Goal: Information Seeking & Learning: Learn about a topic

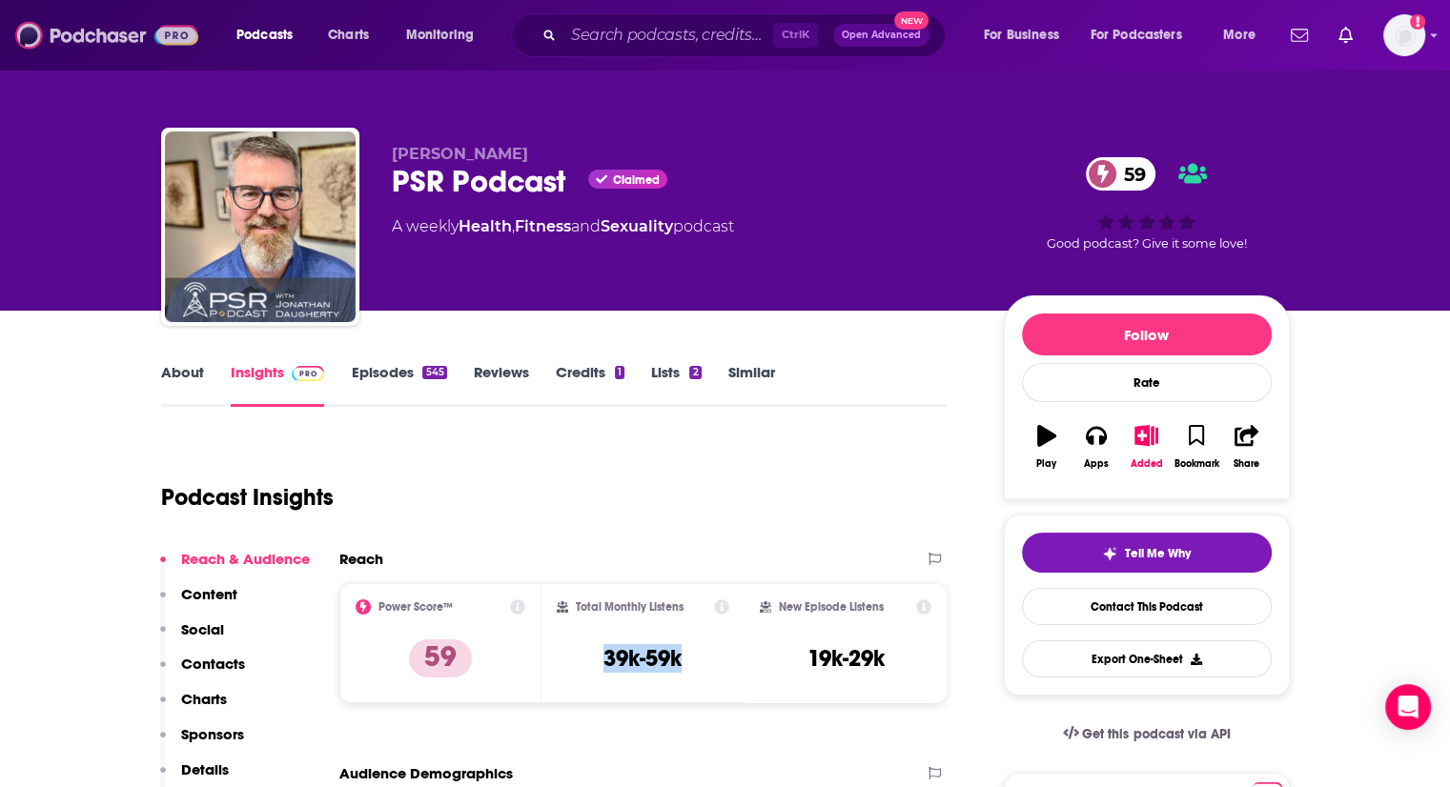
drag, startPoint x: 0, startPoint y: 0, endPoint x: 104, endPoint y: 42, distance: 112.0
click at [104, 42] on img at bounding box center [106, 35] width 183 height 36
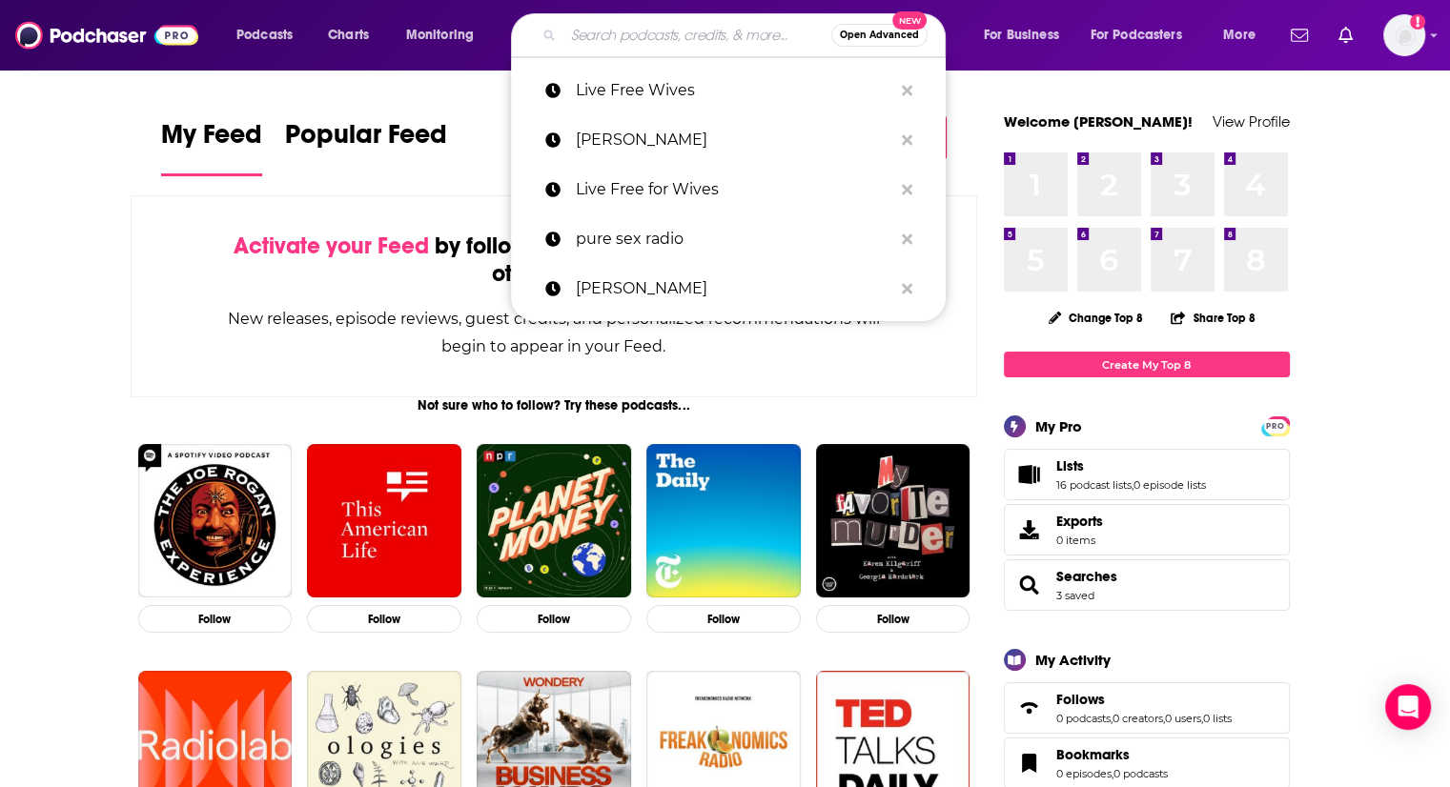
click at [686, 42] on input "Search podcasts, credits, & more..." at bounding box center [697, 35] width 268 height 31
paste input "Healing with Worth"
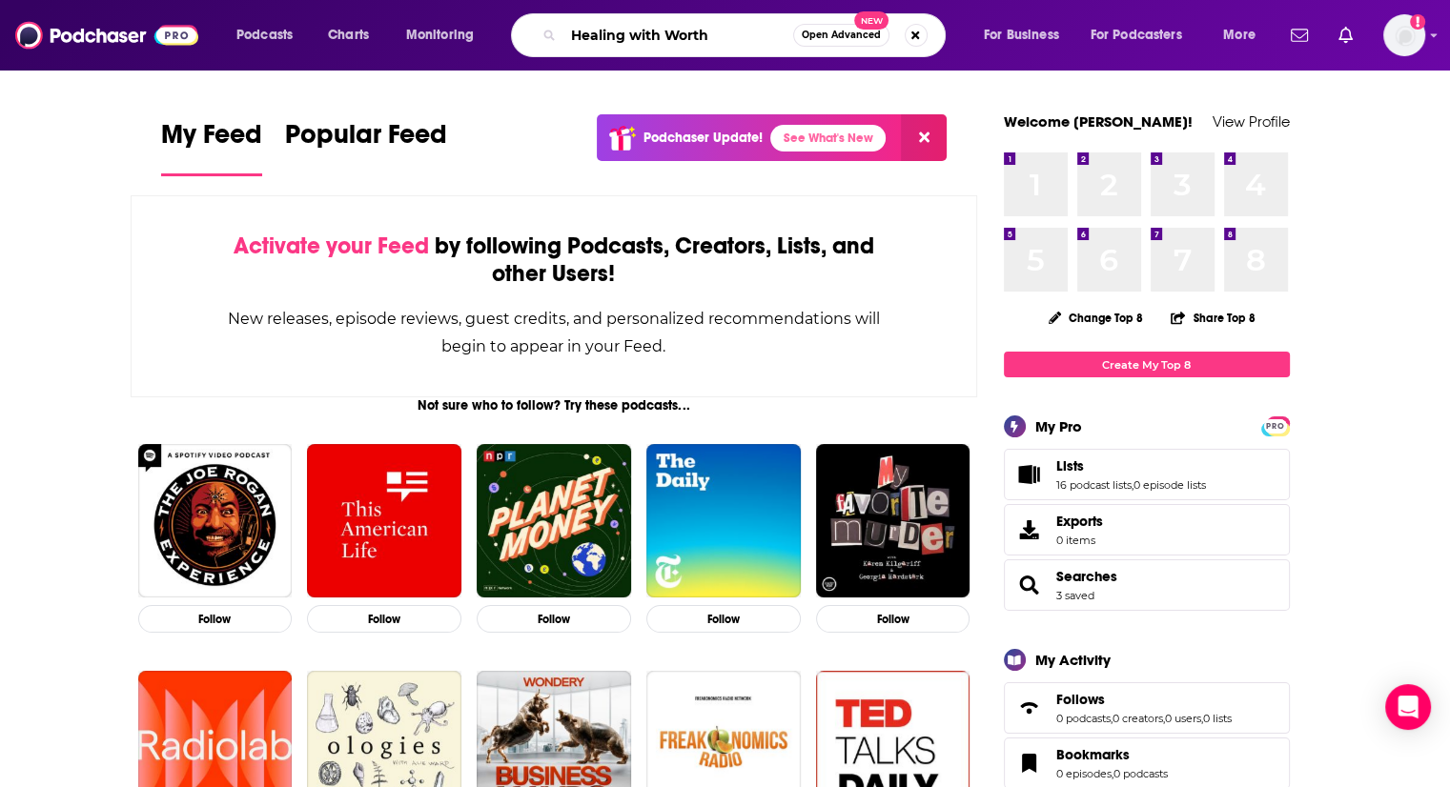
type input "Healing with Worth"
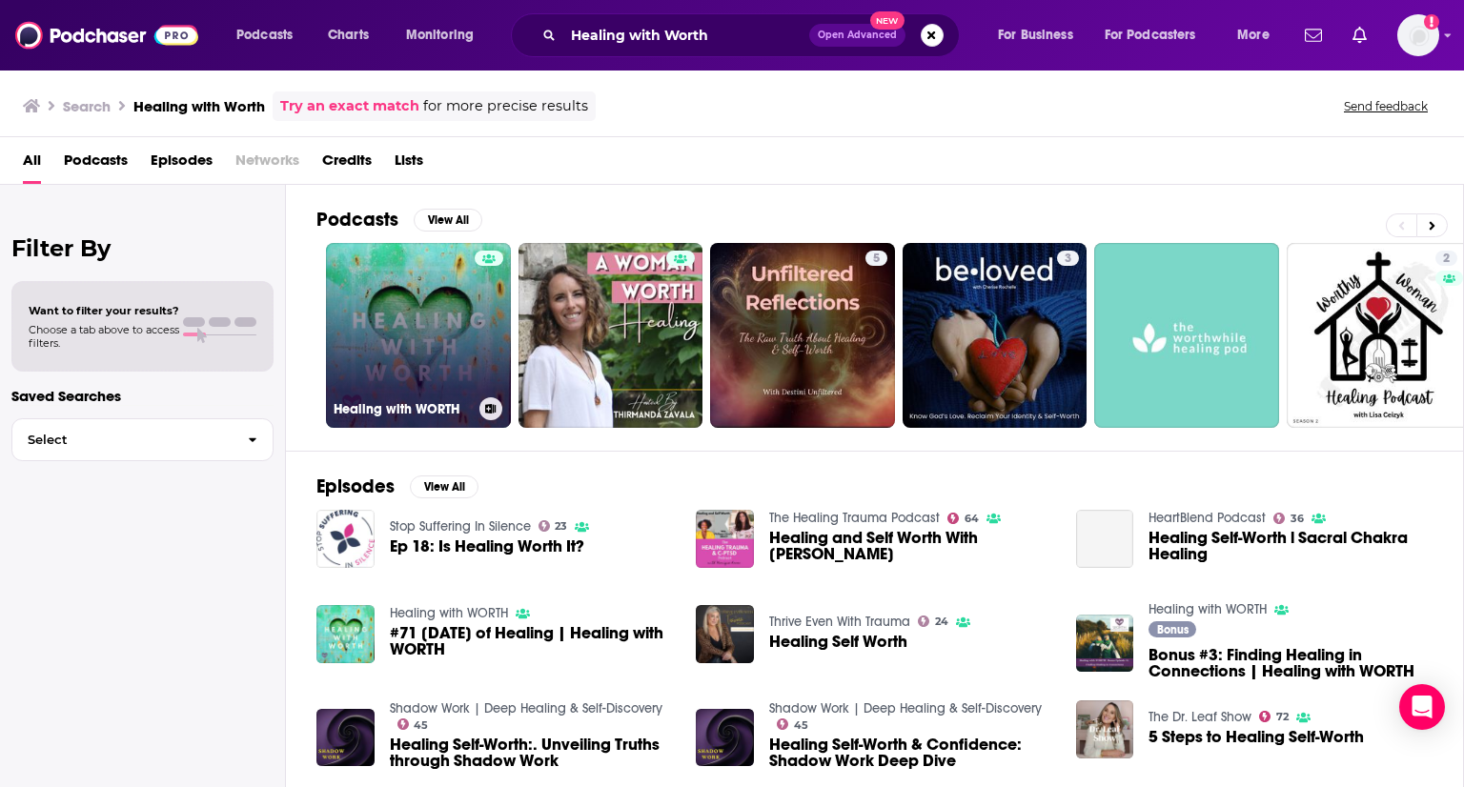
click at [414, 329] on link "Healing with WORTH" at bounding box center [418, 335] width 185 height 185
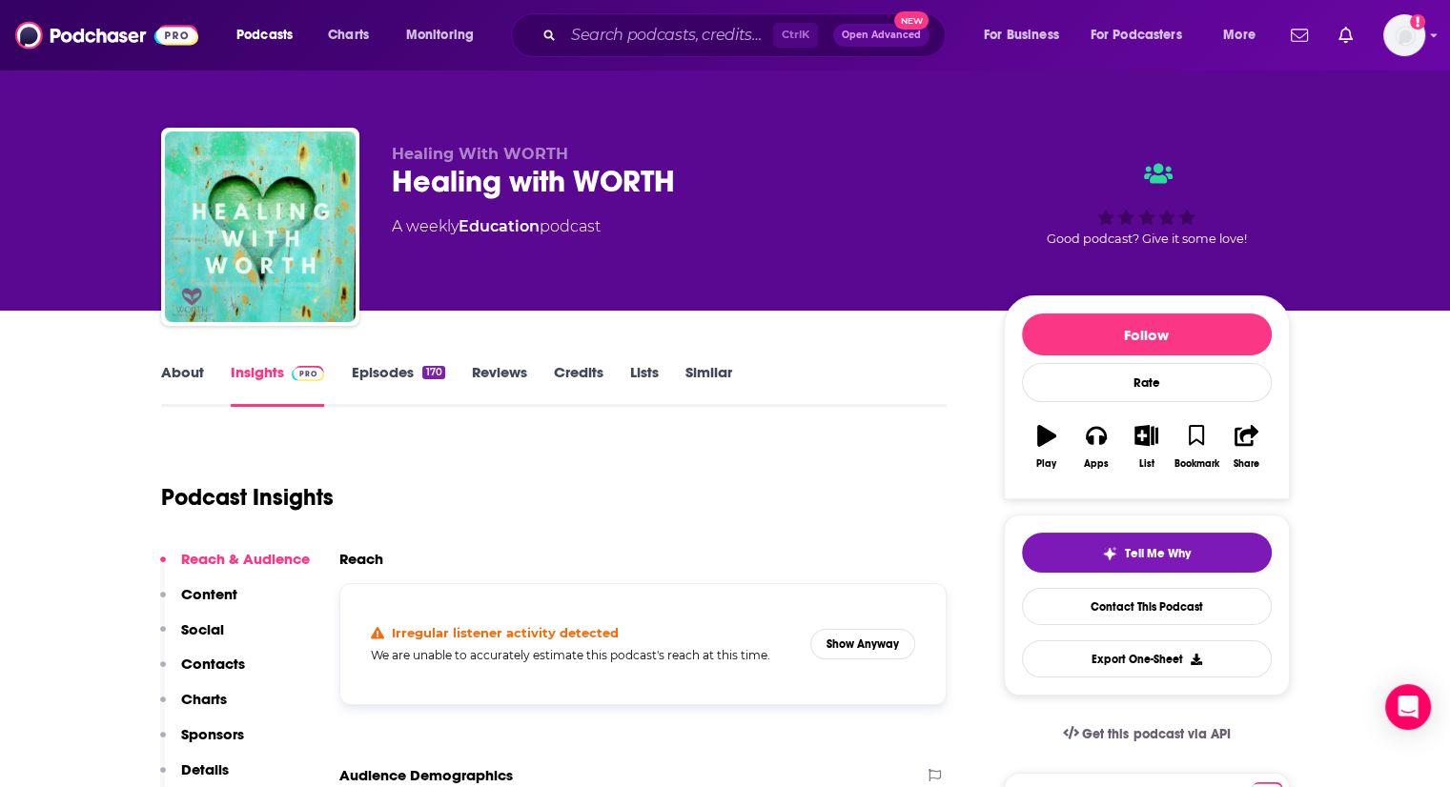
click at [197, 366] on link "About" at bounding box center [182, 385] width 43 height 44
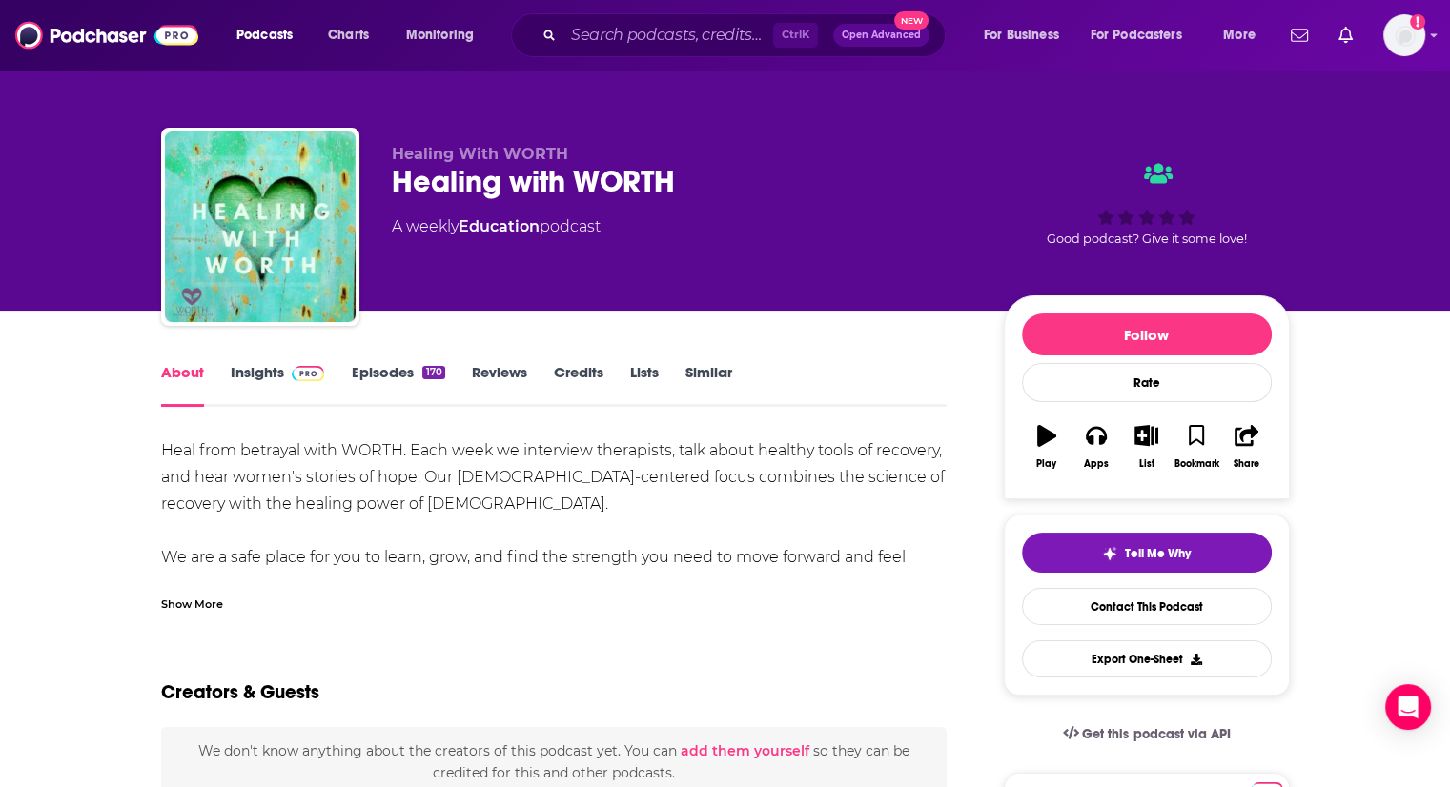
click at [191, 601] on div "Show More" at bounding box center [192, 603] width 62 height 18
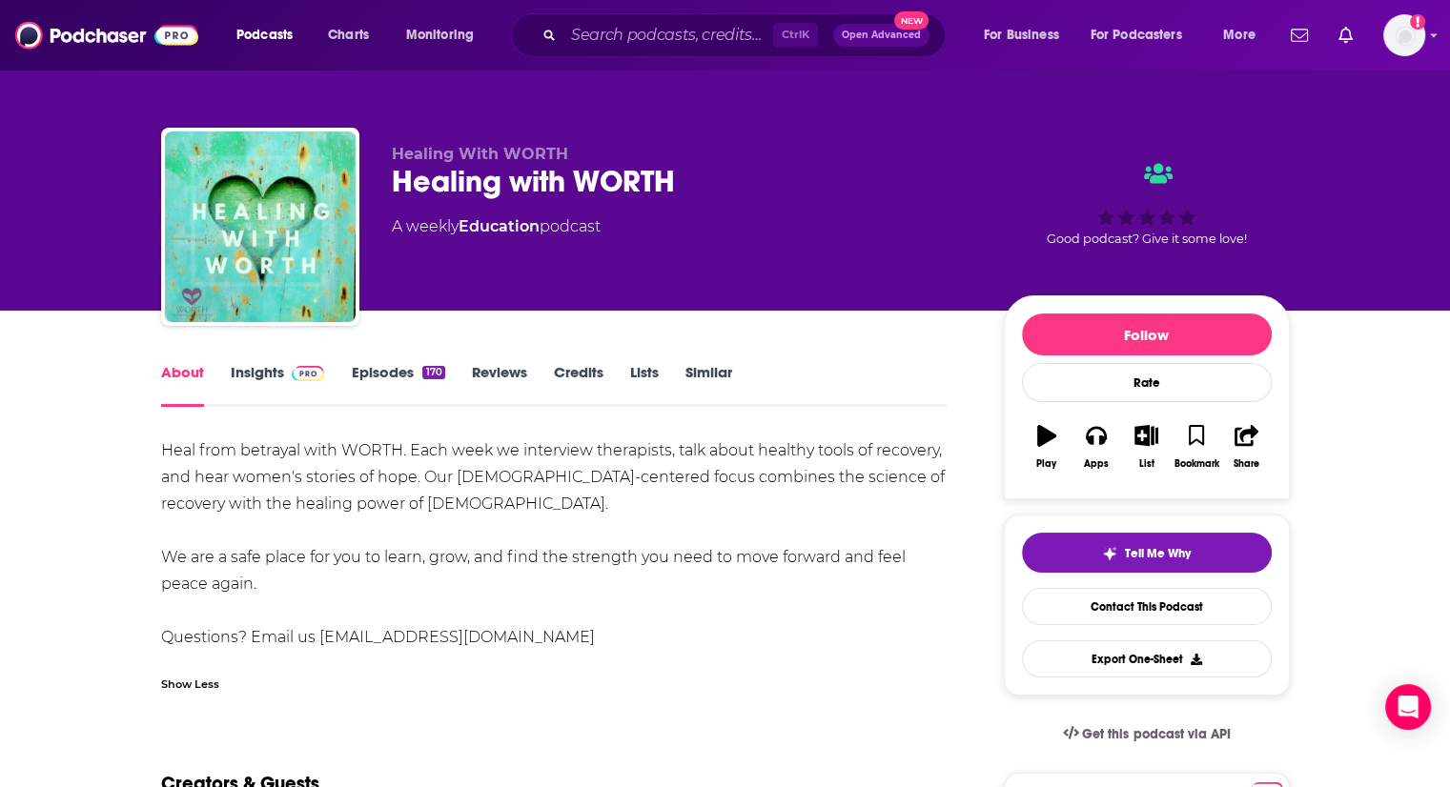
click at [404, 369] on link "Episodes 170" at bounding box center [397, 385] width 93 height 44
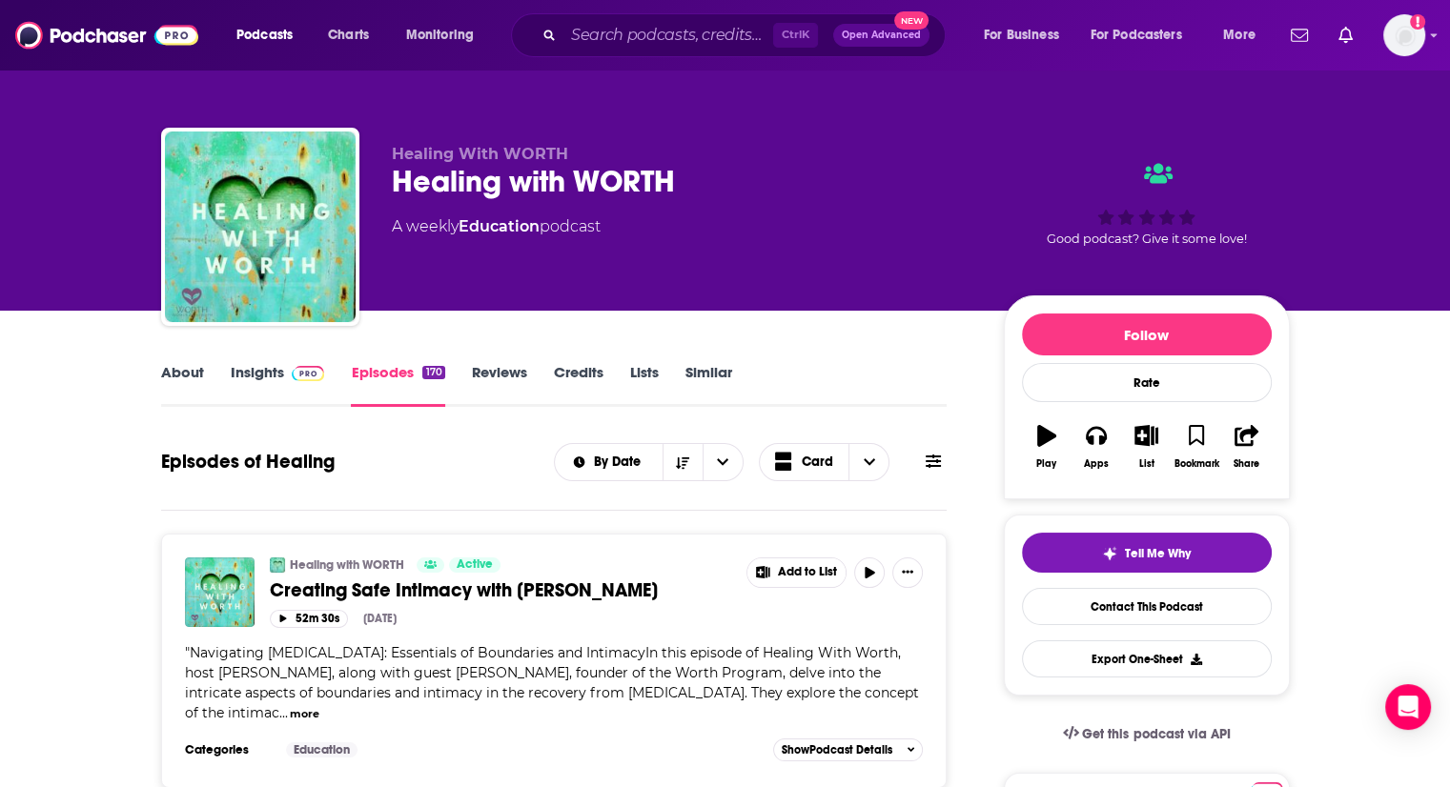
click at [173, 376] on link "About" at bounding box center [182, 385] width 43 height 44
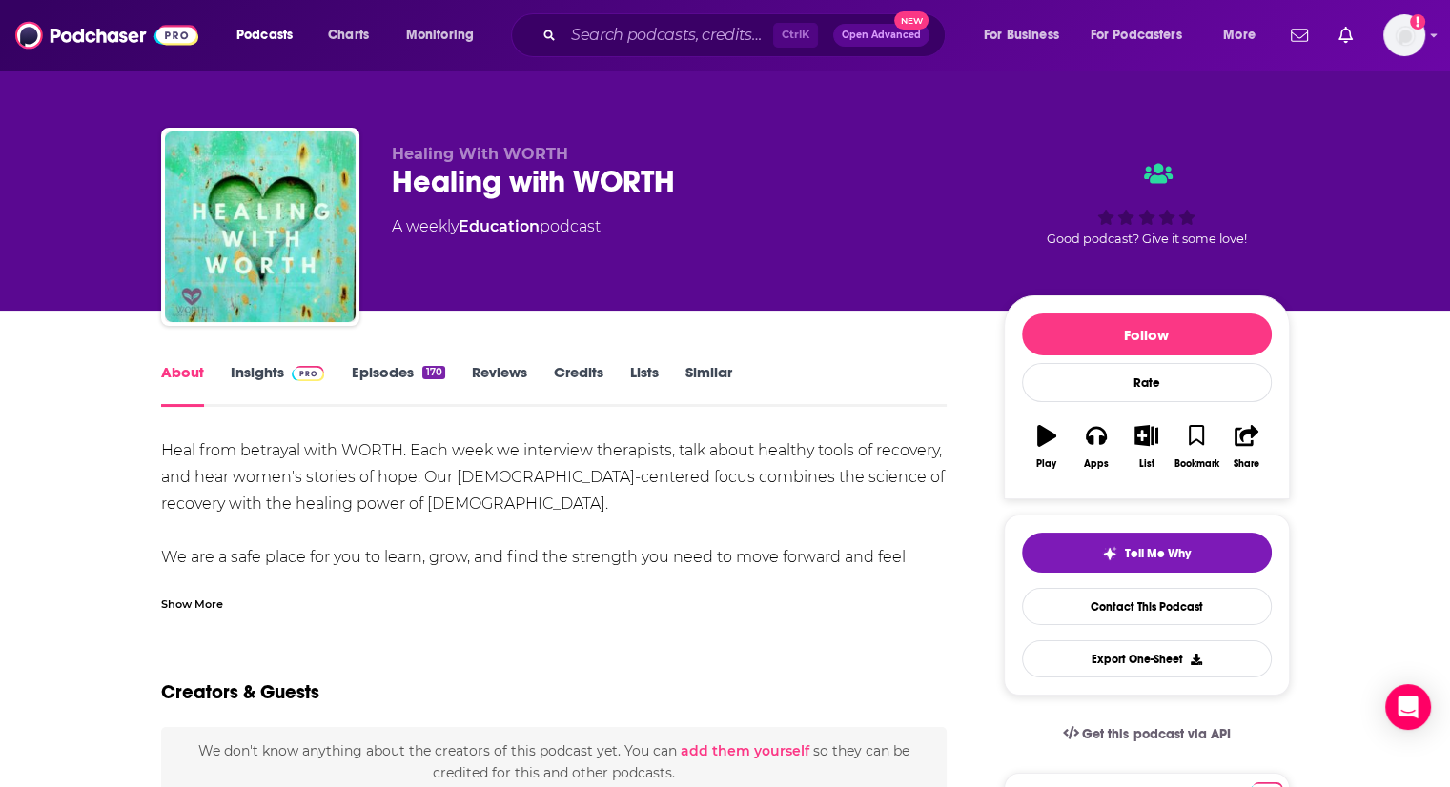
click at [256, 371] on link "Insights" at bounding box center [278, 385] width 94 height 44
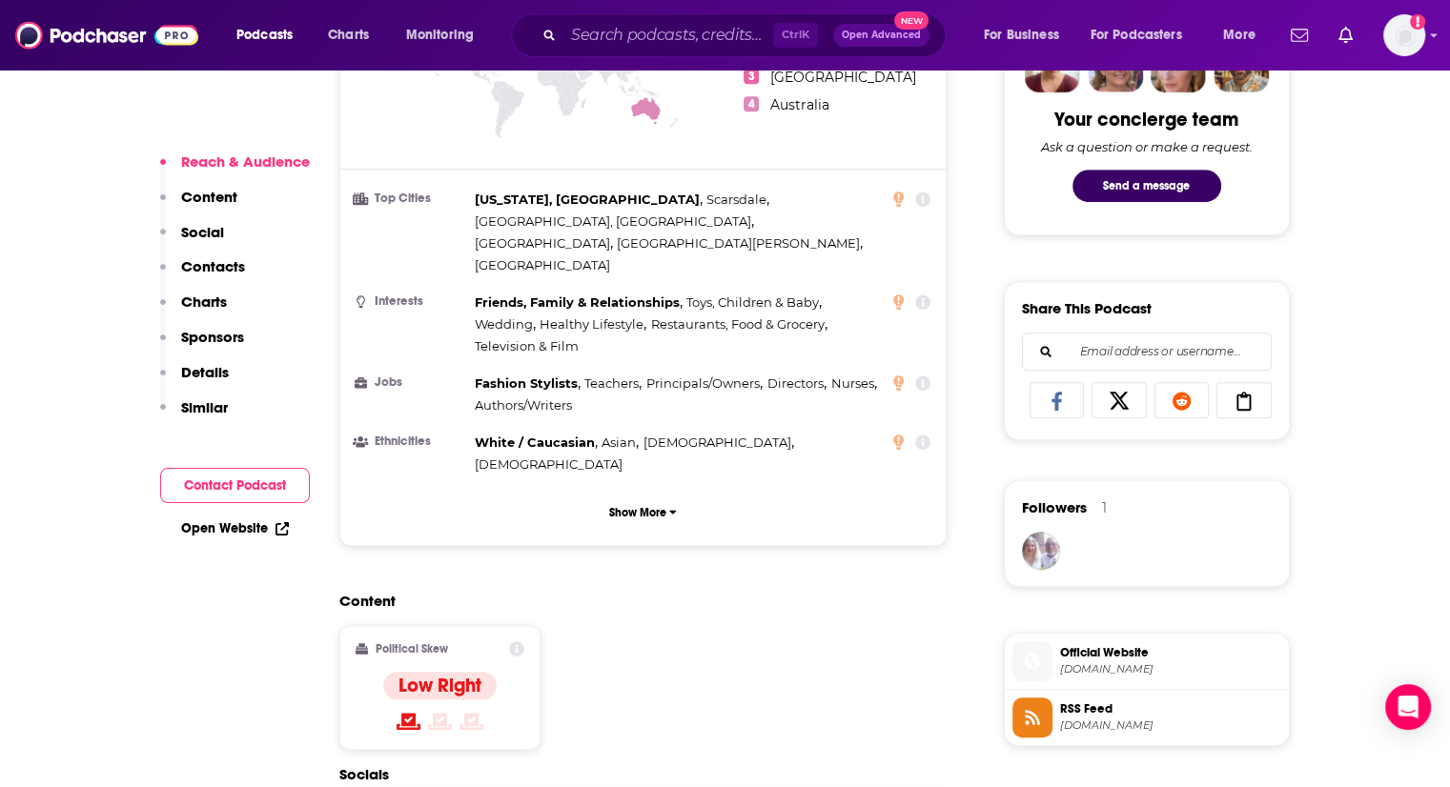
scroll to position [1239, 0]
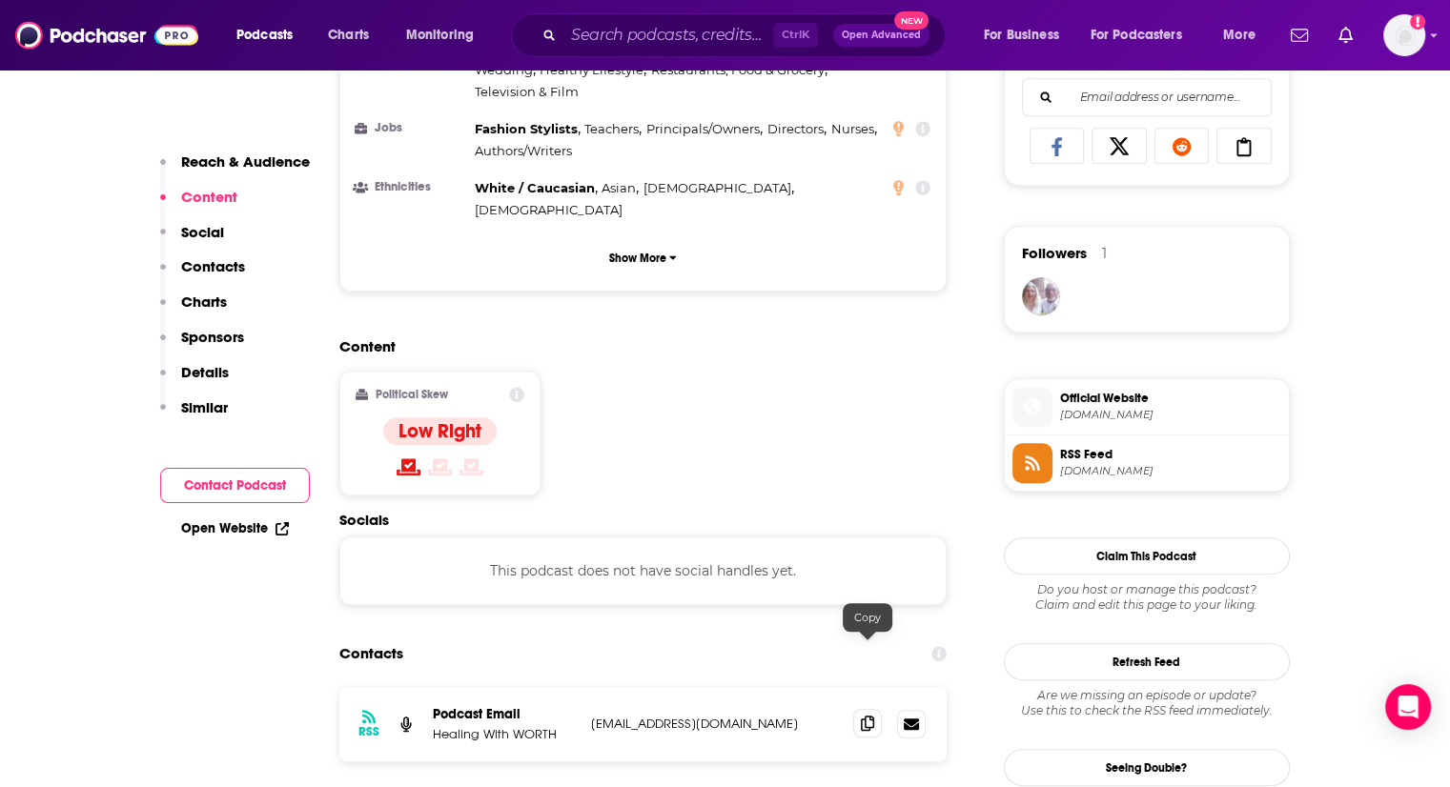
click at [865, 716] on icon at bounding box center [867, 723] width 13 height 15
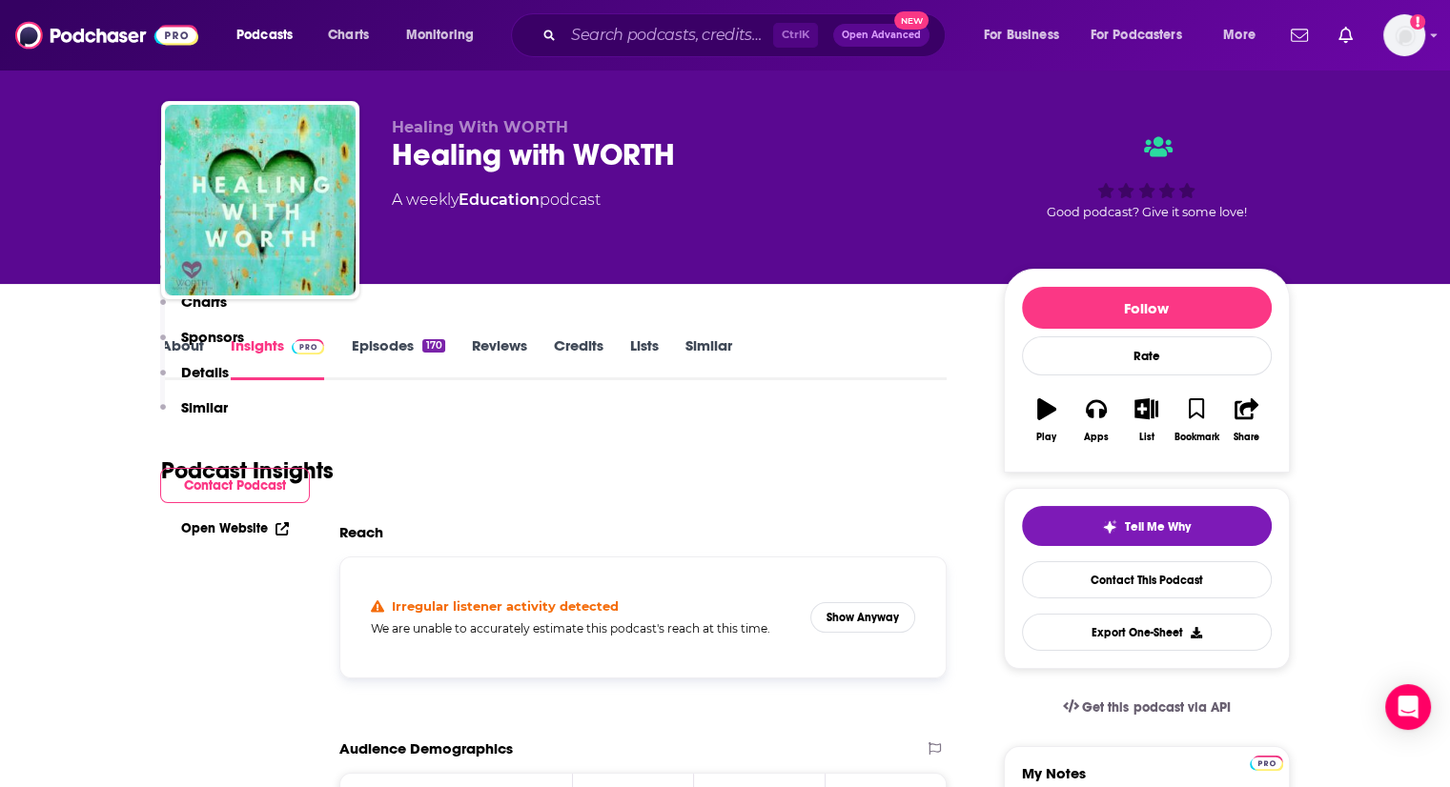
scroll to position [0, 0]
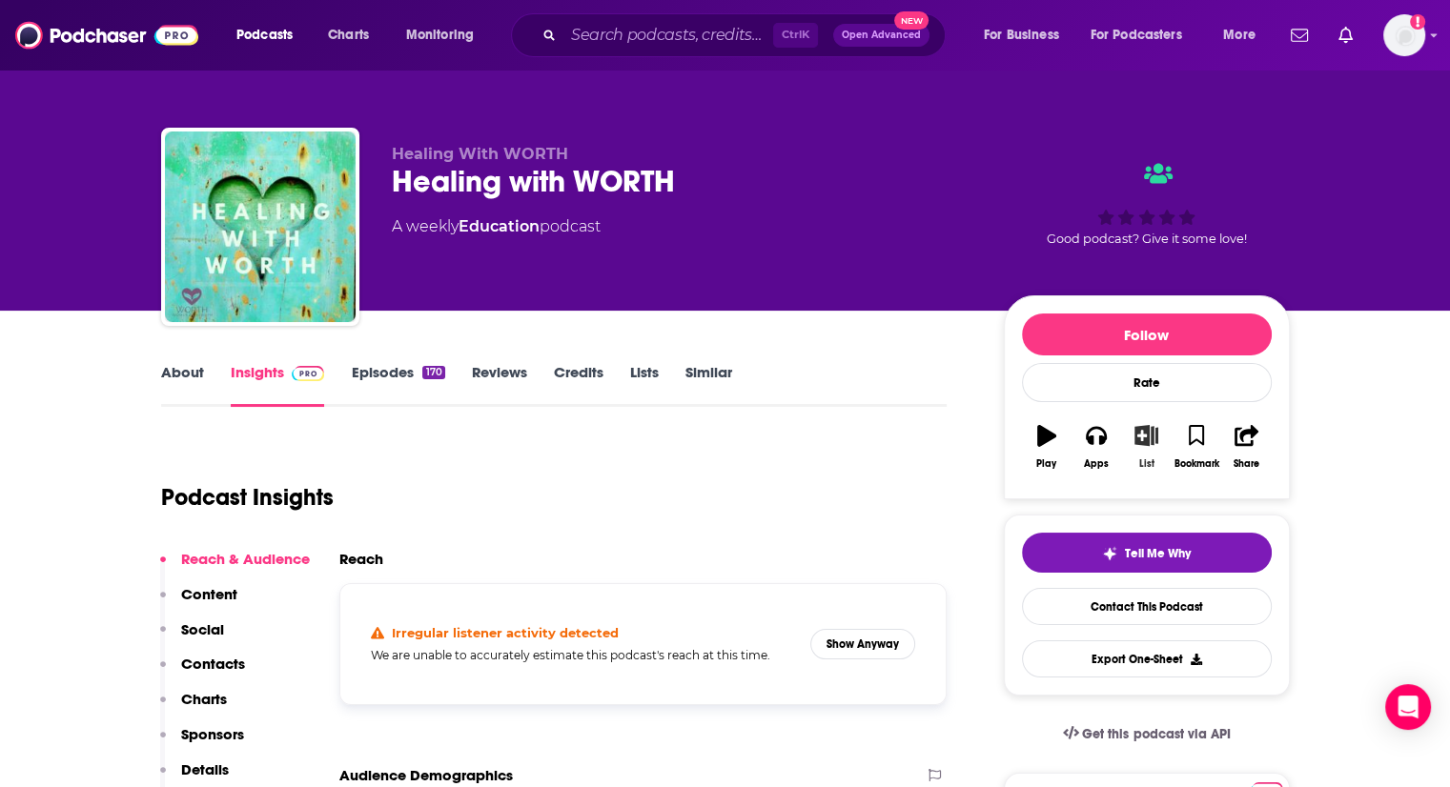
click at [1139, 436] on icon "button" at bounding box center [1146, 435] width 24 height 21
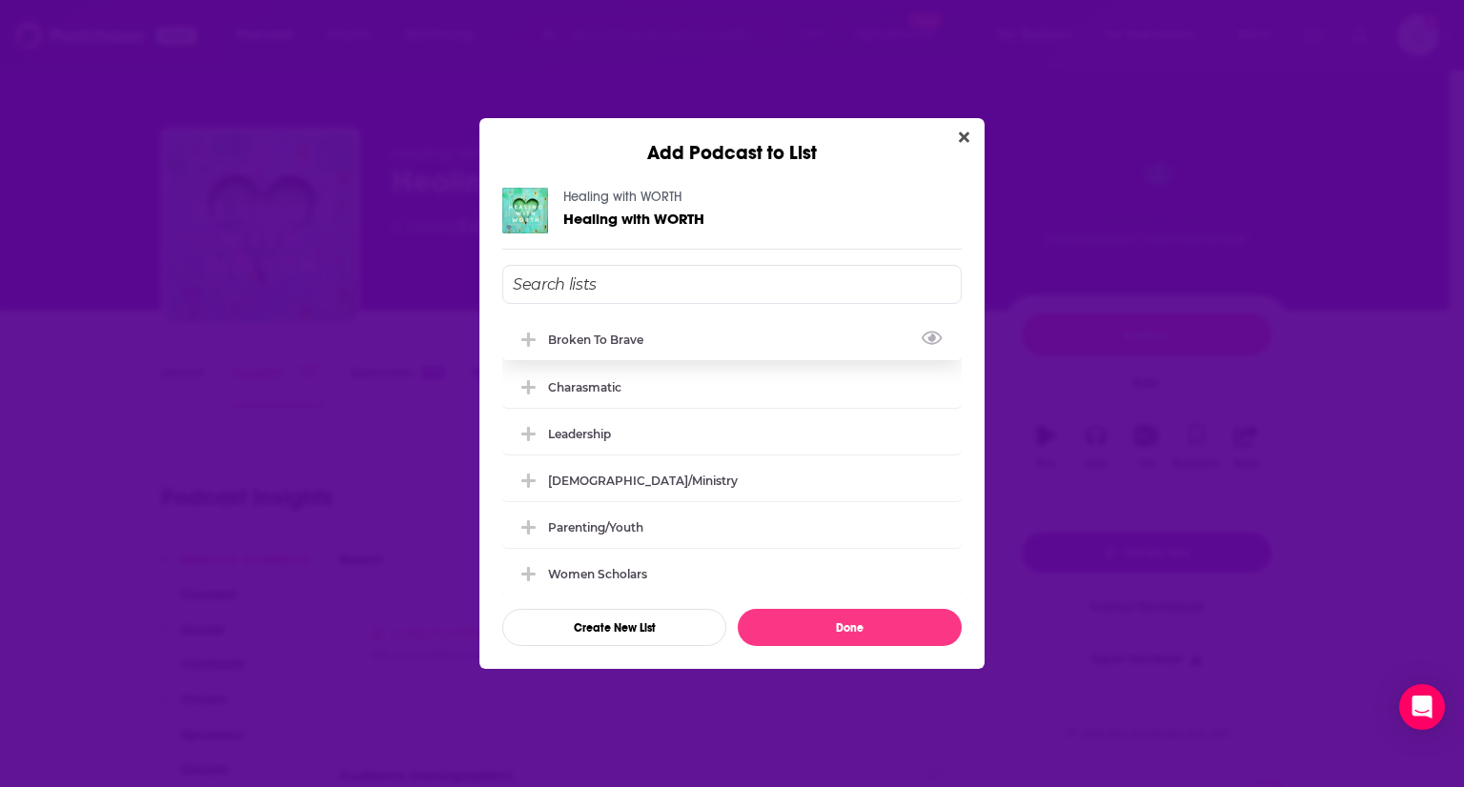
click at [530, 336] on icon "Add Podcast To List" at bounding box center [528, 340] width 14 height 14
click at [869, 634] on button "Done" at bounding box center [850, 627] width 224 height 37
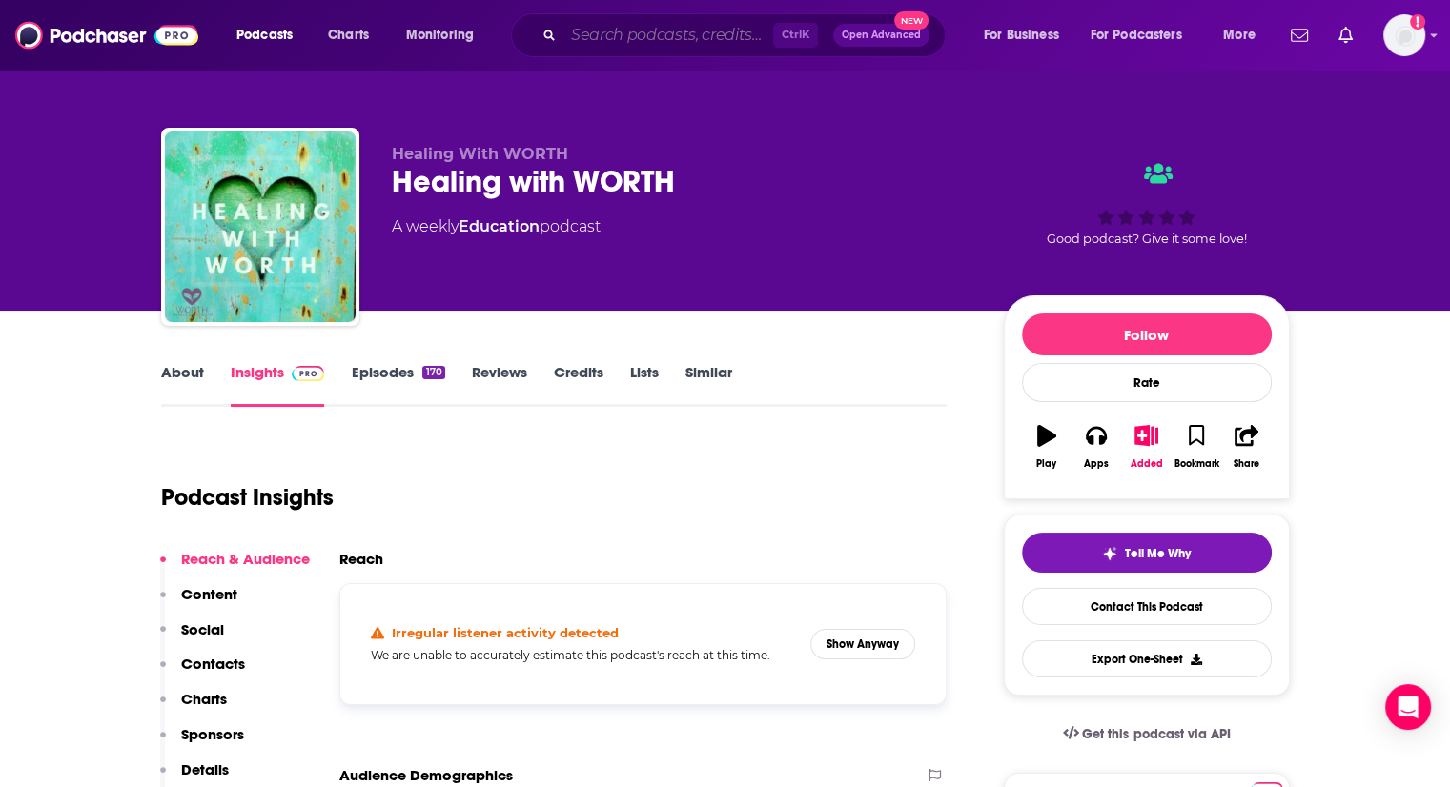
click at [695, 43] on input "Search podcasts, credits, & more..." at bounding box center [668, 35] width 210 height 31
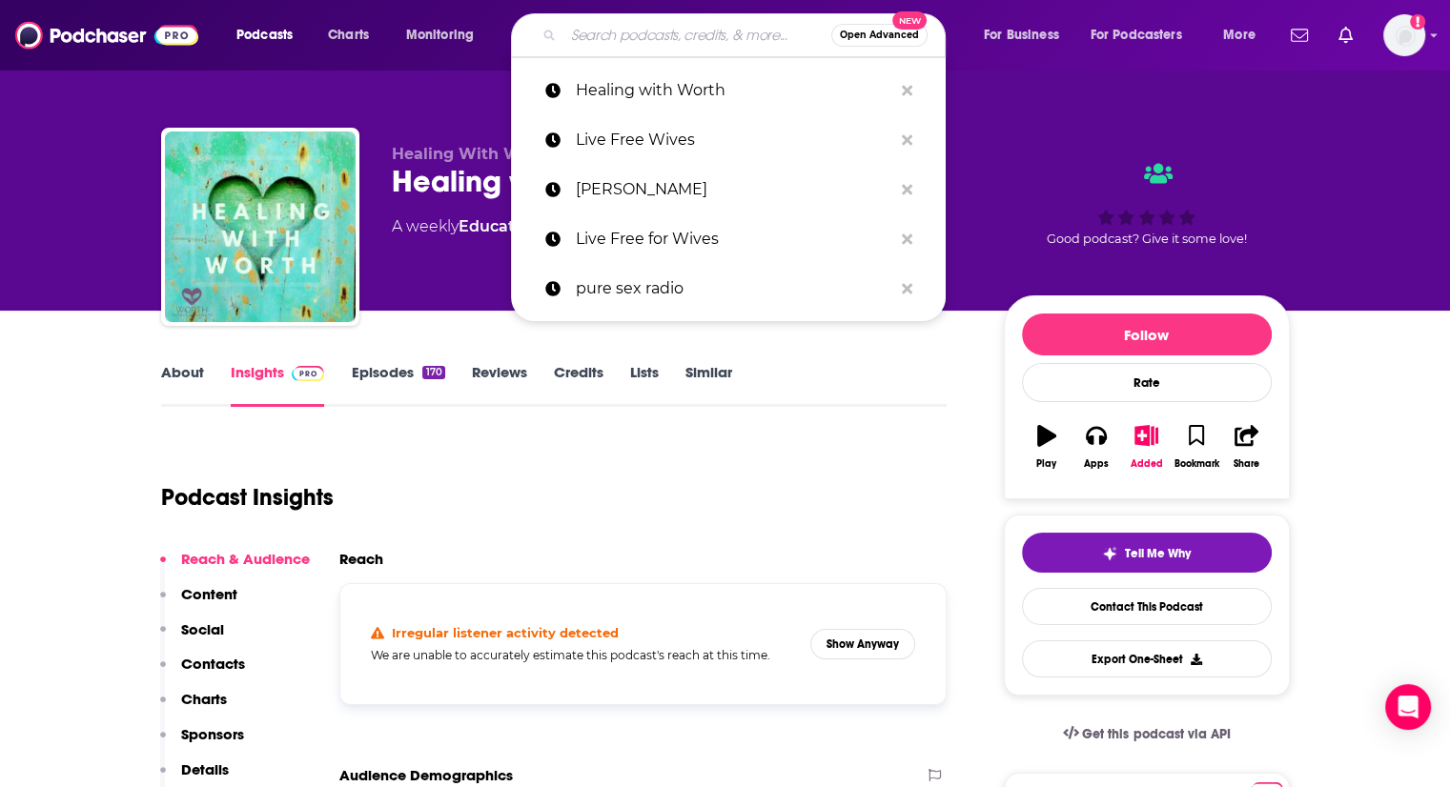
paste input "Addiction, Freedom & Faith"
type input "Addiction, Freedom & Faith"
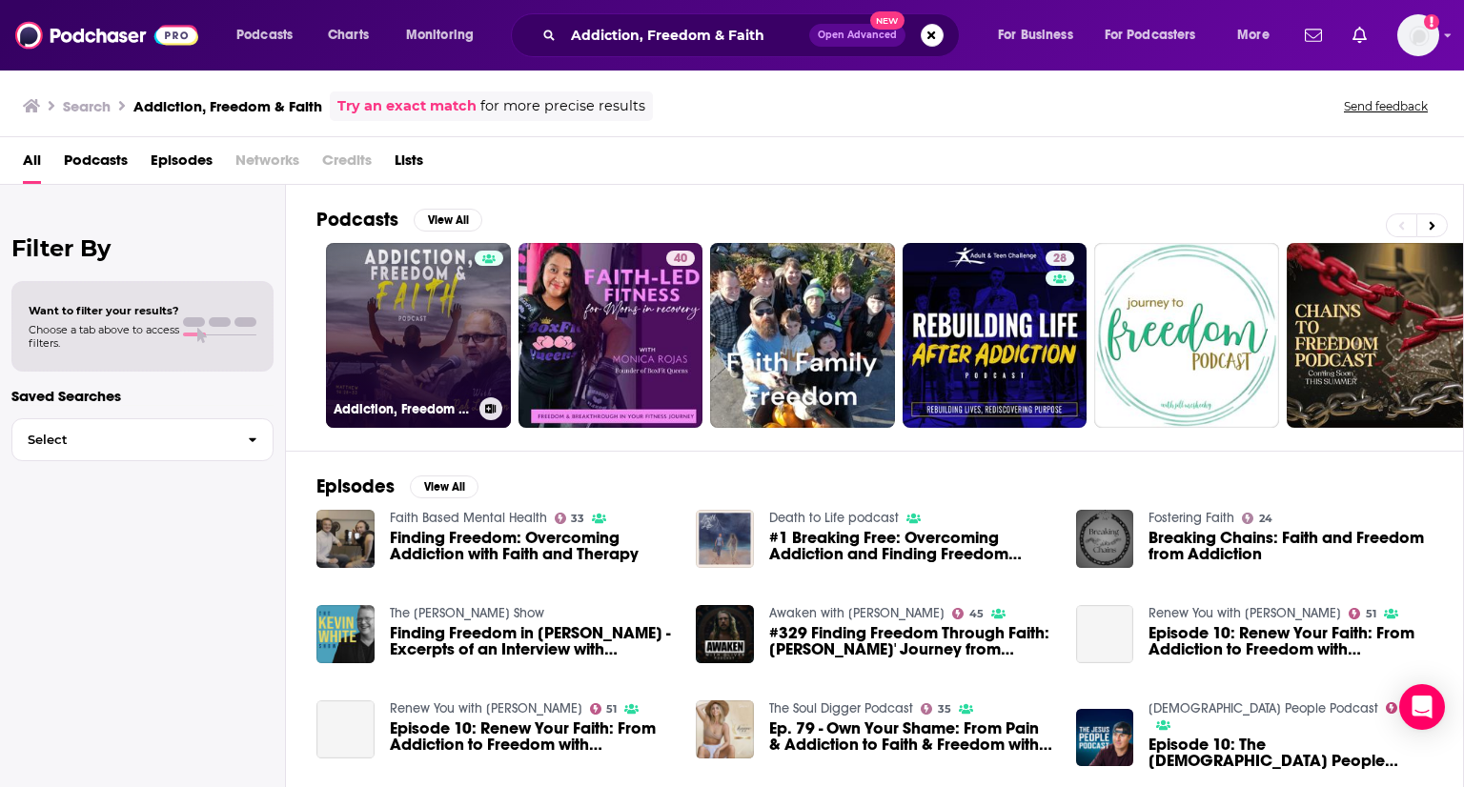
click at [465, 318] on link "Addiction, Freedom & Faith" at bounding box center [418, 335] width 185 height 185
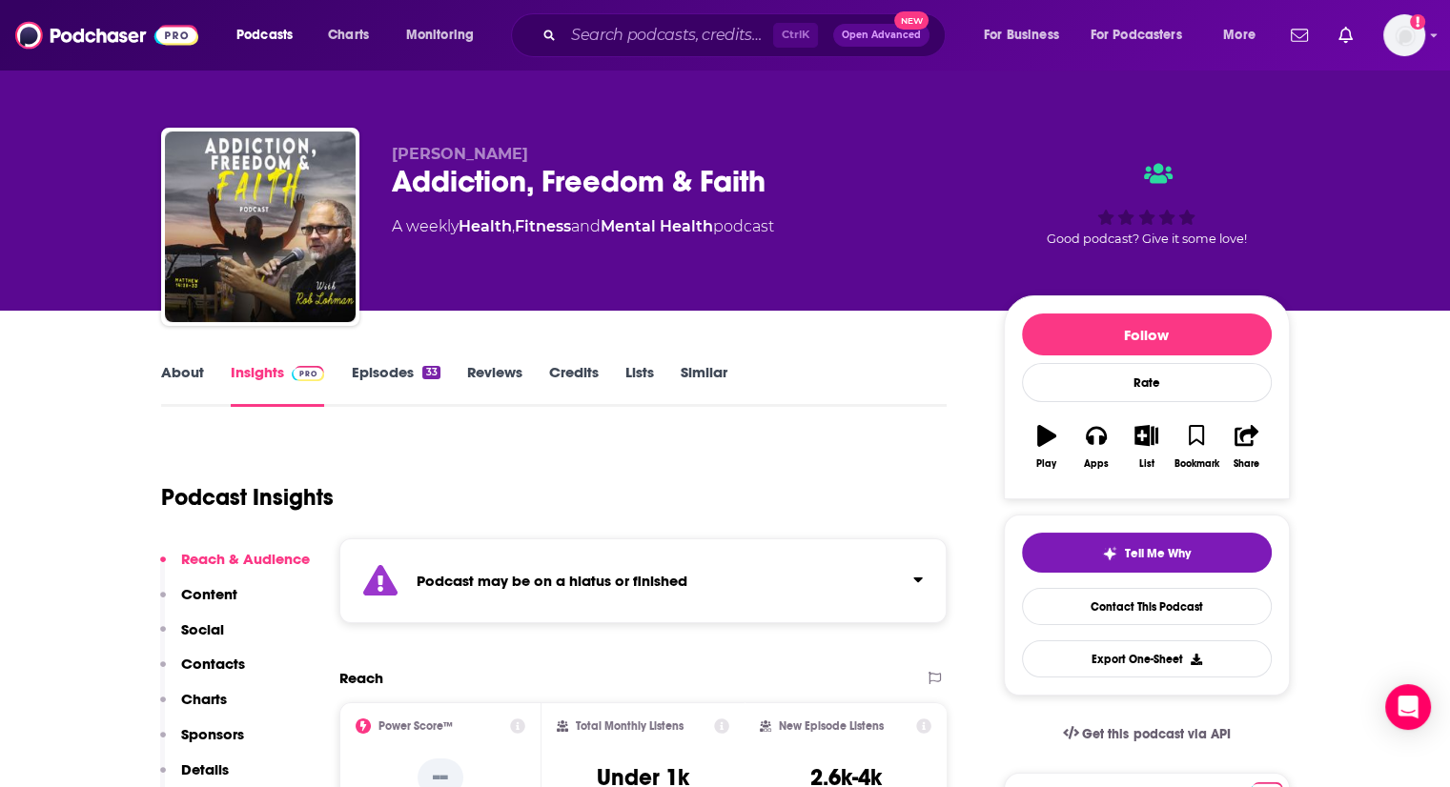
click at [180, 377] on link "About" at bounding box center [182, 385] width 43 height 44
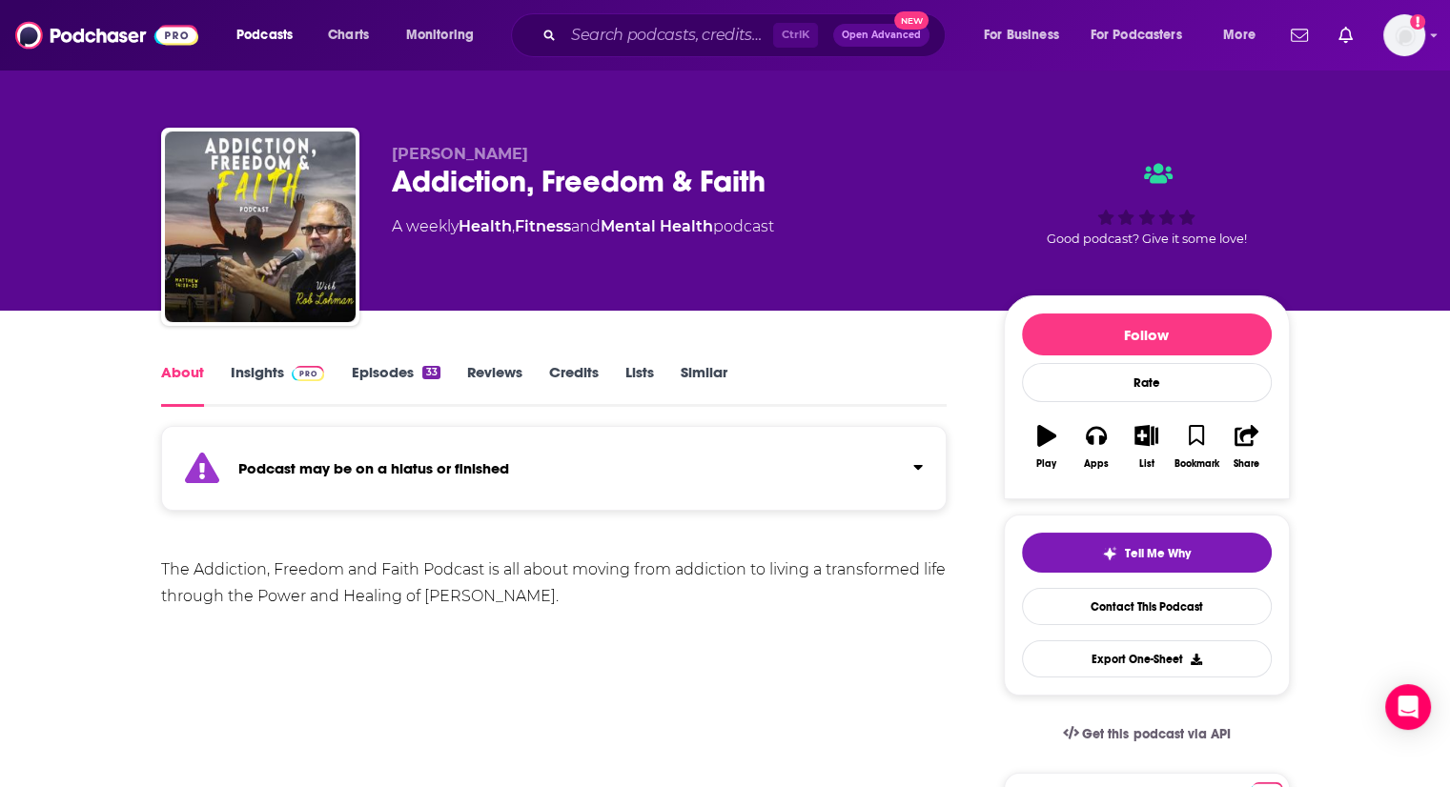
click at [387, 378] on link "Episodes 33" at bounding box center [395, 385] width 89 height 44
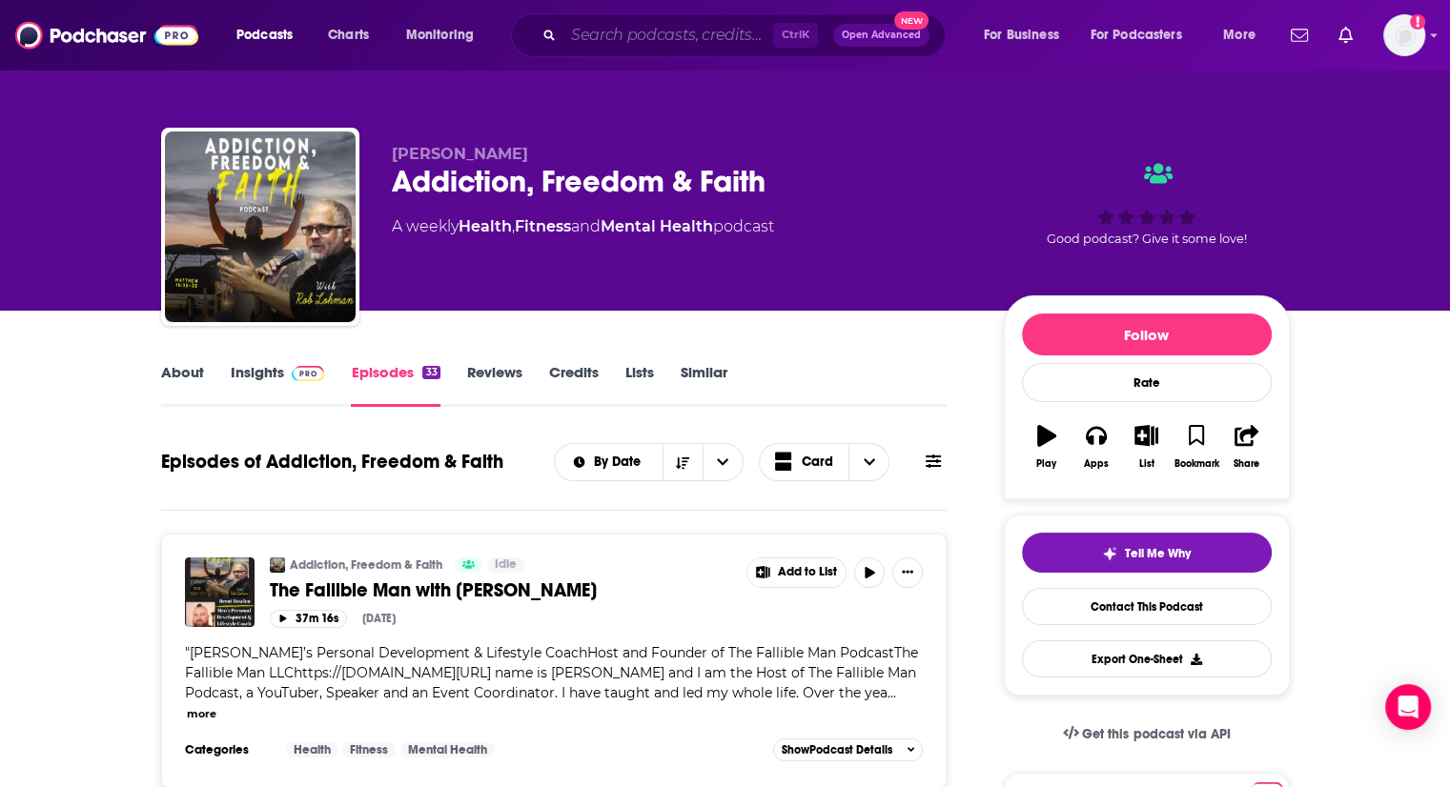
click at [713, 29] on input "Search podcasts, credits, & more..." at bounding box center [668, 35] width 210 height 31
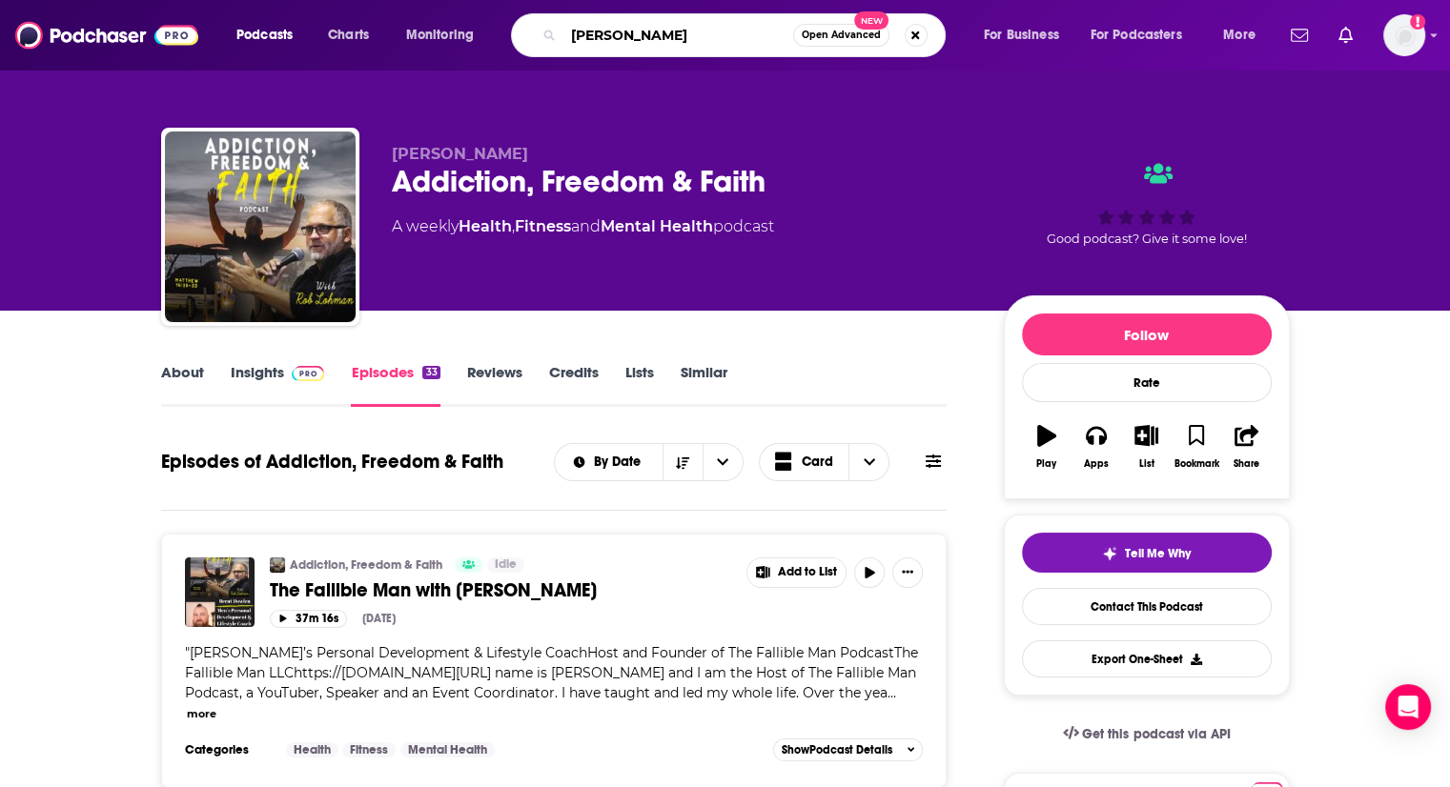
type input "[PERSON_NAME]"
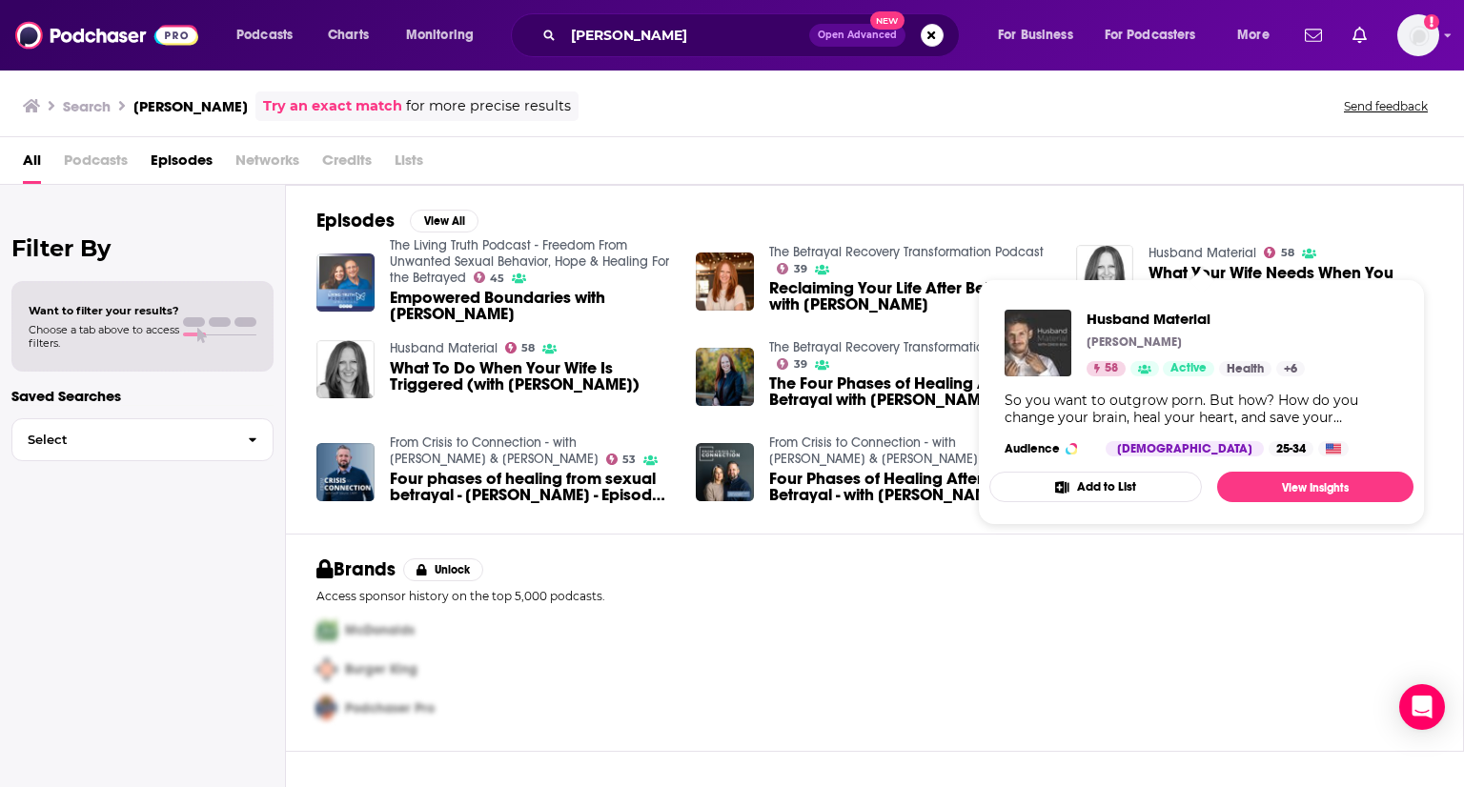
click at [1205, 248] on link "Husband Material" at bounding box center [1203, 253] width 108 height 16
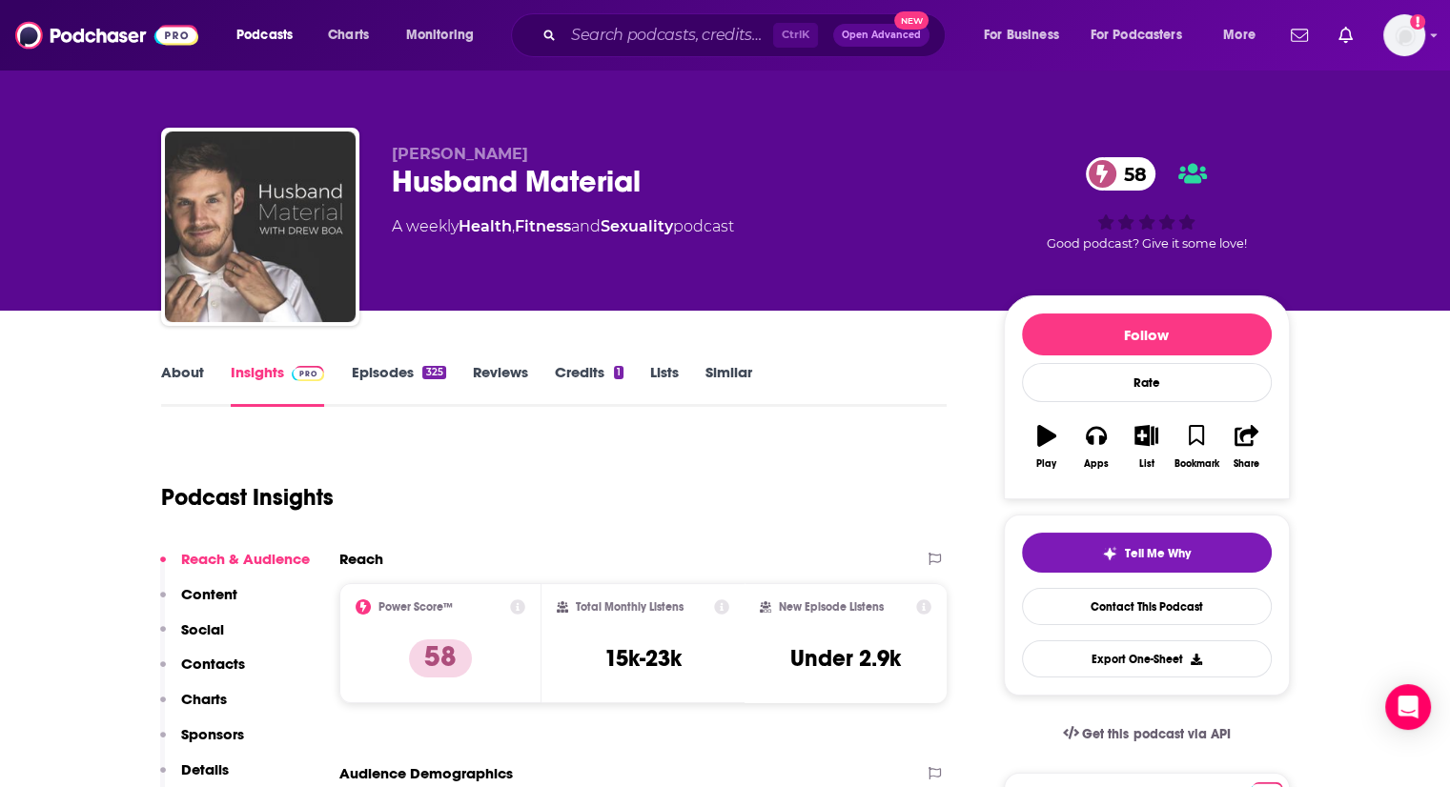
click at [386, 375] on link "Episodes 325" at bounding box center [398, 385] width 94 height 44
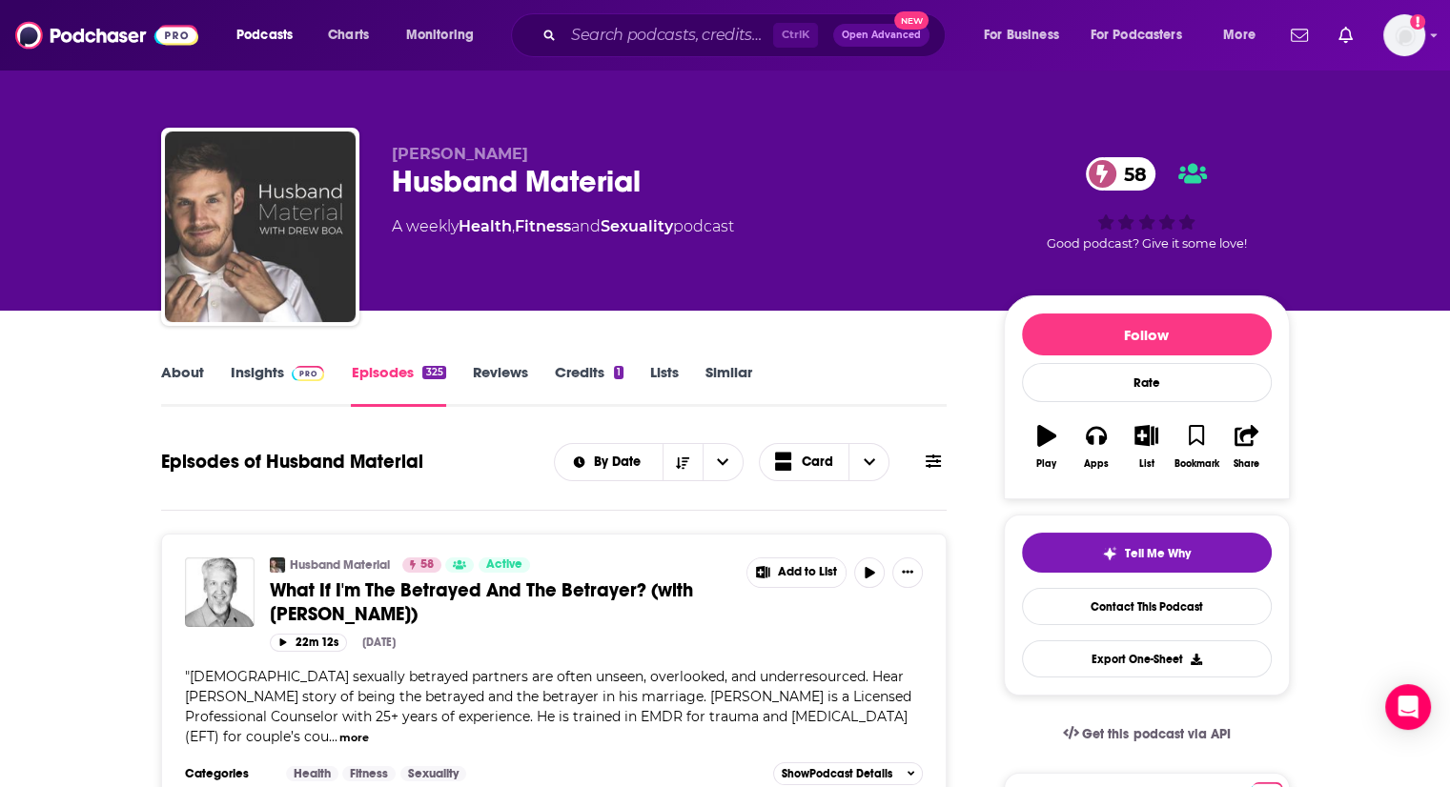
click at [191, 377] on link "About" at bounding box center [182, 385] width 43 height 44
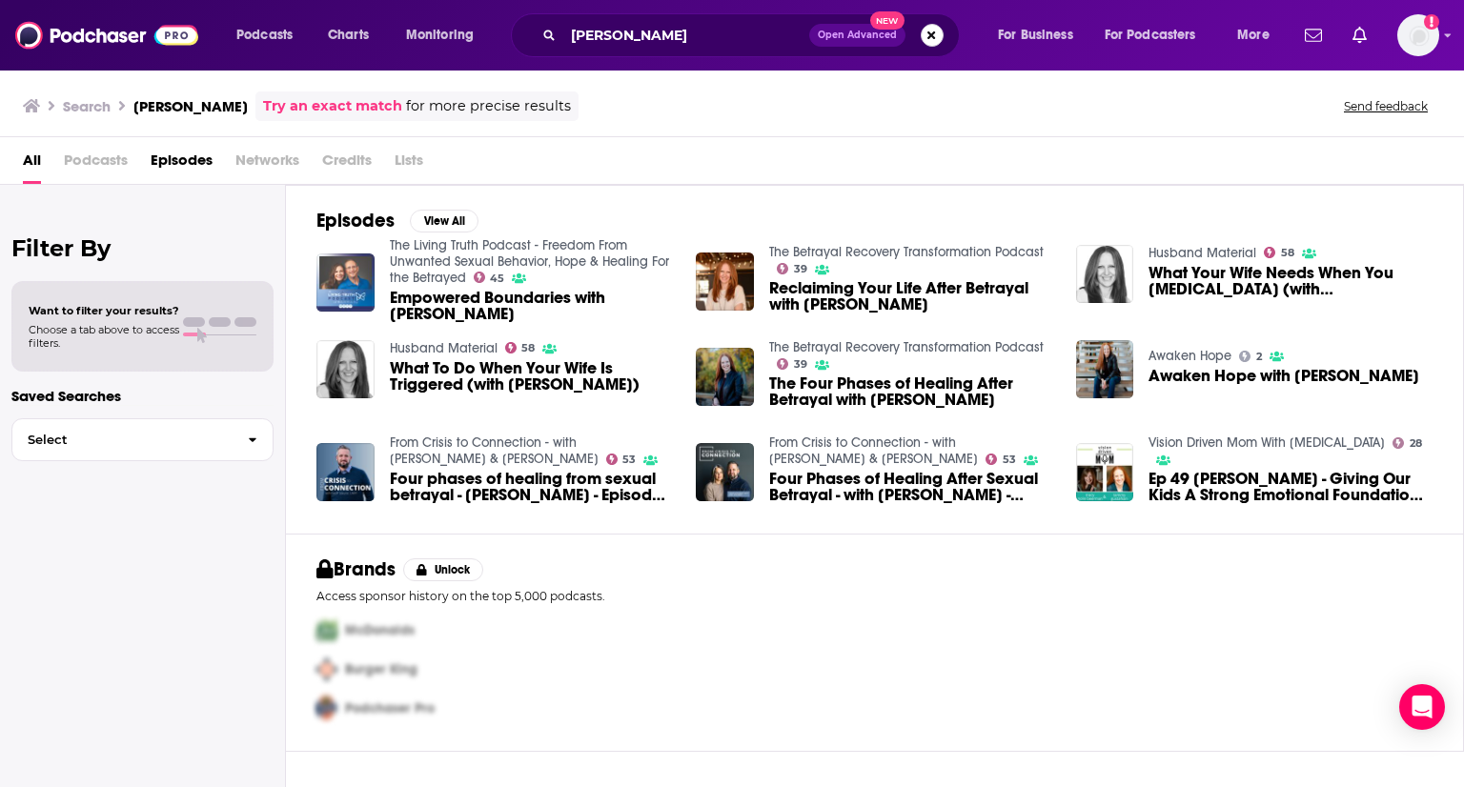
click at [929, 34] on button "Search podcasts, credits, & more..." at bounding box center [932, 35] width 23 height 23
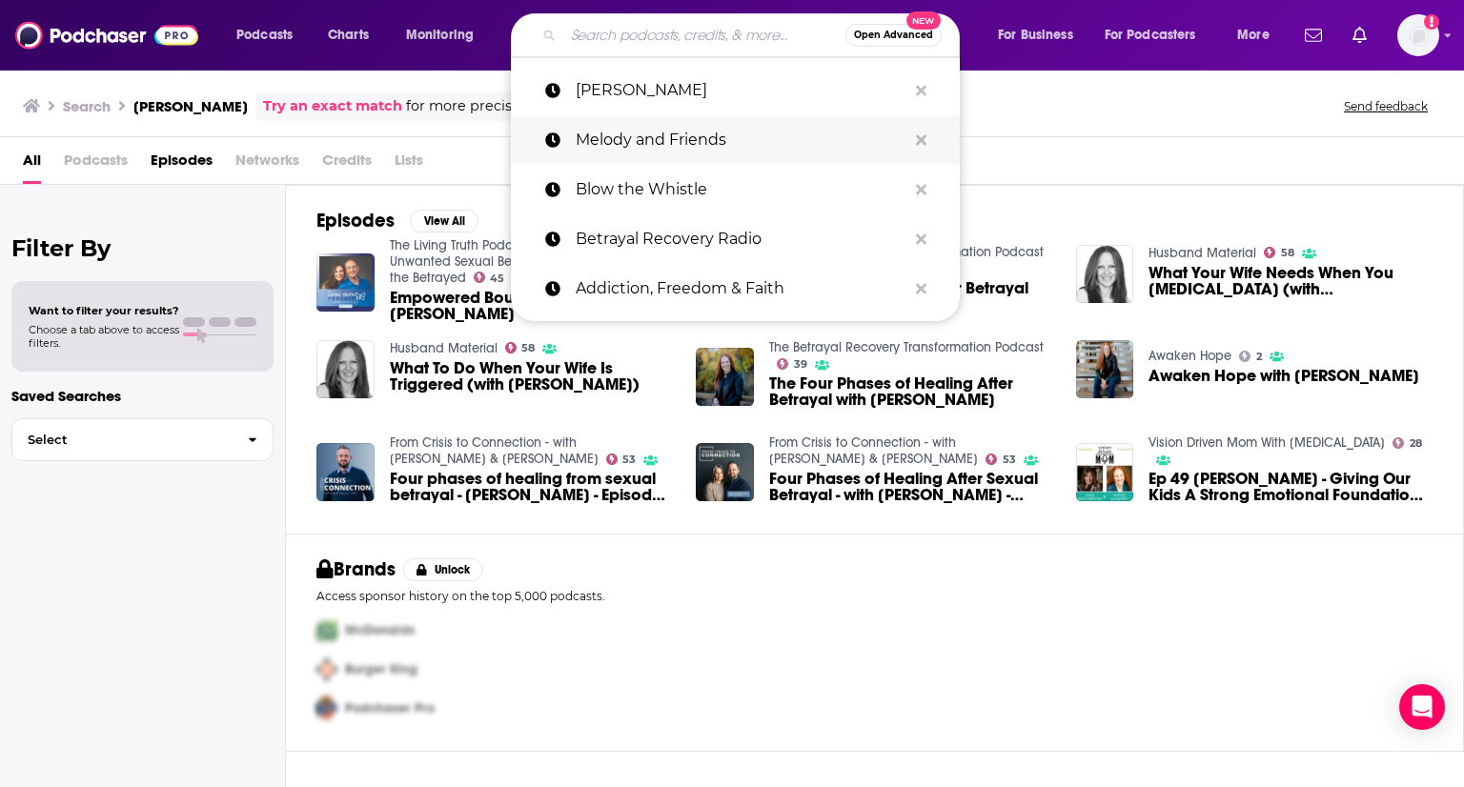
paste input "Helping Couples Heal"
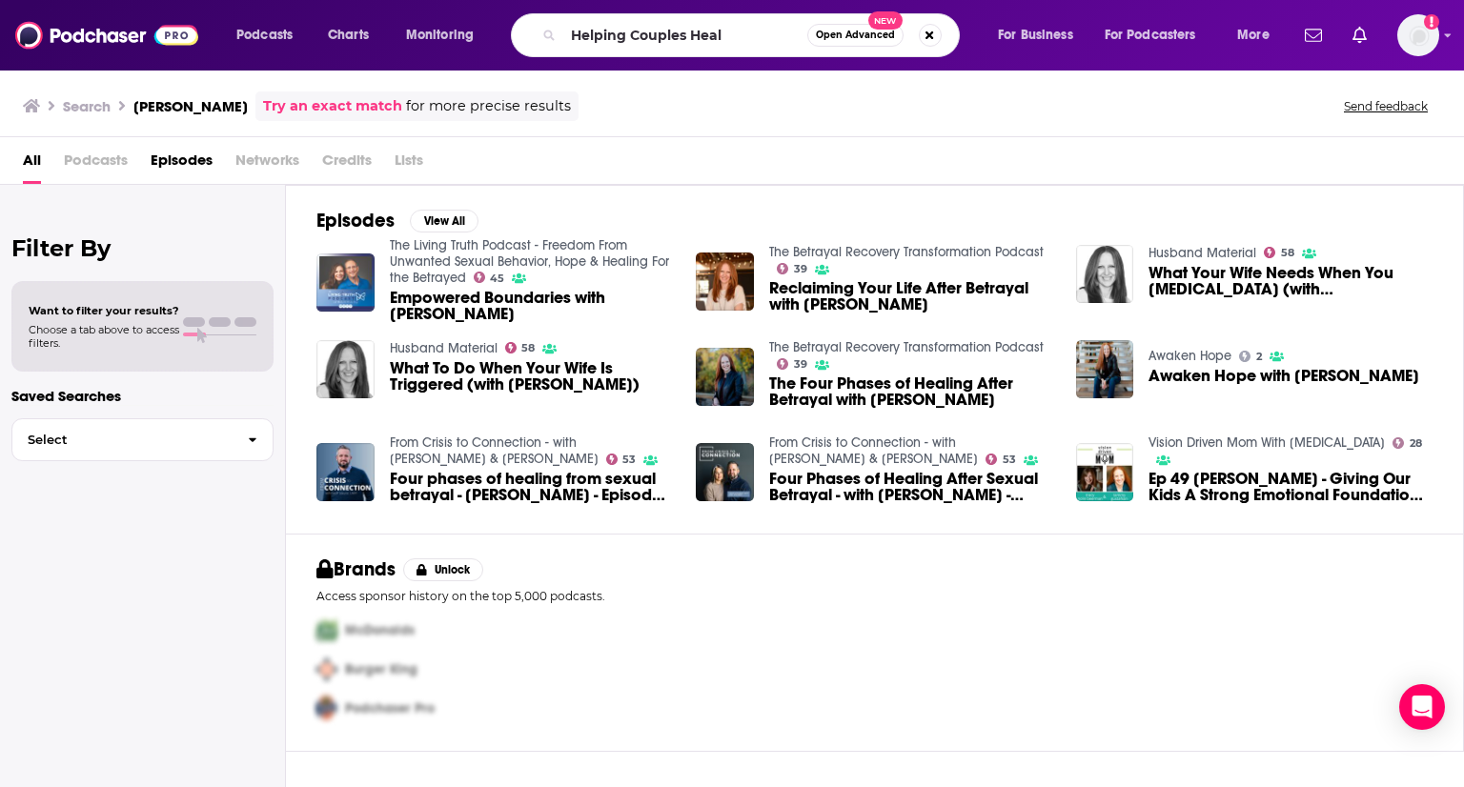
click at [857, 137] on div "All Podcasts Episodes Networks Credits Lists" at bounding box center [732, 161] width 1464 height 48
click at [766, 28] on input "Helping Couples Heal" at bounding box center [685, 35] width 244 height 31
type input "Helping Couples Heal"
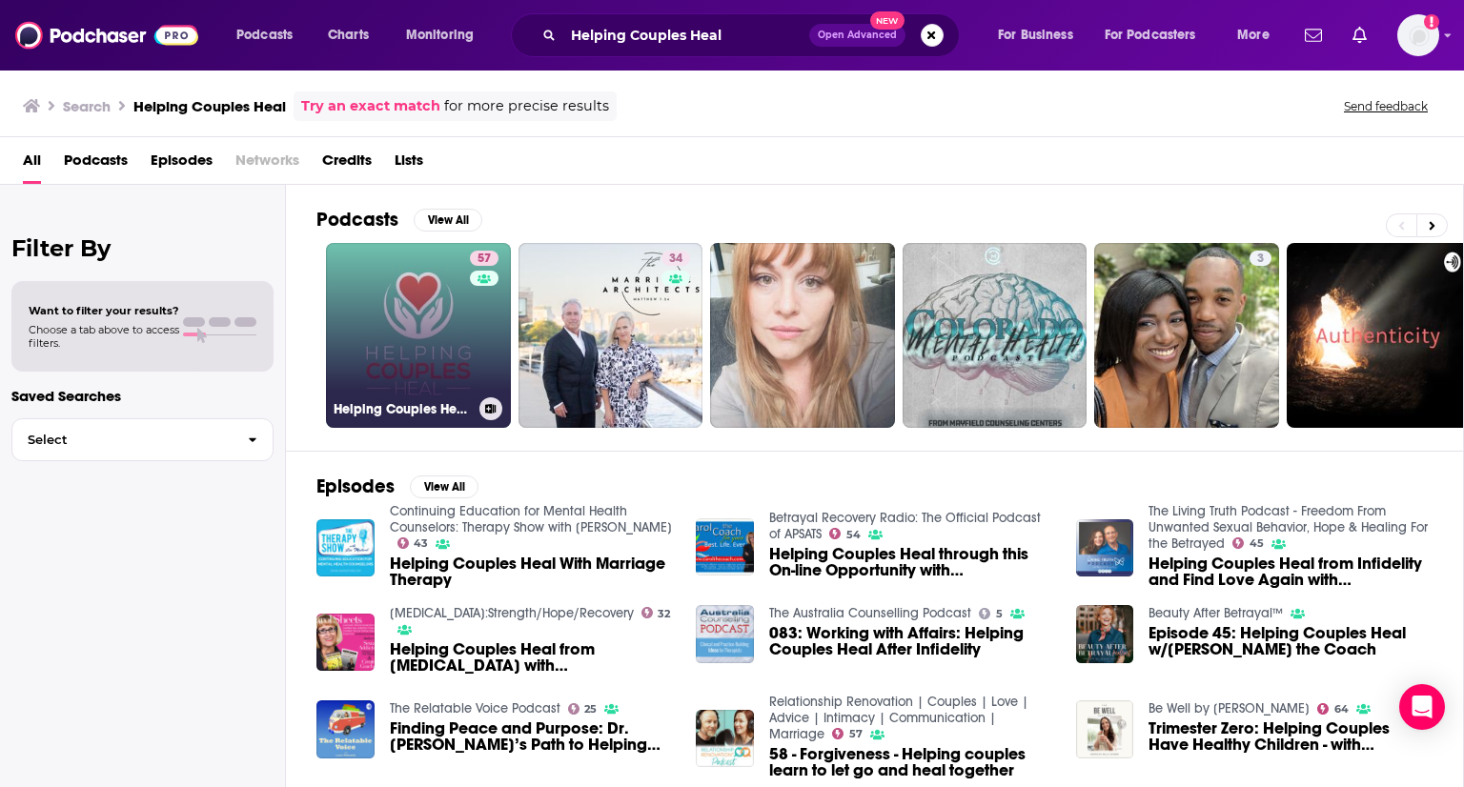
click at [423, 318] on link "57 Helping Couples Heal Podcast" at bounding box center [418, 335] width 185 height 185
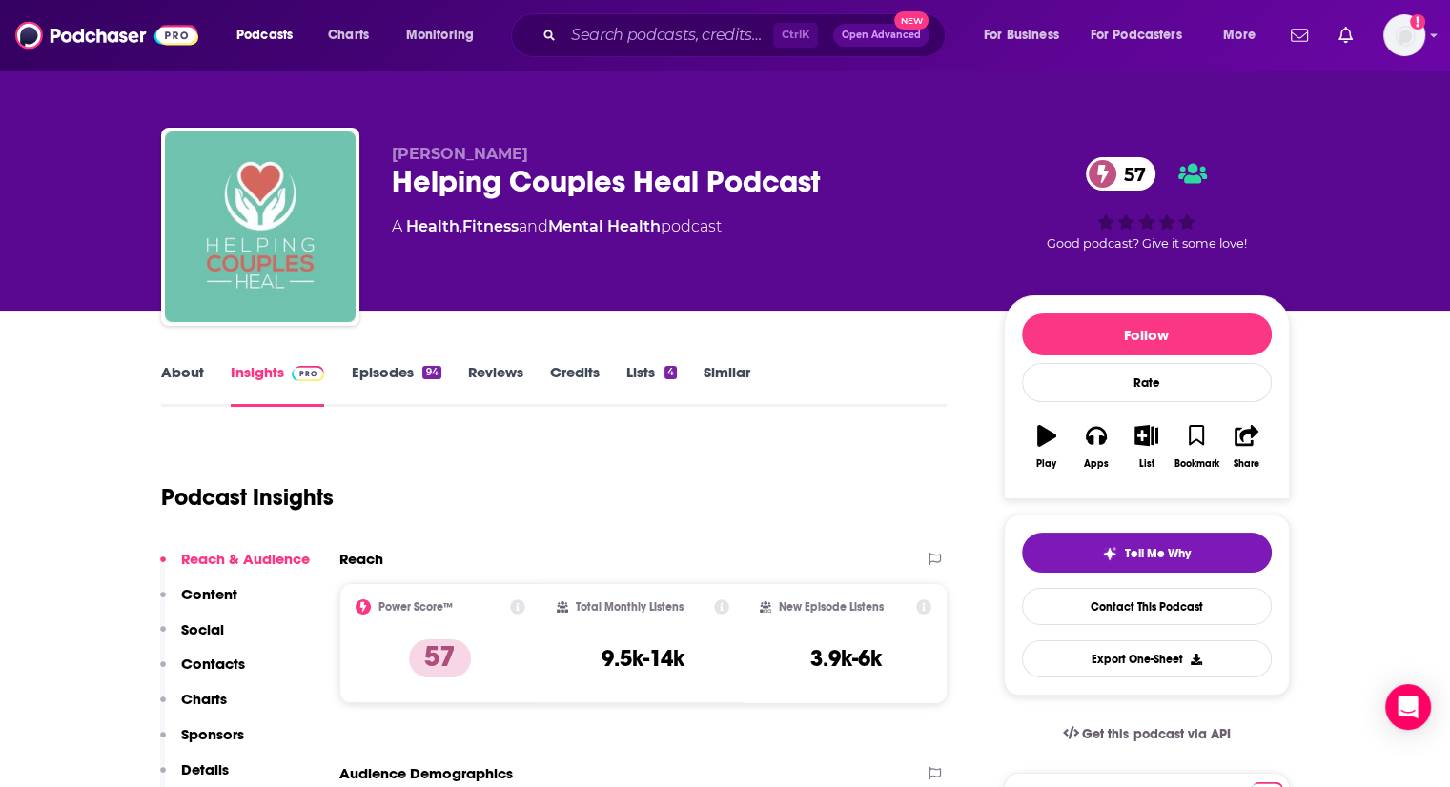
click at [408, 377] on link "Episodes 94" at bounding box center [396, 385] width 90 height 44
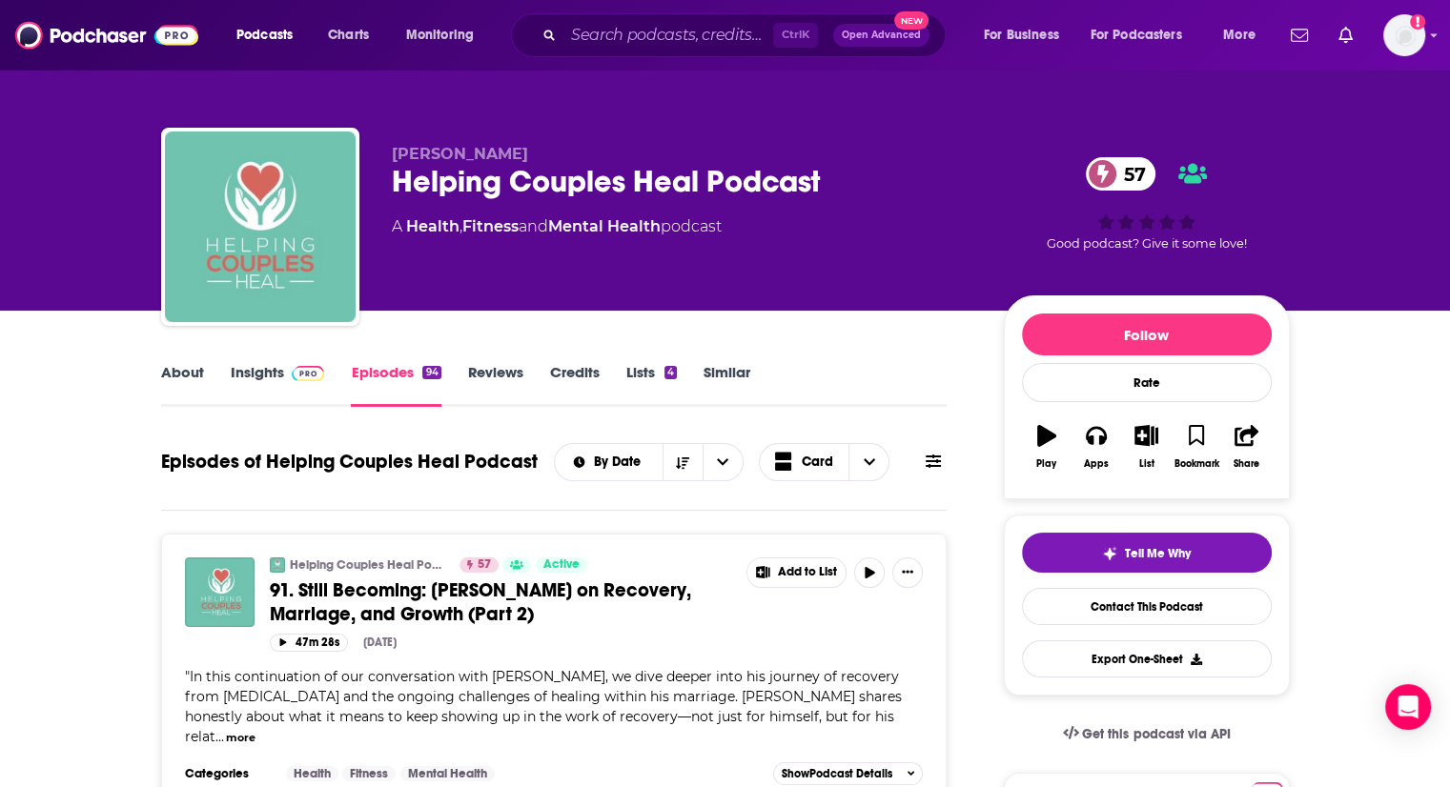
click at [180, 370] on link "About" at bounding box center [182, 385] width 43 height 44
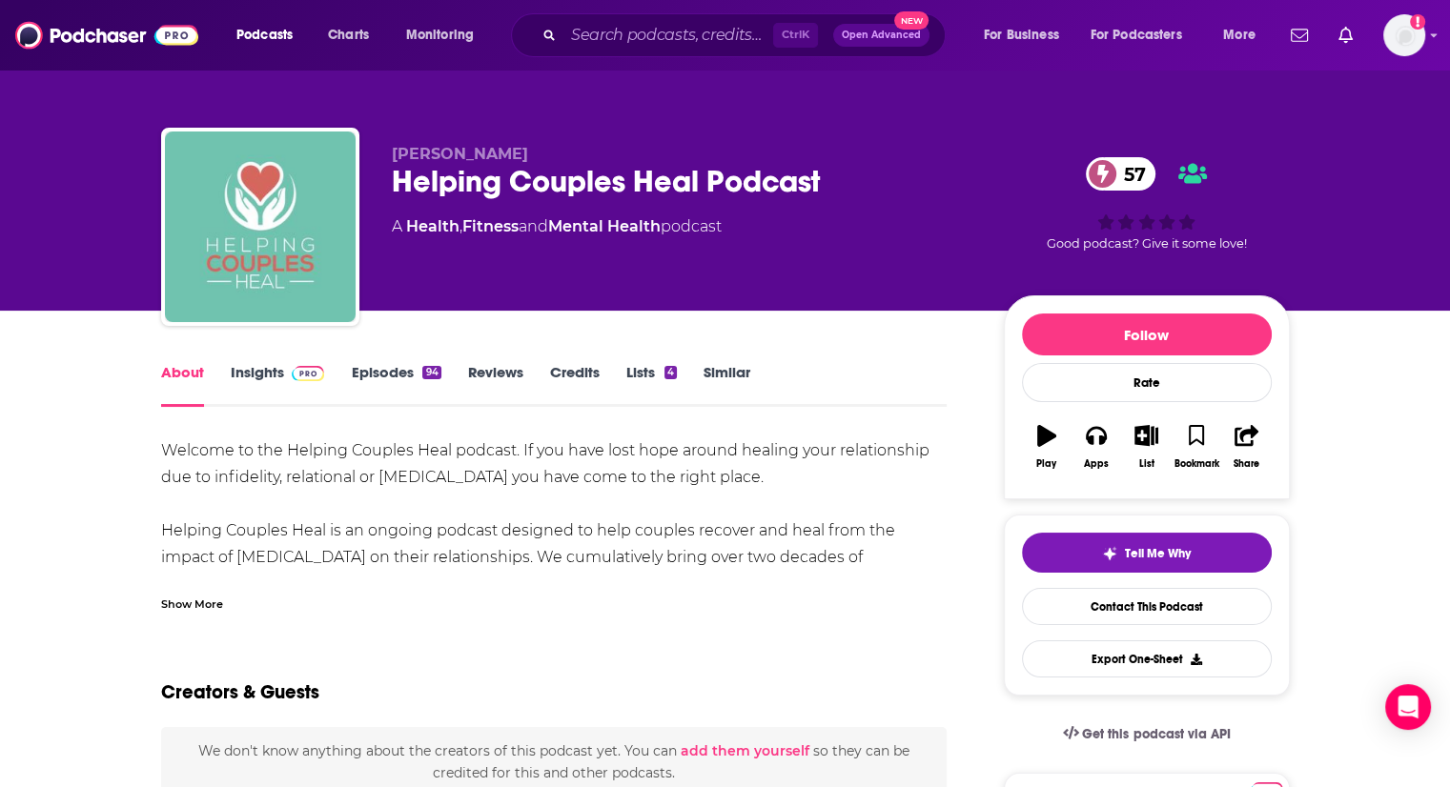
click at [206, 595] on div "Show More" at bounding box center [192, 603] width 62 height 18
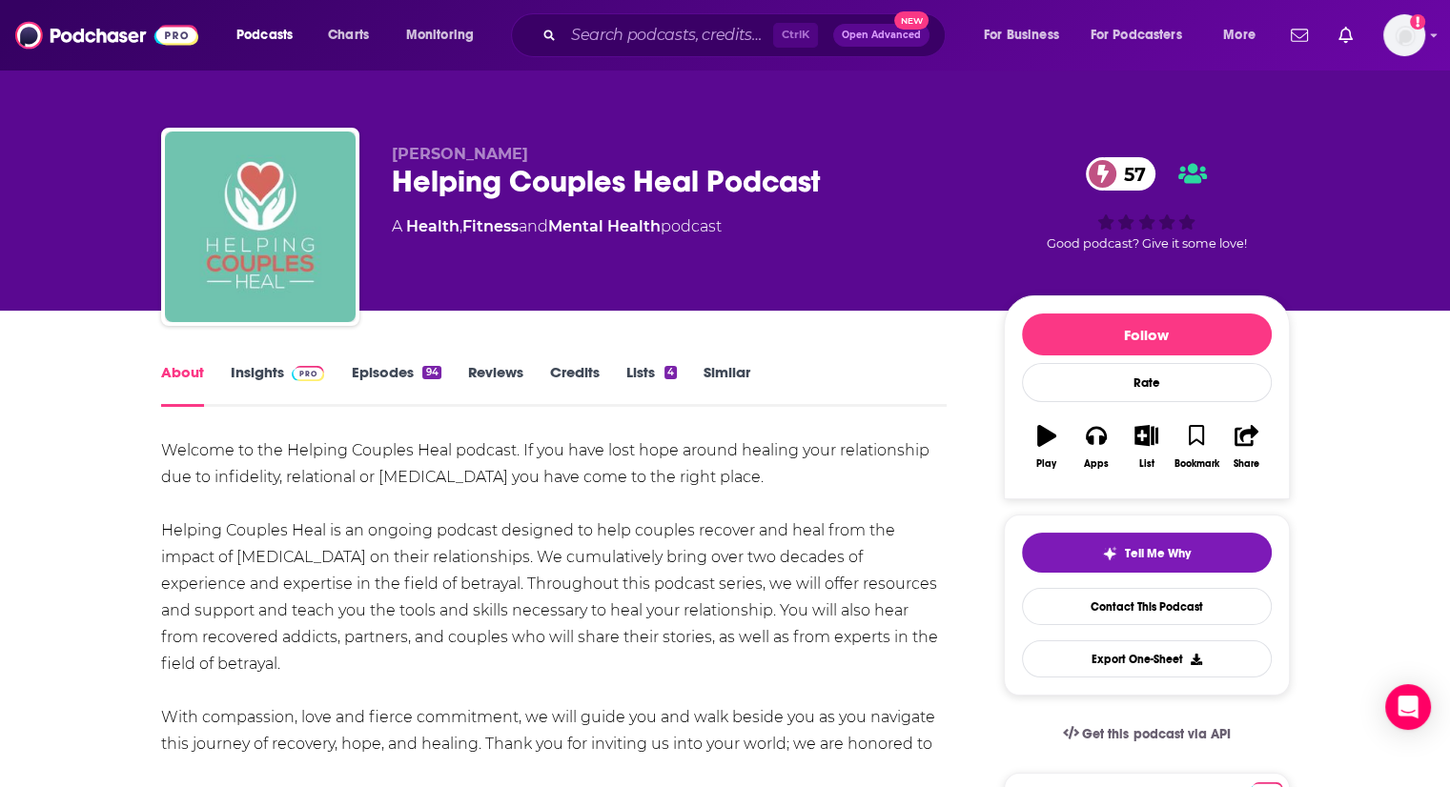
drag, startPoint x: 526, startPoint y: 154, endPoint x: 393, endPoint y: 148, distance: 133.6
click at [393, 148] on p "[PERSON_NAME]" at bounding box center [682, 154] width 581 height 18
copy span "[PERSON_NAME]"
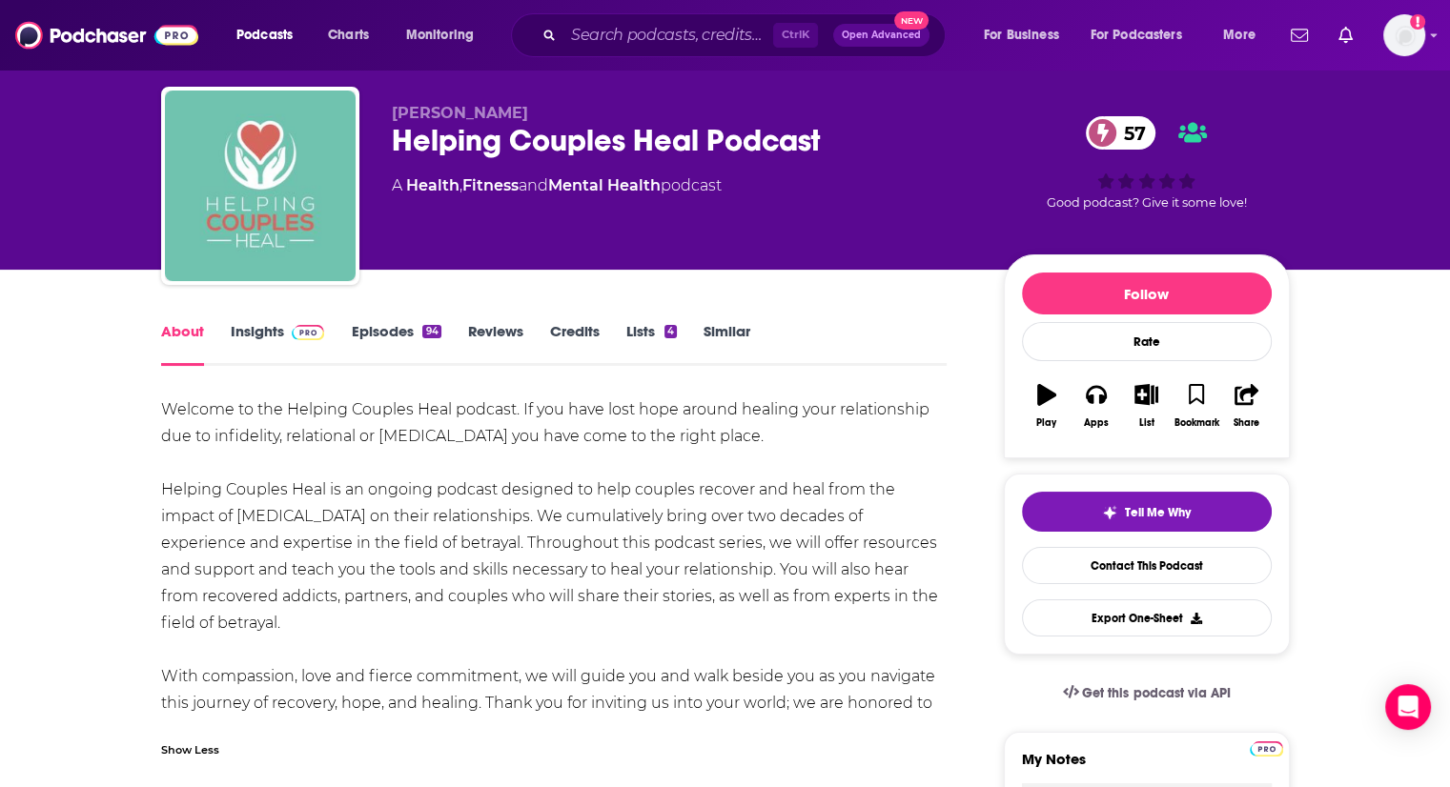
scroll to position [42, 0]
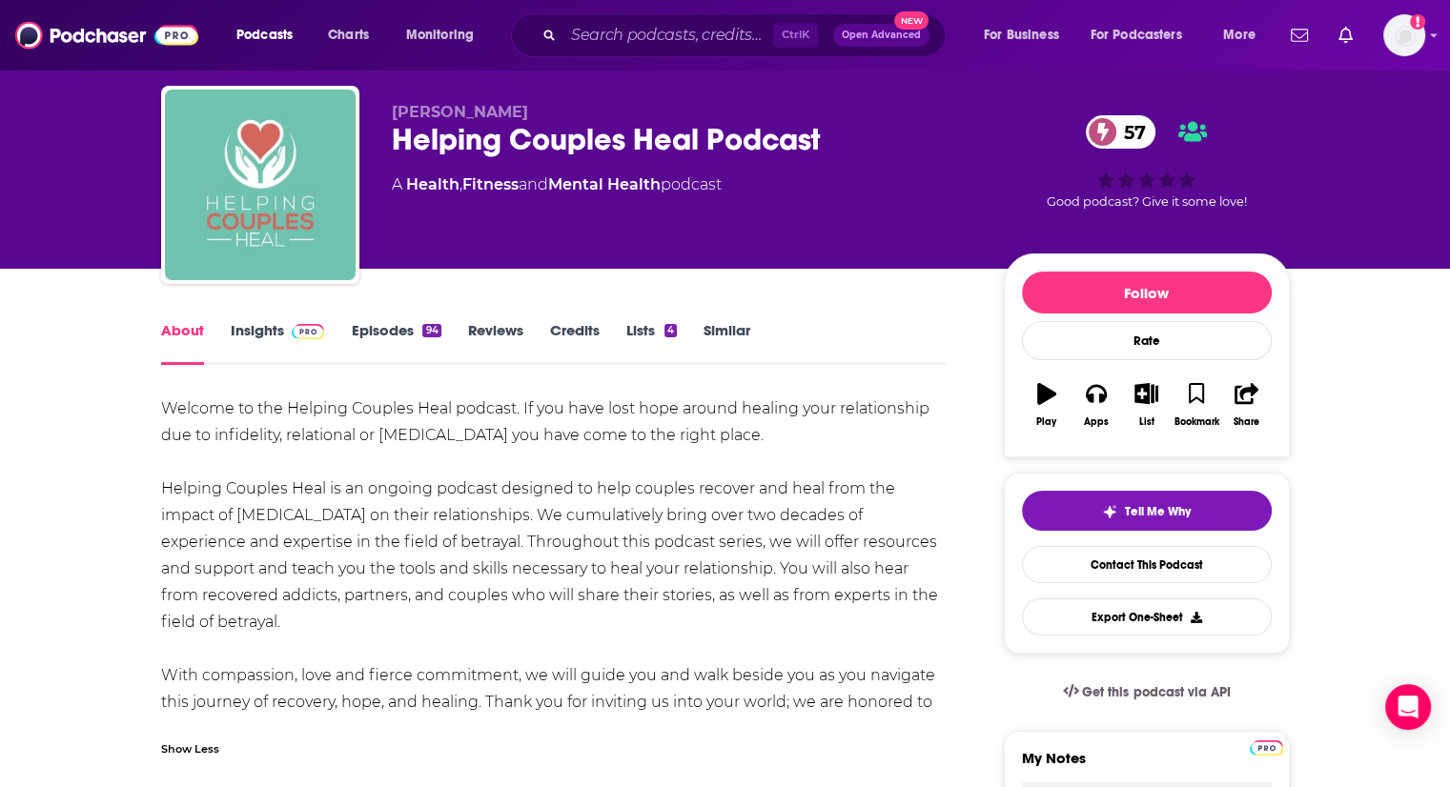
click at [289, 333] on span at bounding box center [304, 330] width 41 height 18
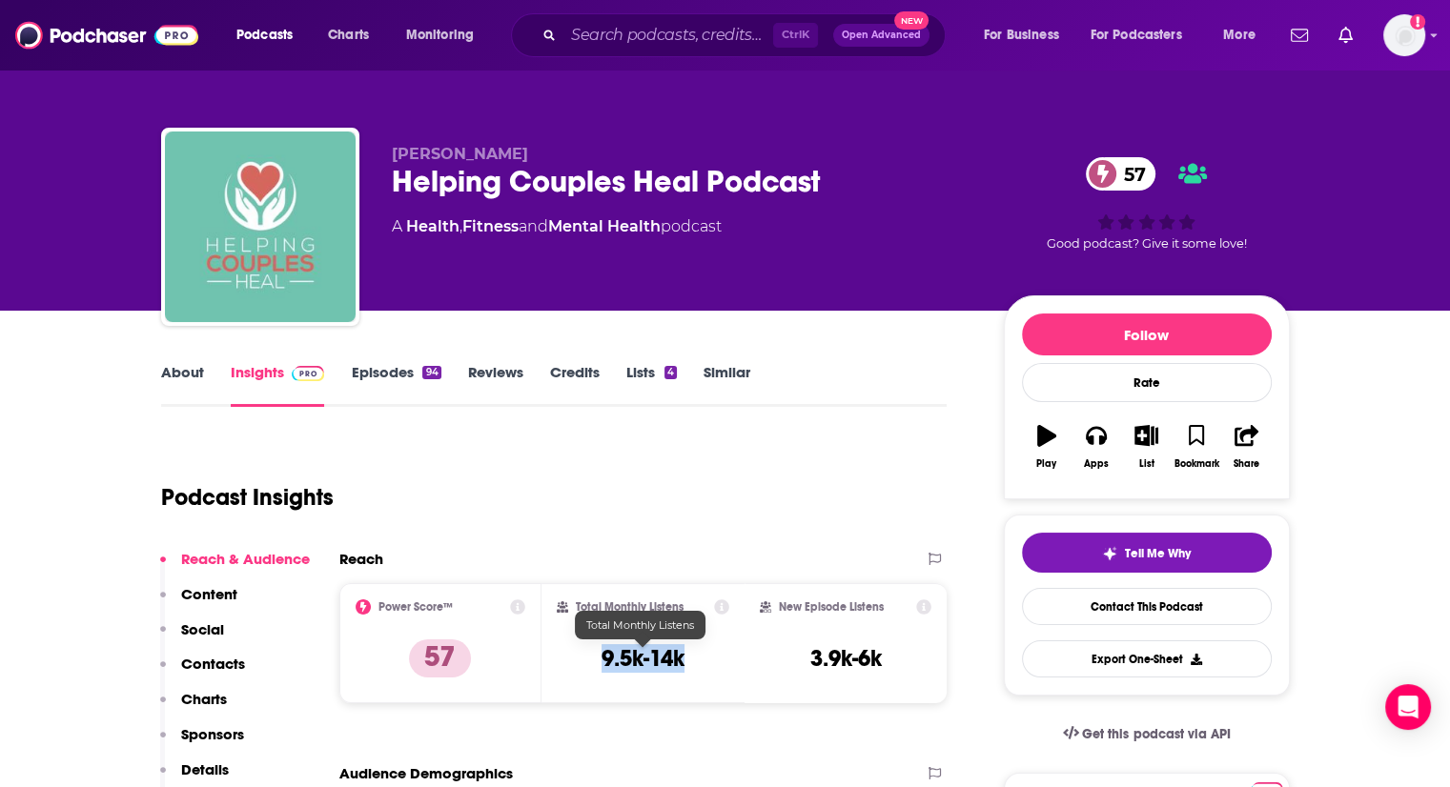
drag, startPoint x: 600, startPoint y: 655, endPoint x: 686, endPoint y: 656, distance: 85.8
click at [686, 656] on div "Total Monthly Listens 9.5k-14k" at bounding box center [643, 644] width 173 height 88
copy h3 "9.5k-14k"
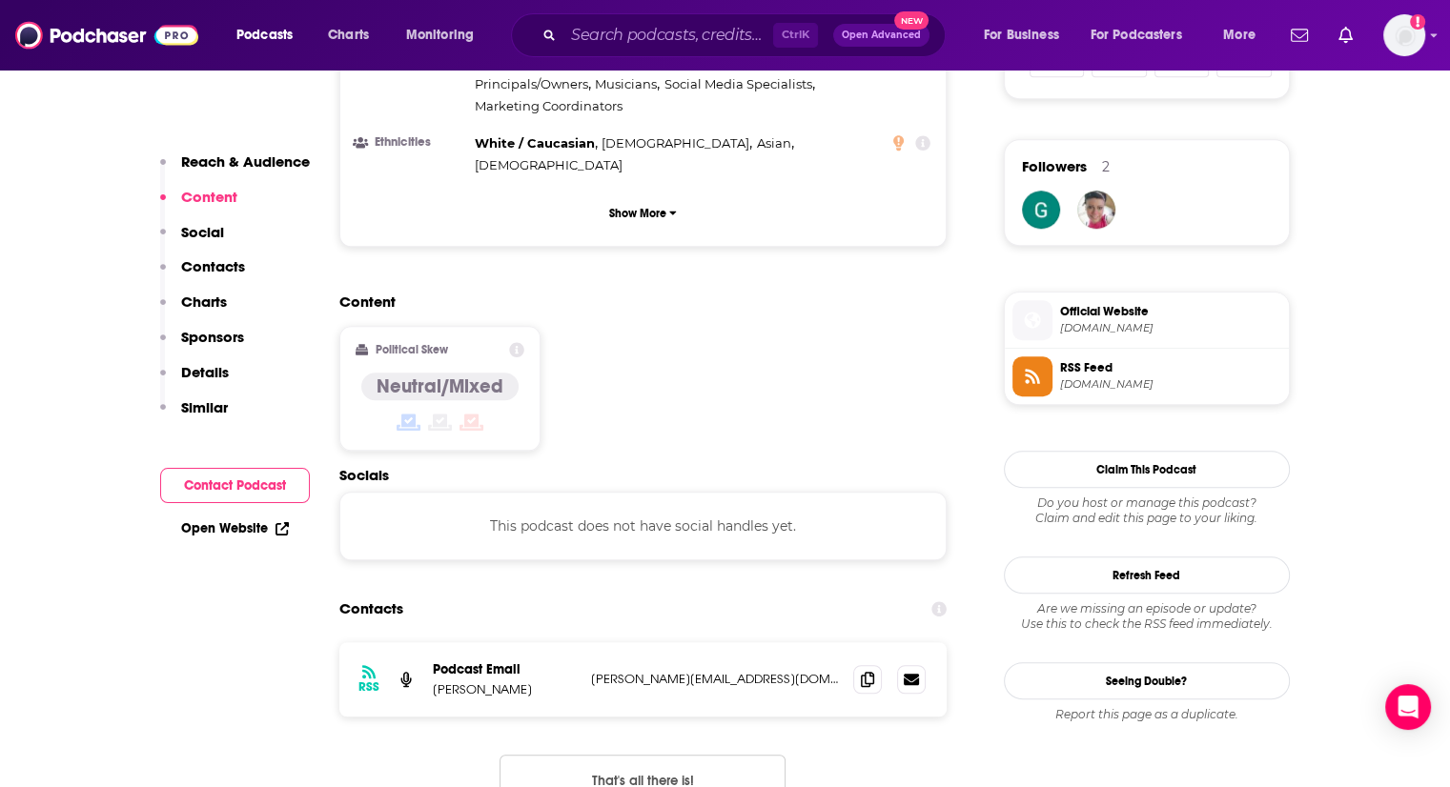
scroll to position [1327, 0]
click at [874, 663] on span at bounding box center [867, 677] width 29 height 29
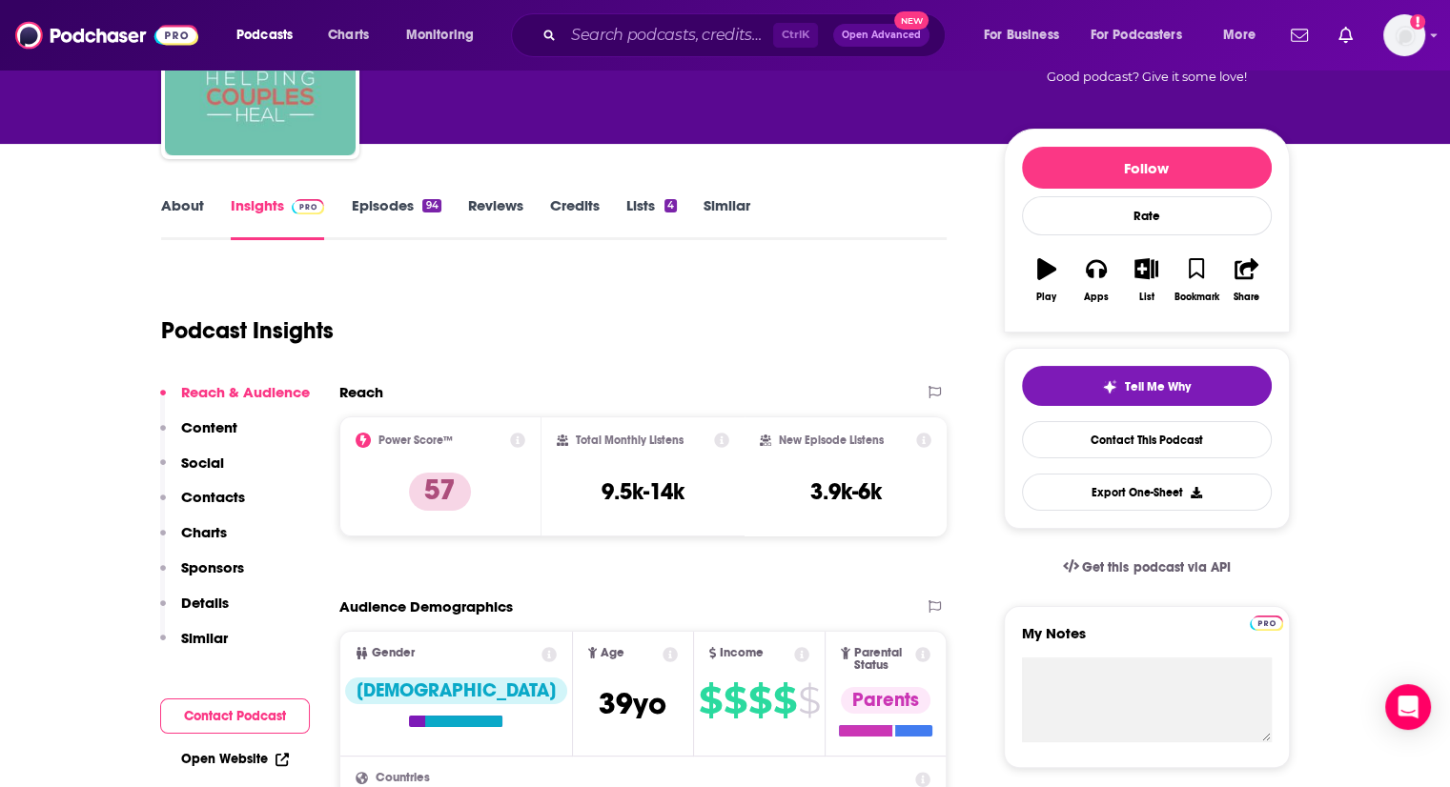
scroll to position [0, 0]
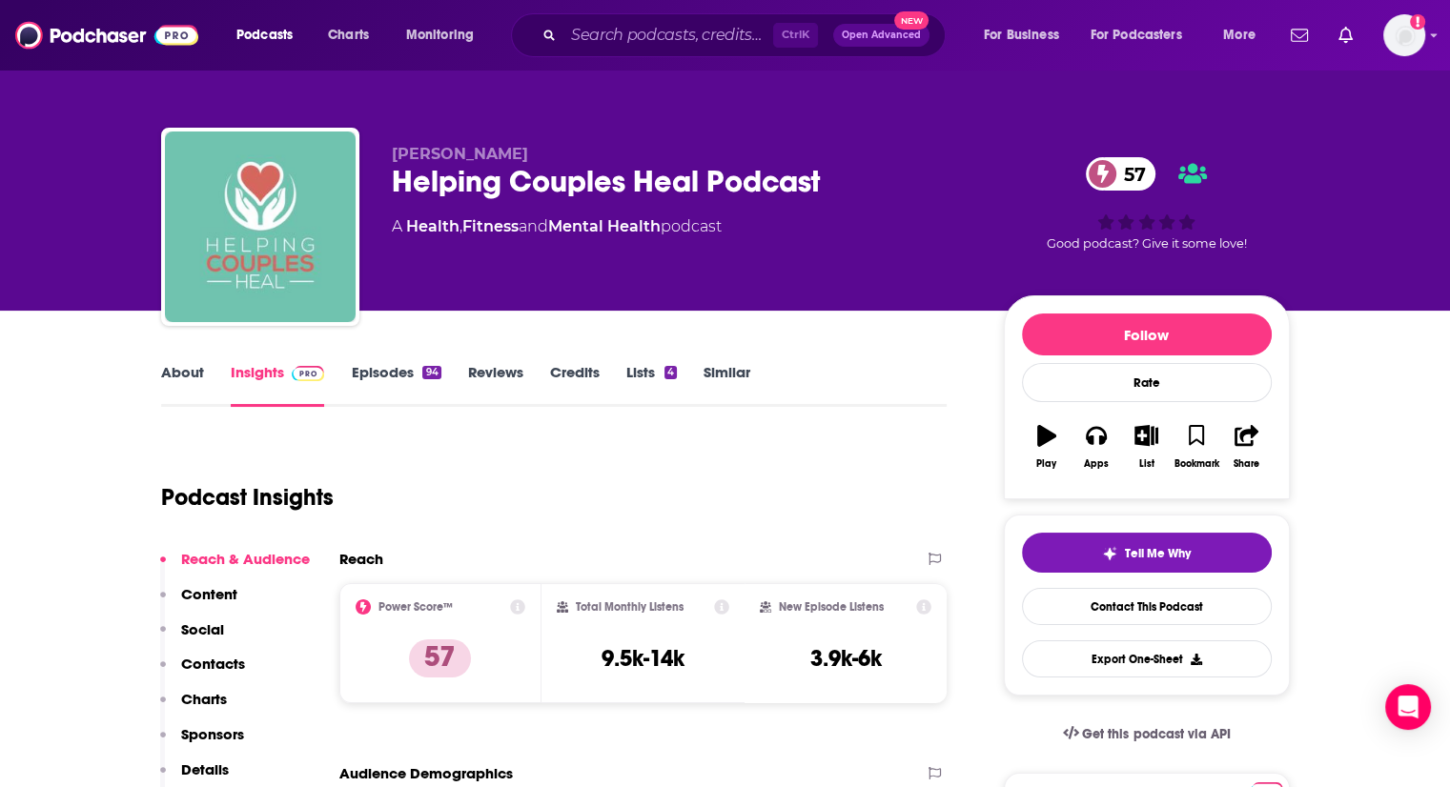
click at [187, 375] on link "About" at bounding box center [182, 385] width 43 height 44
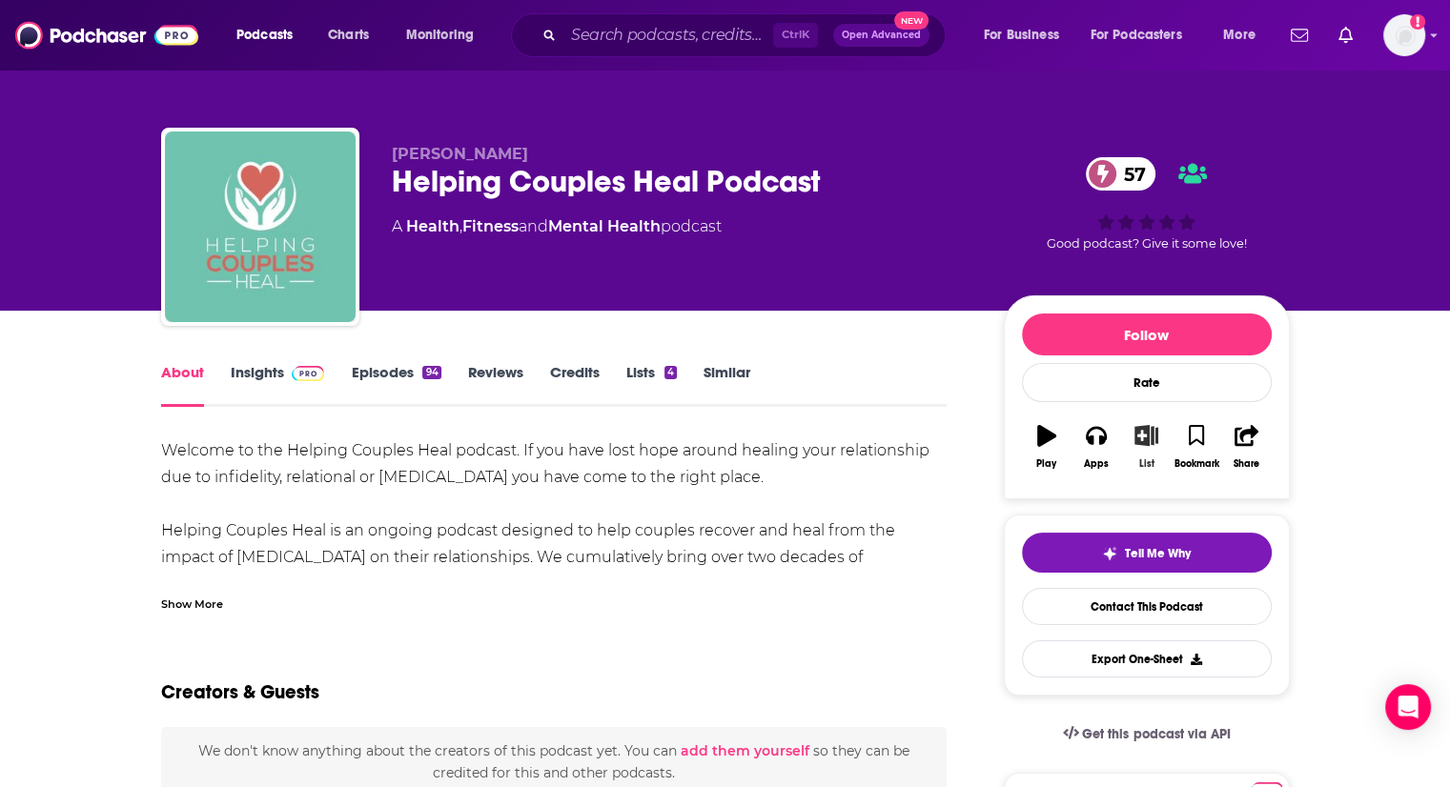
click at [1135, 440] on icon "button" at bounding box center [1146, 435] width 24 height 21
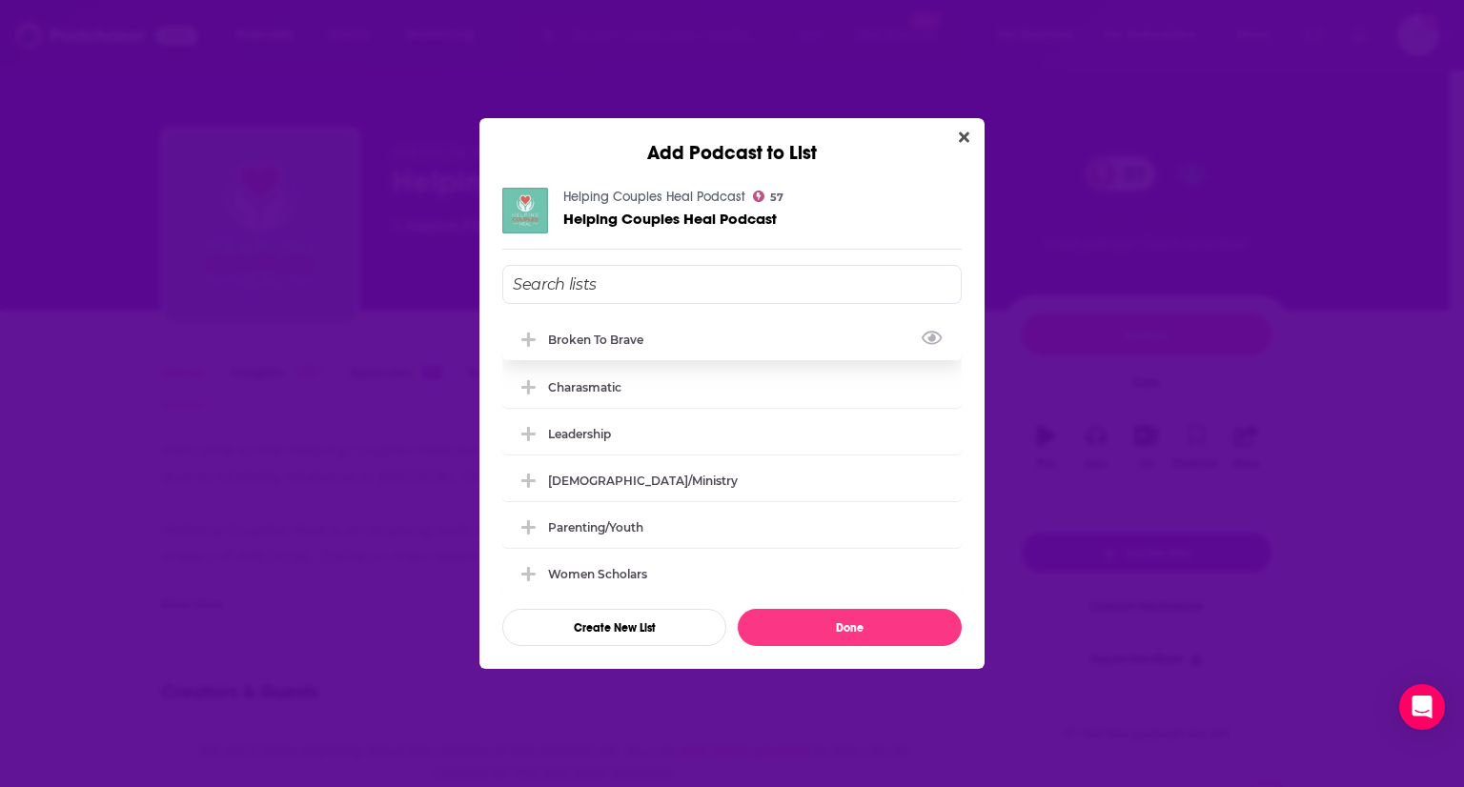
click at [532, 335] on icon "Add Podcast To List" at bounding box center [528, 340] width 14 height 17
click at [873, 638] on button "Done" at bounding box center [850, 627] width 224 height 37
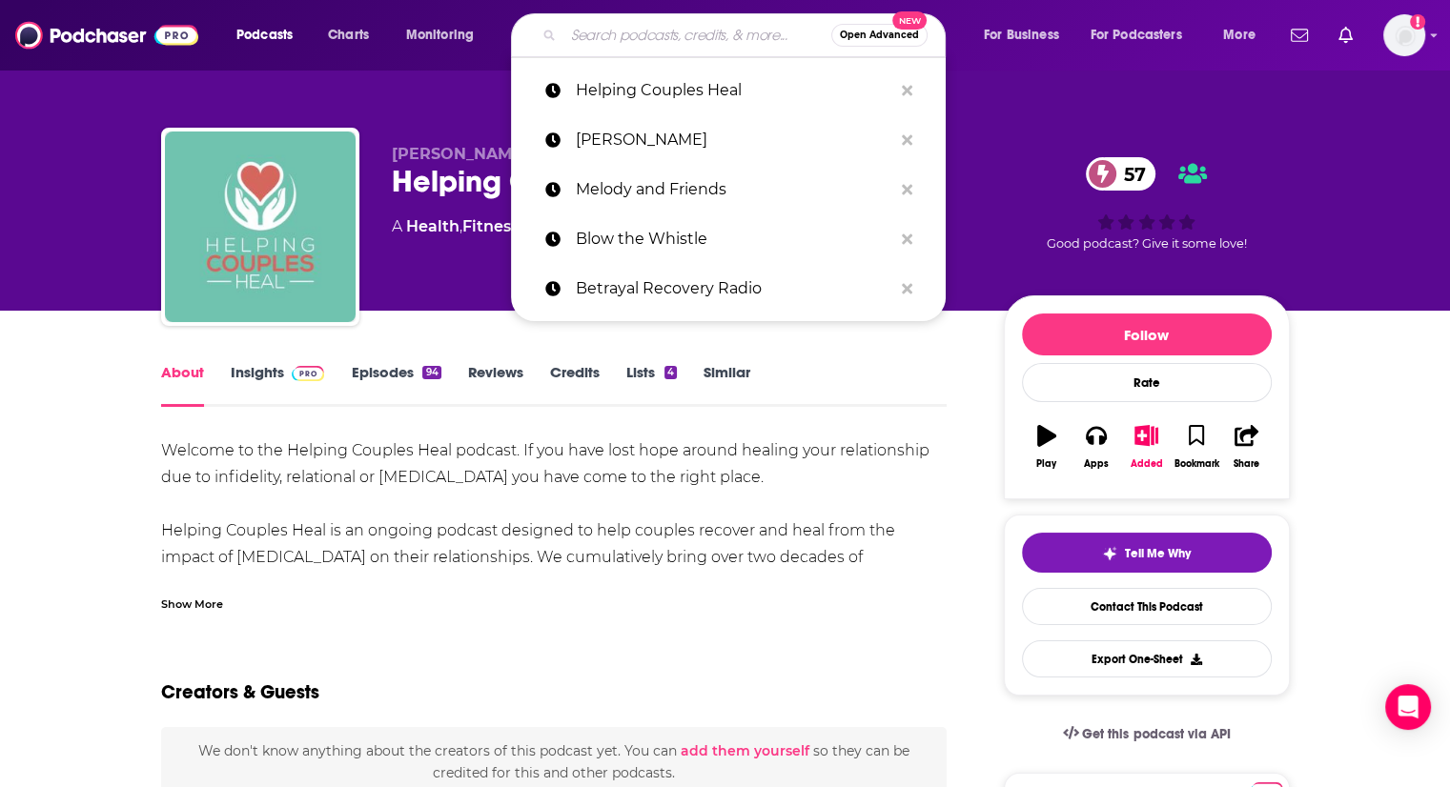
click at [634, 33] on input "Search podcasts, credits, & more..." at bounding box center [697, 35] width 268 height 31
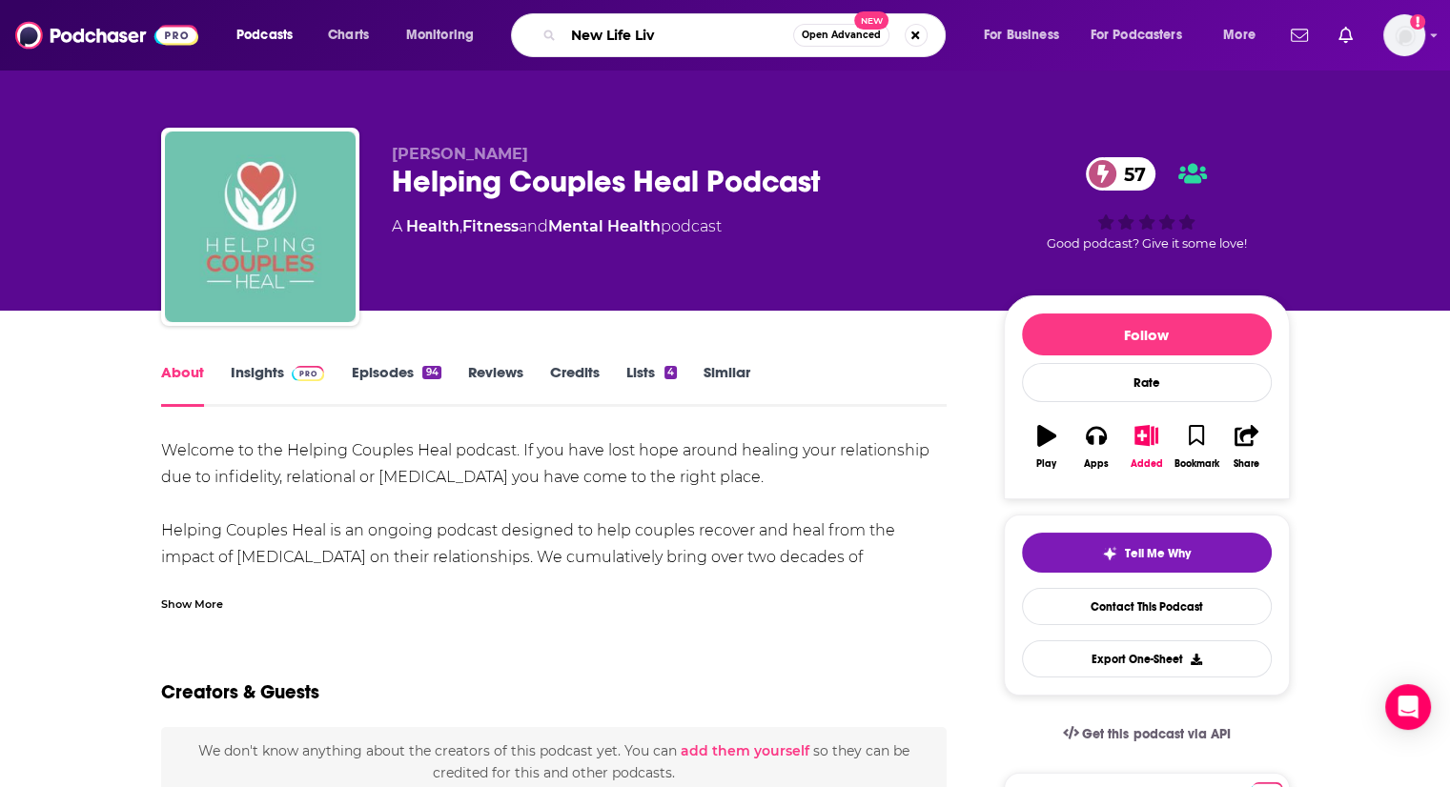
type input "New Life Live"
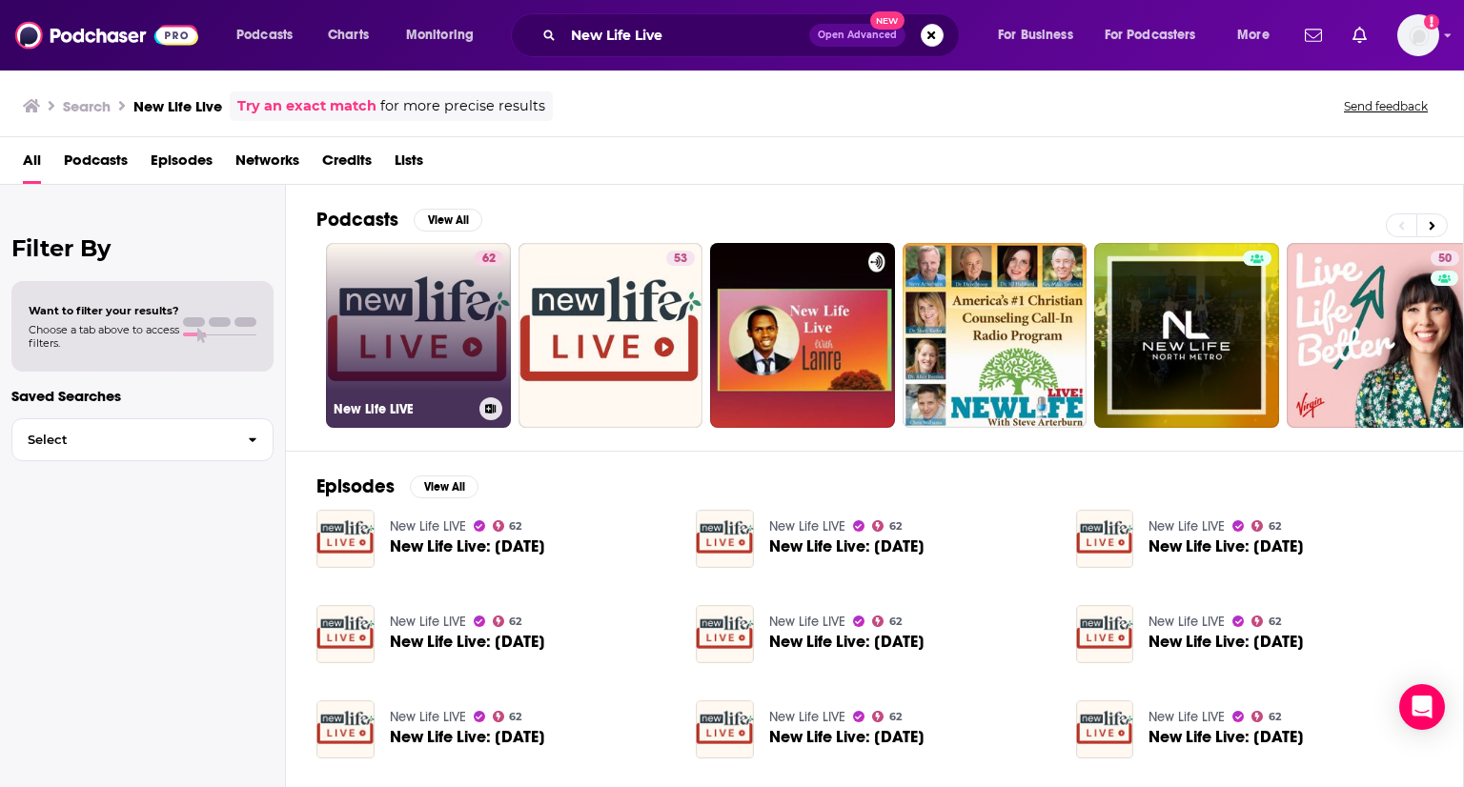
click at [461, 311] on link "62 New Life LIVE" at bounding box center [418, 335] width 185 height 185
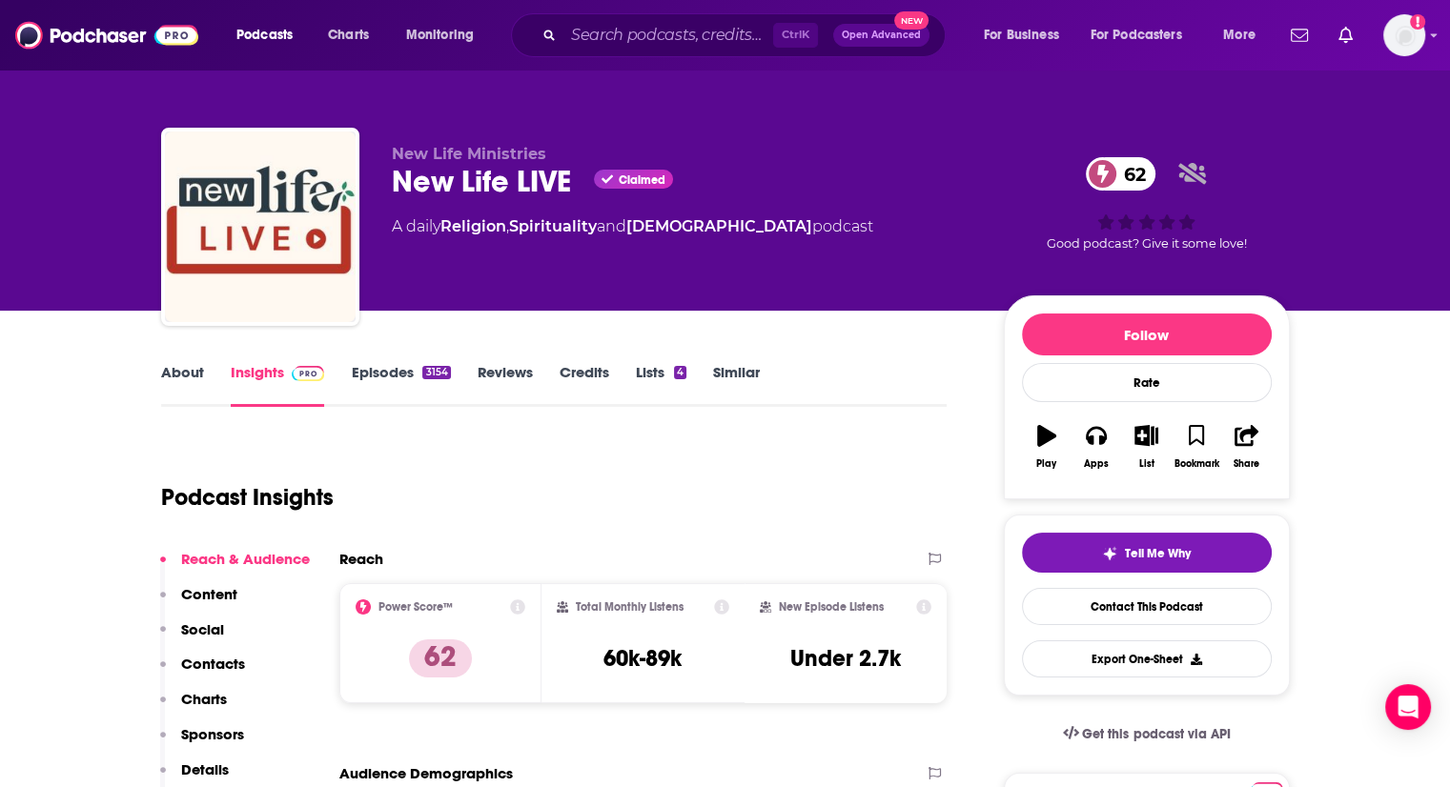
click at [197, 374] on link "About" at bounding box center [182, 385] width 43 height 44
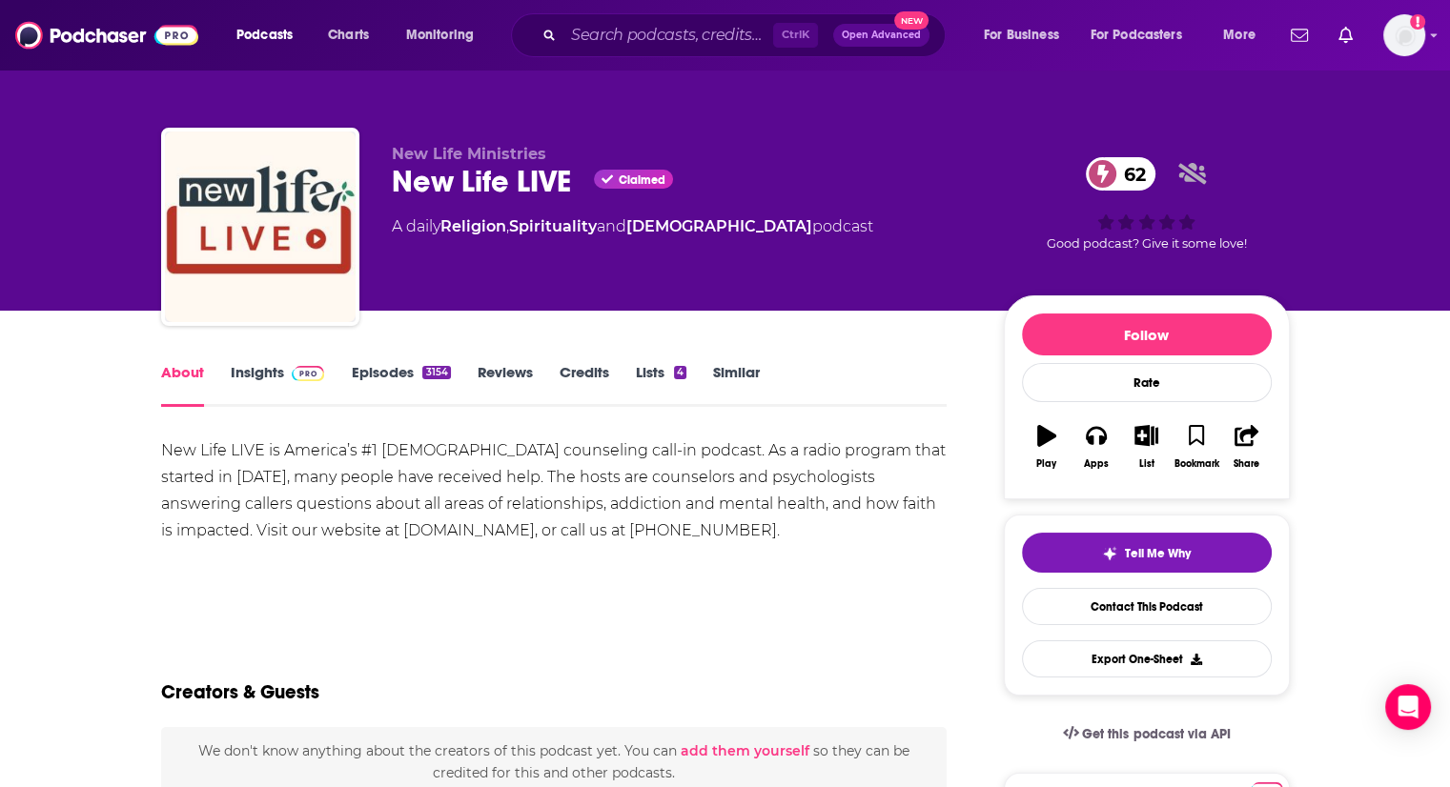
click at [393, 371] on link "Episodes 3154" at bounding box center [400, 385] width 99 height 44
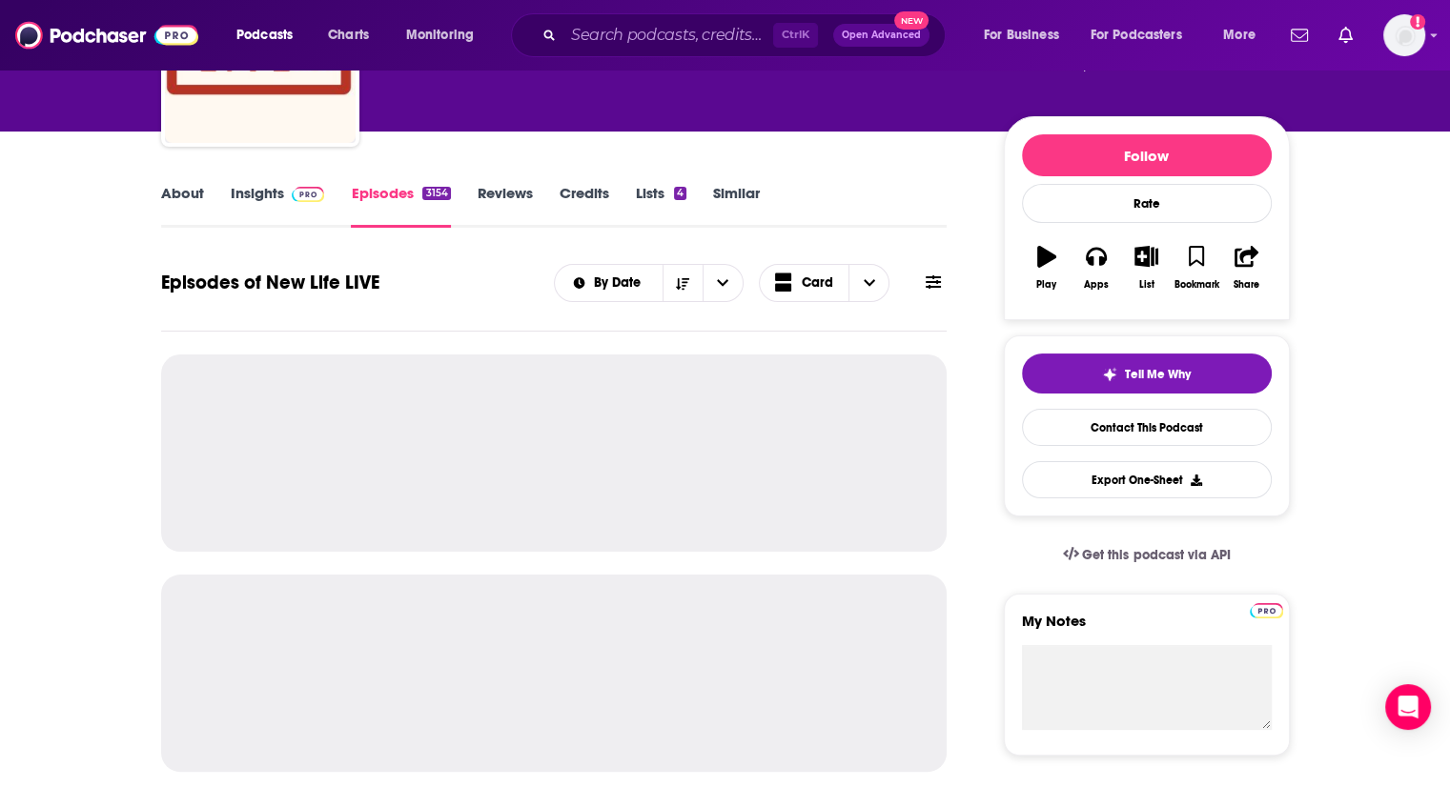
scroll to position [183, 0]
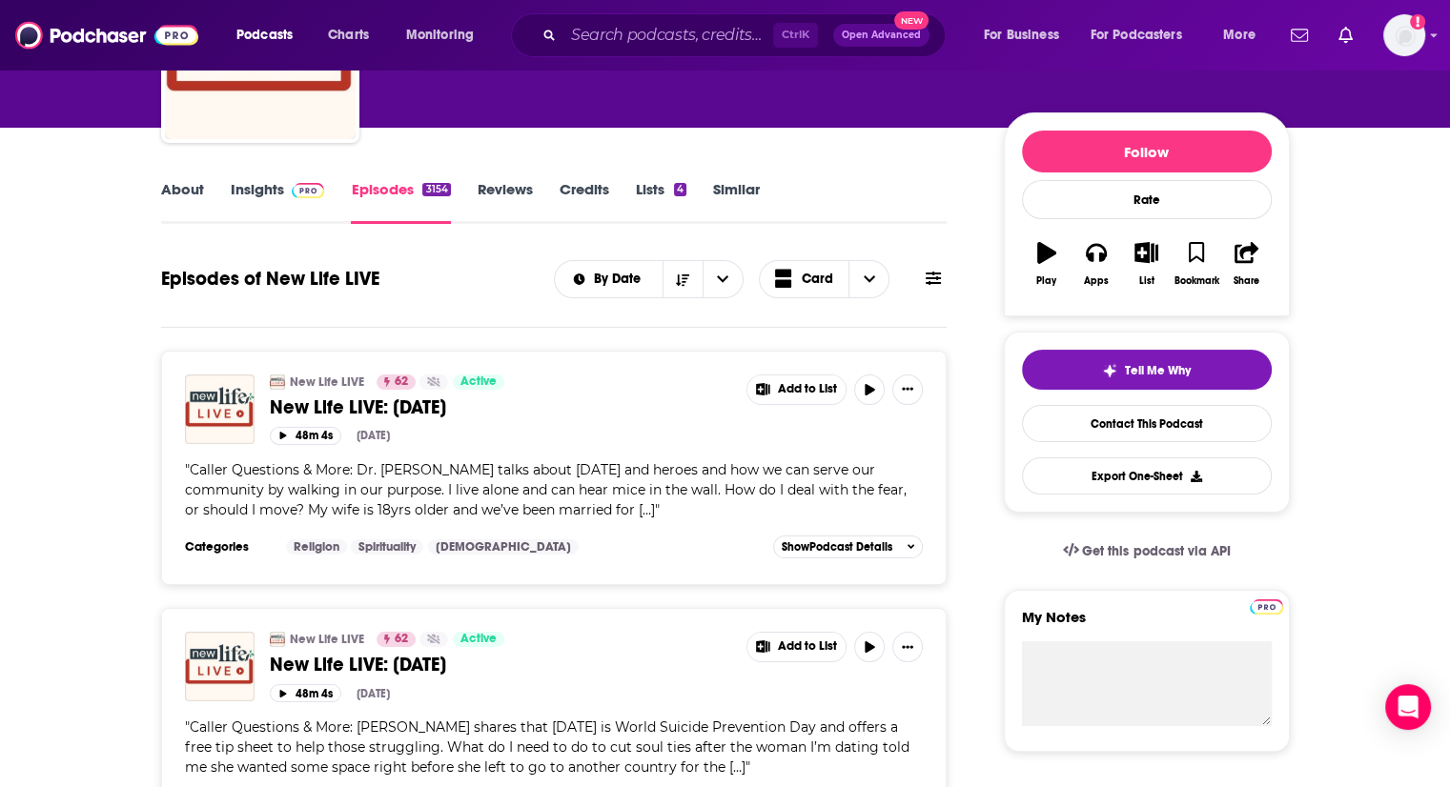
click at [187, 193] on link "About" at bounding box center [182, 202] width 43 height 44
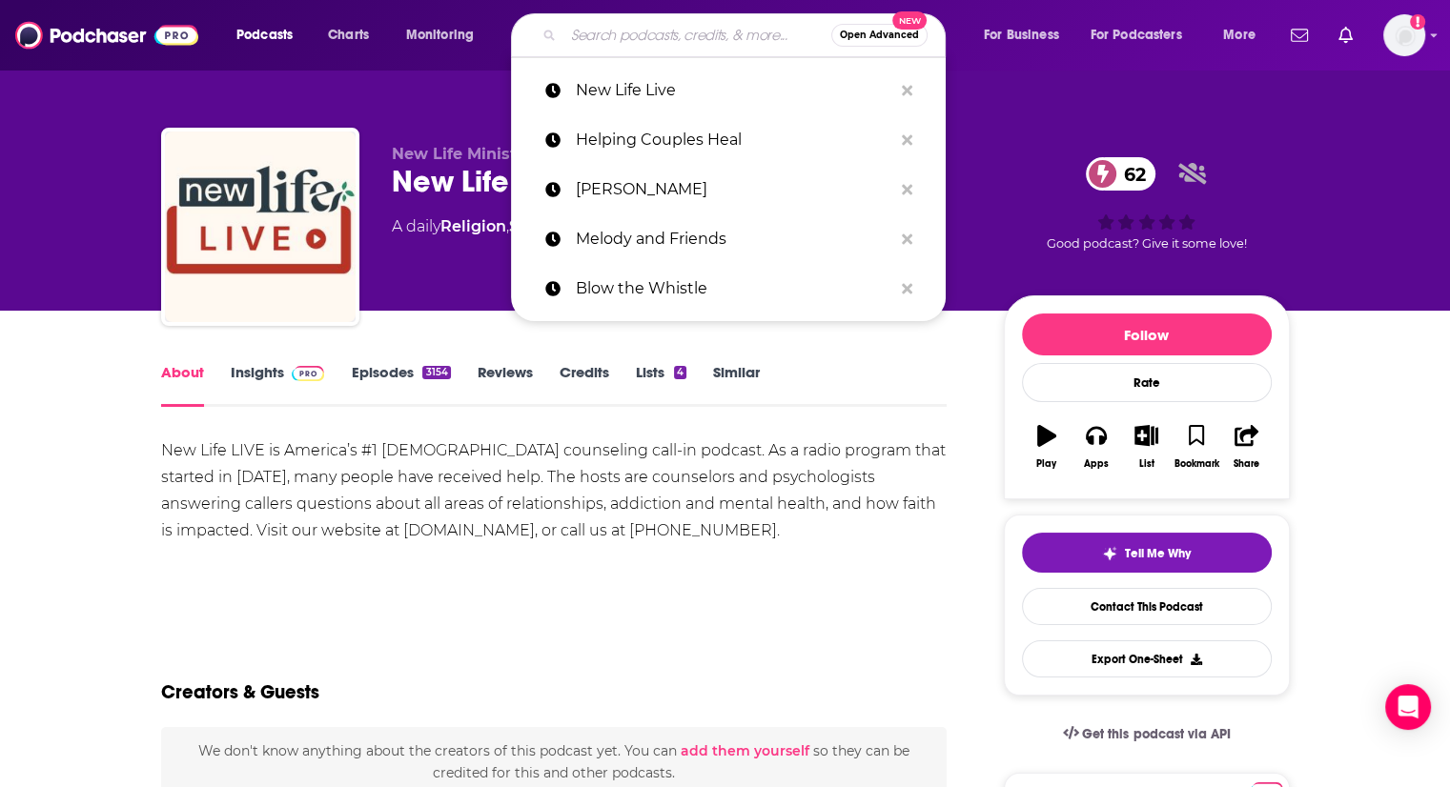
click at [721, 32] on input "Search podcasts, credits, & more..." at bounding box center [697, 35] width 268 height 31
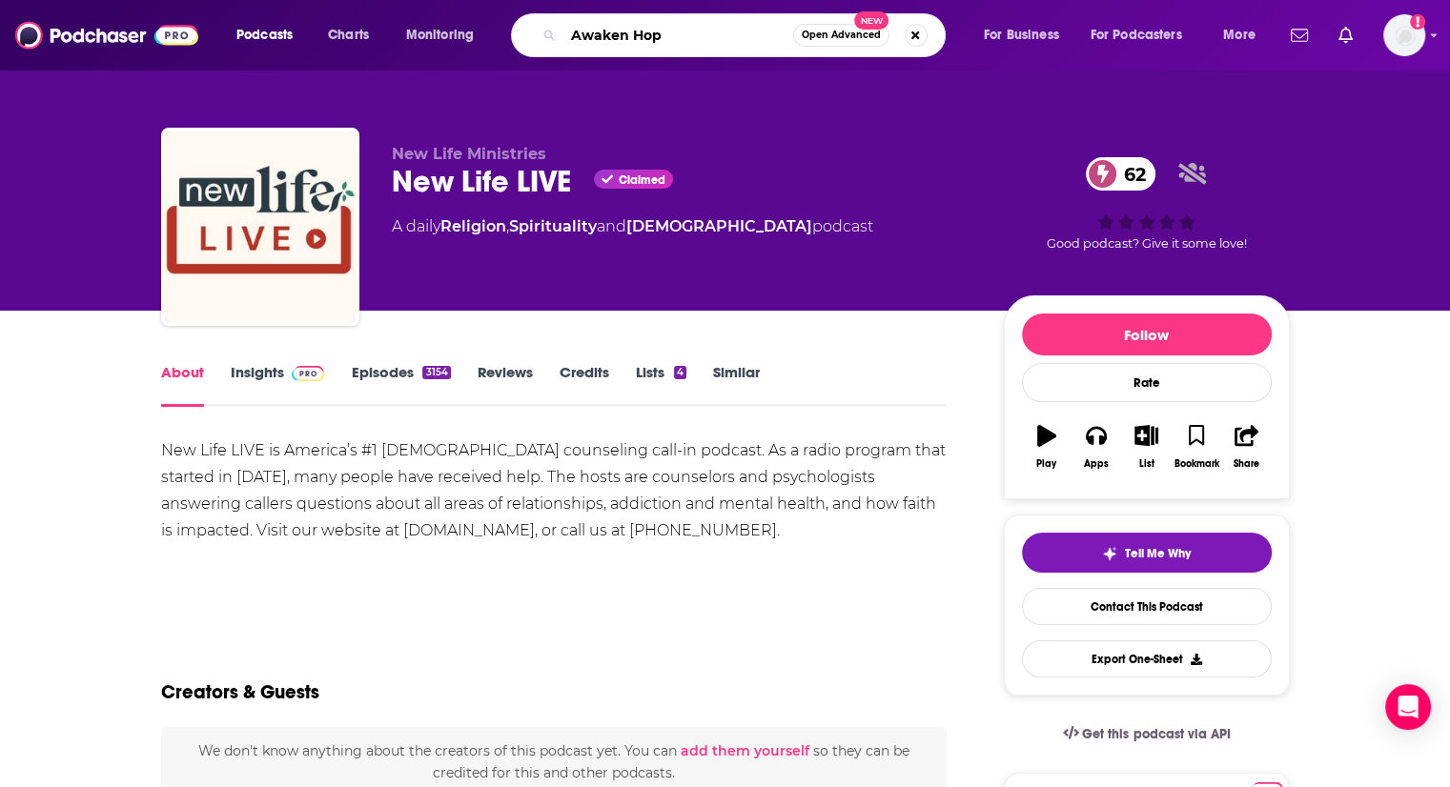
type input "Awaken Hope"
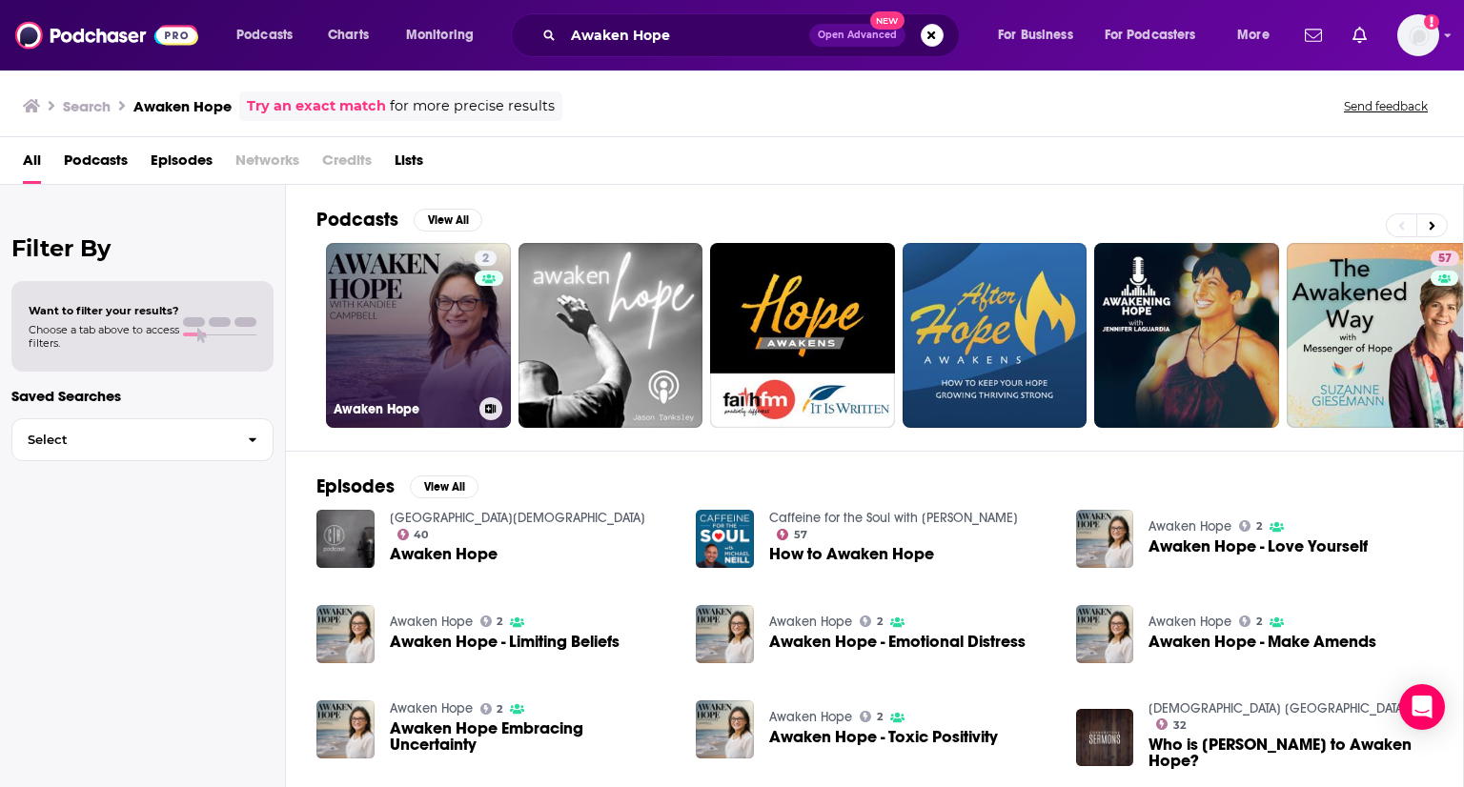
click at [408, 321] on link "2 Awaken Hope" at bounding box center [418, 335] width 185 height 185
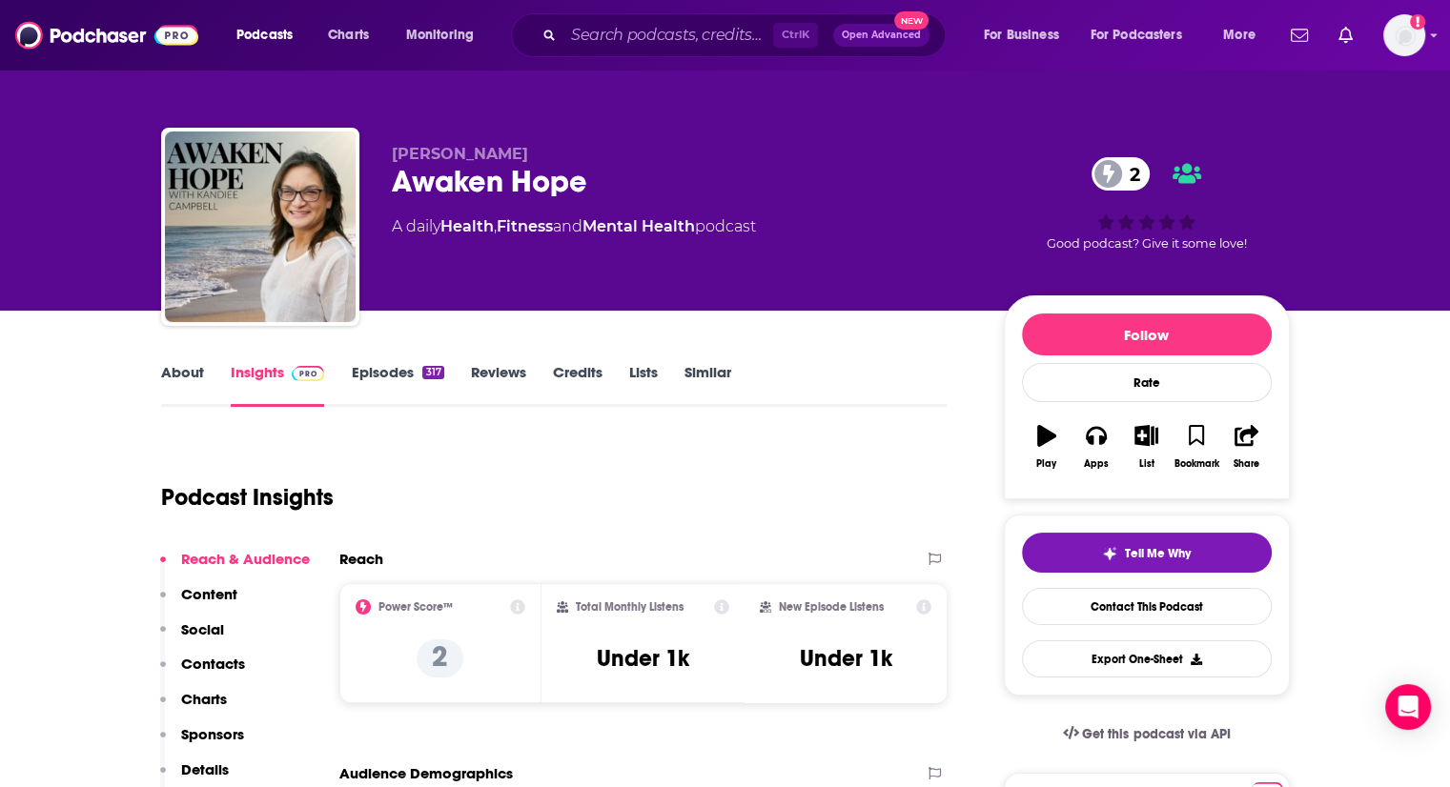
click at [190, 367] on link "About" at bounding box center [182, 385] width 43 height 44
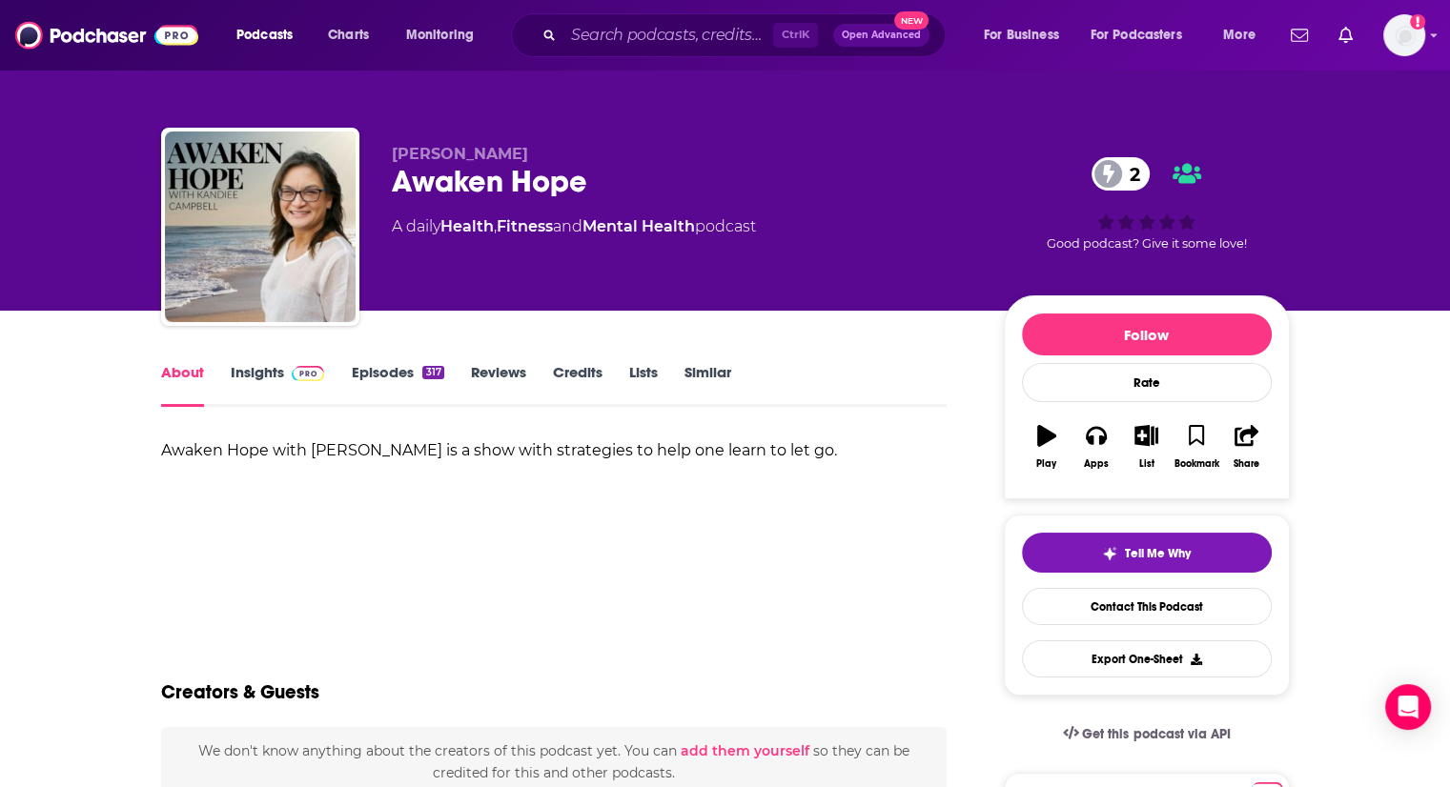
click at [267, 372] on link "Insights" at bounding box center [278, 385] width 94 height 44
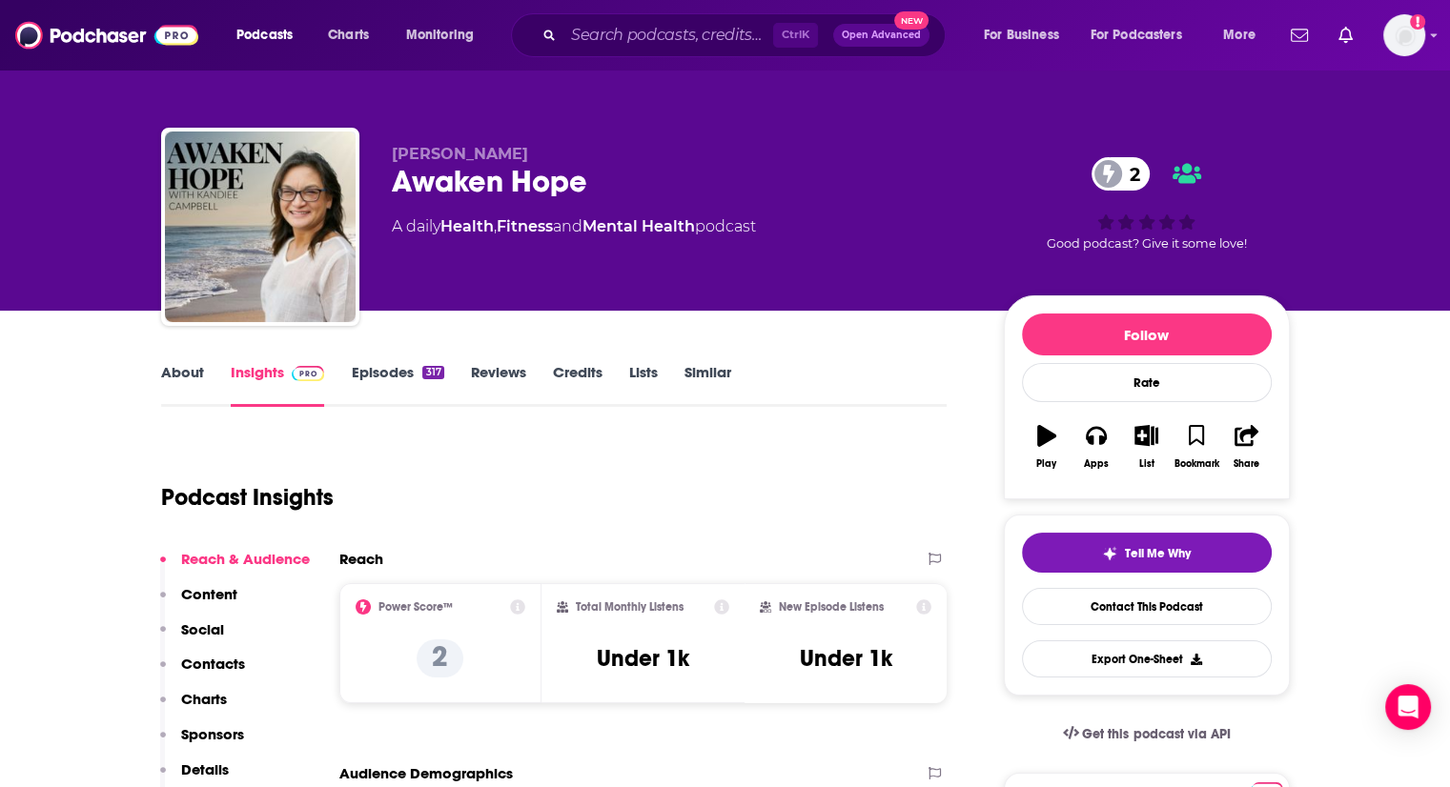
click at [379, 371] on link "Episodes 317" at bounding box center [397, 385] width 92 height 44
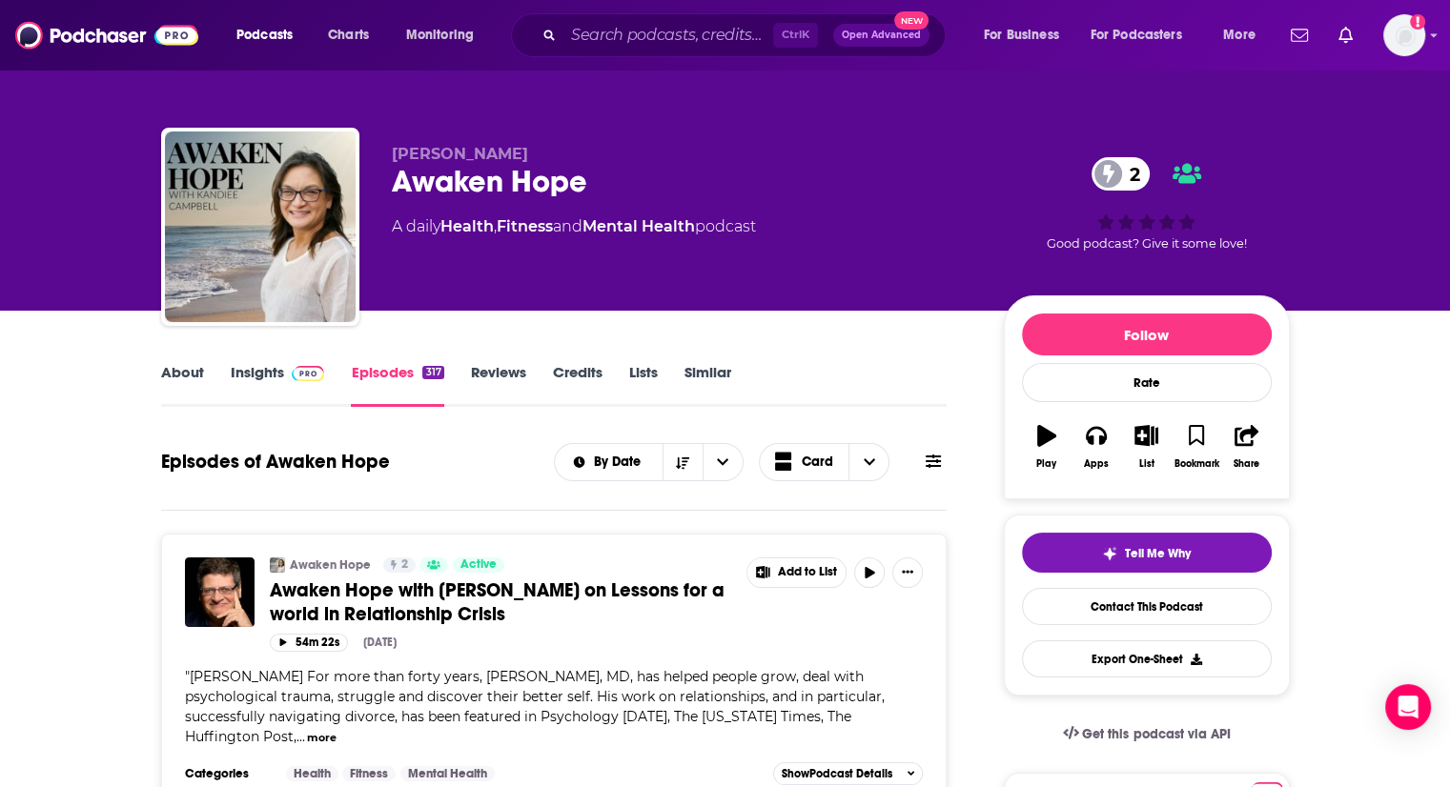
click at [379, 371] on link "Episodes 317" at bounding box center [397, 385] width 92 height 44
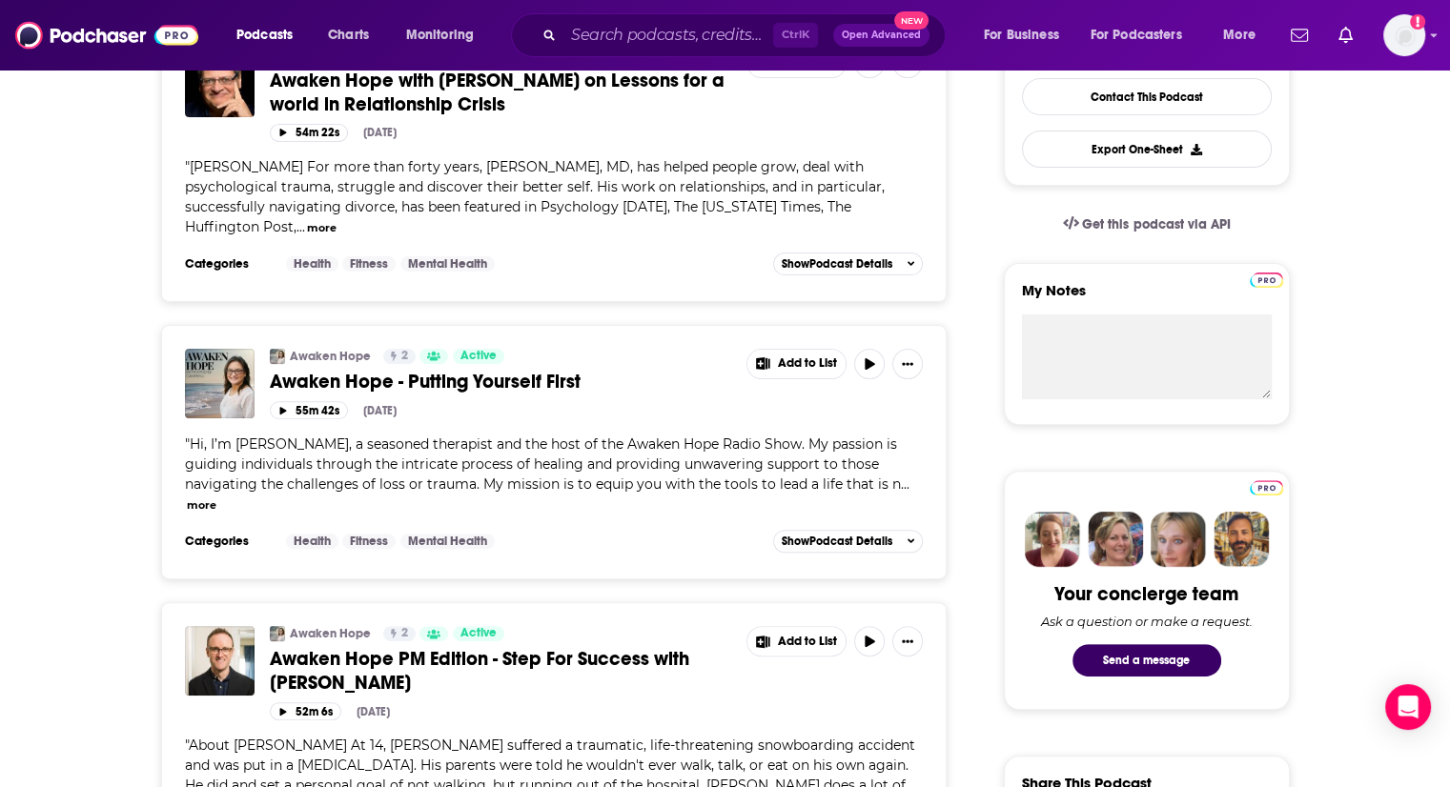
scroll to position [511, 0]
click at [192, 505] on button "more" at bounding box center [202, 505] width 30 height 16
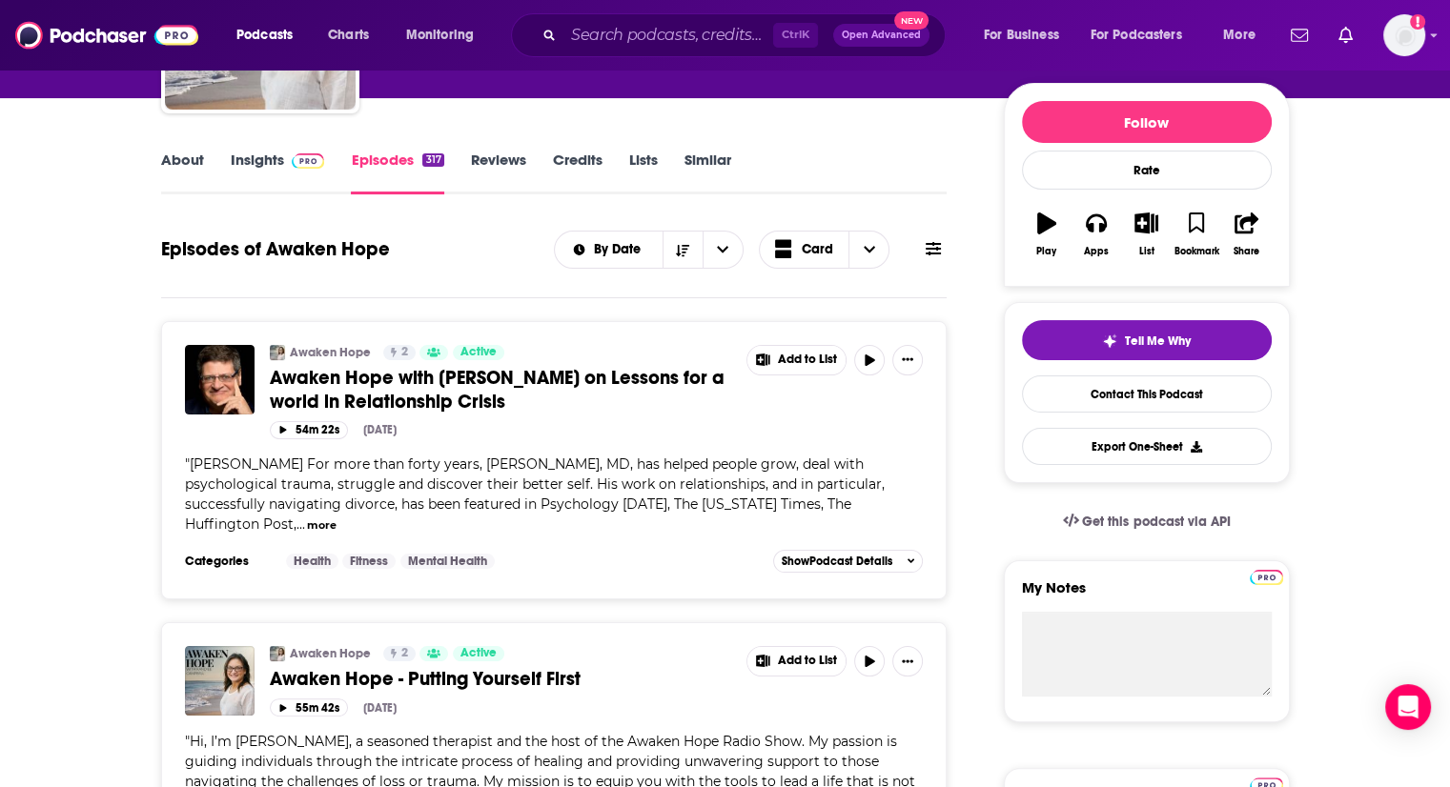
scroll to position [0, 0]
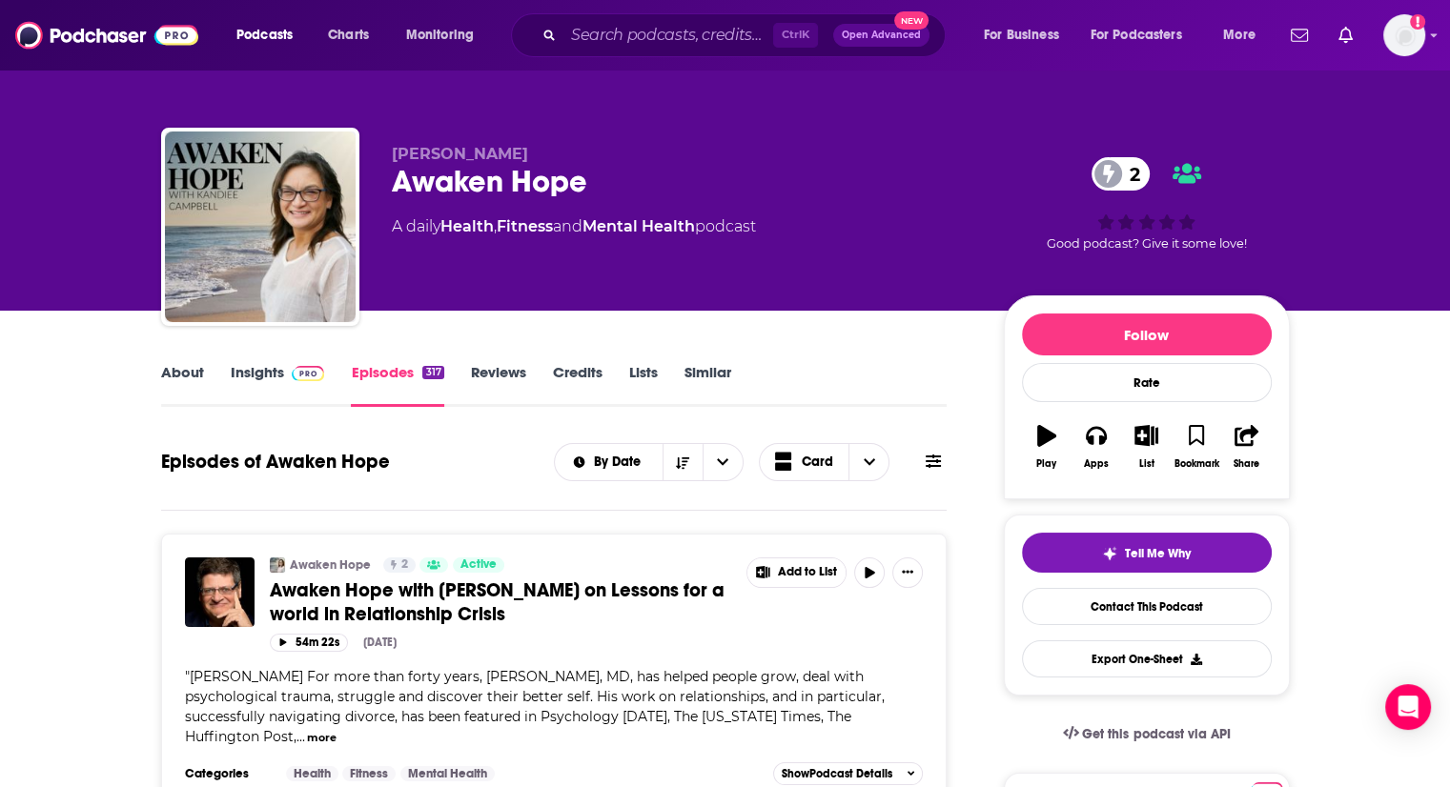
click at [176, 385] on link "About" at bounding box center [182, 385] width 43 height 44
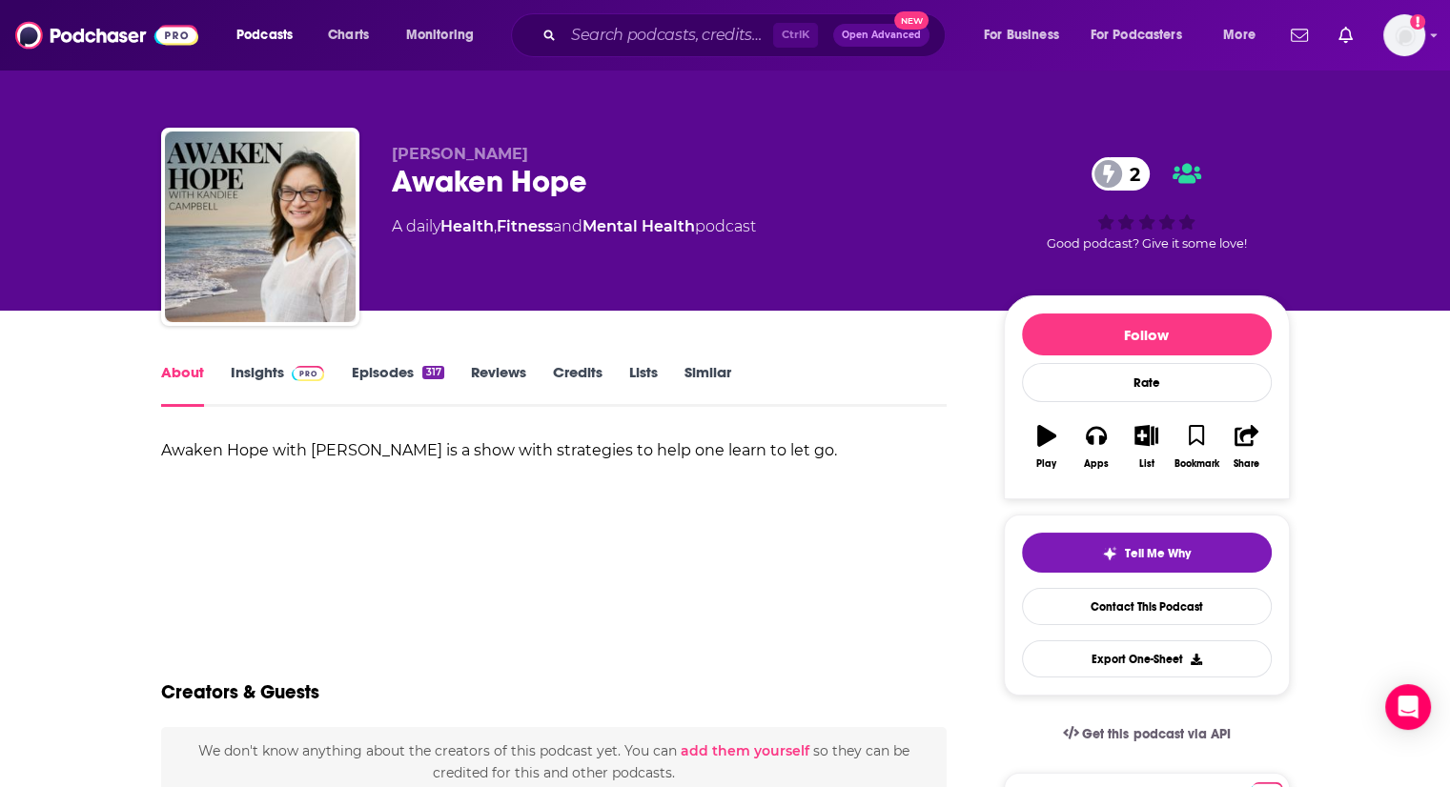
click at [372, 366] on link "Episodes 317" at bounding box center [397, 385] width 92 height 44
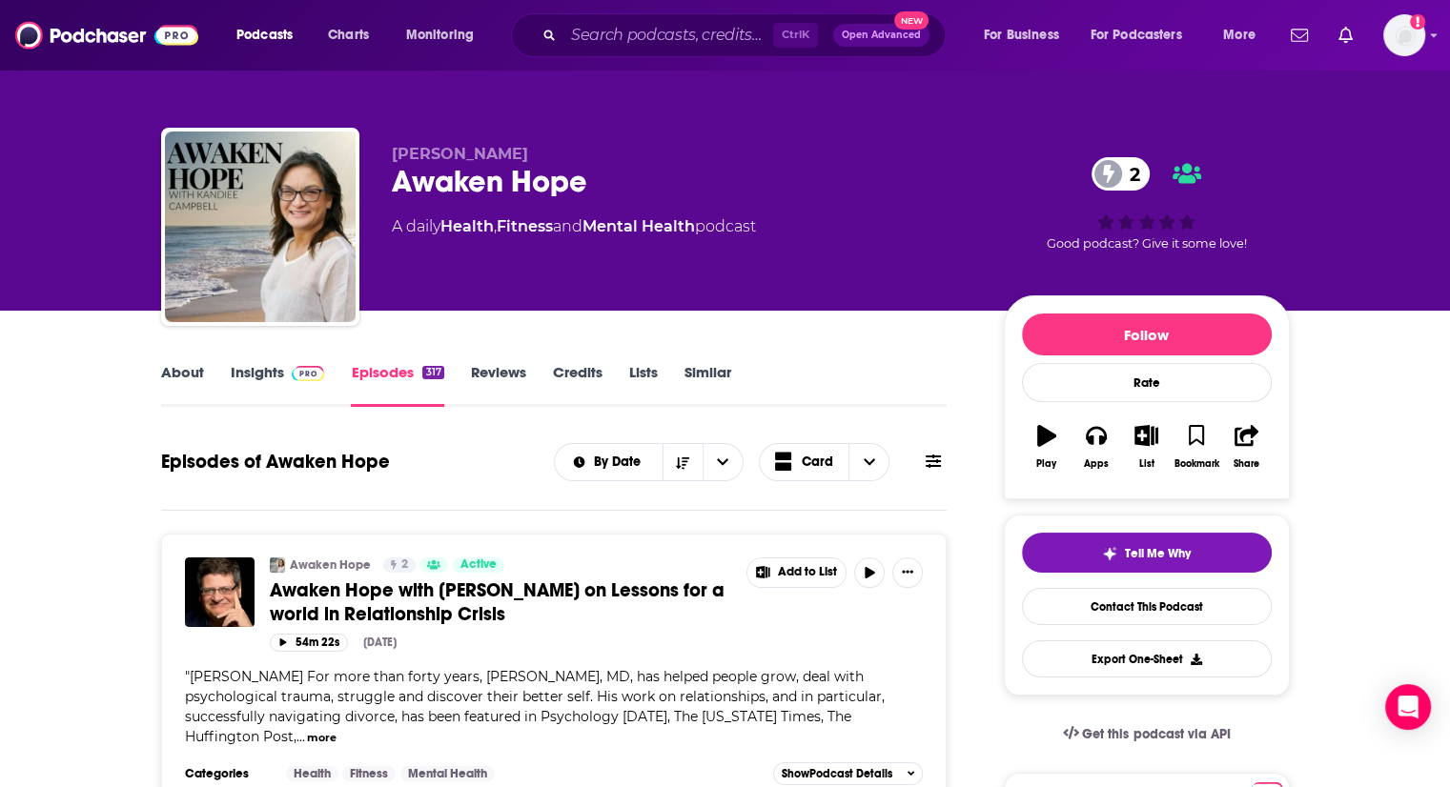
click at [179, 375] on link "About" at bounding box center [182, 385] width 43 height 44
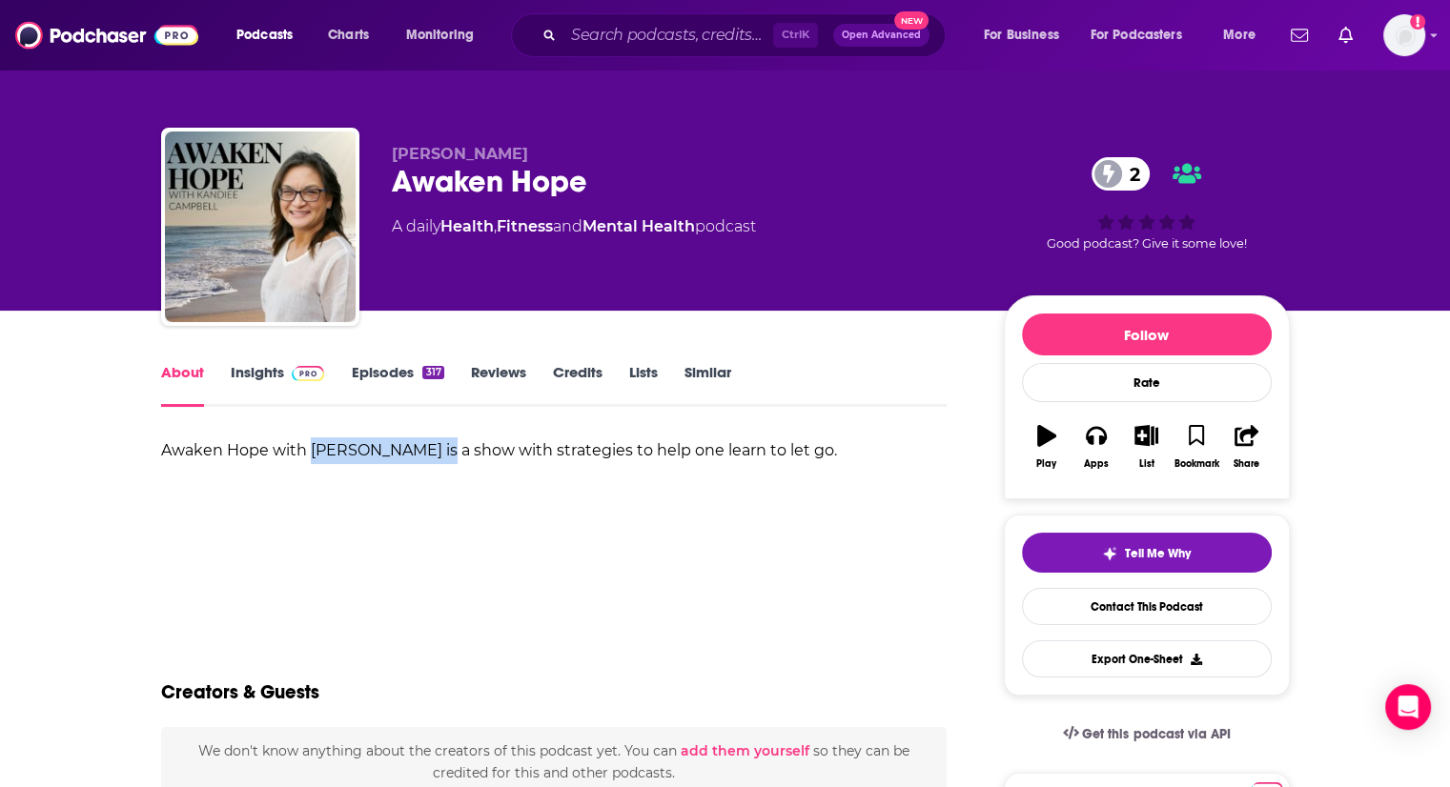
drag, startPoint x: 313, startPoint y: 451, endPoint x: 449, endPoint y: 450, distance: 136.3
click at [449, 450] on b "Awaken Hope with [PERSON_NAME] is a show with strategies to help one learn to l…" at bounding box center [499, 450] width 676 height 18
copy b "[PERSON_NAME]"
click at [242, 368] on link "Insights" at bounding box center [278, 385] width 94 height 44
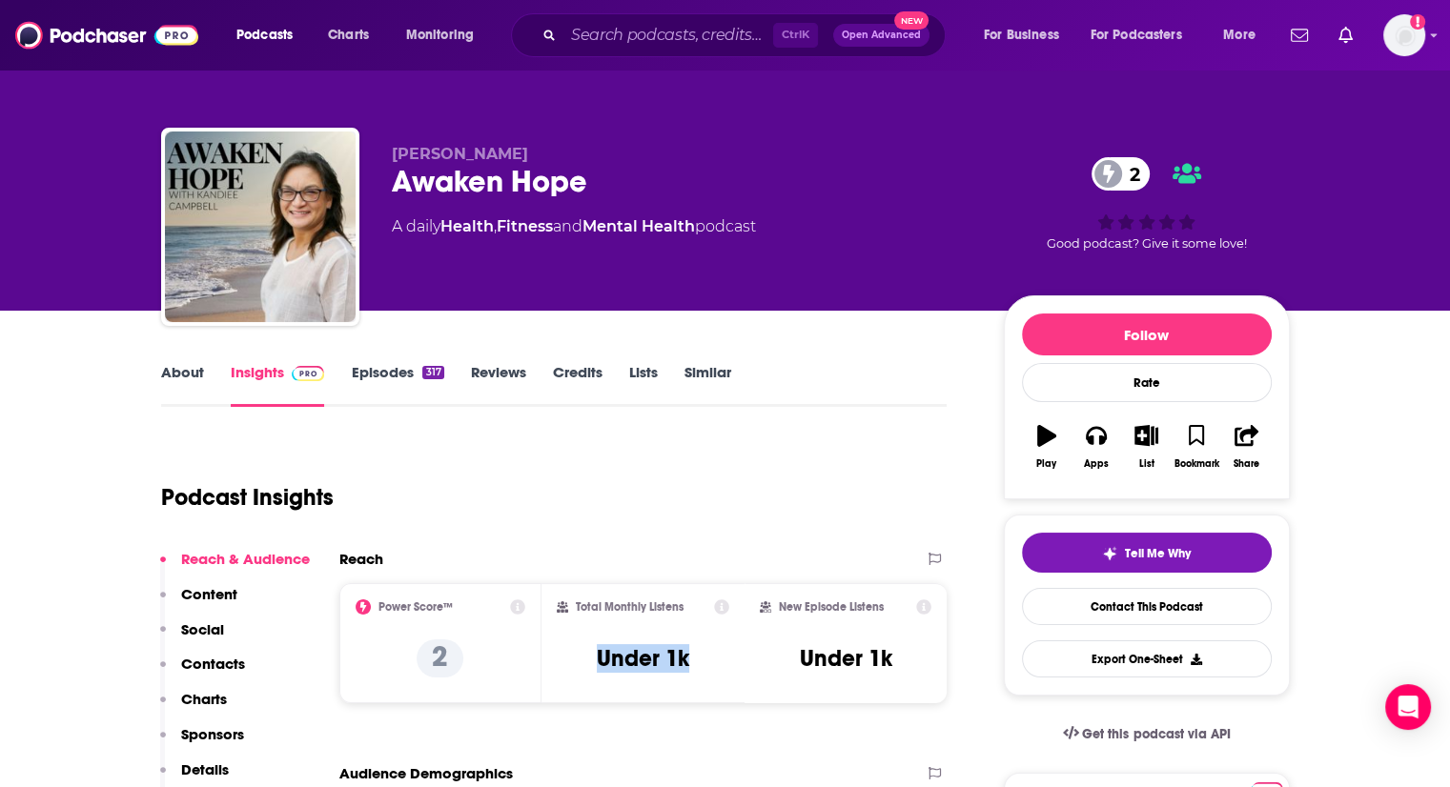
drag, startPoint x: 598, startPoint y: 656, endPoint x: 713, endPoint y: 656, distance: 115.3
click at [713, 656] on div "Total Monthly Listens Under 1k" at bounding box center [643, 644] width 173 height 88
copy h3 "Under 1k"
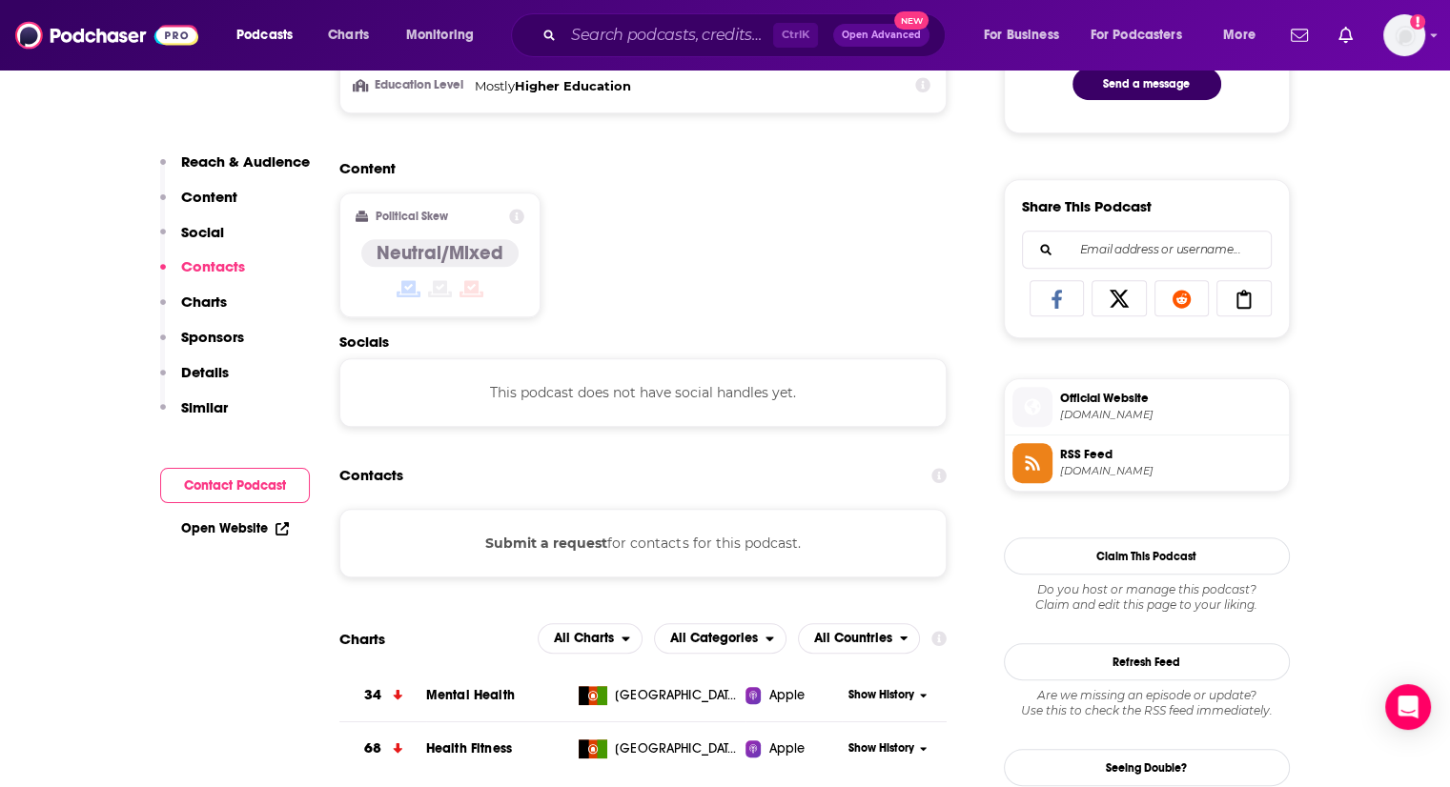
scroll to position [1296, 0]
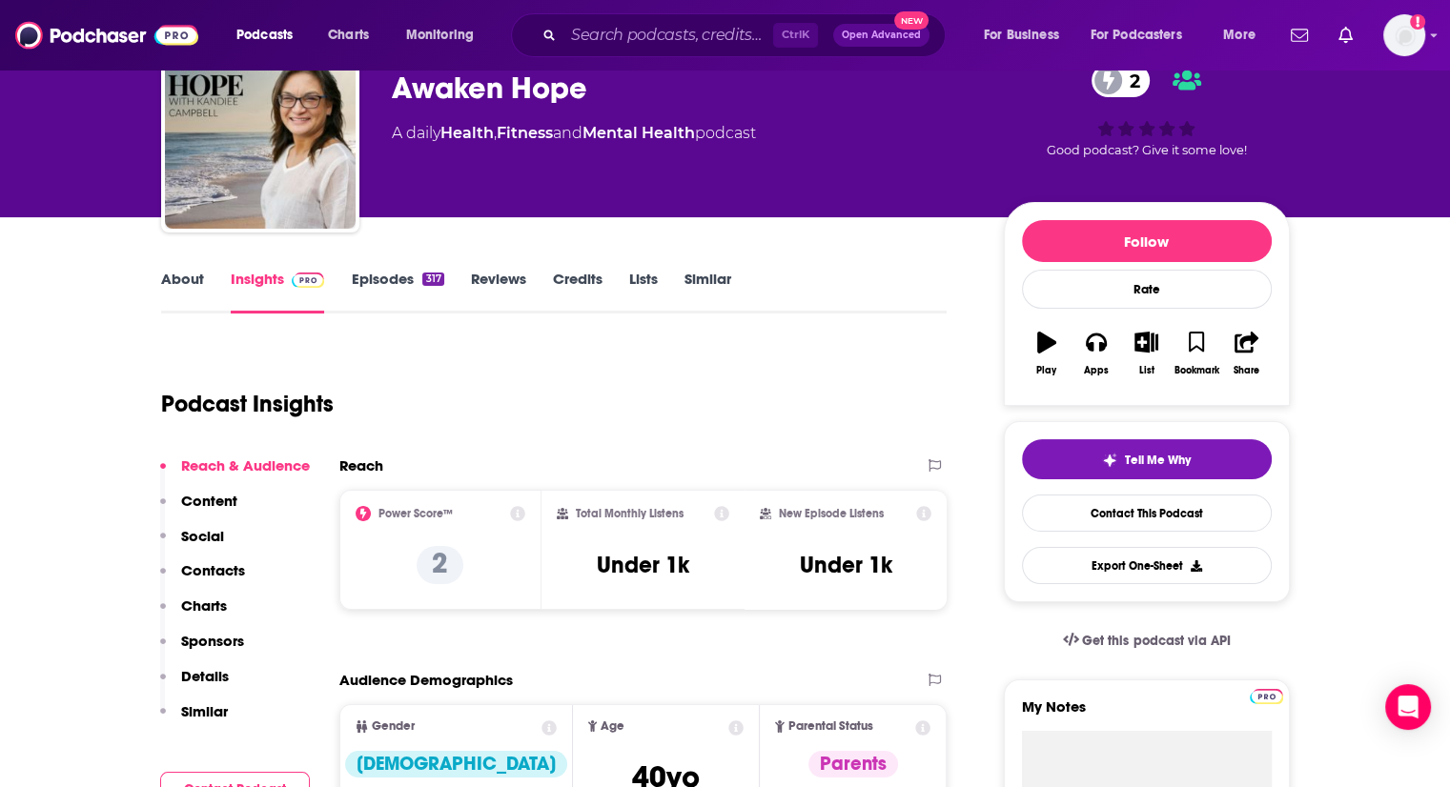
scroll to position [0, 0]
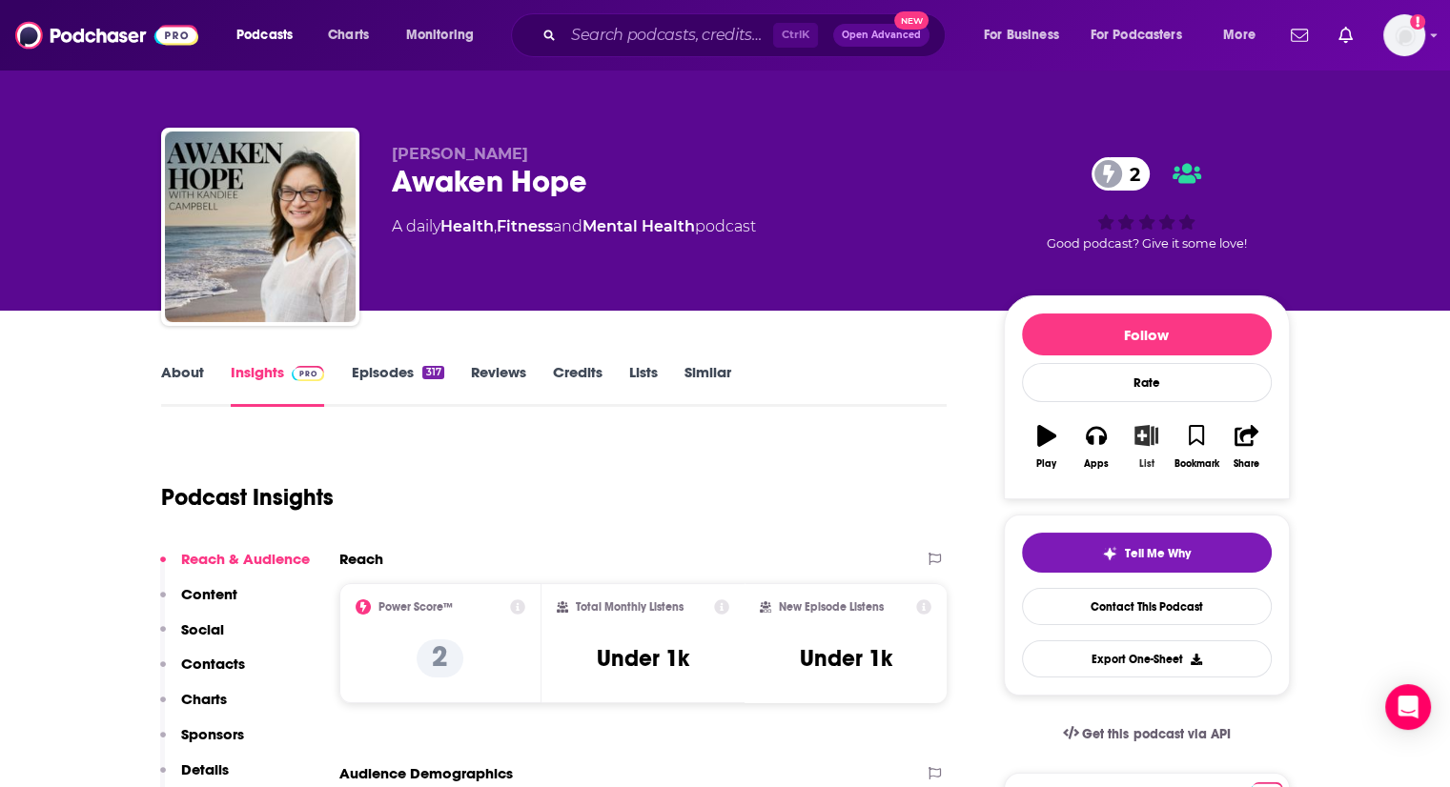
click at [1151, 440] on icon "button" at bounding box center [1146, 435] width 24 height 21
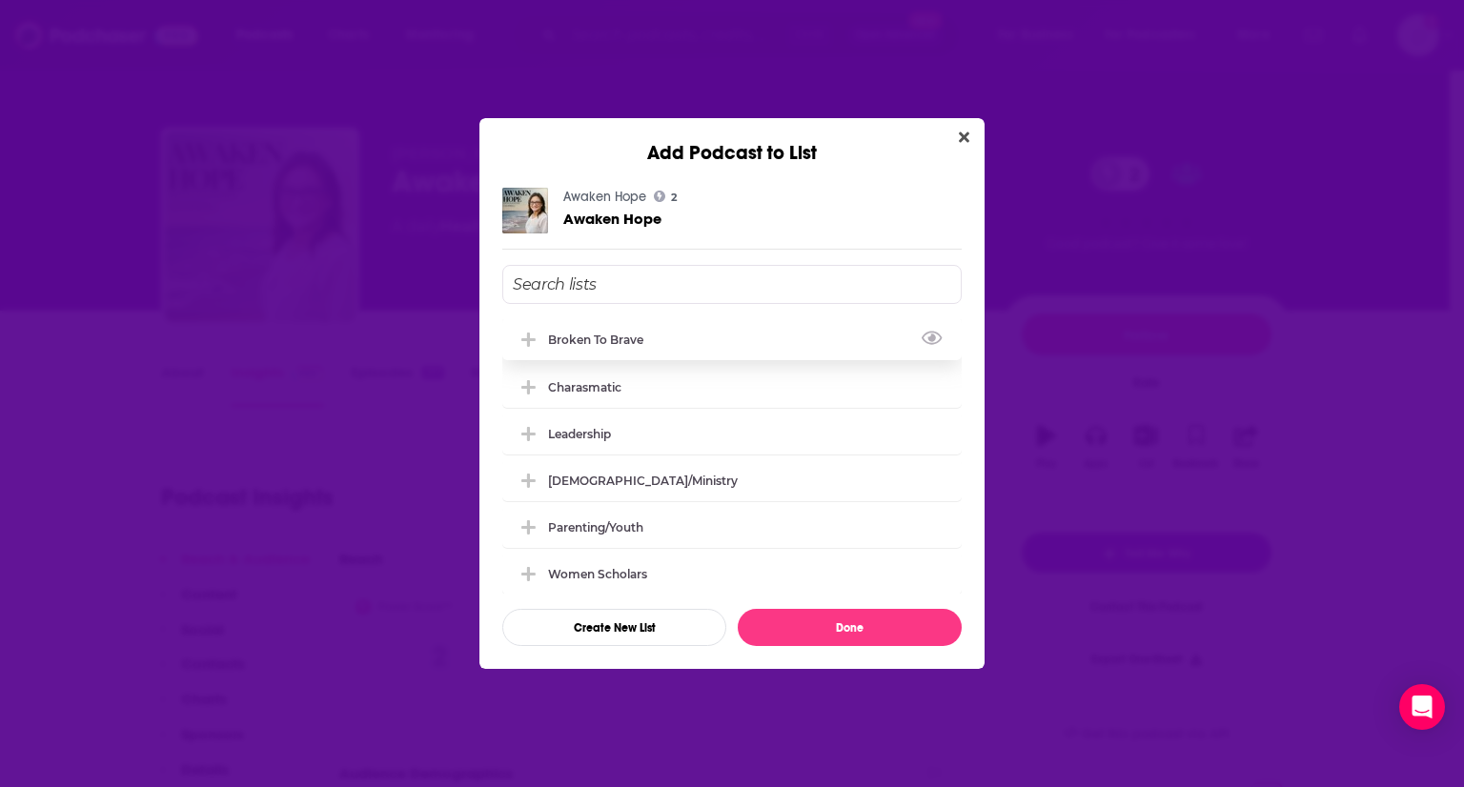
click at [532, 339] on icon "Add Podcast To List" at bounding box center [528, 340] width 14 height 14
click at [816, 620] on button "Done" at bounding box center [850, 627] width 224 height 37
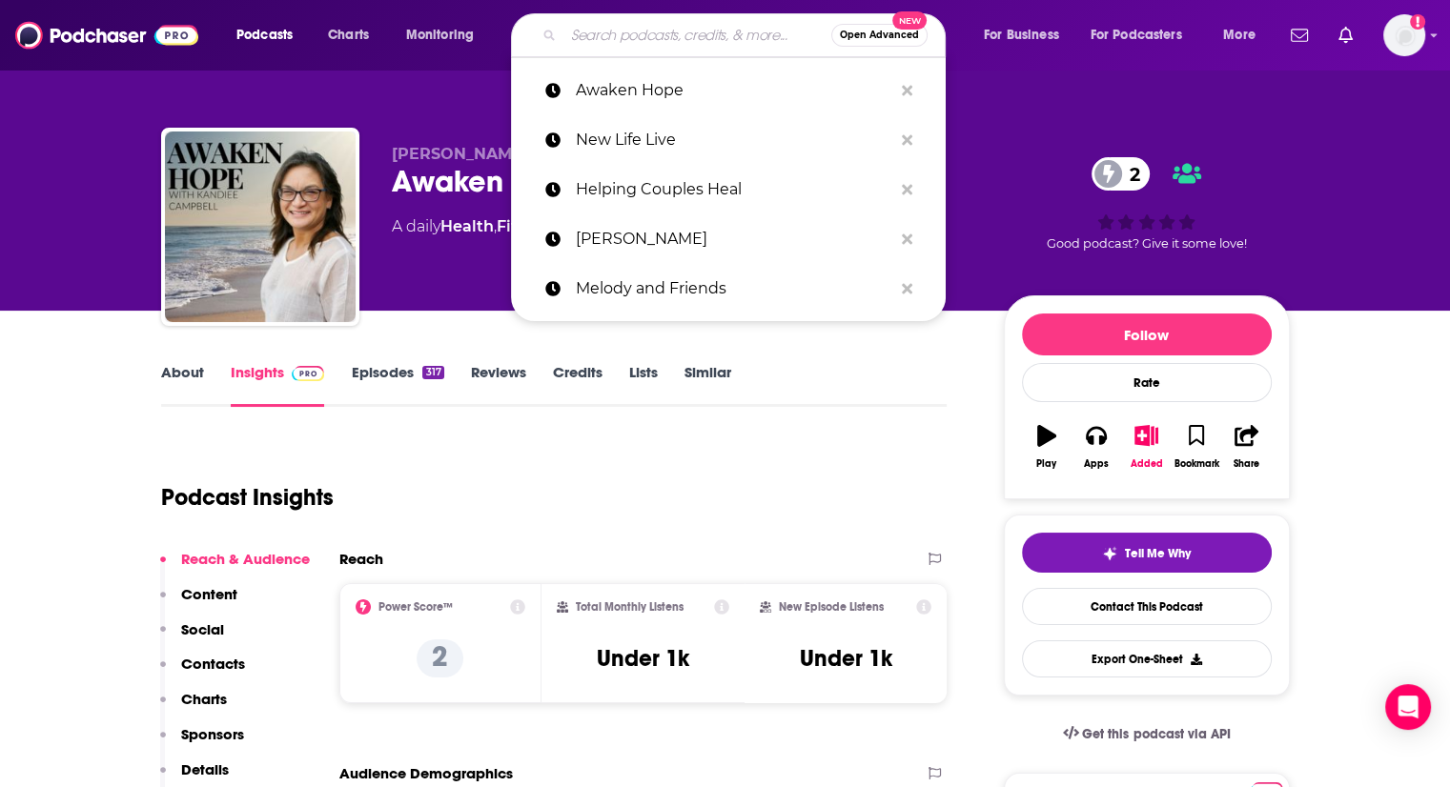
click at [653, 37] on input "Search podcasts, credits, & more..." at bounding box center [697, 35] width 268 height 31
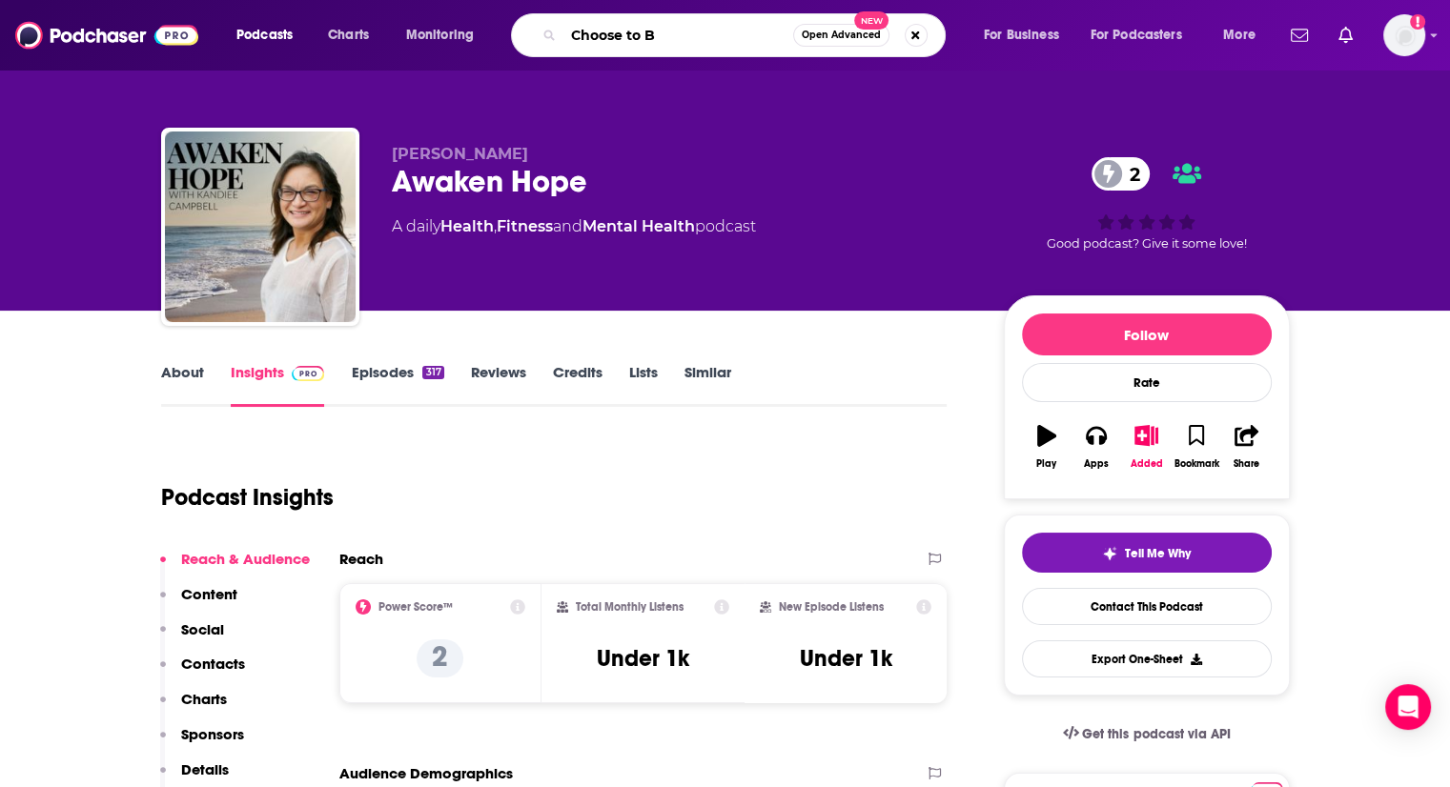
type input "Choose to Be"
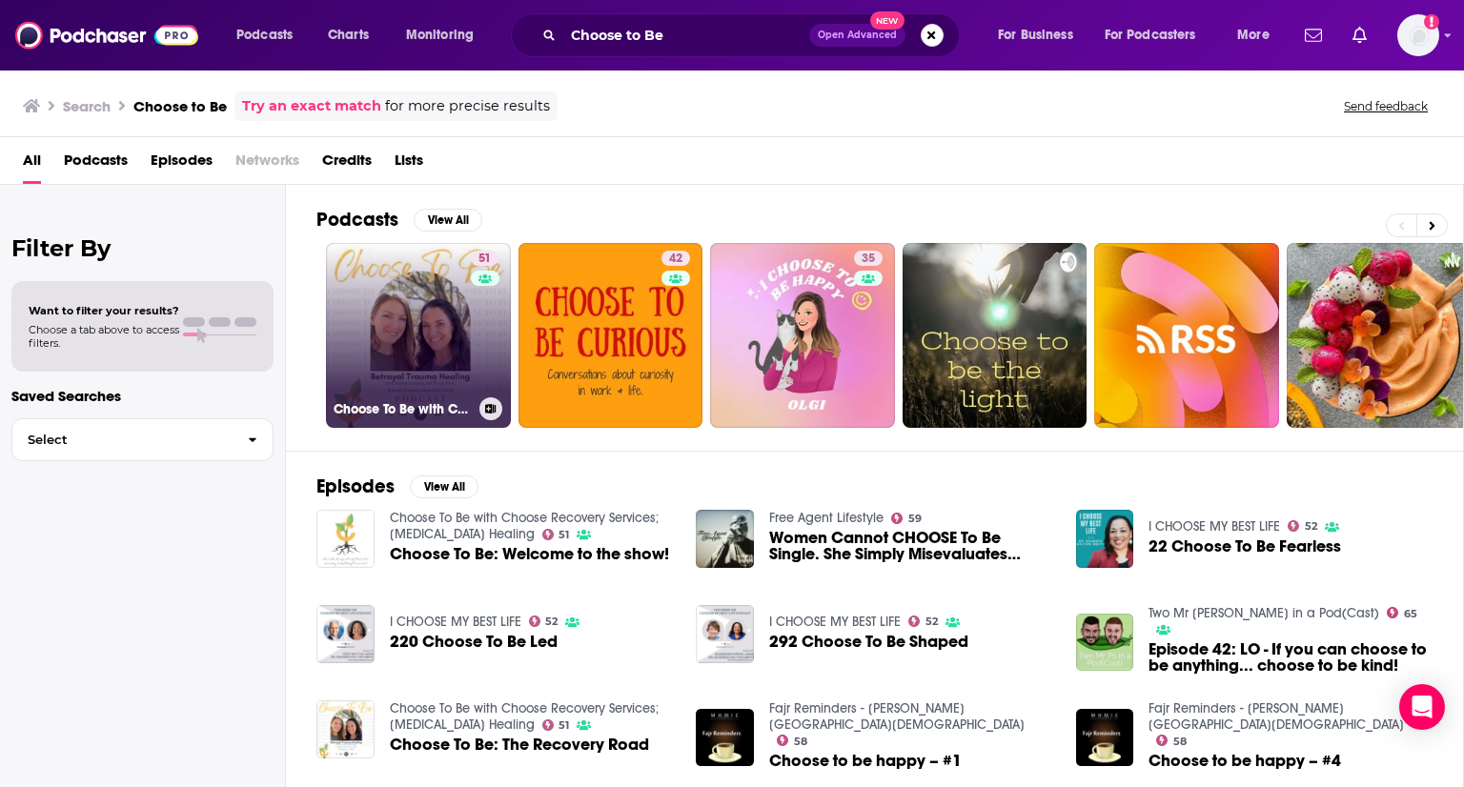
click at [464, 313] on link "51 Choose To Be with Choose Recovery Services; [MEDICAL_DATA] Healing" at bounding box center [418, 335] width 185 height 185
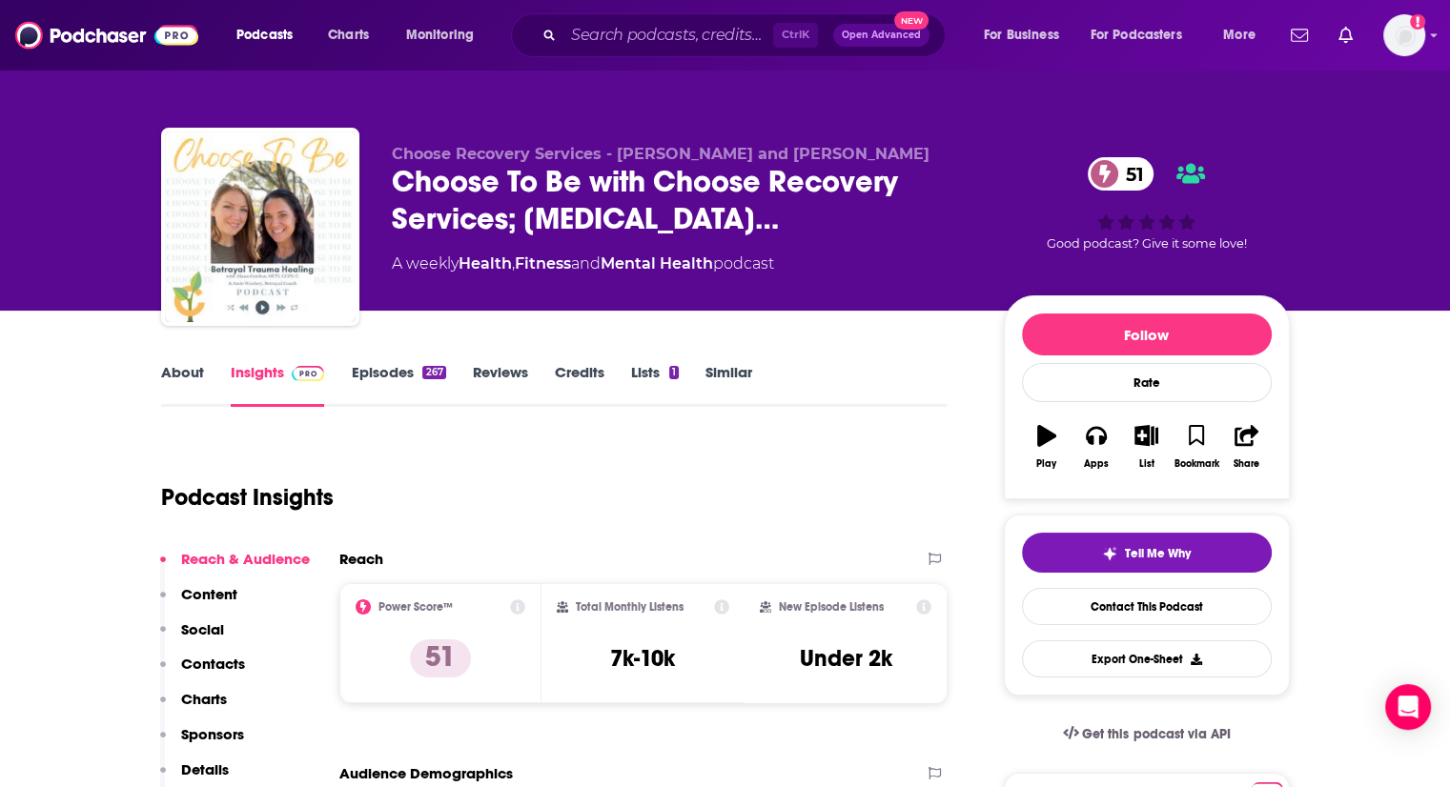
click at [423, 370] on div "267" at bounding box center [433, 372] width 23 height 13
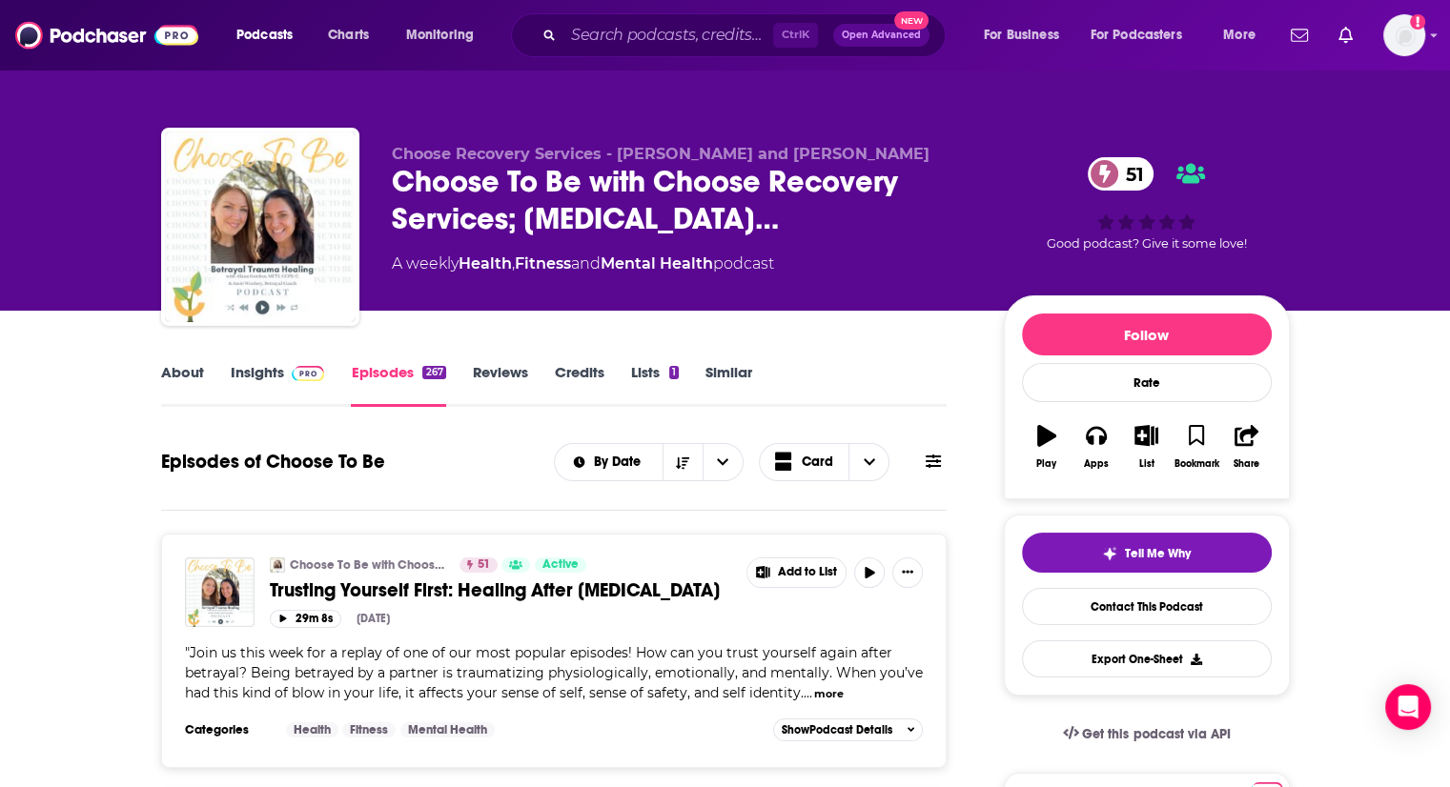
click at [187, 372] on link "About" at bounding box center [182, 385] width 43 height 44
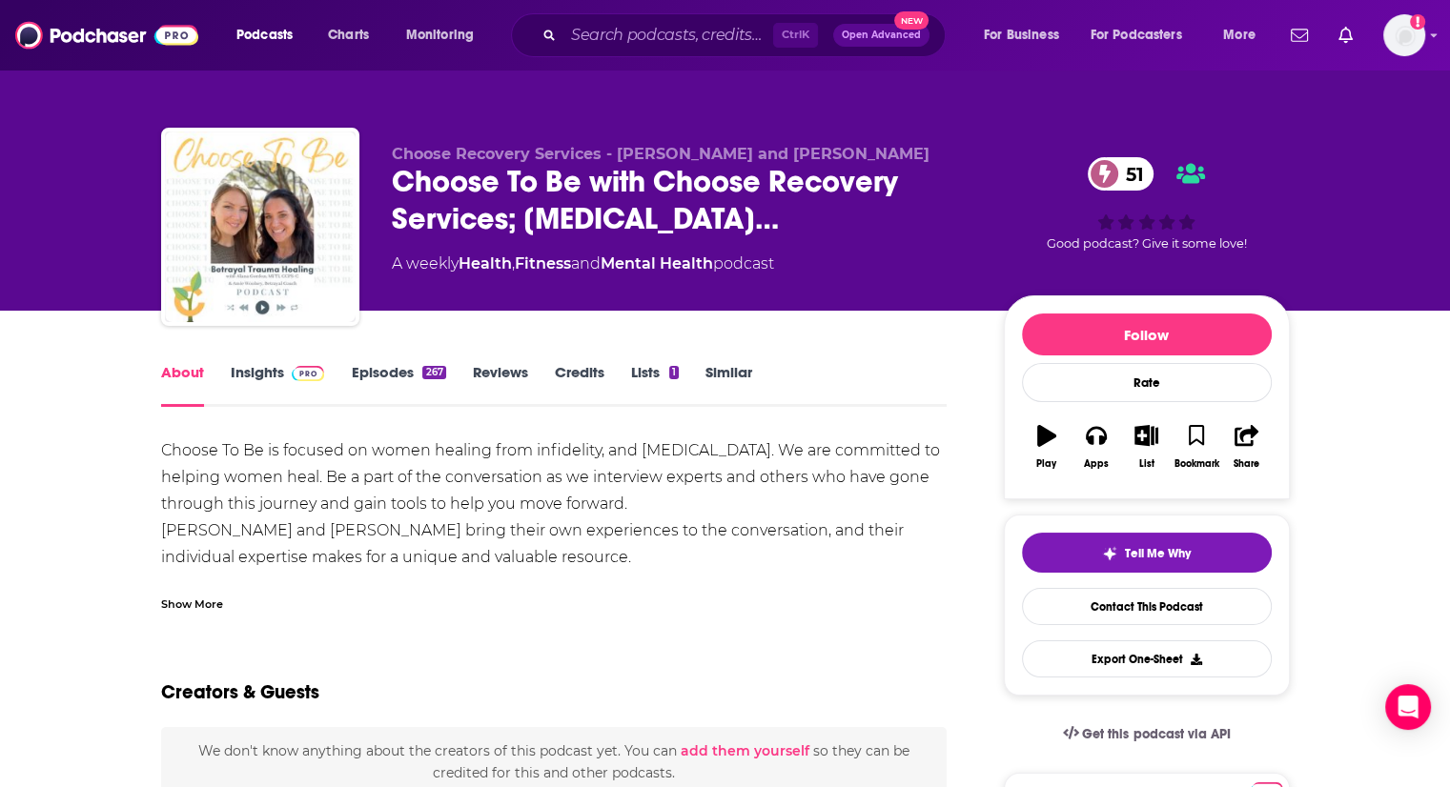
click at [193, 600] on div "Show More" at bounding box center [192, 603] width 62 height 18
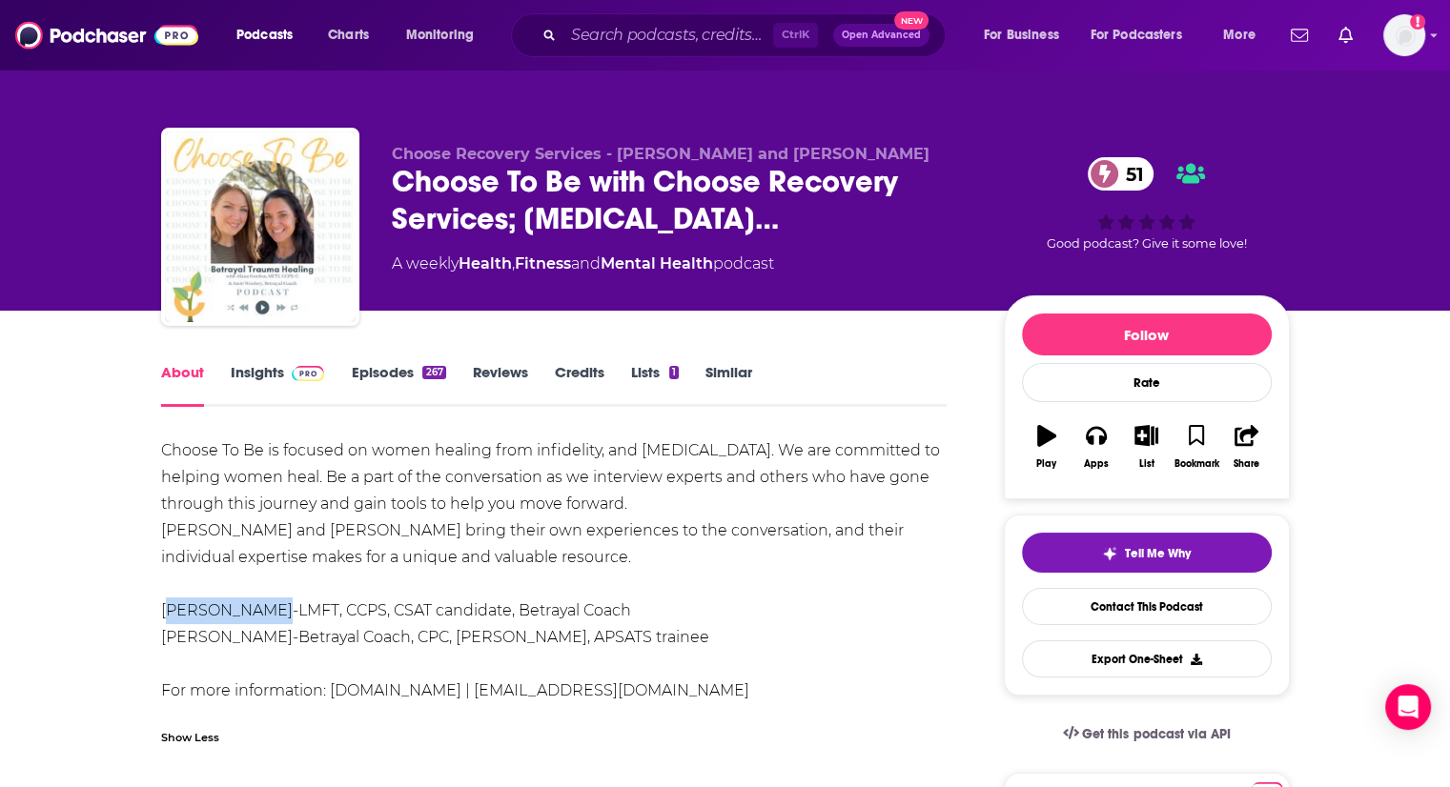
drag, startPoint x: 162, startPoint y: 605, endPoint x: 264, endPoint y: 615, distance: 102.4
click at [264, 615] on div "Choose To Be is focused on women healing from infidelity, and [MEDICAL_DATA]. W…" at bounding box center [554, 571] width 786 height 267
copy div "[PERSON_NAME]"
drag, startPoint x: 160, startPoint y: 637, endPoint x: 265, endPoint y: 642, distance: 105.0
click at [265, 642] on div "Choose To Be is focused on women healing from infidelity, and [MEDICAL_DATA]. W…" at bounding box center [554, 571] width 786 height 267
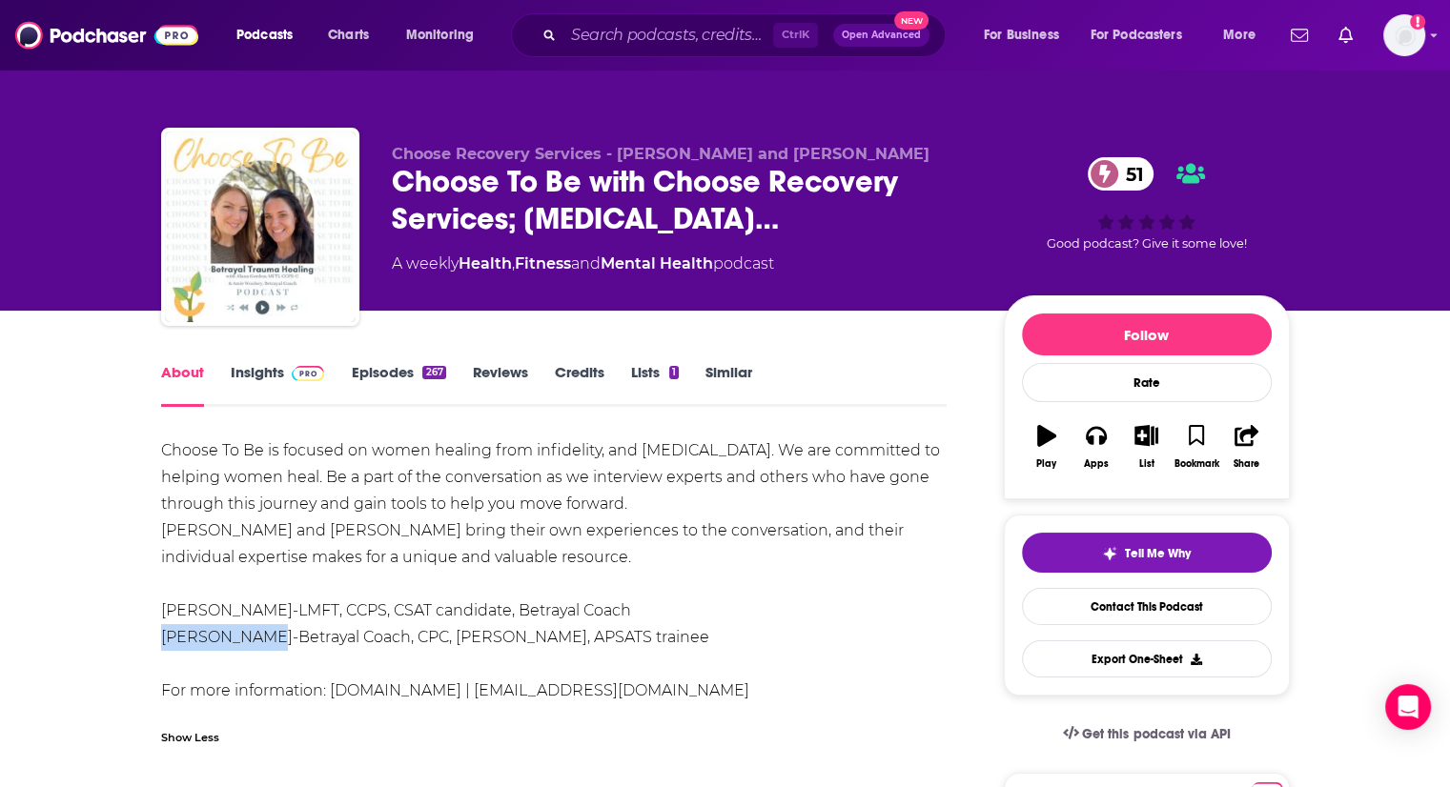
copy div "[PERSON_NAME]"
click at [881, 540] on div "Choose To Be is focused on women healing from infidelity, and [MEDICAL_DATA]. W…" at bounding box center [554, 571] width 786 height 267
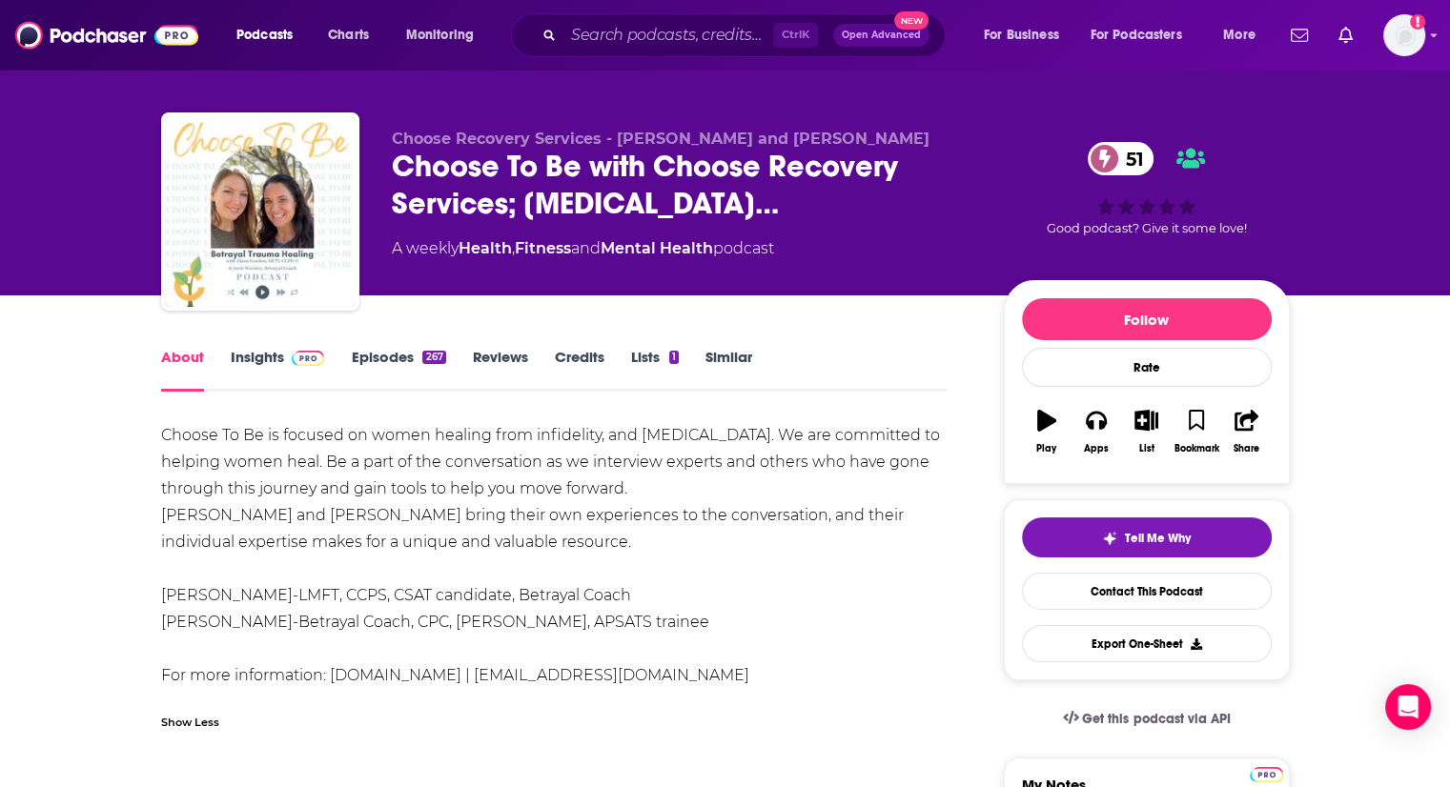
scroll to position [14, 0]
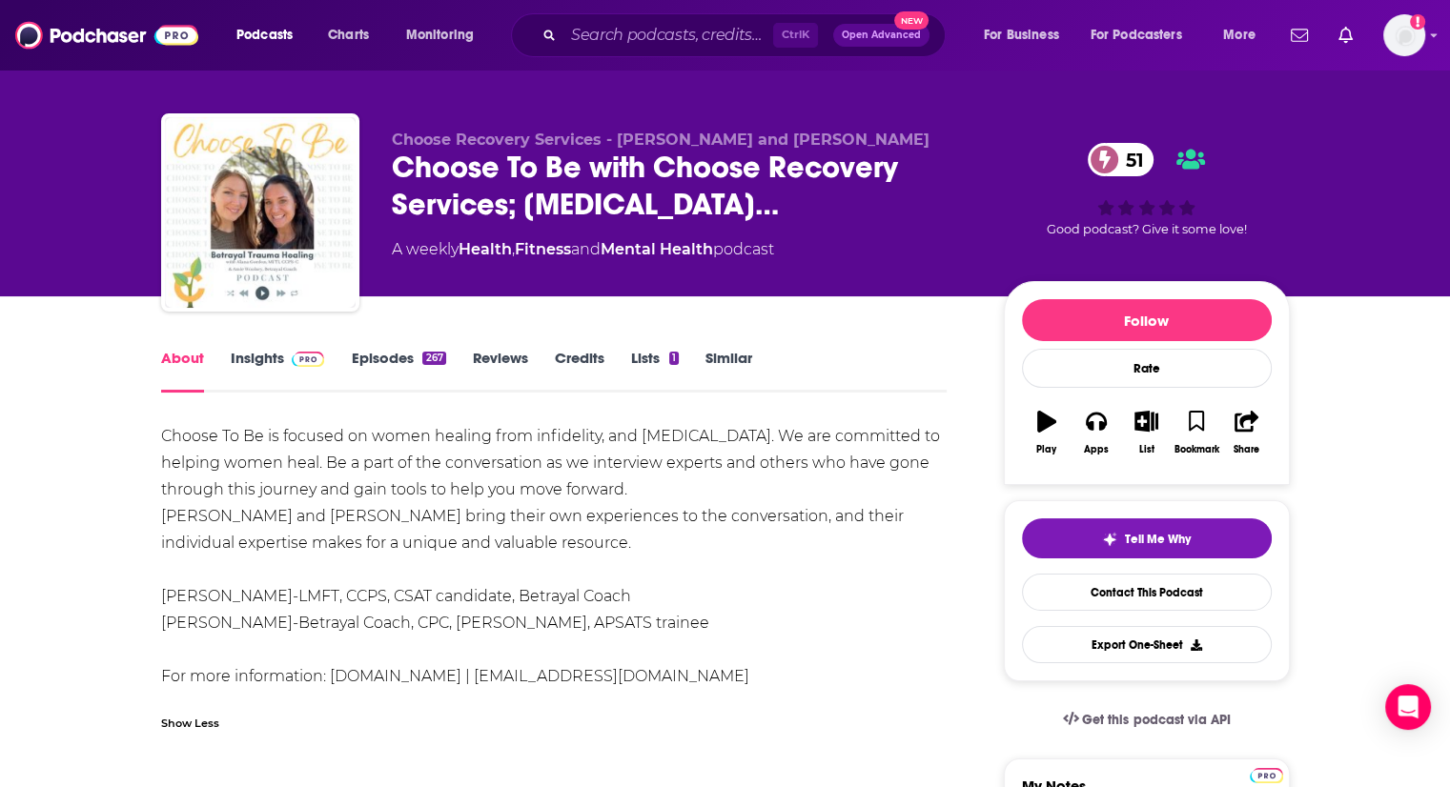
click at [296, 357] on img at bounding box center [308, 359] width 33 height 15
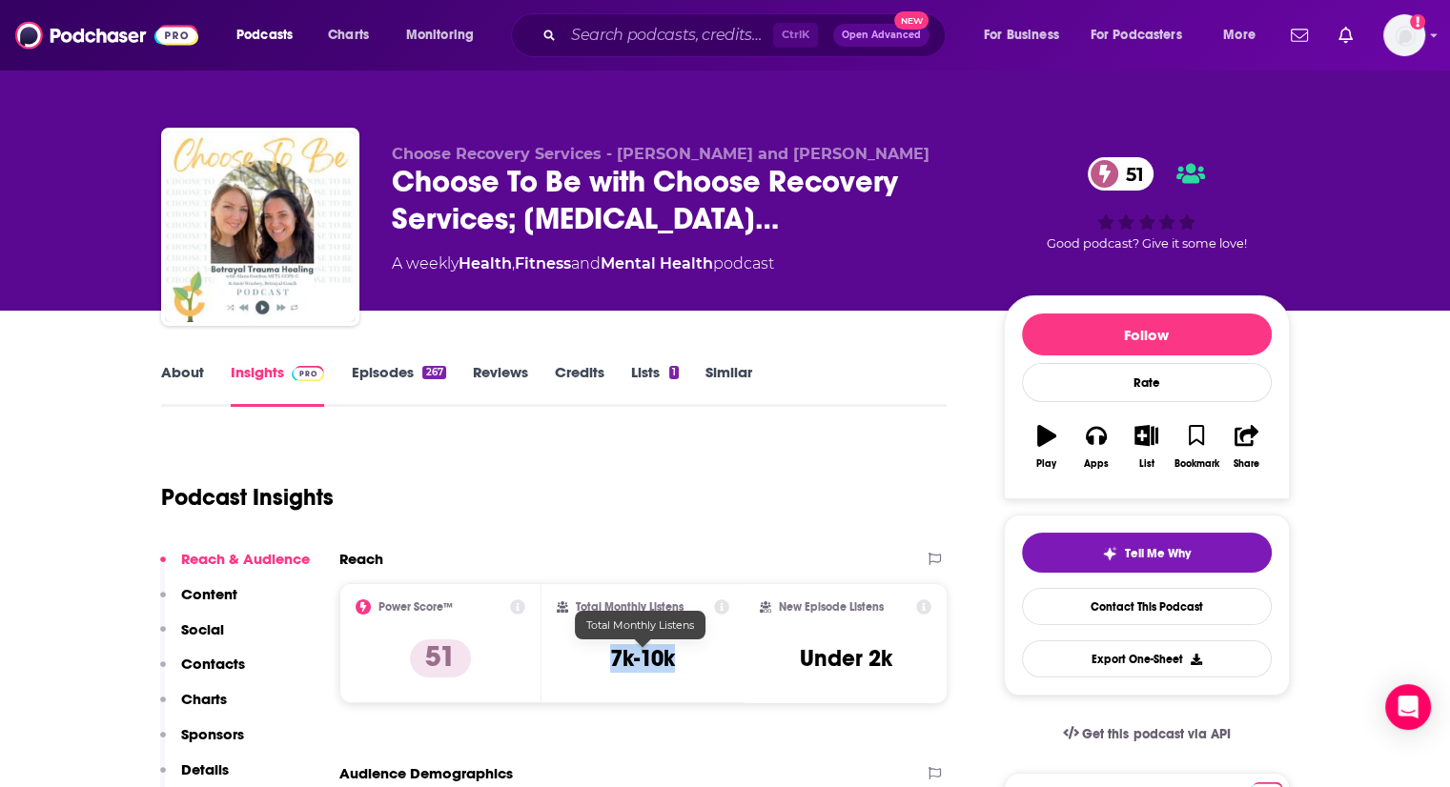
drag, startPoint x: 680, startPoint y: 659, endPoint x: 610, endPoint y: 665, distance: 69.9
click at [610, 665] on div "Total Monthly Listens 7k-10k" at bounding box center [643, 644] width 173 height 88
copy h3 "7k-10k"
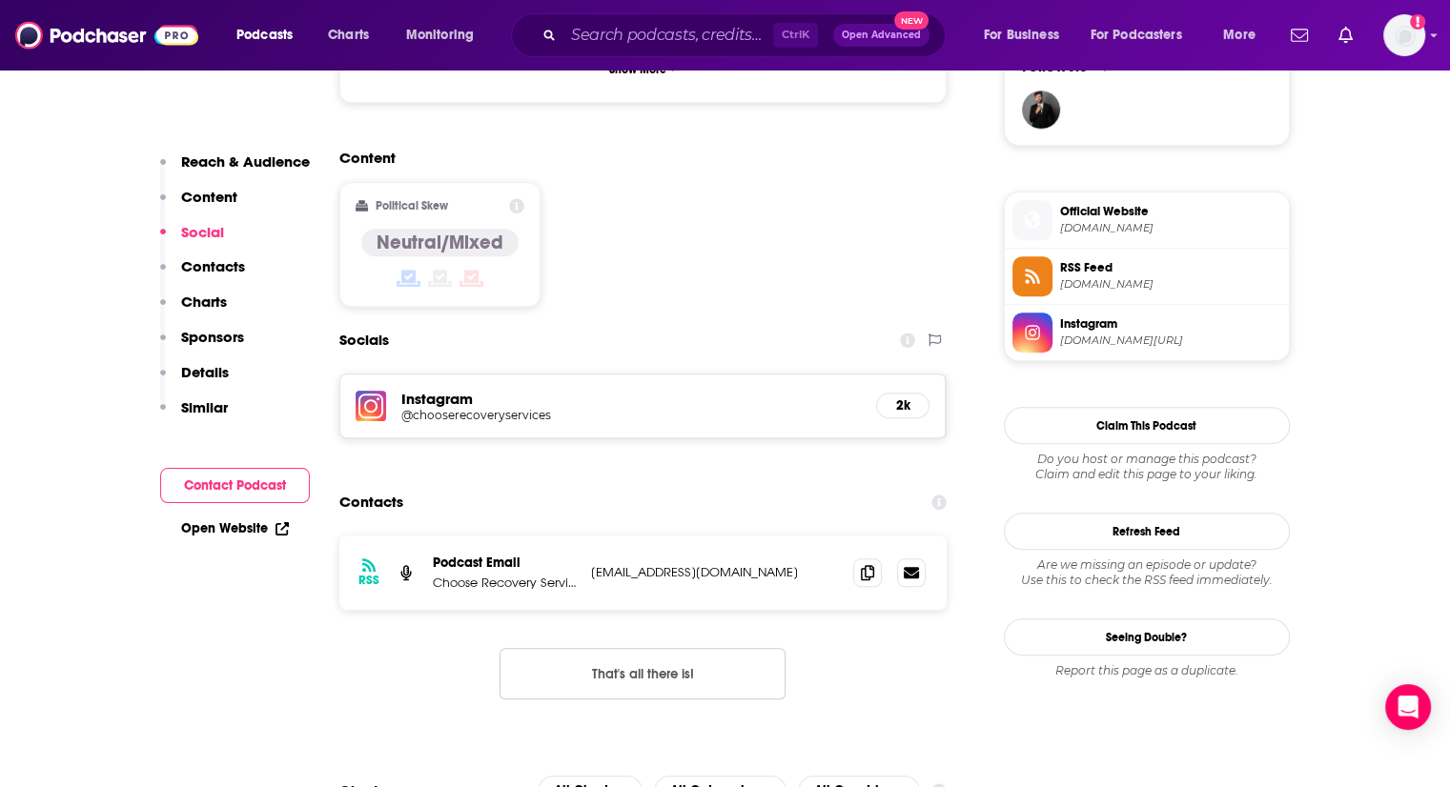
scroll to position [1426, 0]
click at [869, 564] on icon at bounding box center [867, 571] width 13 height 15
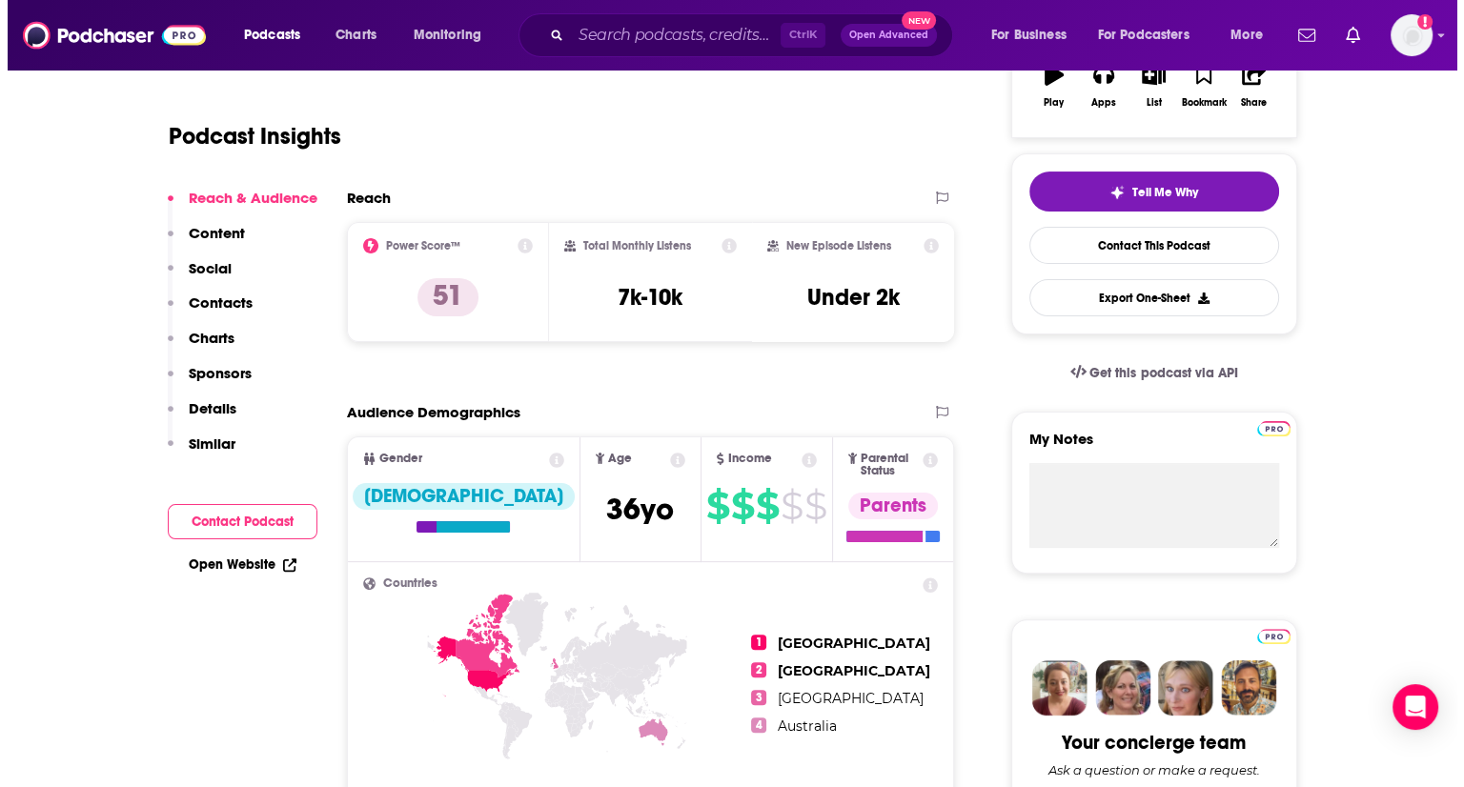
scroll to position [0, 0]
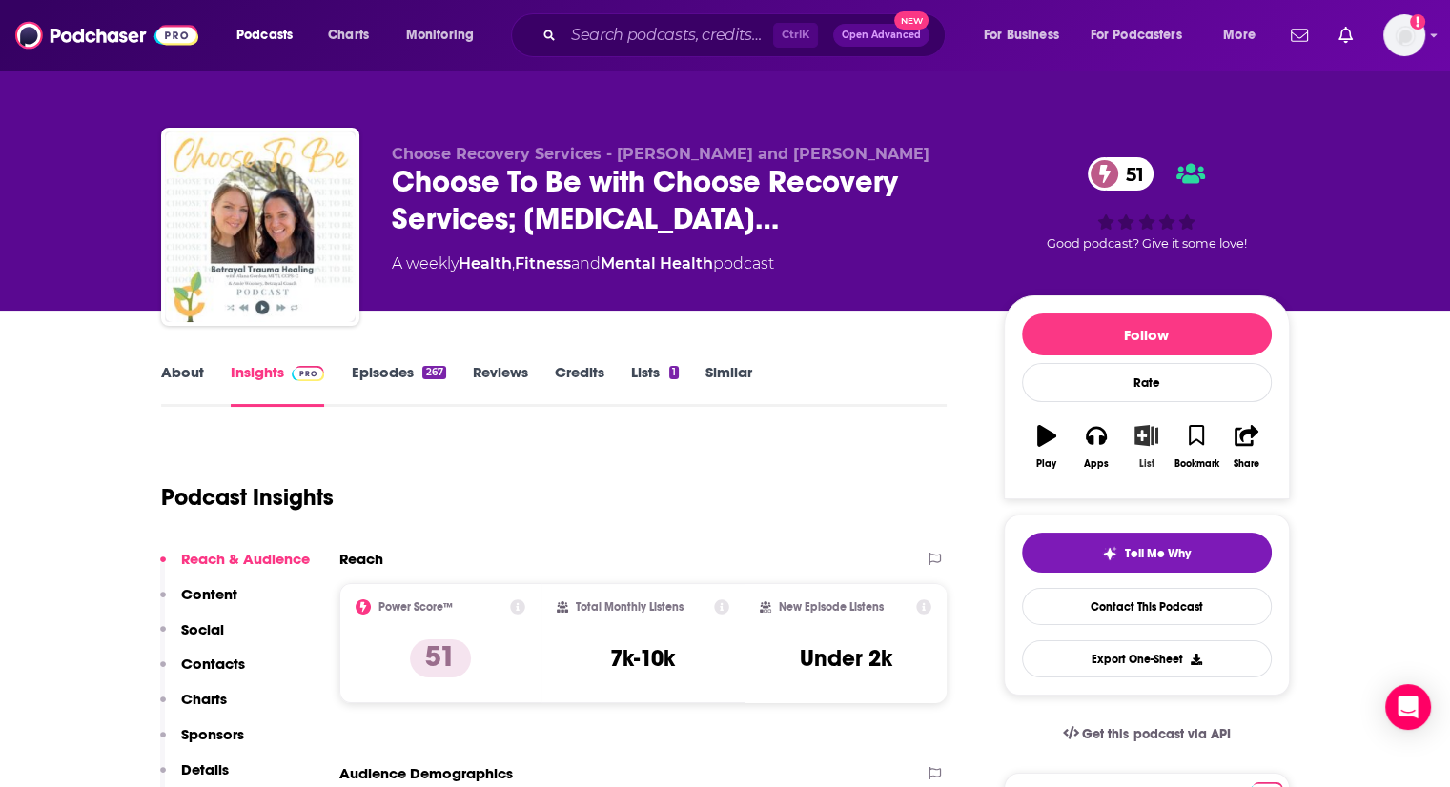
click at [1141, 442] on icon "button" at bounding box center [1146, 435] width 24 height 21
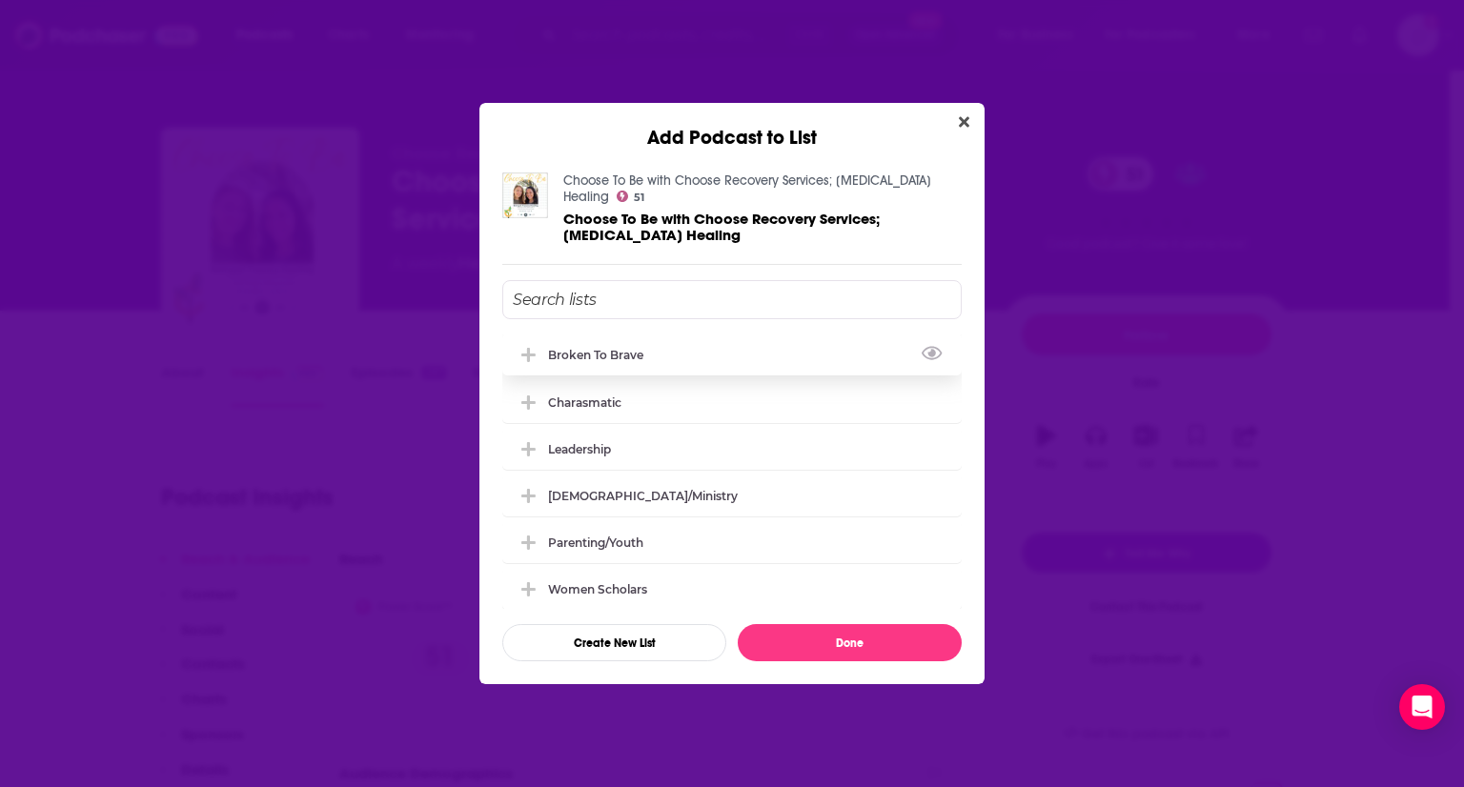
click at [526, 355] on icon "Add Podcast To List" at bounding box center [528, 355] width 14 height 14
click at [803, 641] on button "Done" at bounding box center [850, 642] width 224 height 37
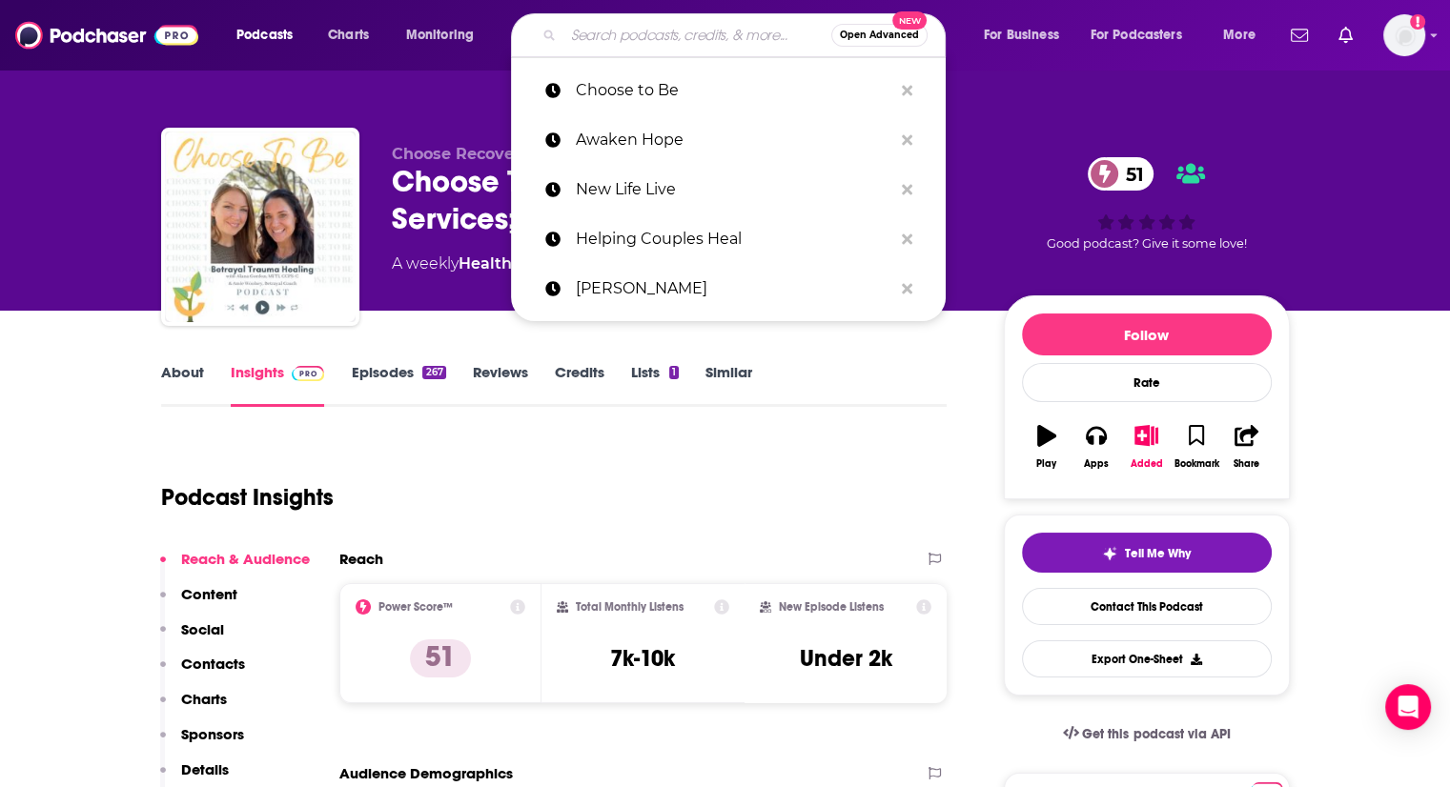
click at [660, 37] on input "Search podcasts, credits, & more..." at bounding box center [697, 35] width 268 height 31
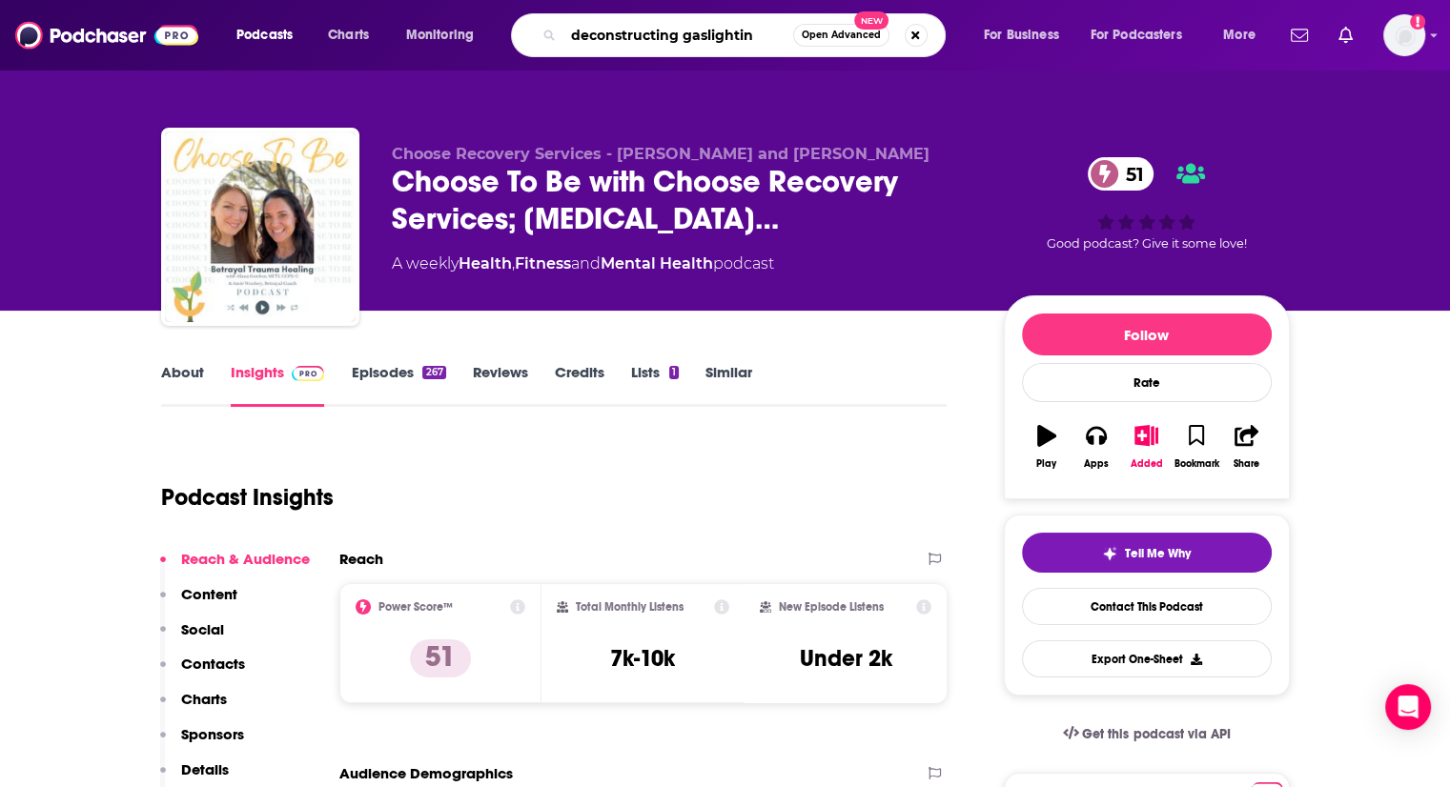
type input "deconstructing [MEDICAL_DATA]"
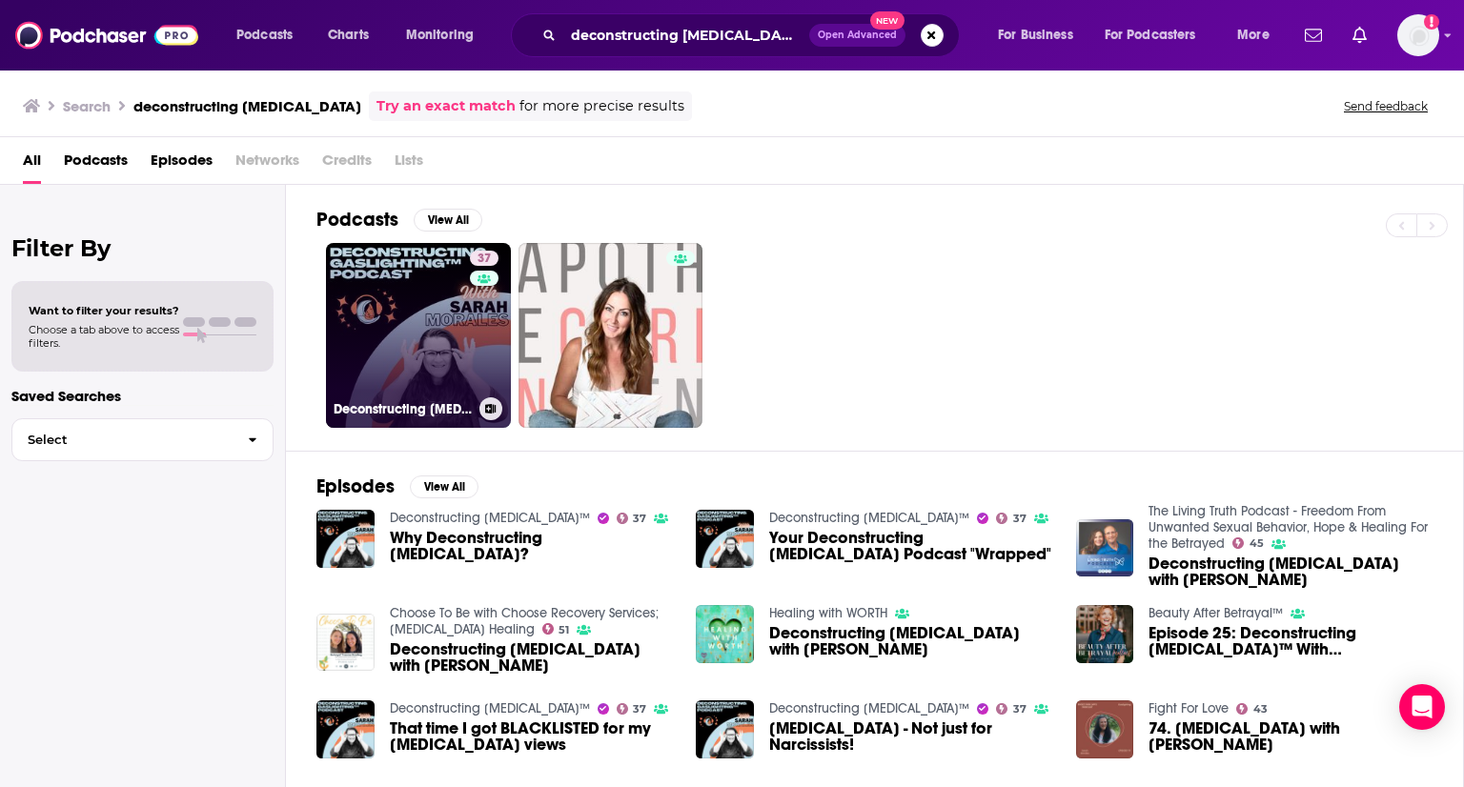
click at [442, 310] on link "37 Deconstructing [MEDICAL_DATA]™" at bounding box center [418, 335] width 185 height 185
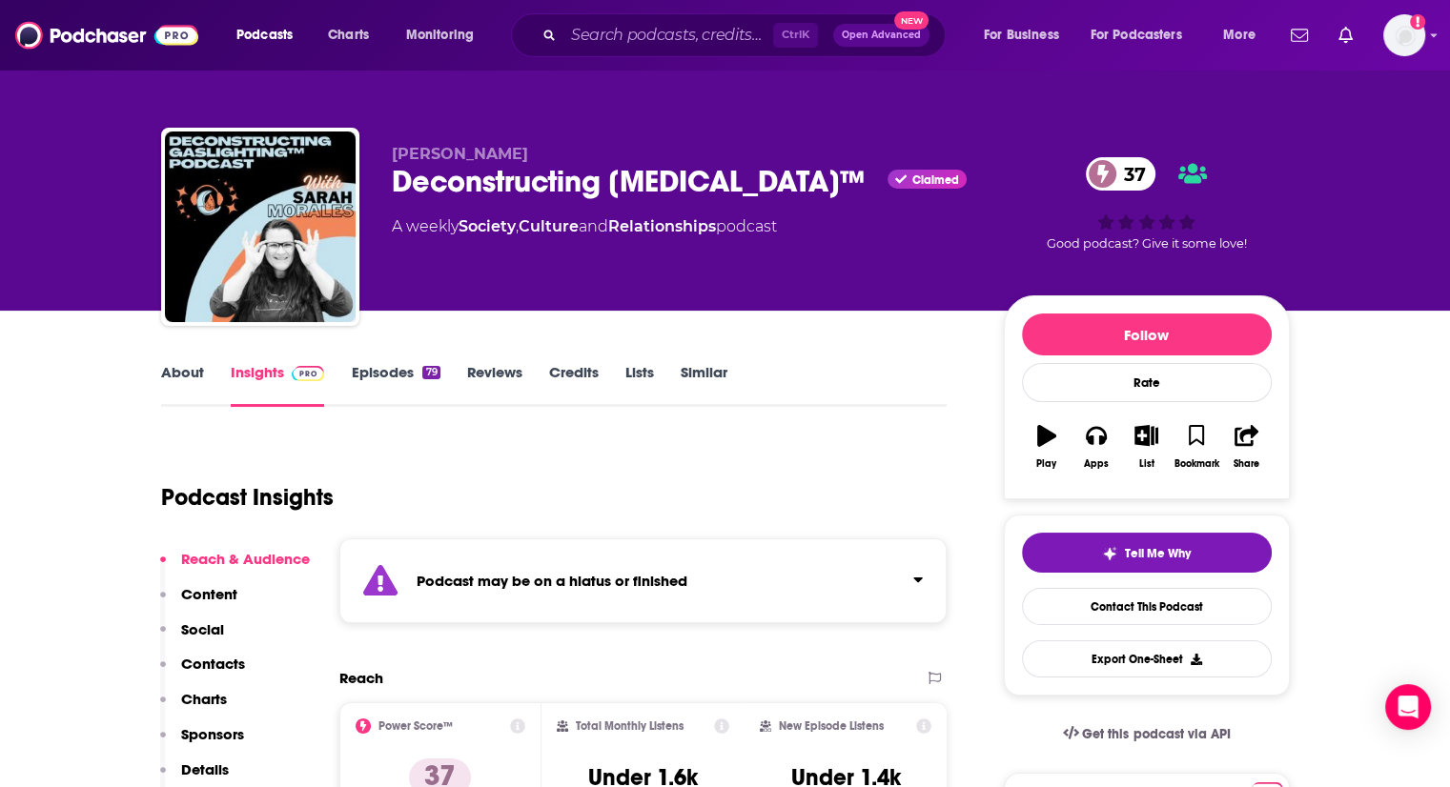
click at [419, 377] on link "Episodes 79" at bounding box center [395, 385] width 89 height 44
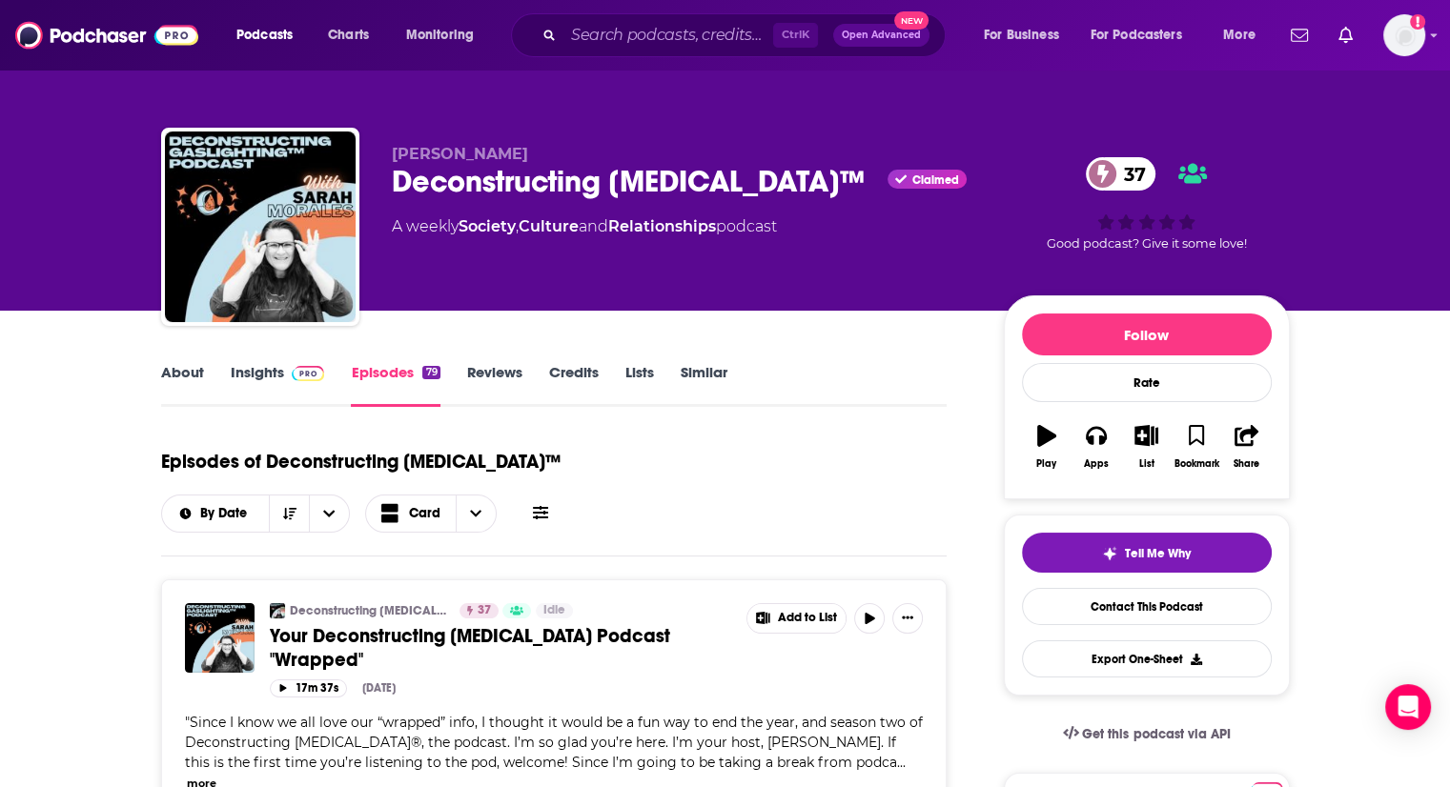
click at [193, 373] on link "About" at bounding box center [182, 385] width 43 height 44
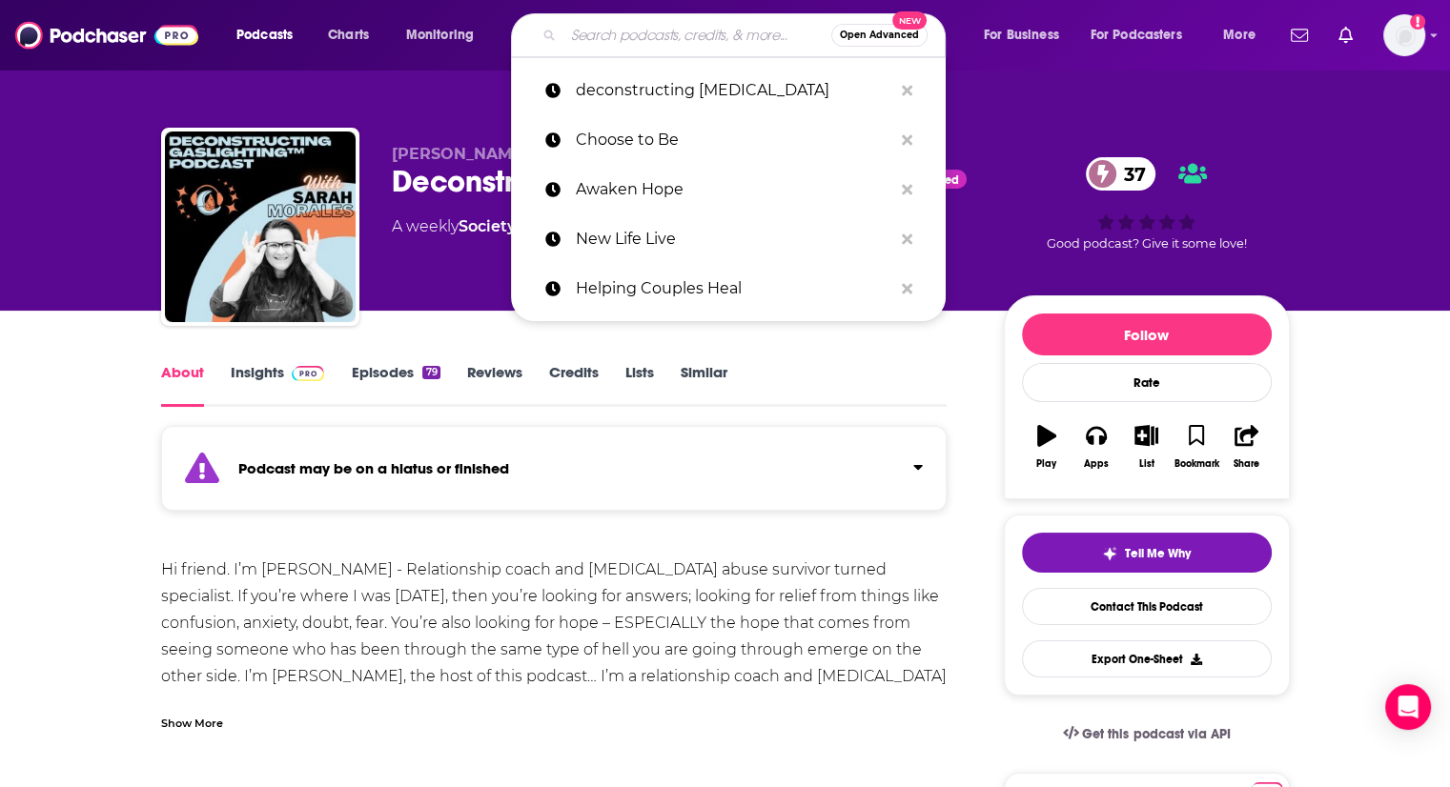
click at [711, 31] on input "Search podcasts, credits, & more..." at bounding box center [697, 35] width 268 height 31
paste input "H"
click at [711, 31] on input "Search podcasts, credits, & more..." at bounding box center [697, 35] width 268 height 31
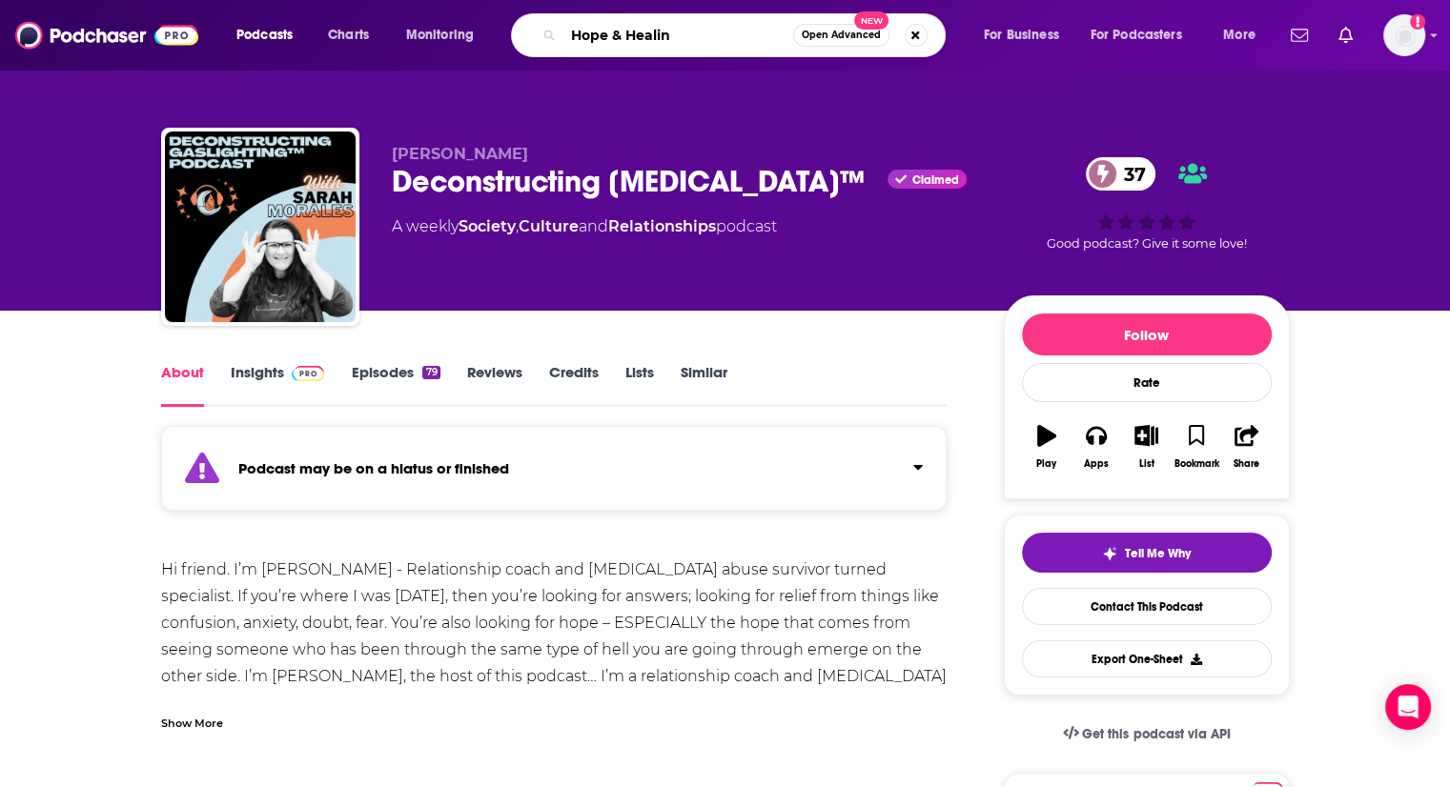
type input "Hope & Healing"
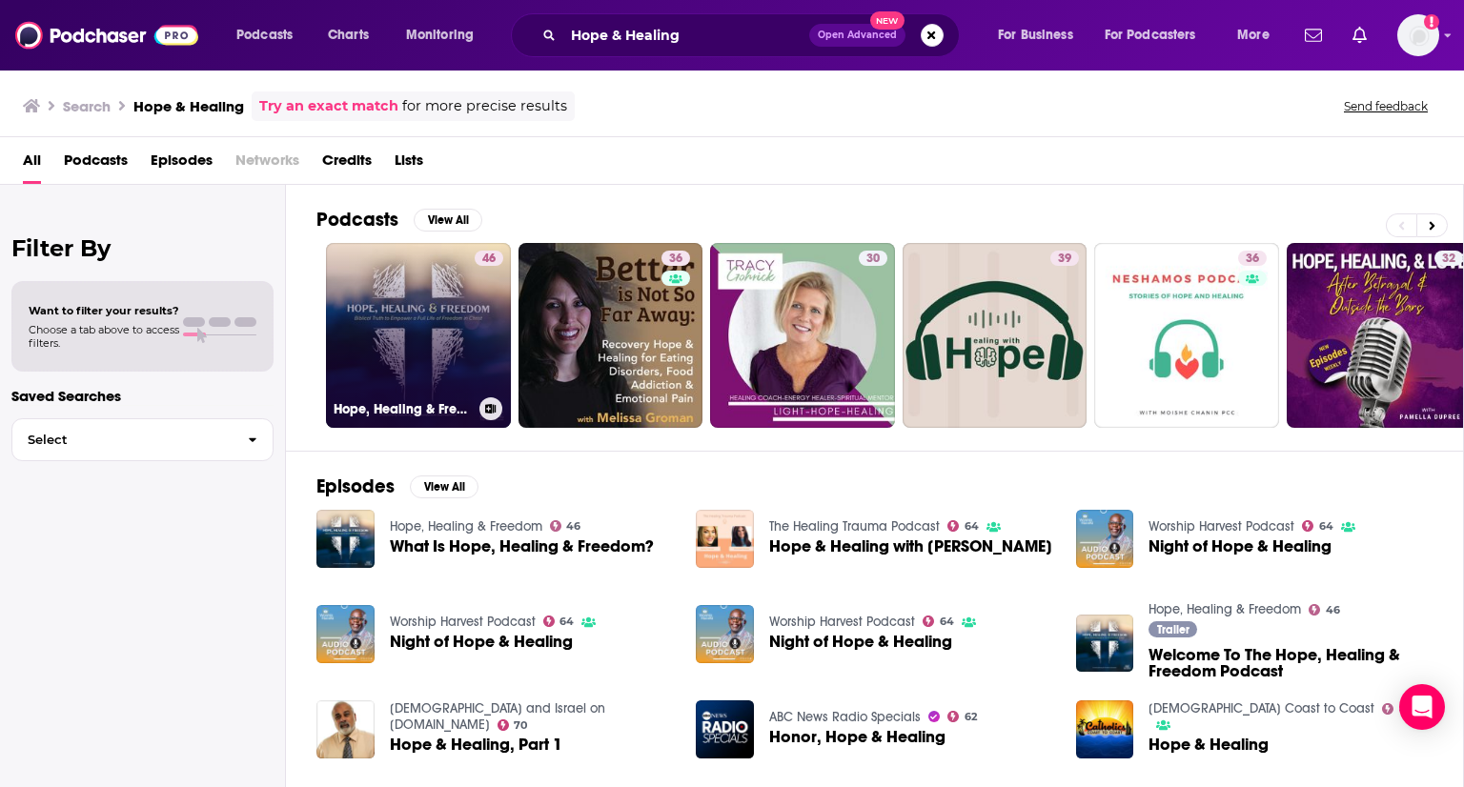
click at [362, 370] on link "46 Hope, Healing & Freedom" at bounding box center [418, 335] width 185 height 185
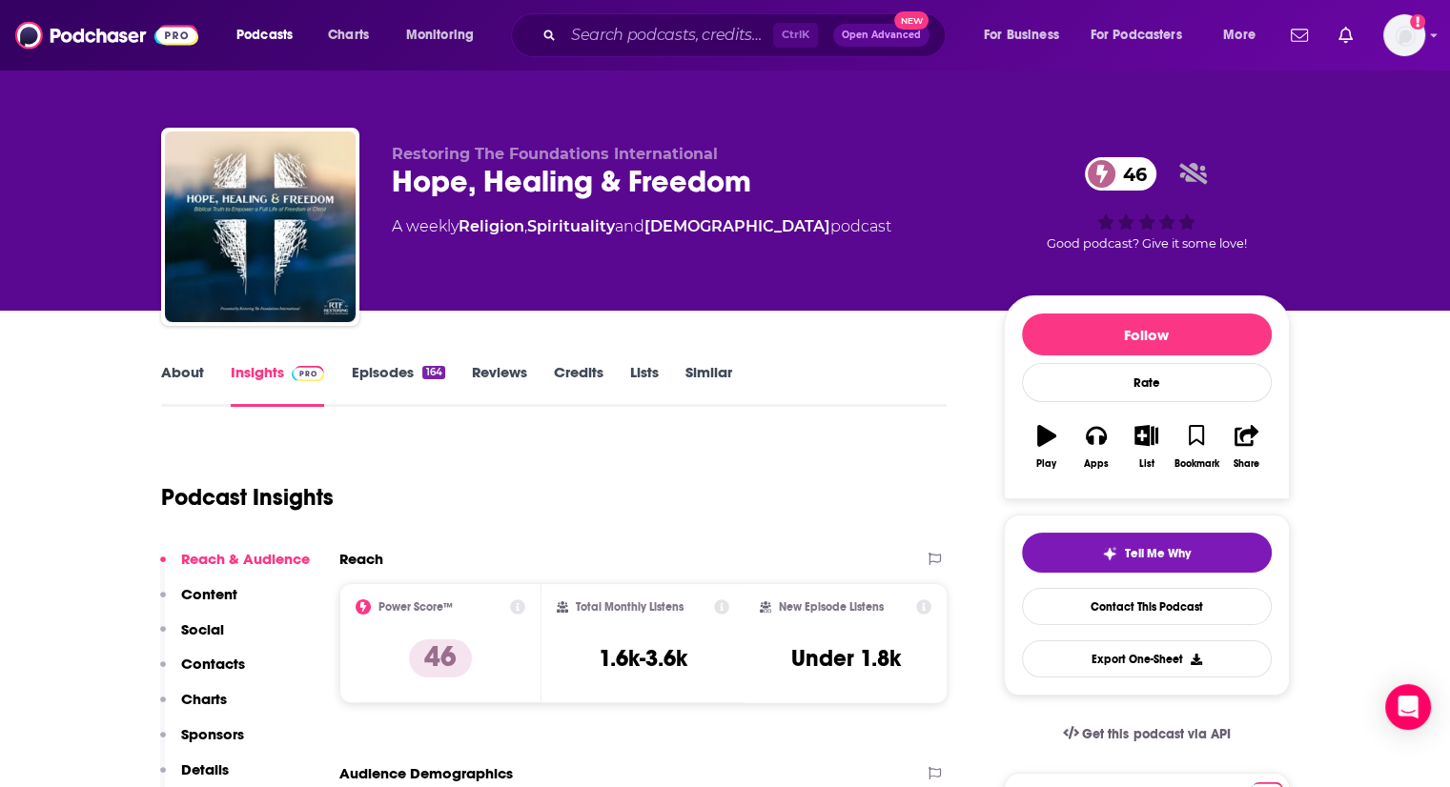
click at [177, 378] on link "About" at bounding box center [182, 385] width 43 height 44
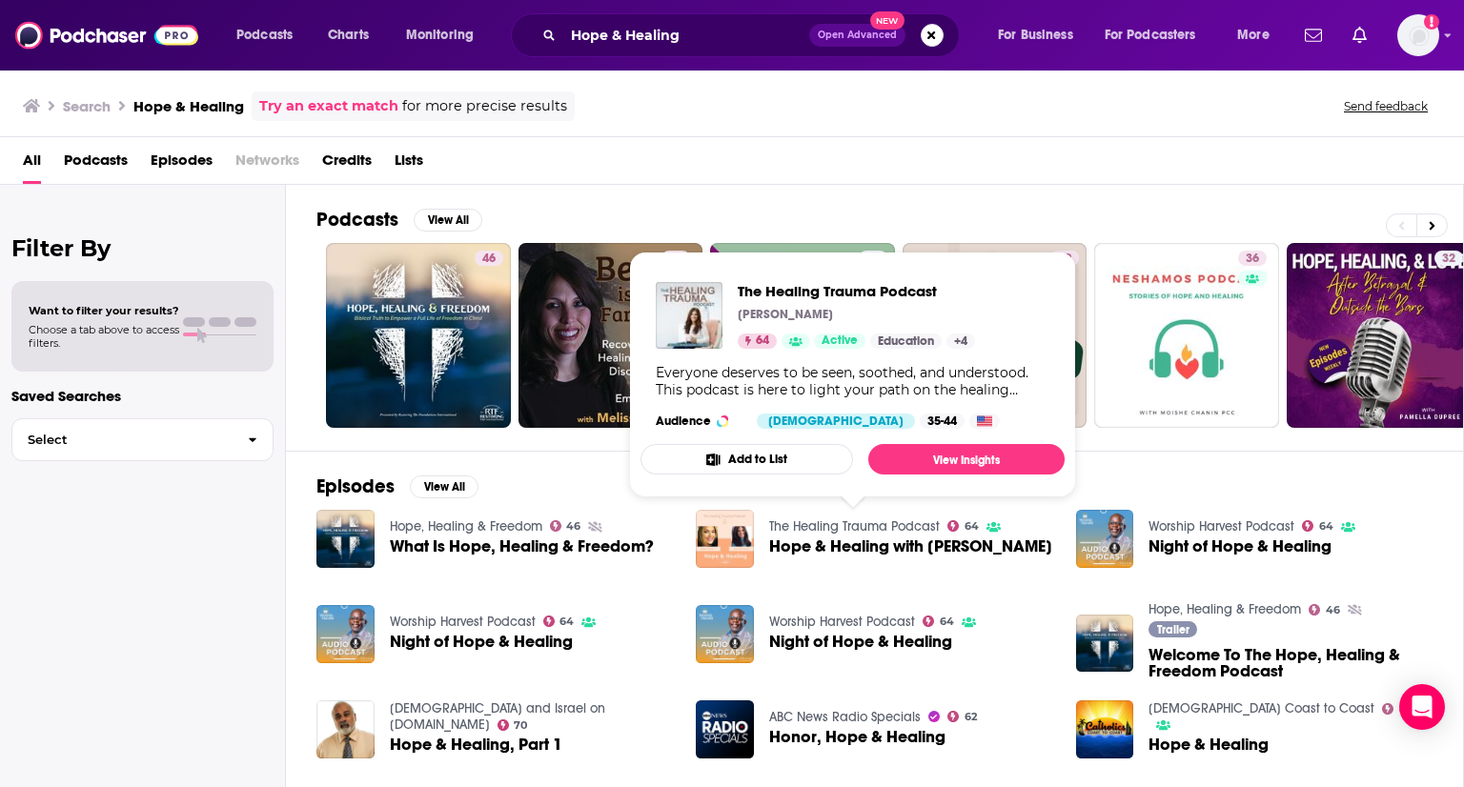
click at [831, 519] on link "The Healing Trauma Podcast" at bounding box center [854, 527] width 171 height 16
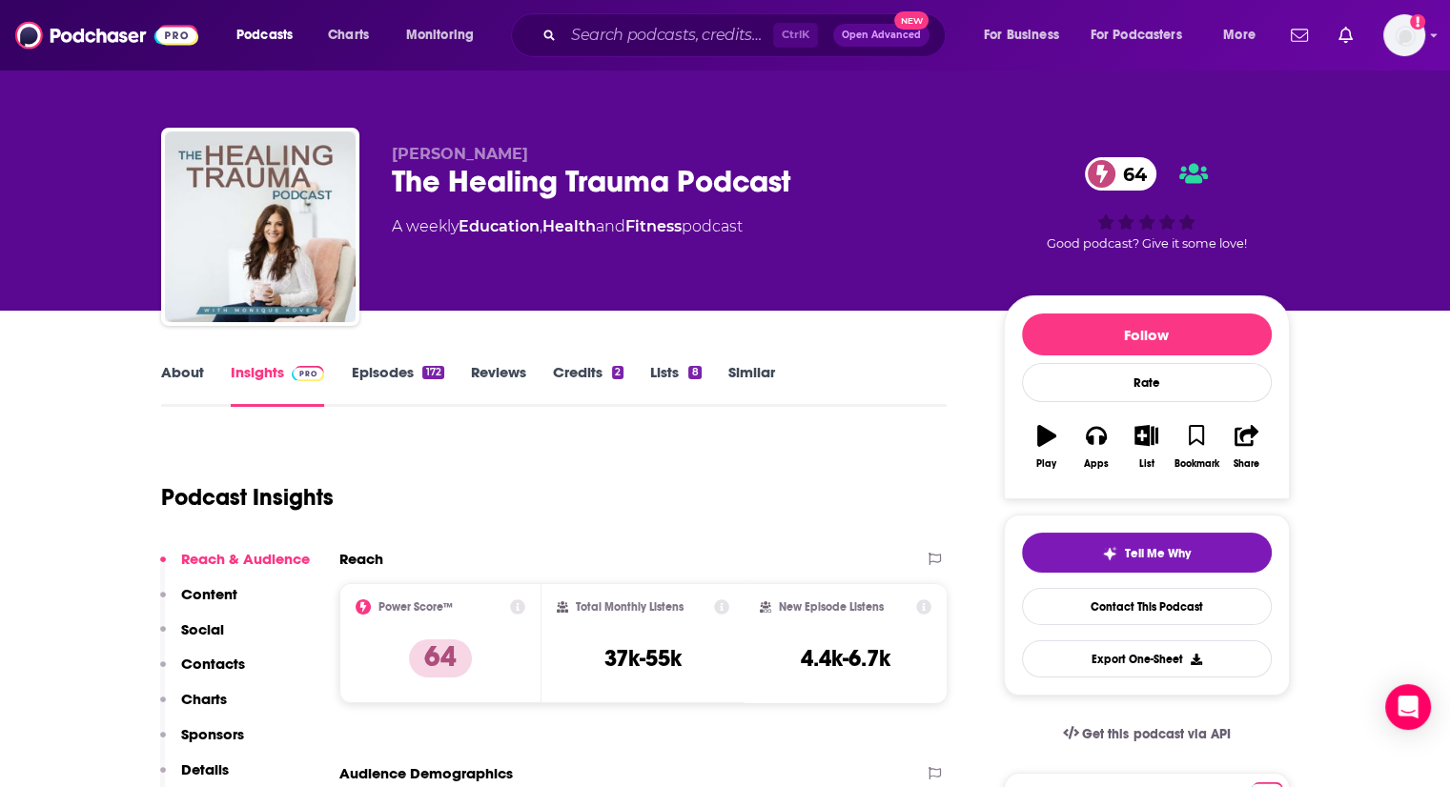
click at [178, 369] on link "About" at bounding box center [182, 385] width 43 height 44
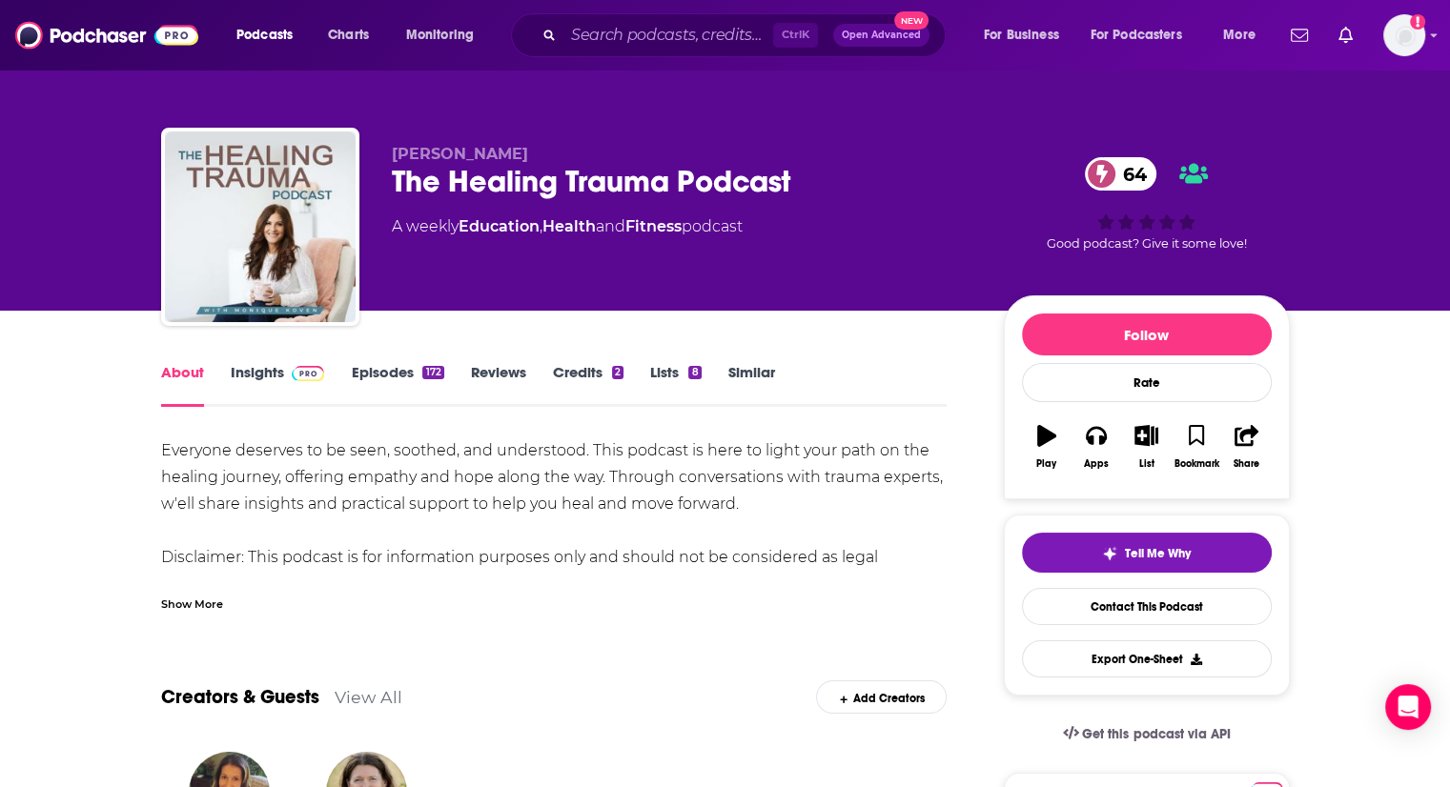
click at [201, 603] on div "Show More" at bounding box center [192, 603] width 62 height 18
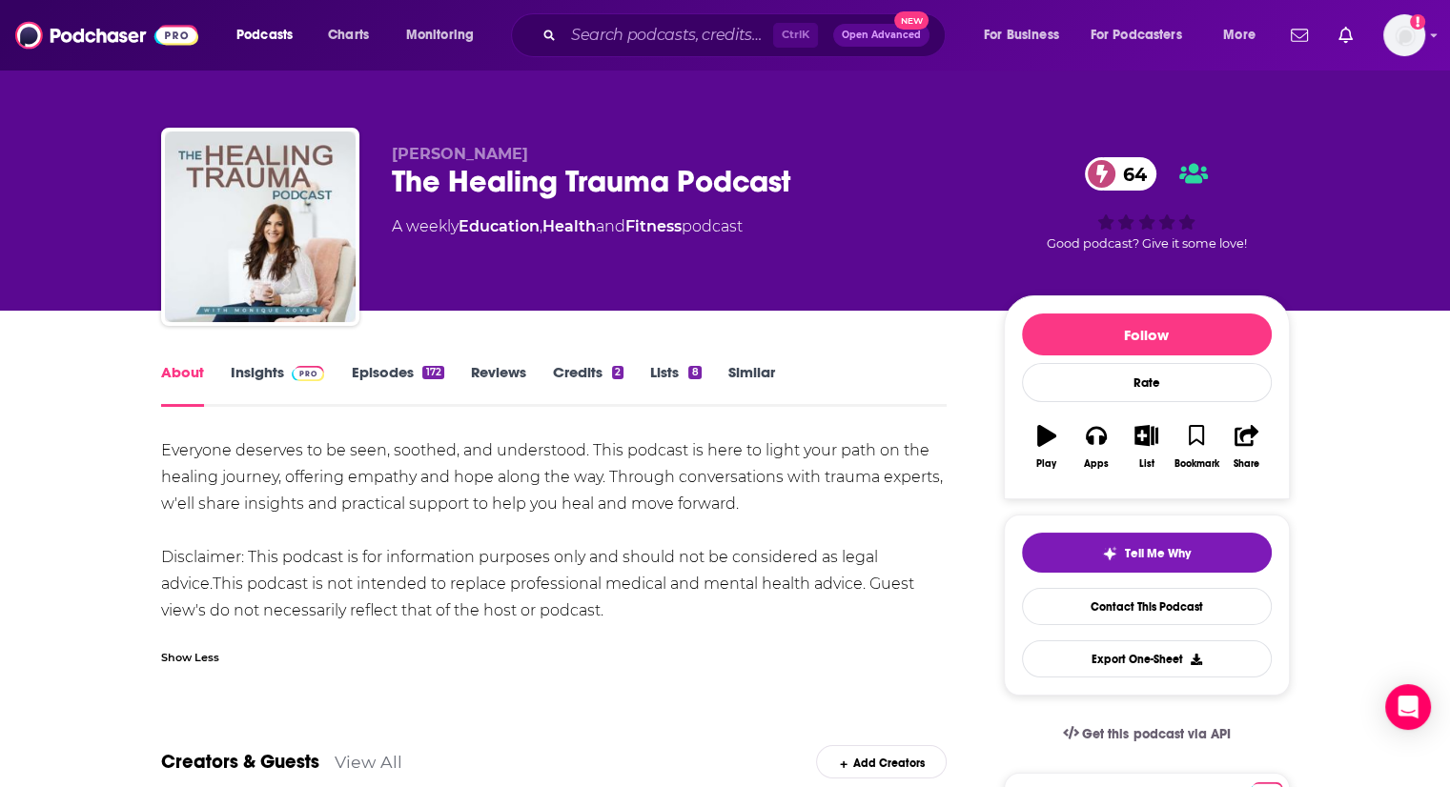
click at [397, 376] on link "Episodes 172" at bounding box center [397, 385] width 92 height 44
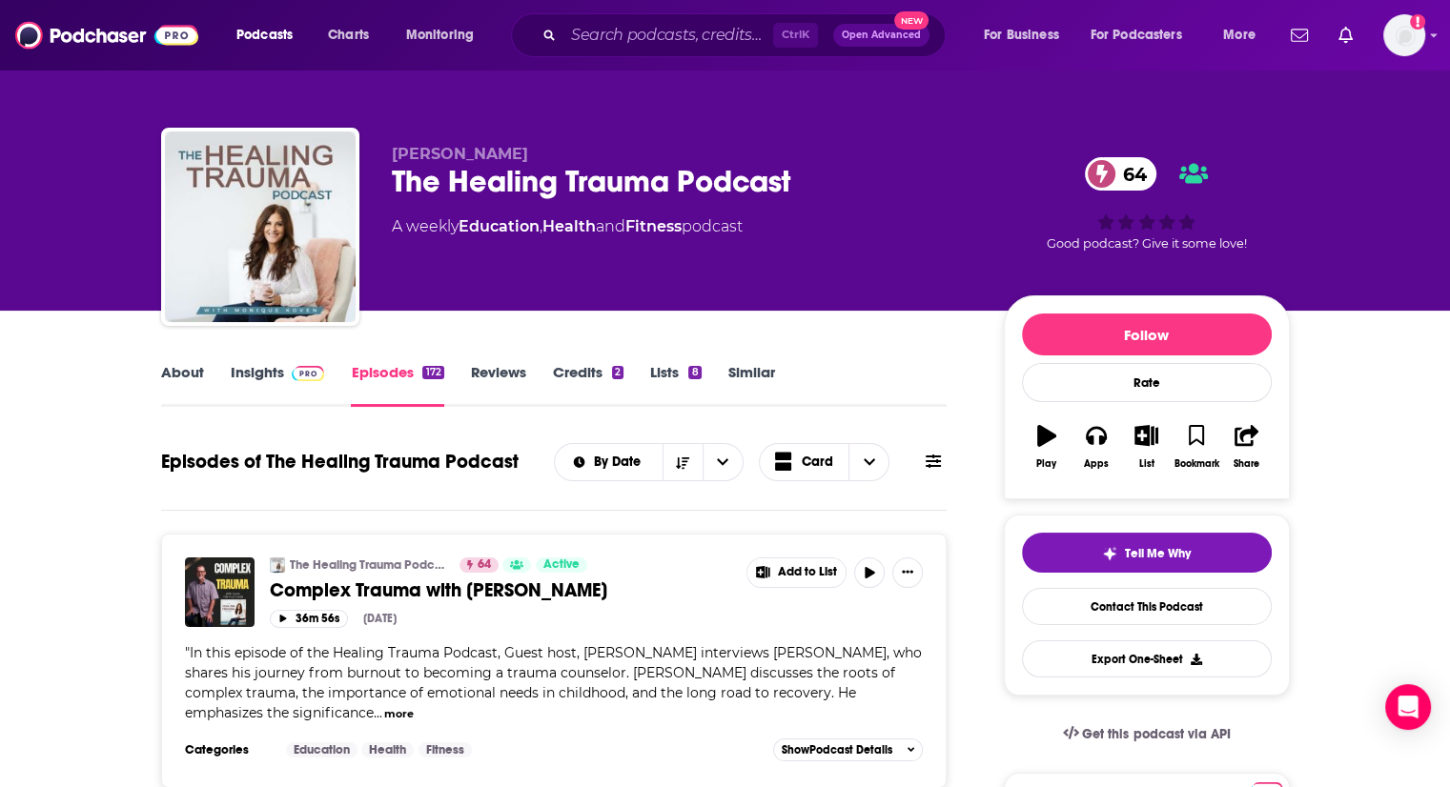
click at [187, 363] on link "About" at bounding box center [182, 385] width 43 height 44
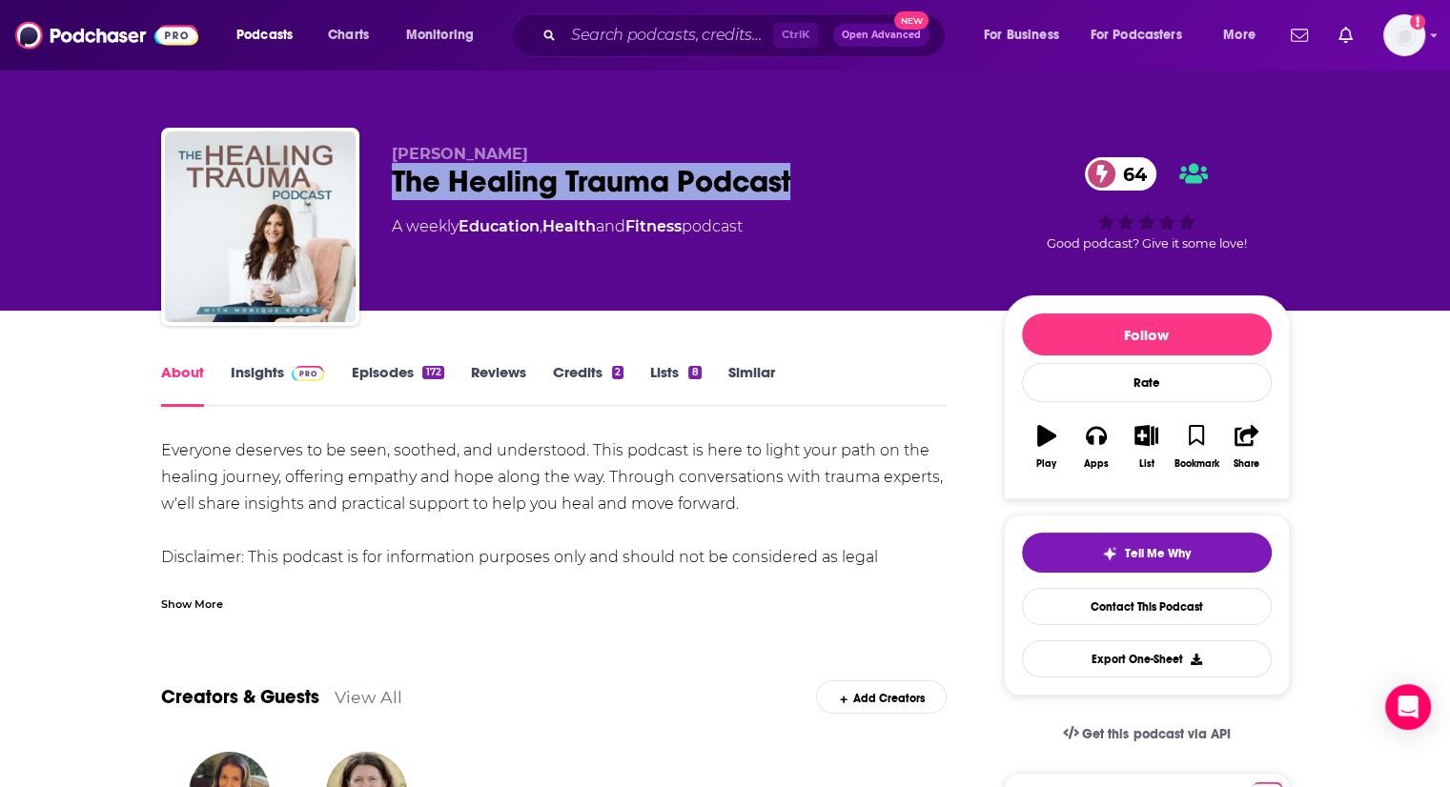
drag, startPoint x: 803, startPoint y: 180, endPoint x: 393, endPoint y: 188, distance: 409.9
click at [393, 188] on div "The Healing Trauma Podcast 64" at bounding box center [682, 181] width 581 height 37
copy h1 "The Healing Trauma Podcast"
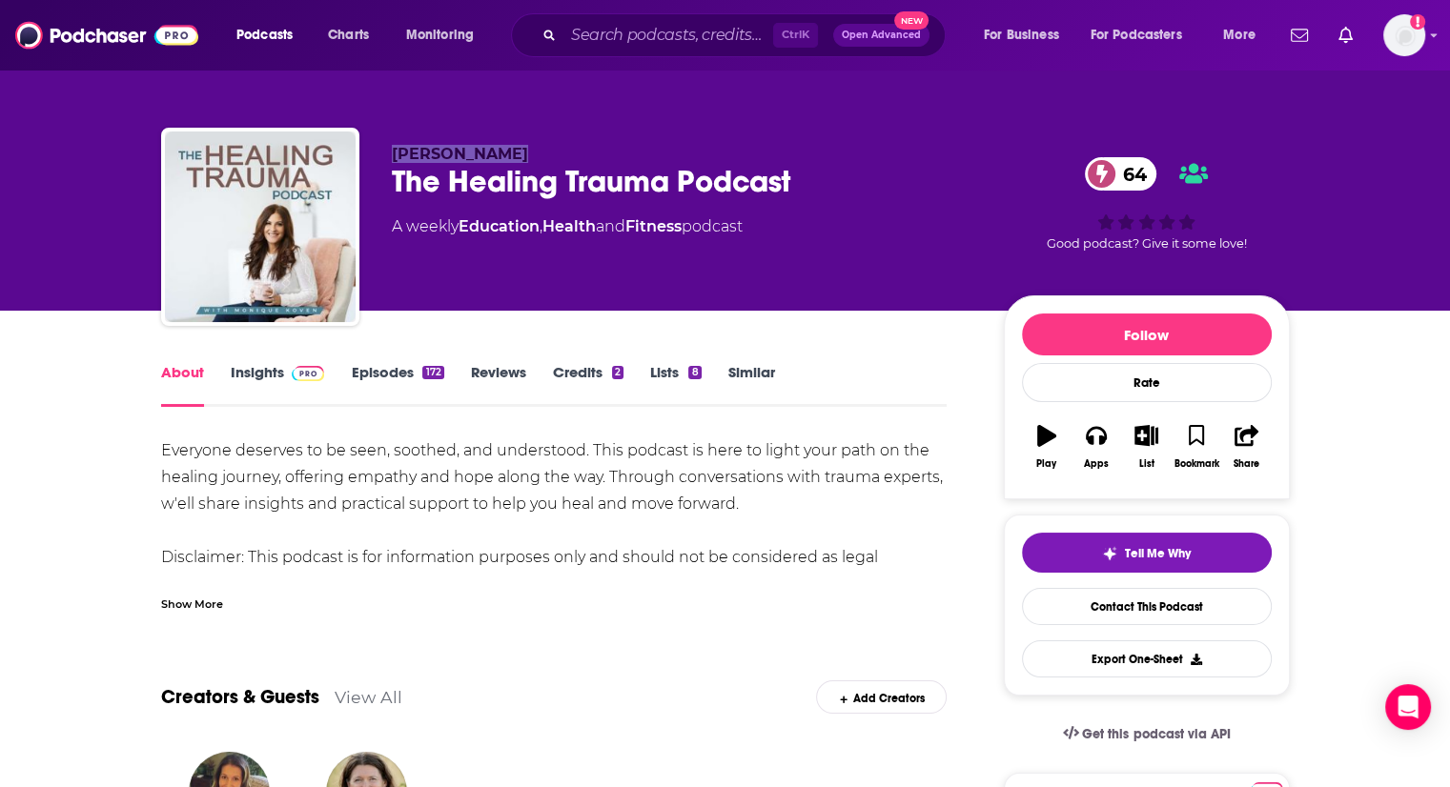
drag, startPoint x: 516, startPoint y: 153, endPoint x: 393, endPoint y: 157, distance: 123.0
click at [393, 157] on p "[PERSON_NAME]" at bounding box center [682, 154] width 581 height 18
copy span "[PERSON_NAME]"
click at [284, 377] on span at bounding box center [304, 372] width 41 height 18
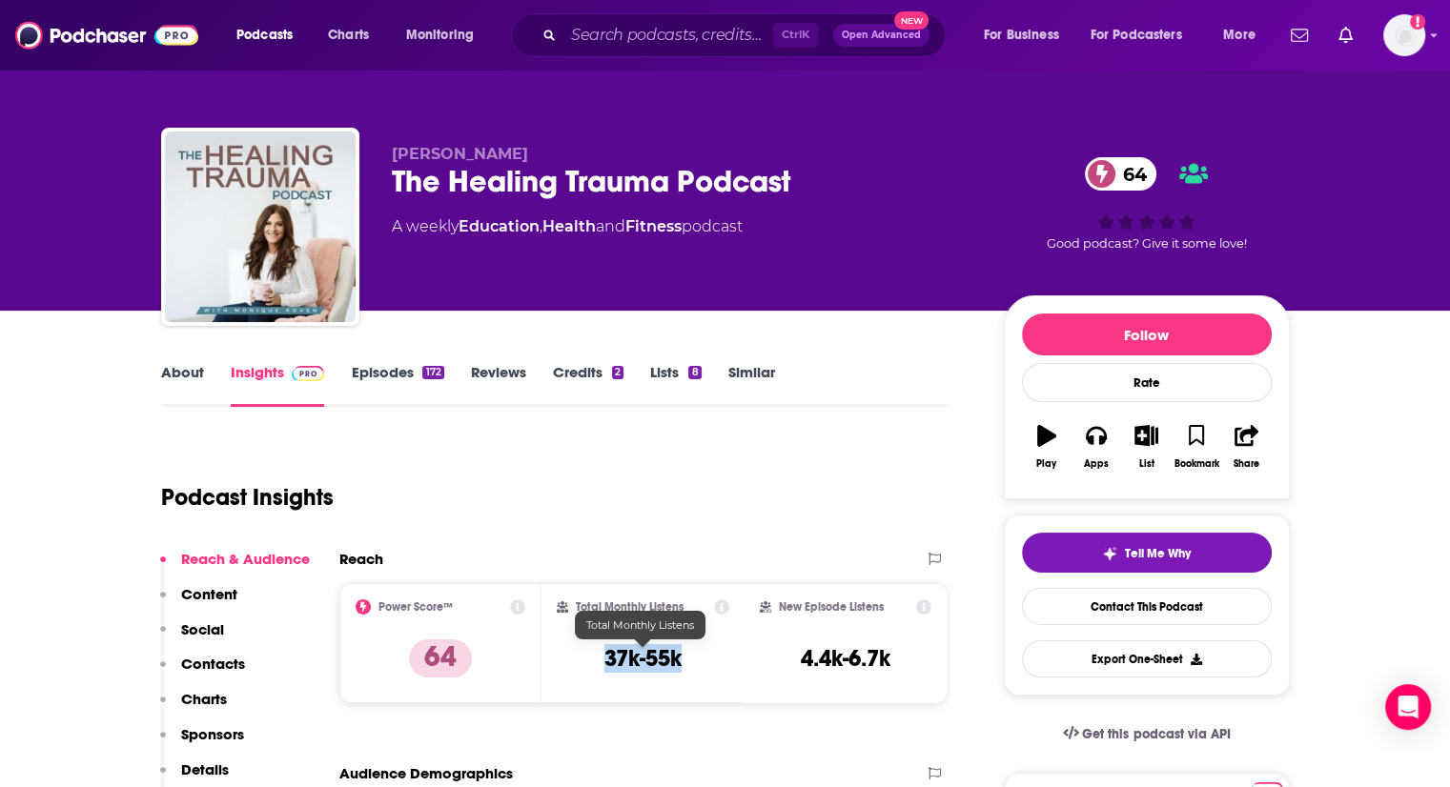
drag, startPoint x: 602, startPoint y: 654, endPoint x: 676, endPoint y: 653, distance: 73.4
click at [676, 653] on div "Total Monthly Listens 37k-55k" at bounding box center [643, 644] width 173 height 88
copy h3 "37k-55k"
click at [486, 451] on div "Podcast Insights" at bounding box center [546, 486] width 771 height 97
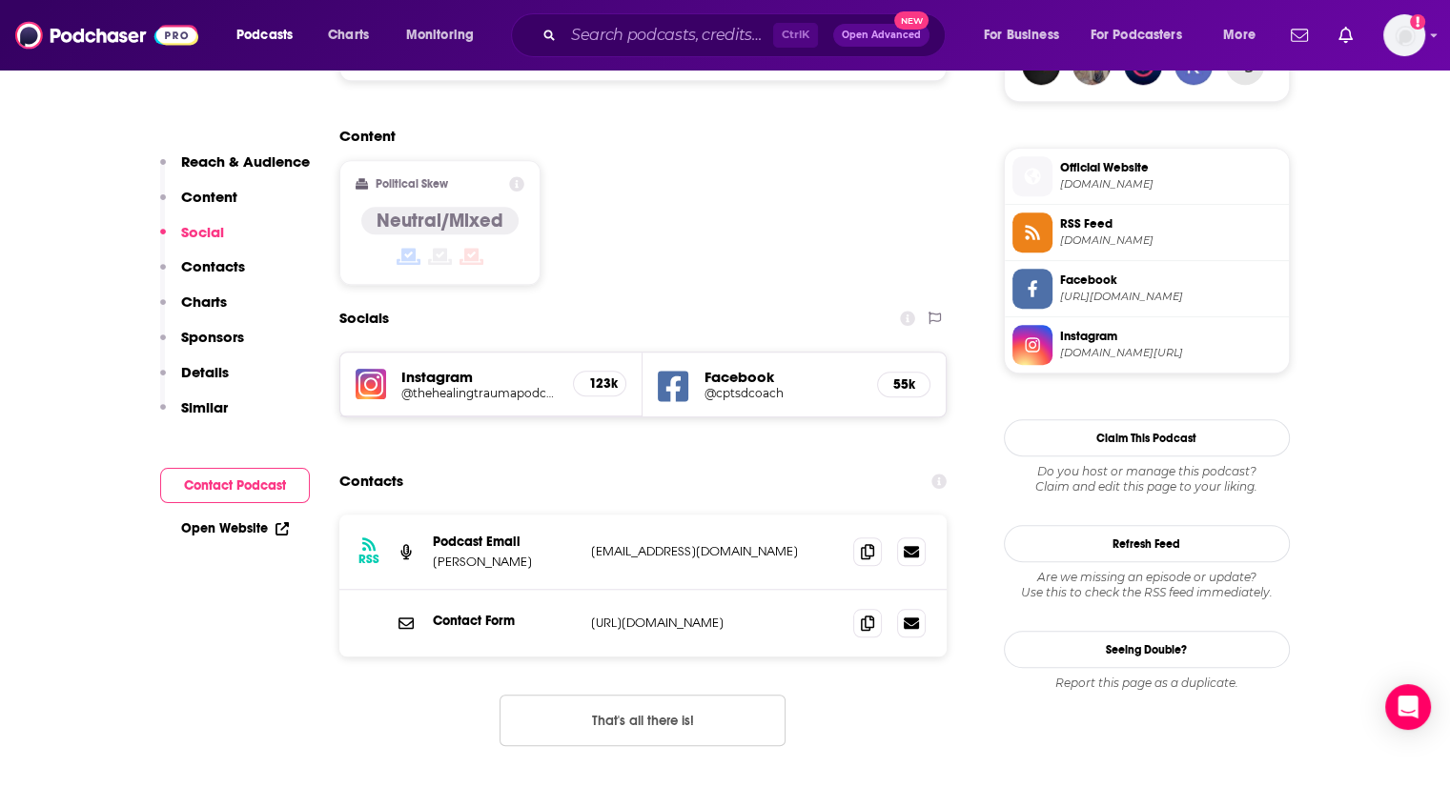
scroll to position [1471, 0]
click at [869, 542] on icon at bounding box center [867, 549] width 13 height 15
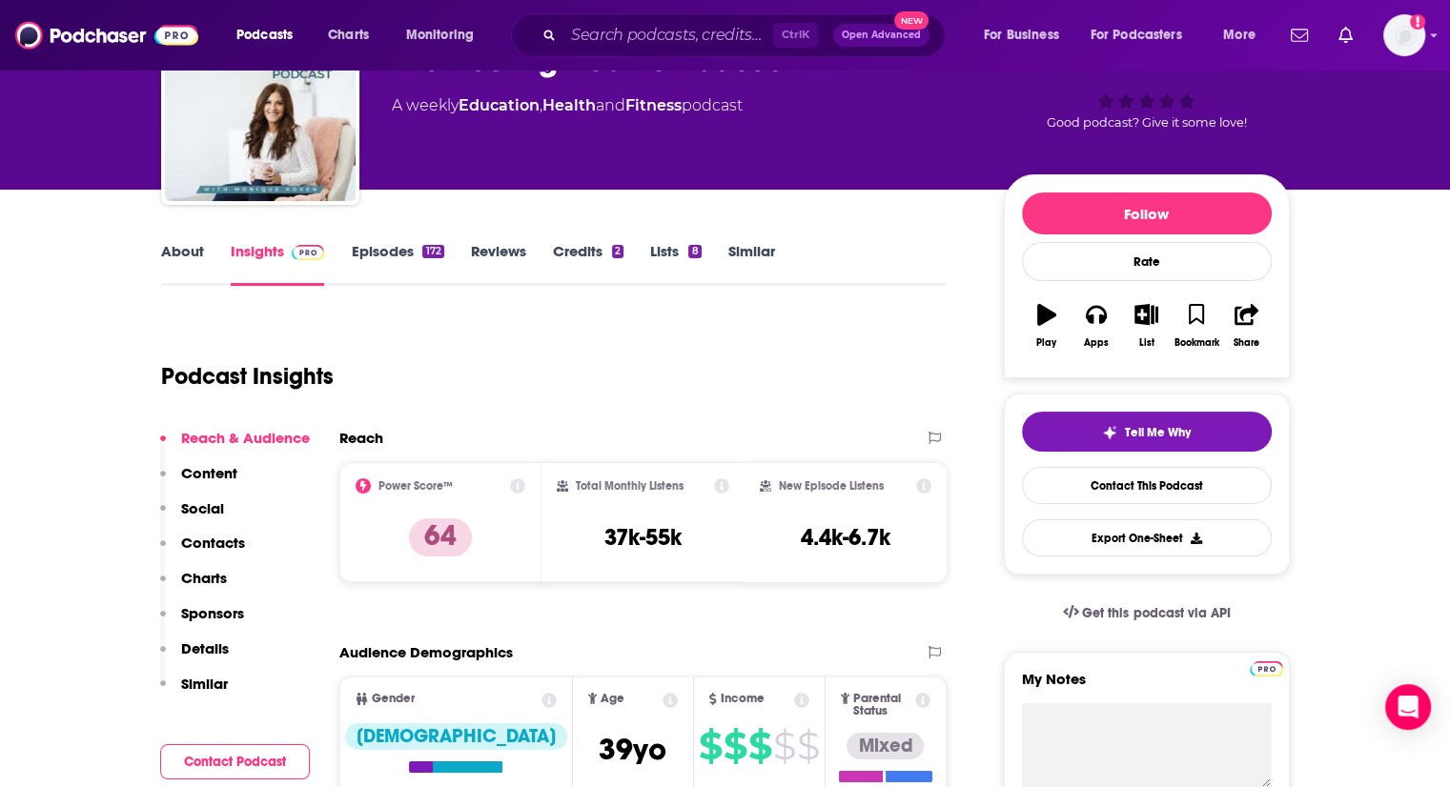
scroll to position [0, 0]
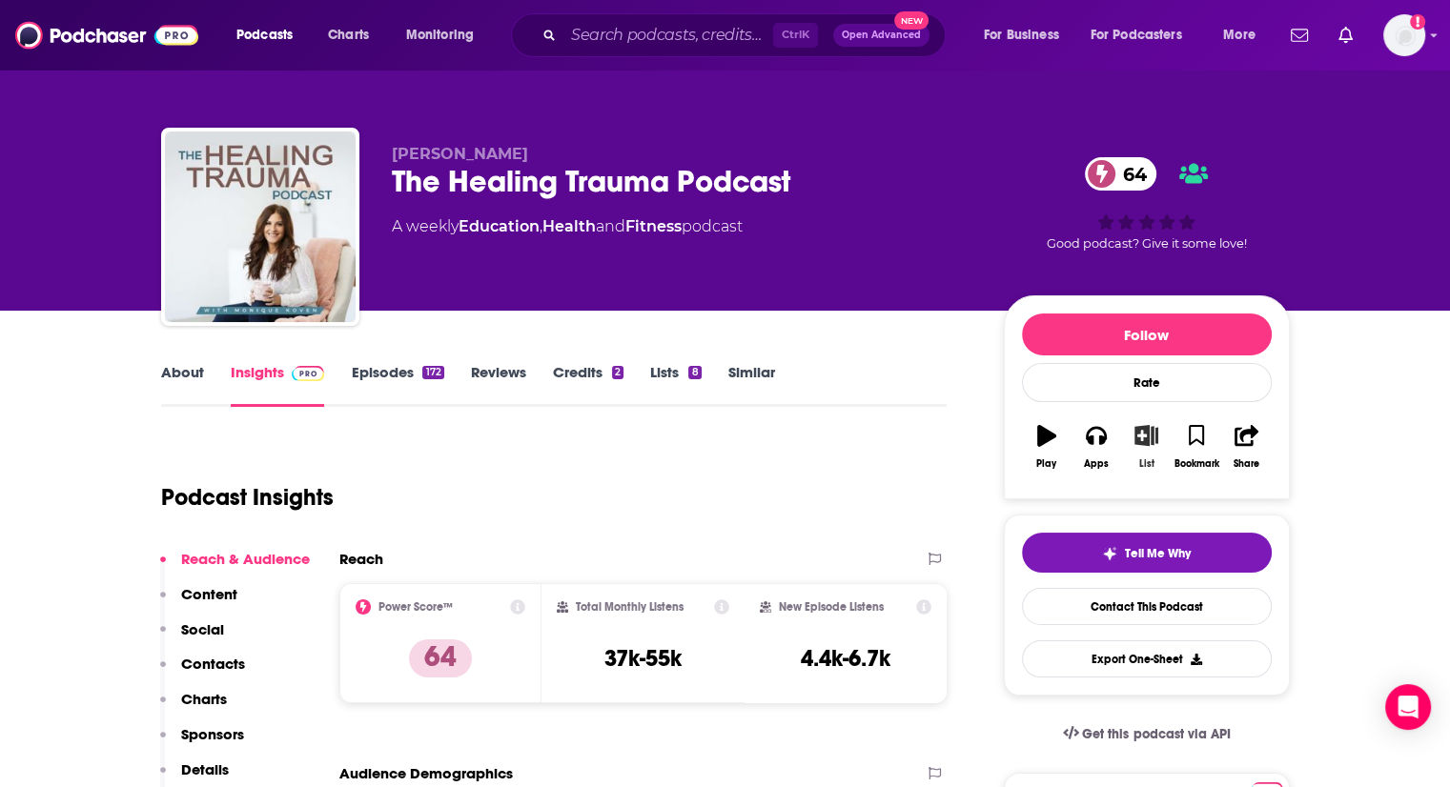
click at [1148, 432] on icon "button" at bounding box center [1146, 435] width 24 height 21
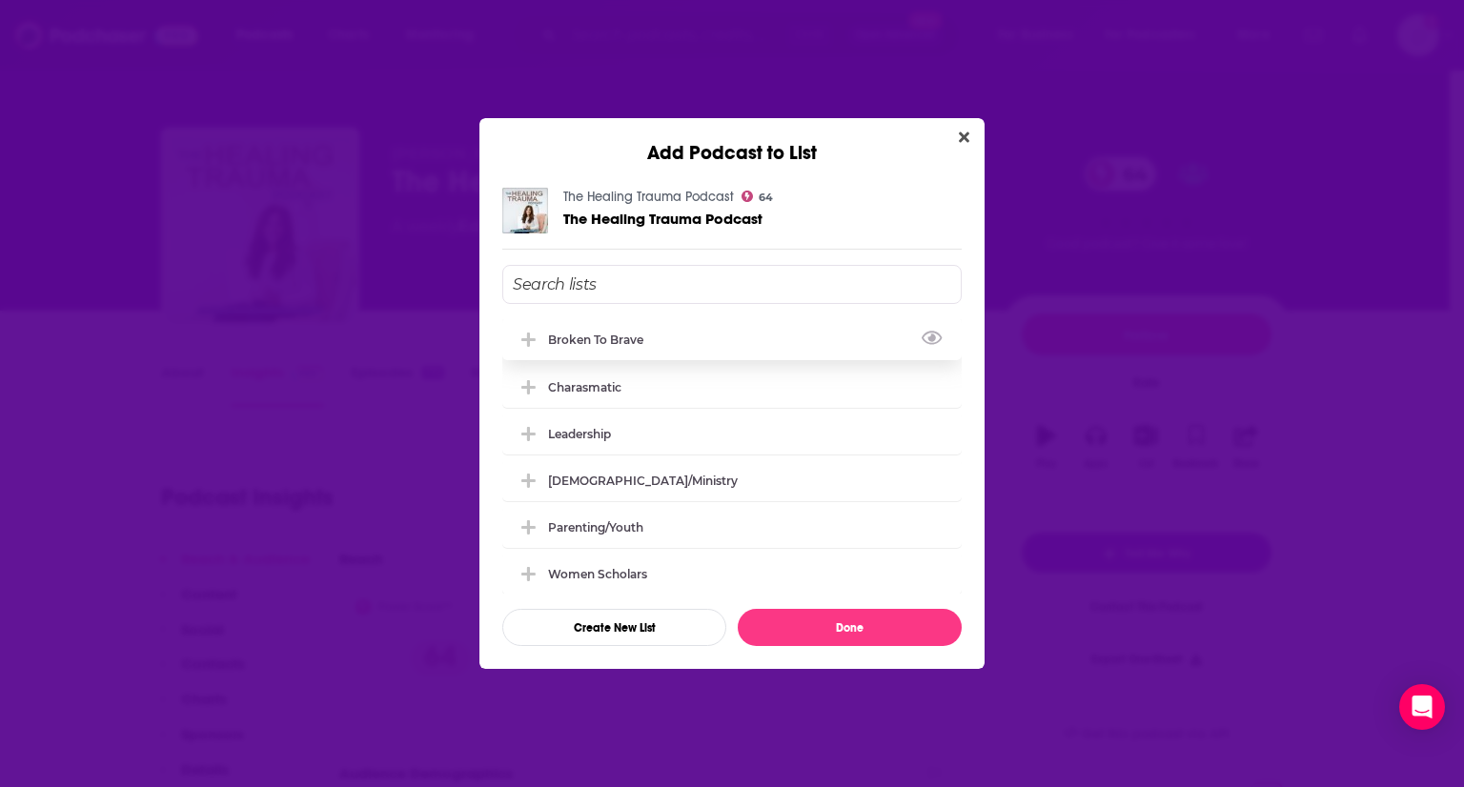
click at [525, 337] on icon "Add Podcast To List" at bounding box center [528, 340] width 14 height 14
click at [829, 621] on button "Done" at bounding box center [850, 627] width 224 height 37
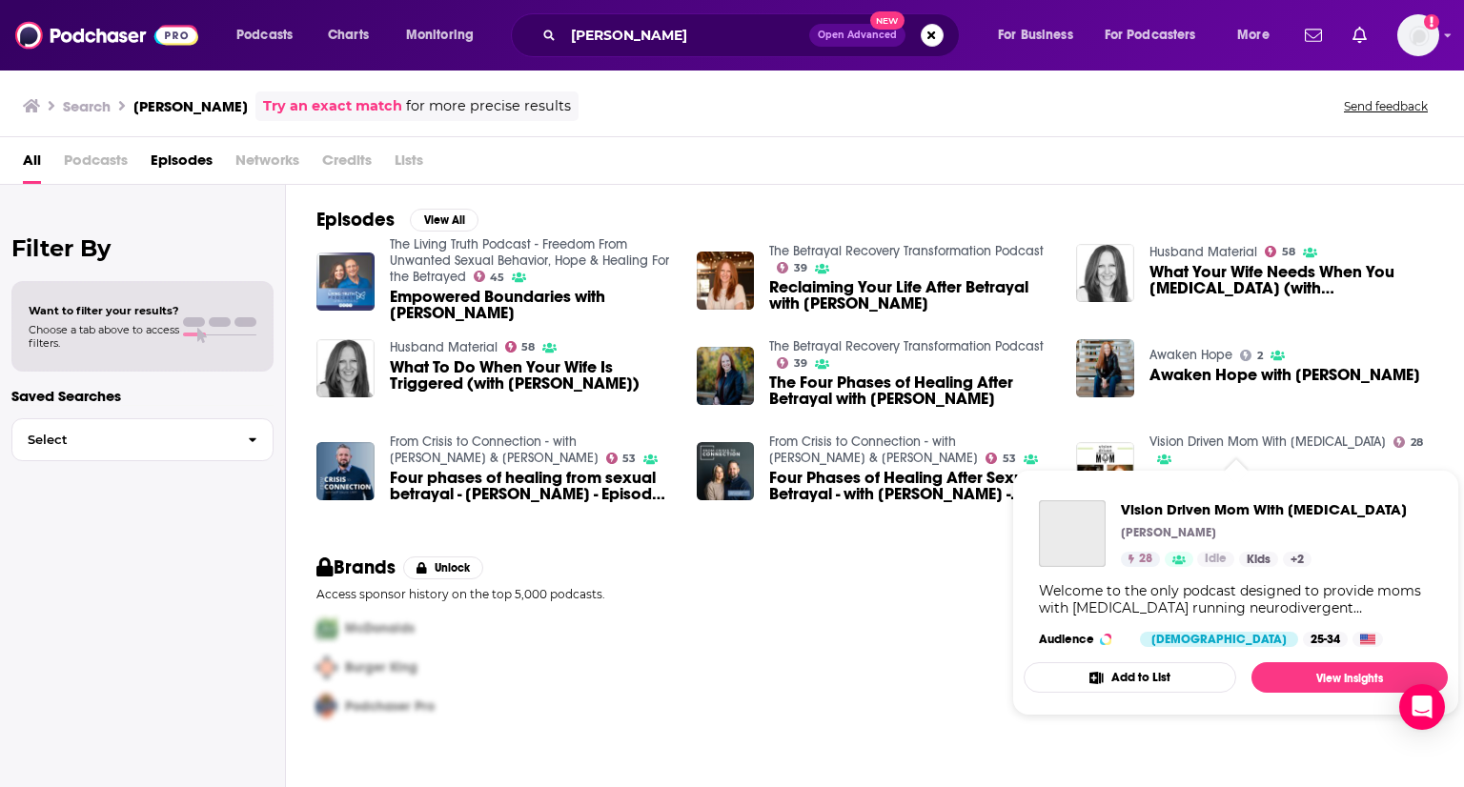
click at [1246, 443] on link "Vision Driven Mom With [MEDICAL_DATA]" at bounding box center [1268, 442] width 236 height 16
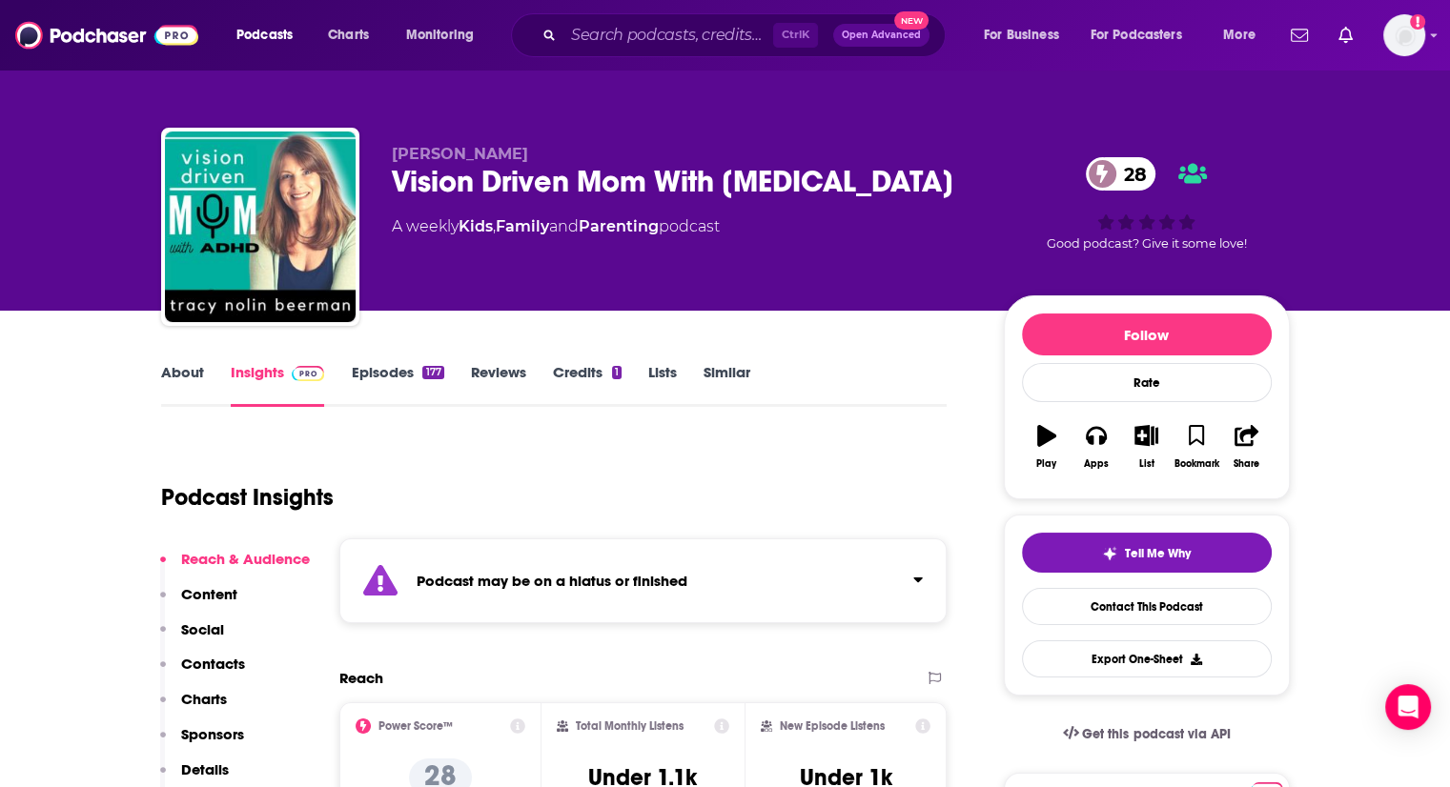
click at [191, 375] on link "About" at bounding box center [182, 385] width 43 height 44
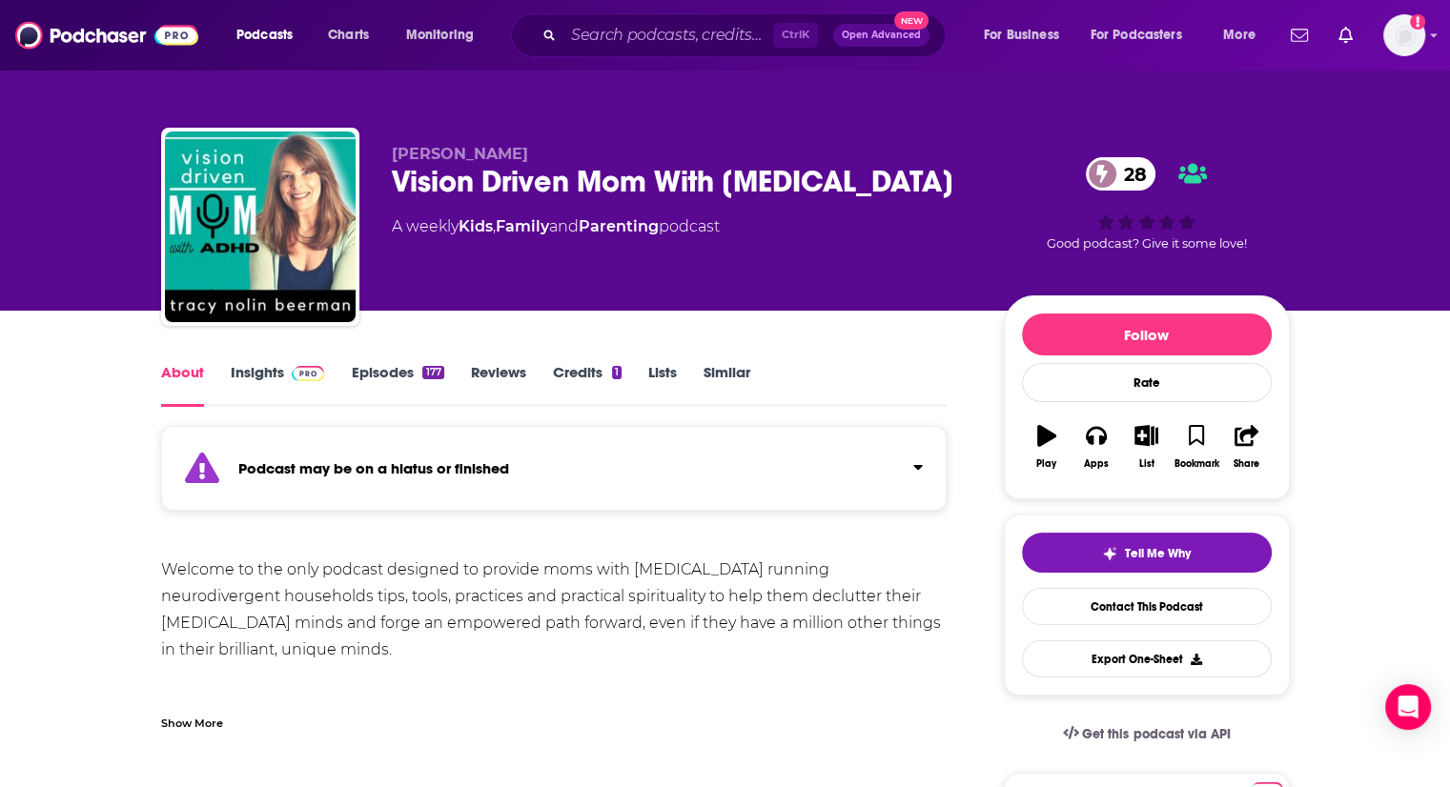
click at [394, 371] on link "Episodes 177" at bounding box center [397, 385] width 92 height 44
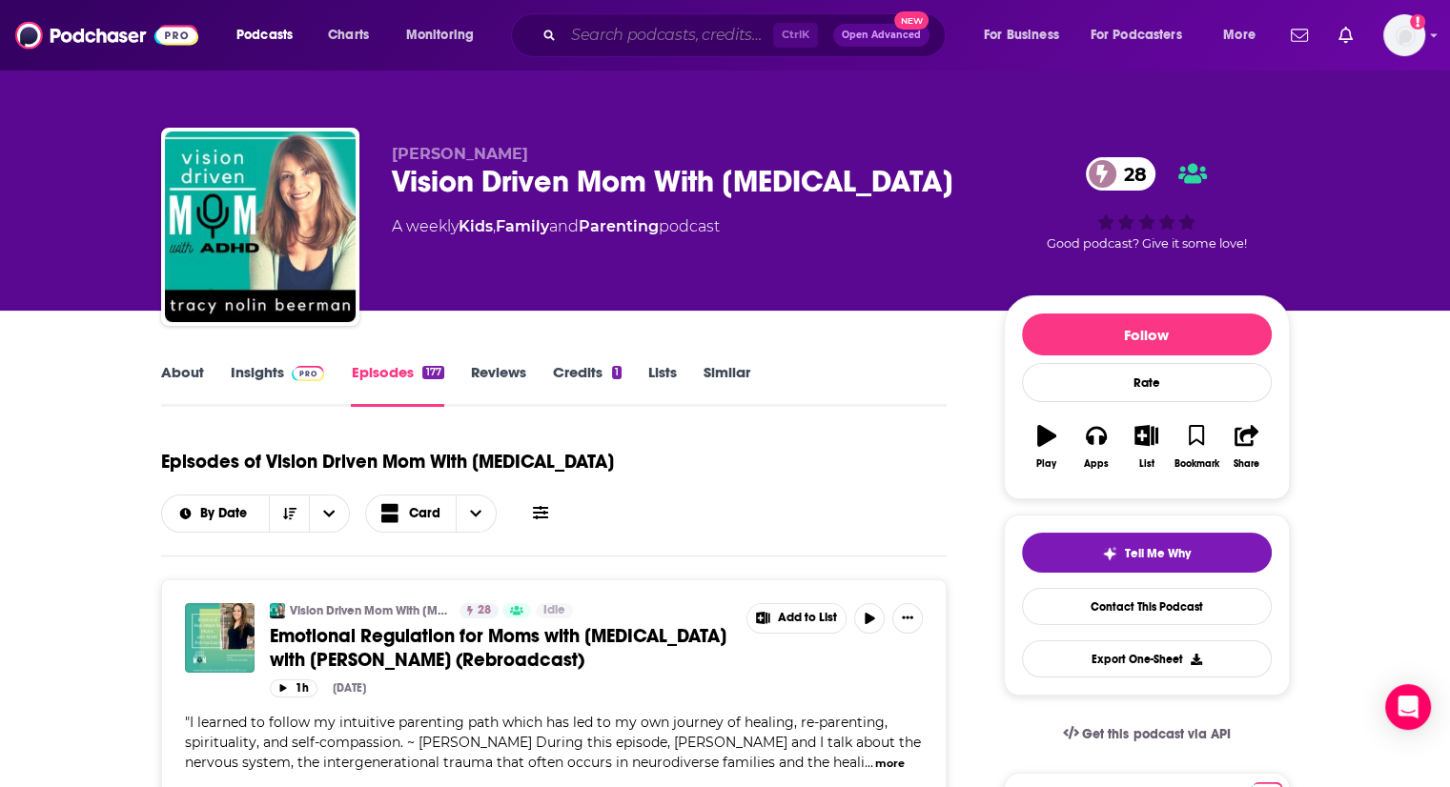
click at [629, 39] on input "Search podcasts, credits, & more..." at bounding box center [668, 35] width 210 height 31
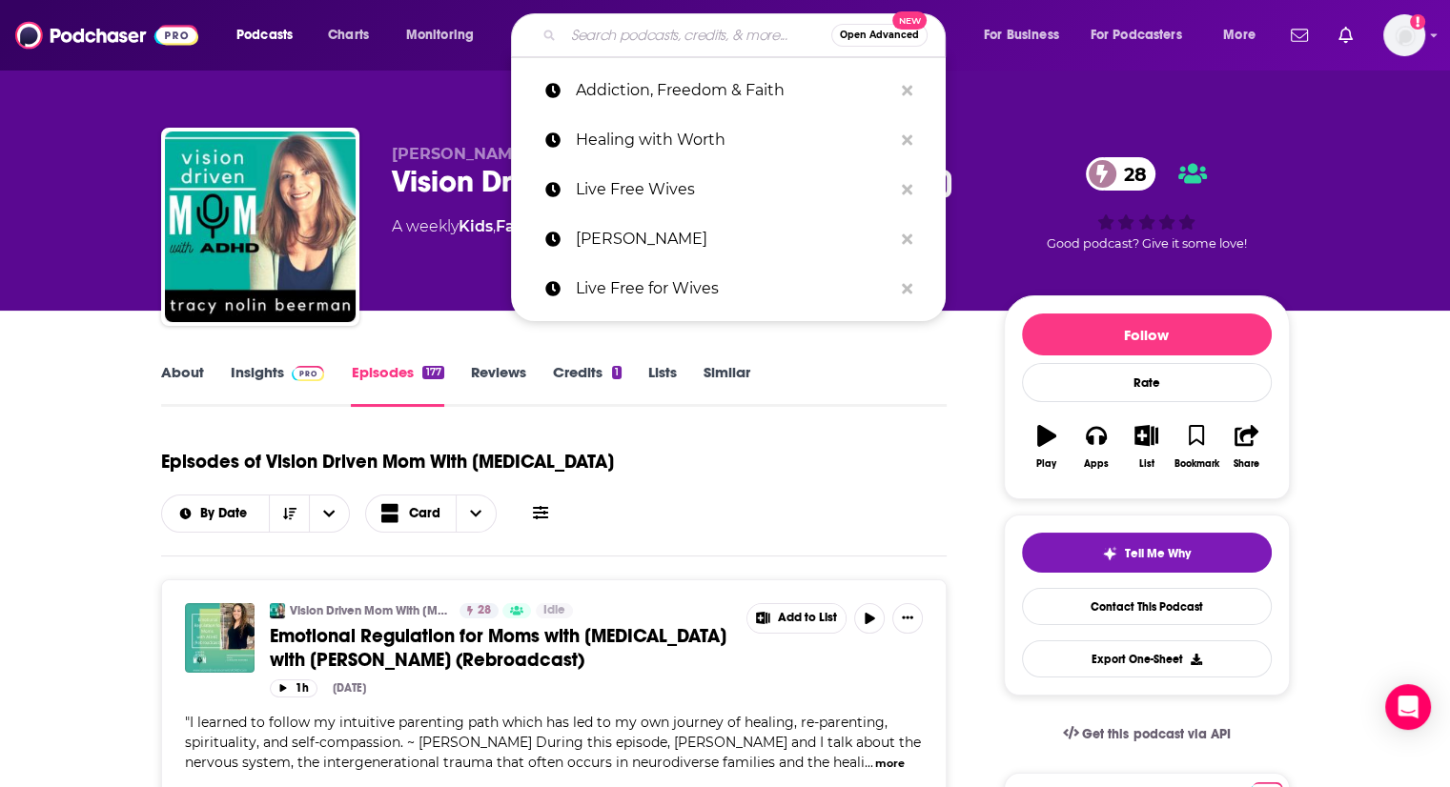
paste input "Betrayal Recovery Radio"
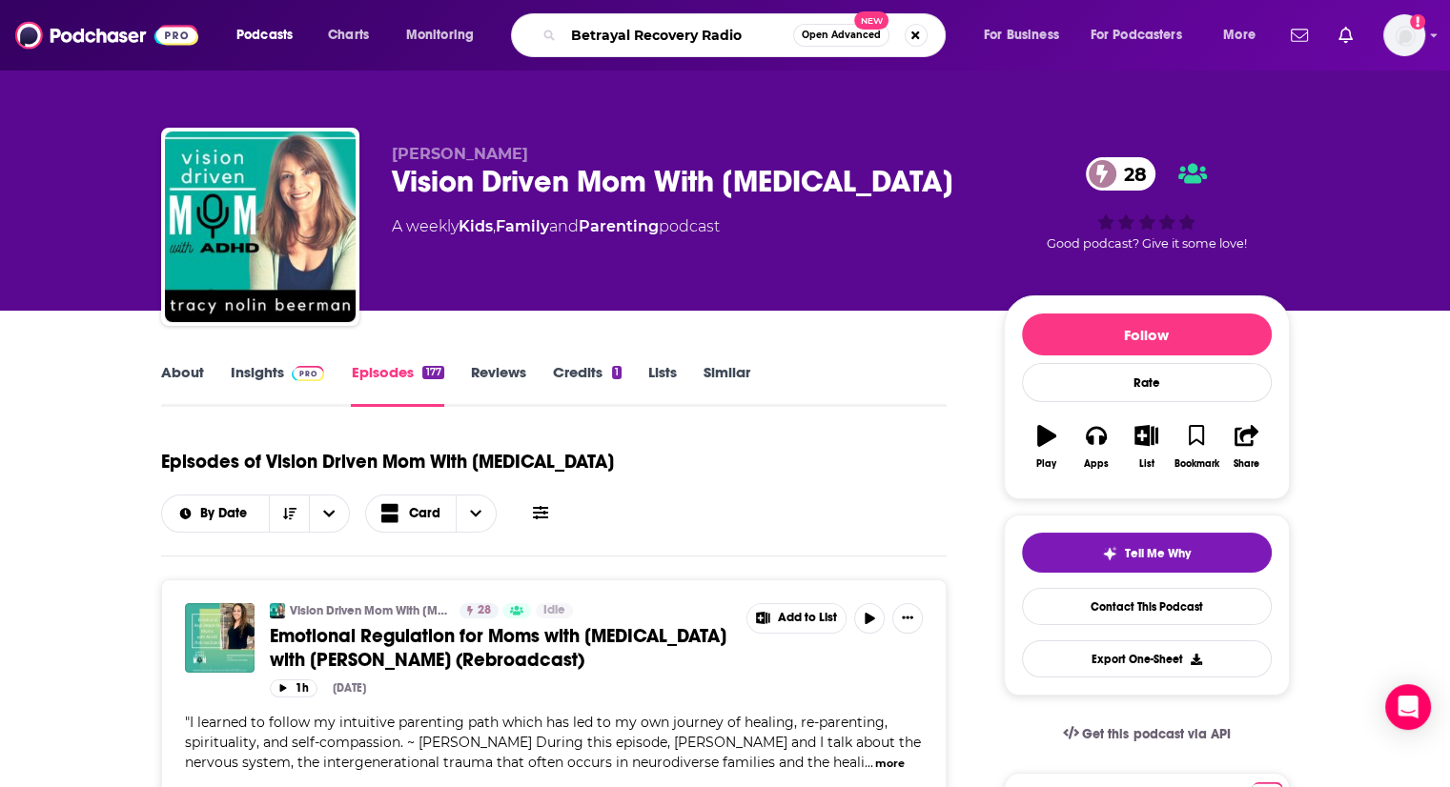
type input "Betrayal Recovery Radio"
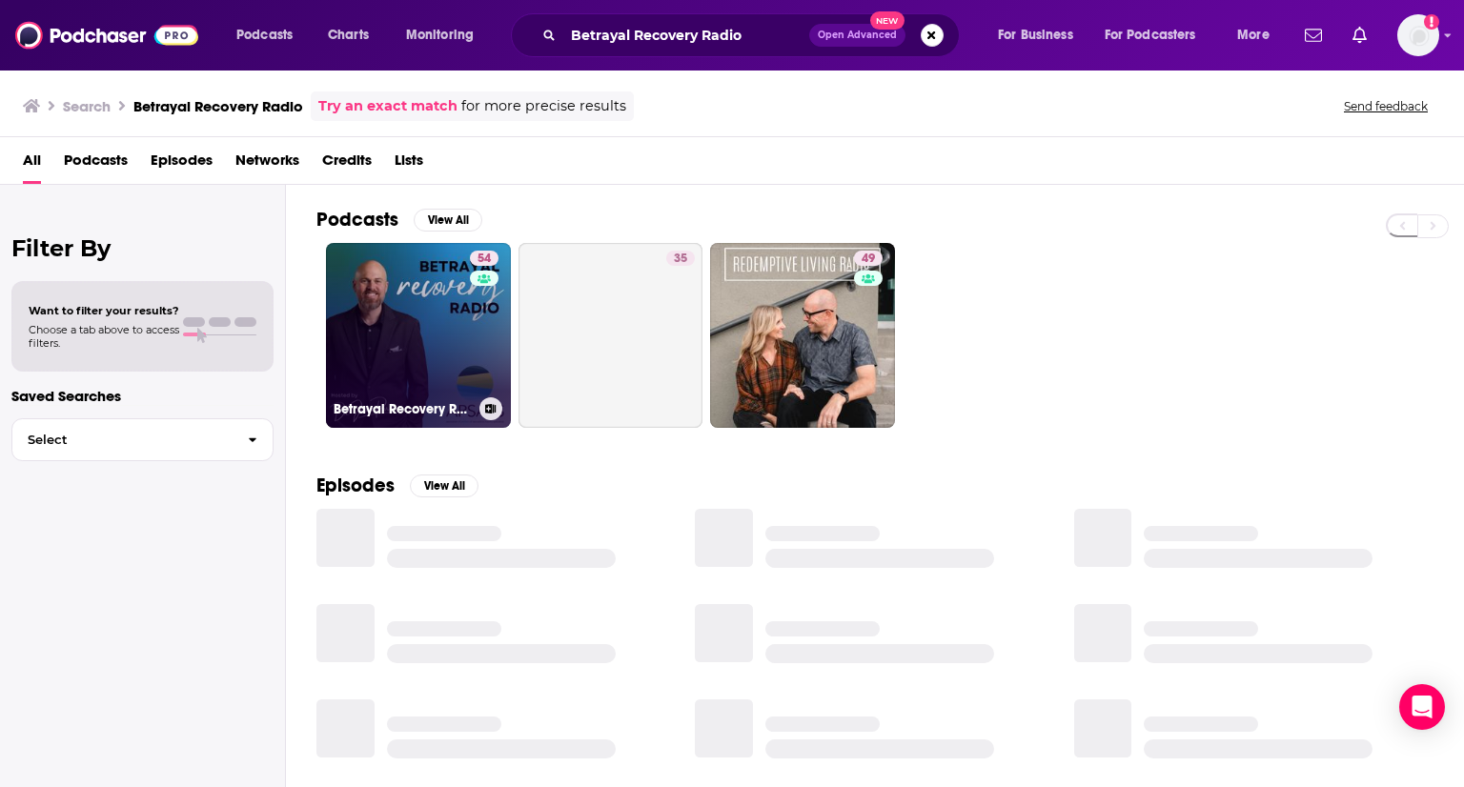
click at [422, 348] on link "54 Betrayal Recovery Radio: The Official Podcast of APSATS" at bounding box center [418, 335] width 185 height 185
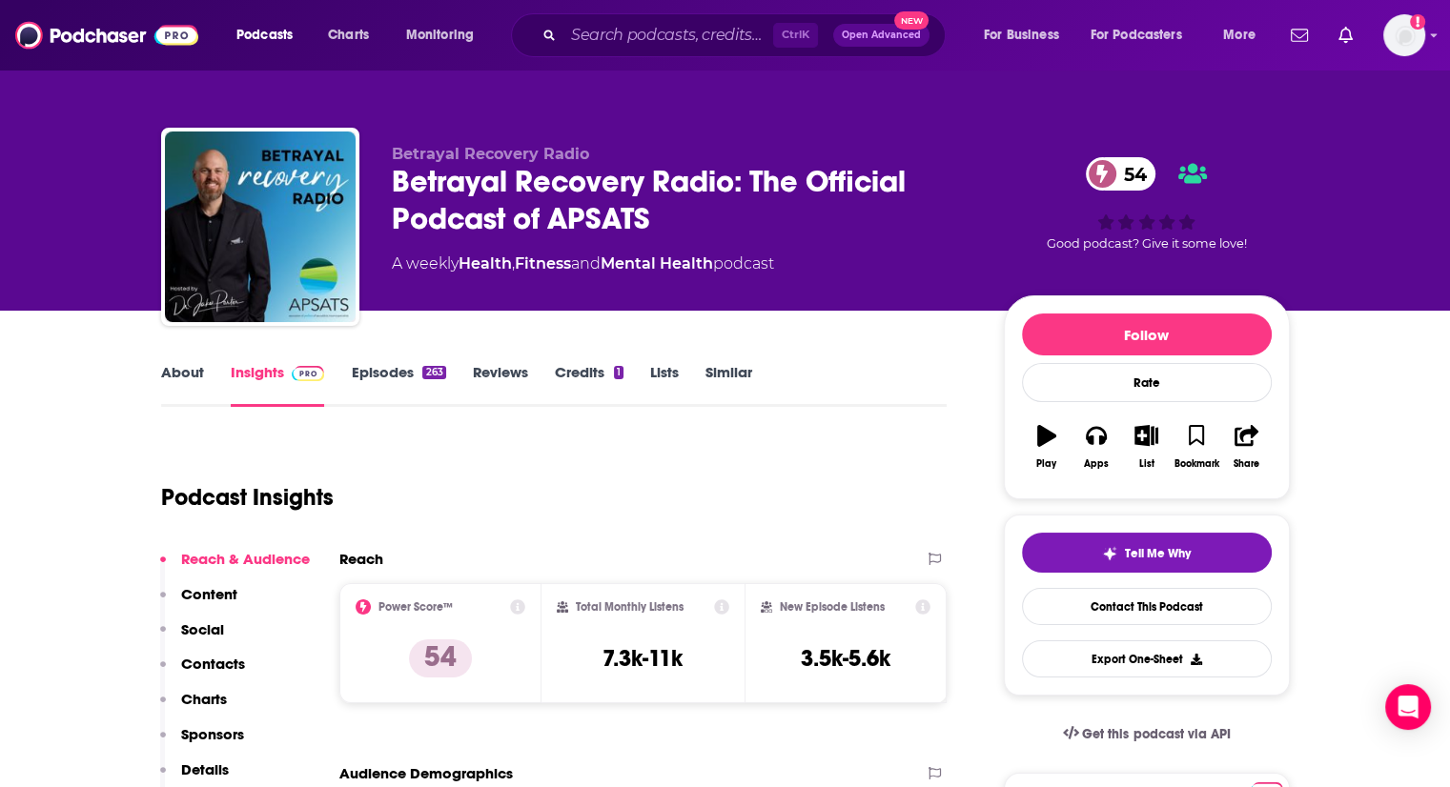
click at [397, 381] on link "Episodes 263" at bounding box center [398, 385] width 94 height 44
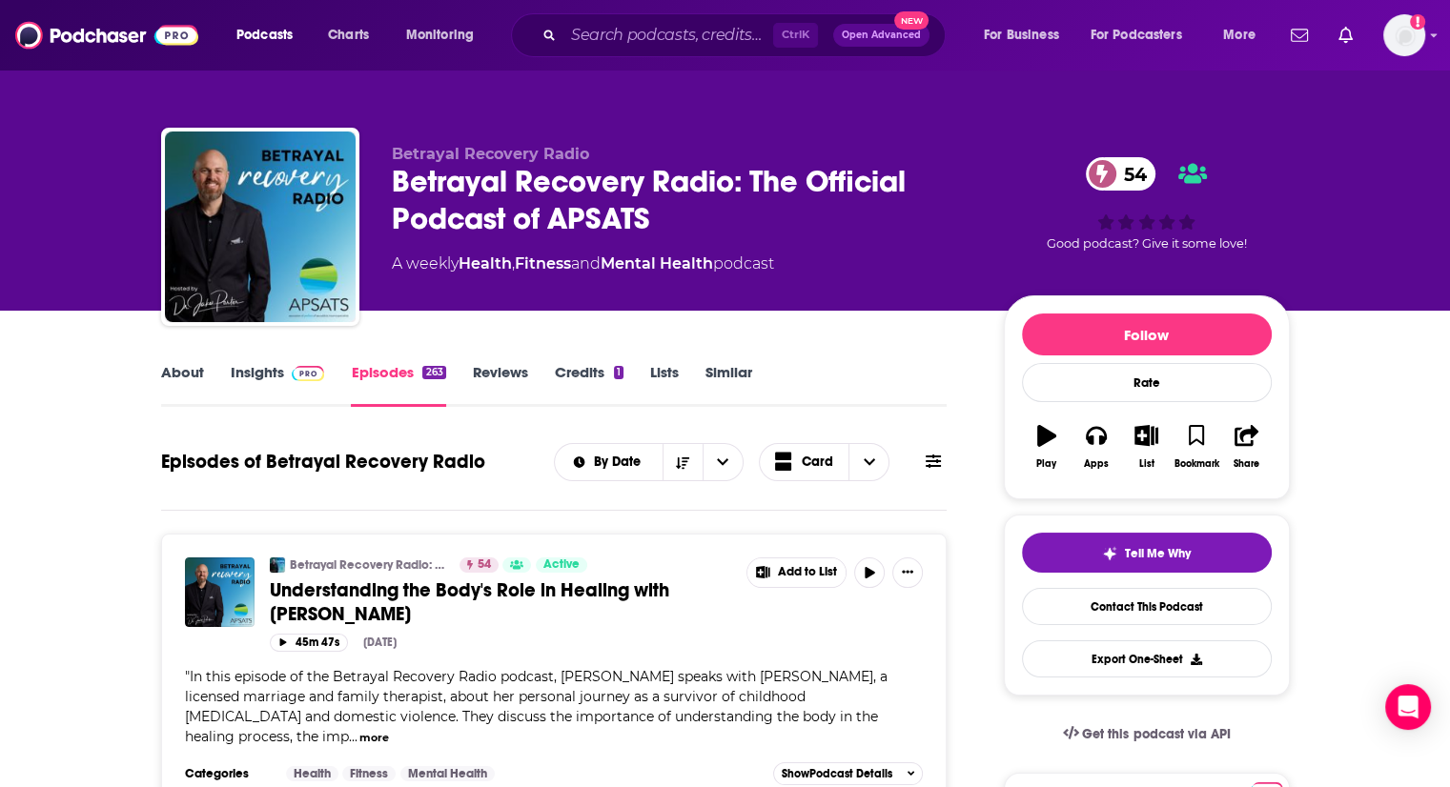
click at [185, 376] on link "About" at bounding box center [182, 385] width 43 height 44
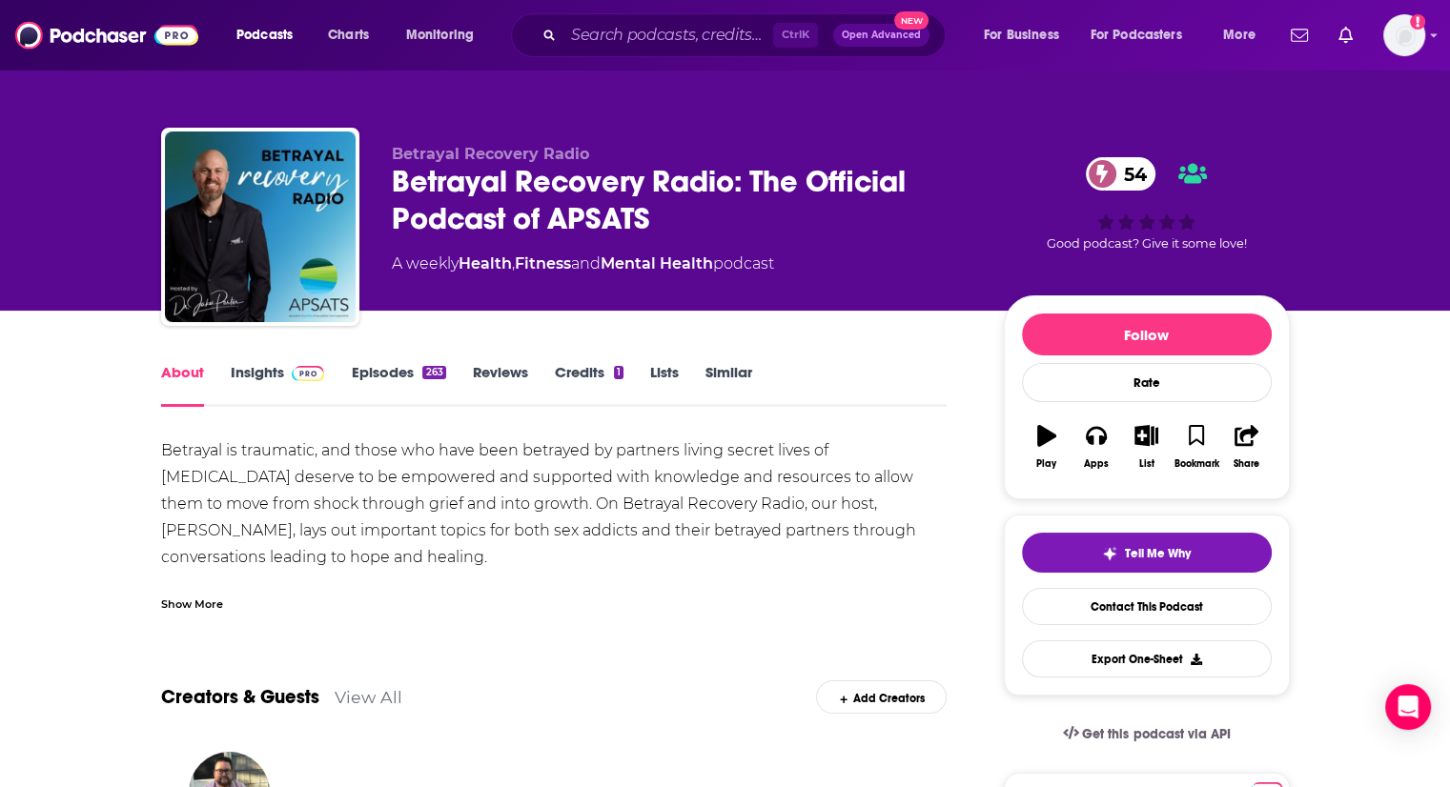
click at [188, 604] on div "Show More" at bounding box center [192, 603] width 62 height 18
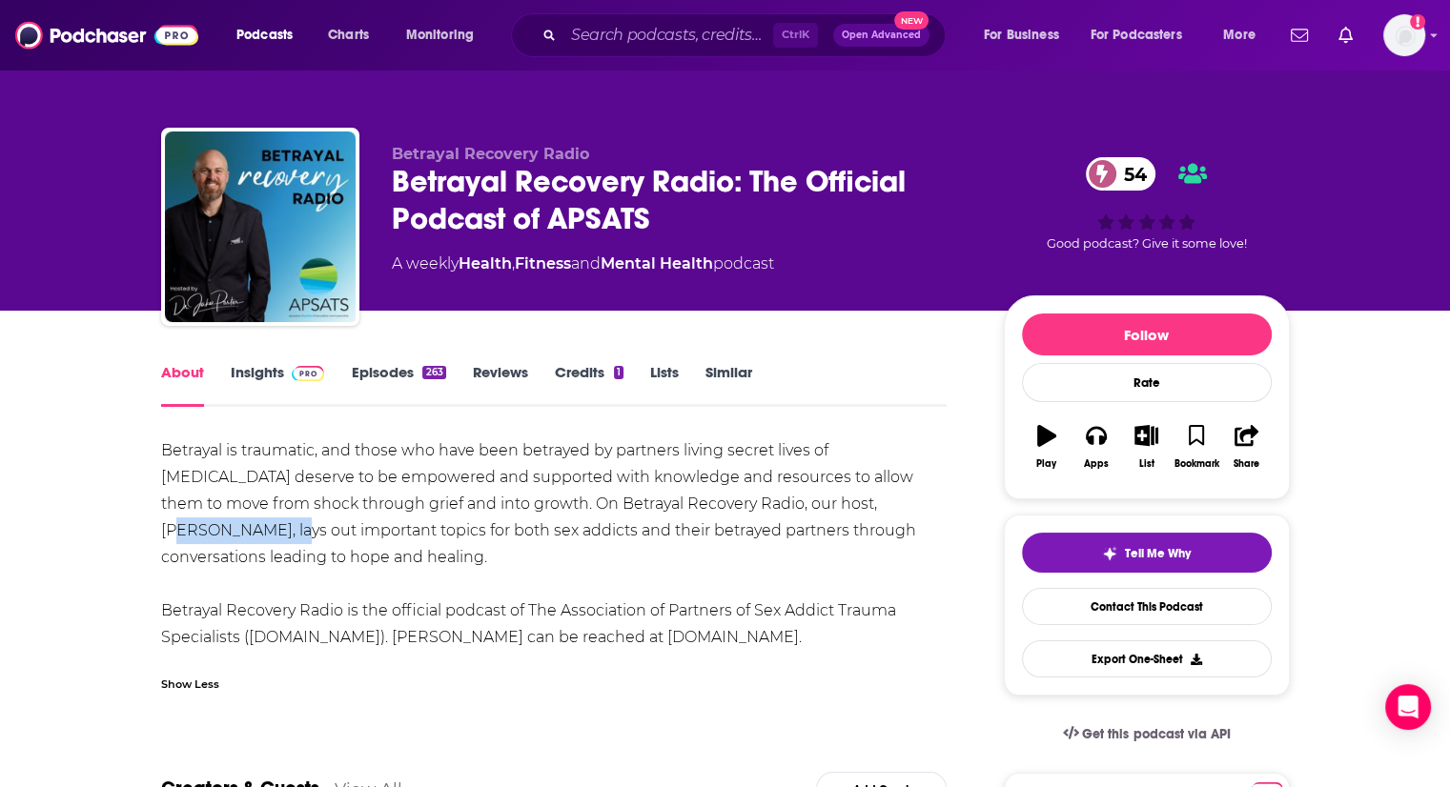
drag, startPoint x: 820, startPoint y: 504, endPoint x: 926, endPoint y: 506, distance: 105.8
click at [926, 506] on div "Betrayal is traumatic, and those who have been betrayed by partners living secr…" at bounding box center [554, 545] width 786 height 214
copy div "Dr. Jake Porter"
click at [580, 583] on div "Betrayal is traumatic, and those who have been betrayed by partners living secr…" at bounding box center [554, 545] width 786 height 214
click at [285, 371] on span at bounding box center [304, 372] width 41 height 18
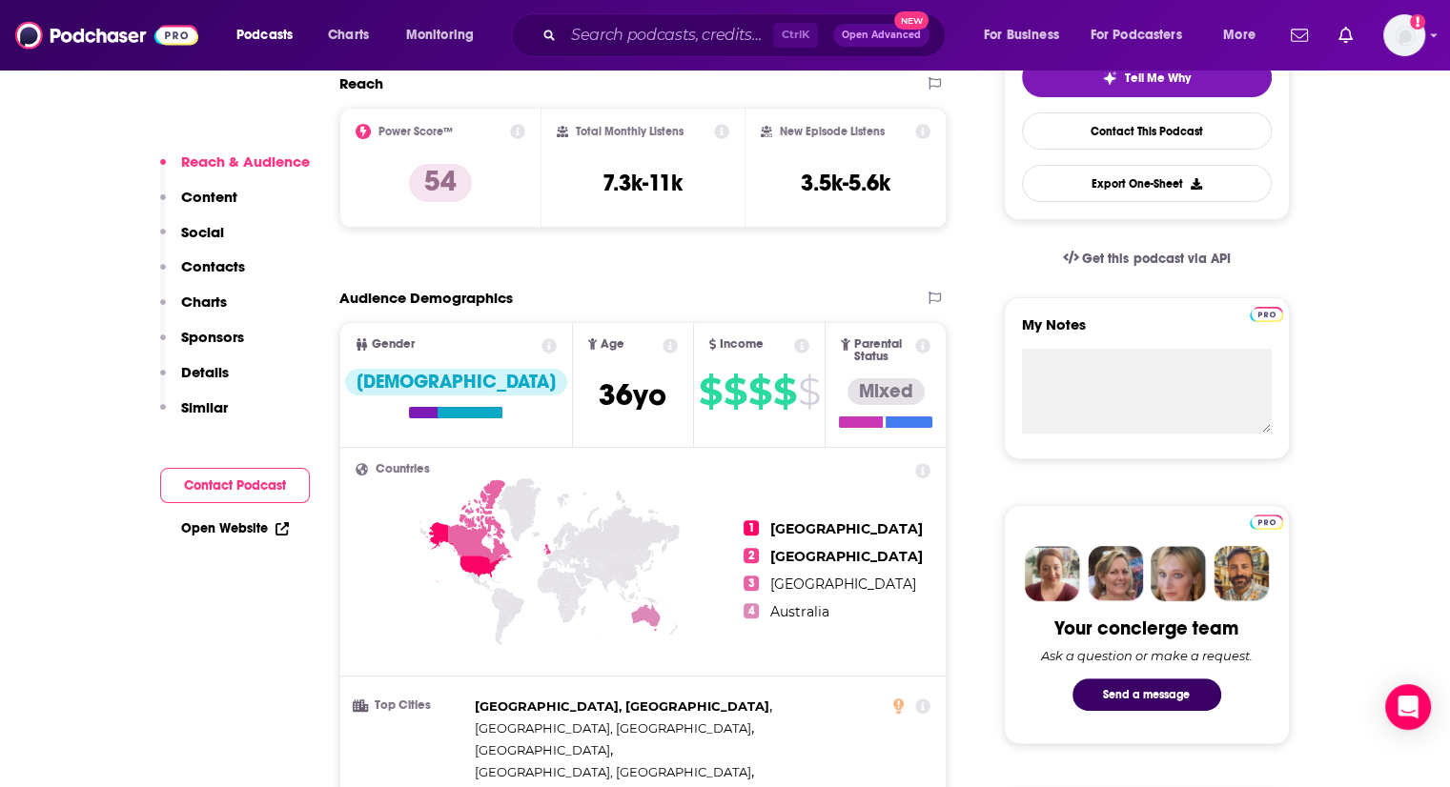
scroll to position [477, 0]
drag, startPoint x: 605, startPoint y: 174, endPoint x: 691, endPoint y: 170, distance: 85.9
click at [691, 170] on div "Total Monthly Listens 7.3k-11k" at bounding box center [643, 167] width 173 height 88
copy h3 "7.3k-11k"
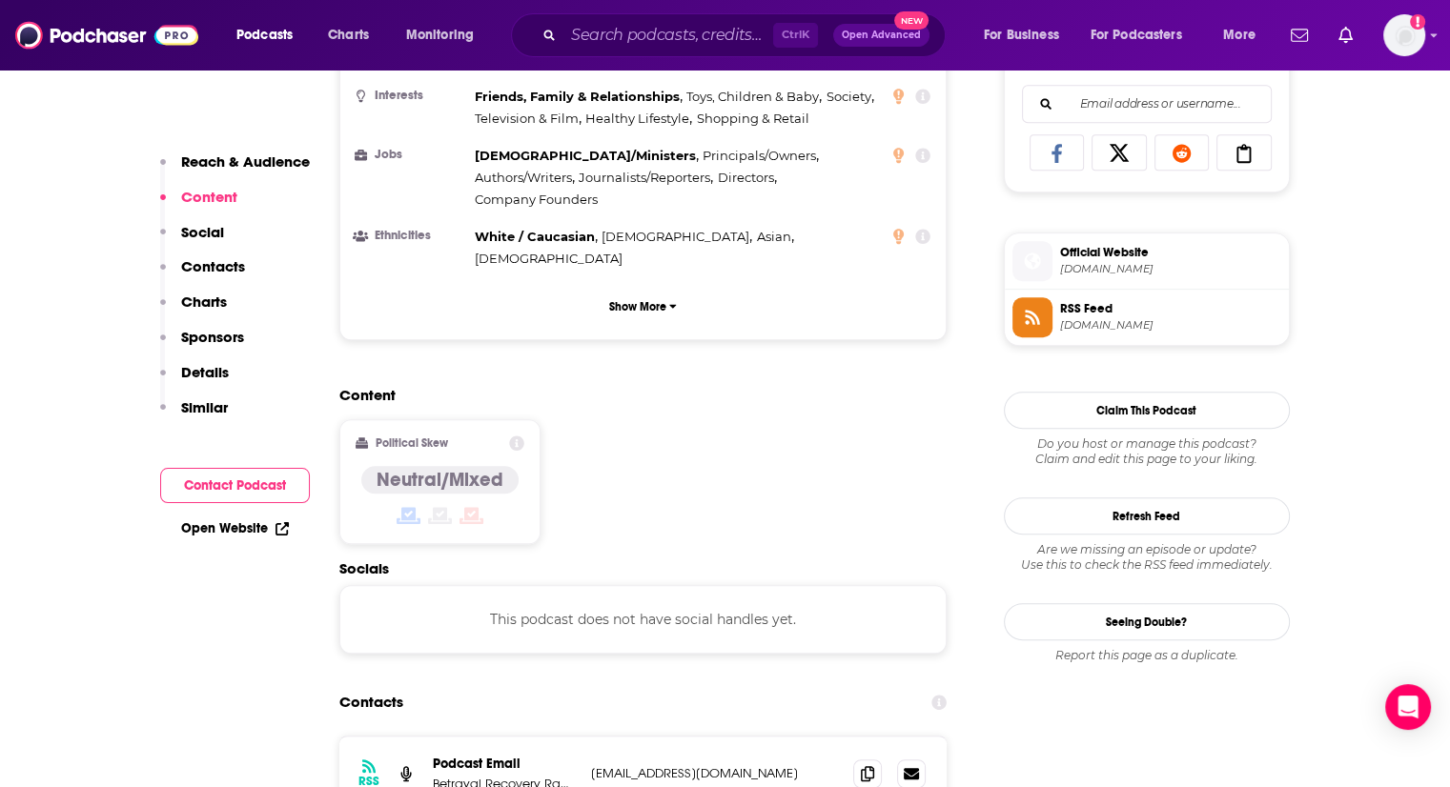
scroll to position [1334, 0]
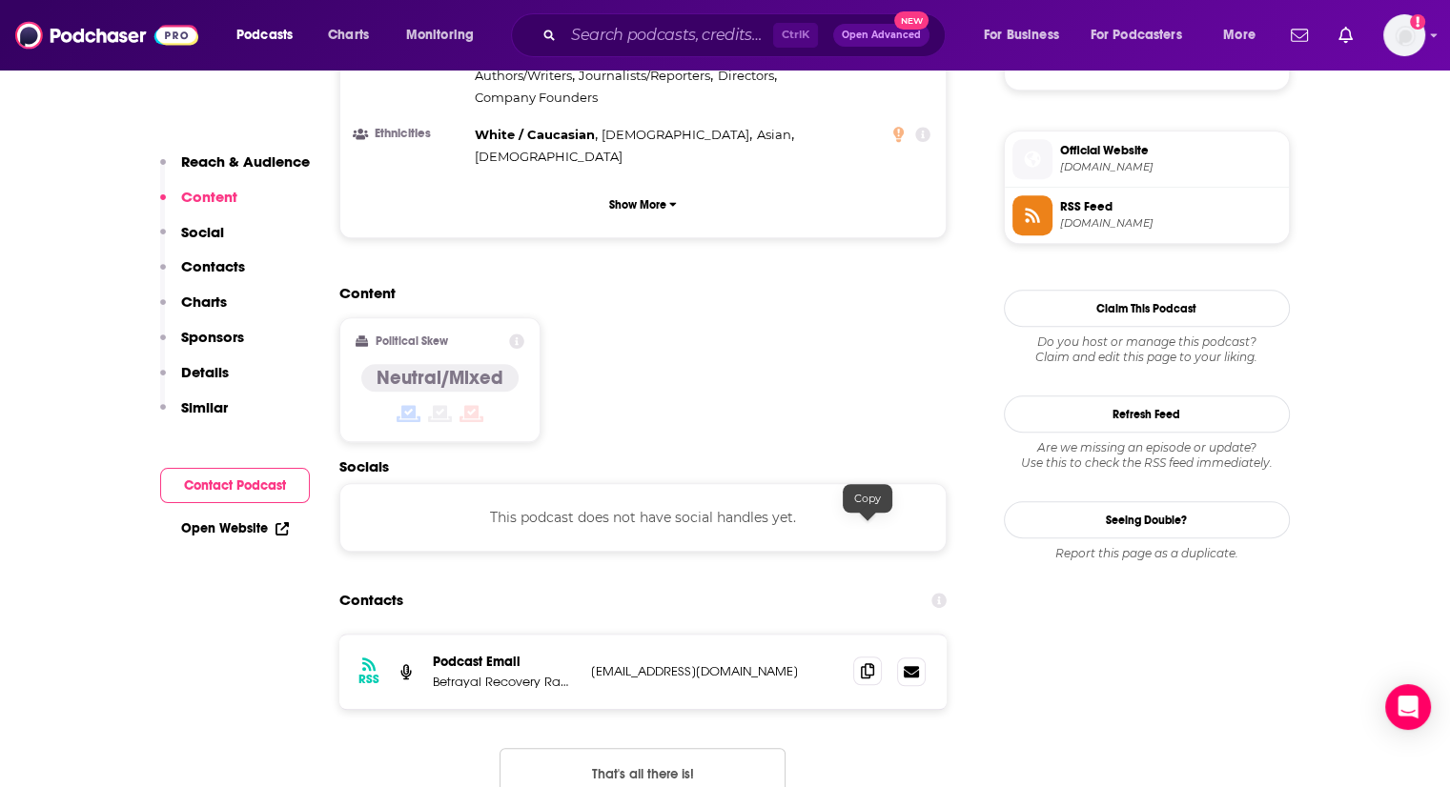
click at [869, 663] on icon at bounding box center [867, 670] width 13 height 15
click at [676, 33] on input "Search podcasts, credits, & more..." at bounding box center [668, 35] width 210 height 31
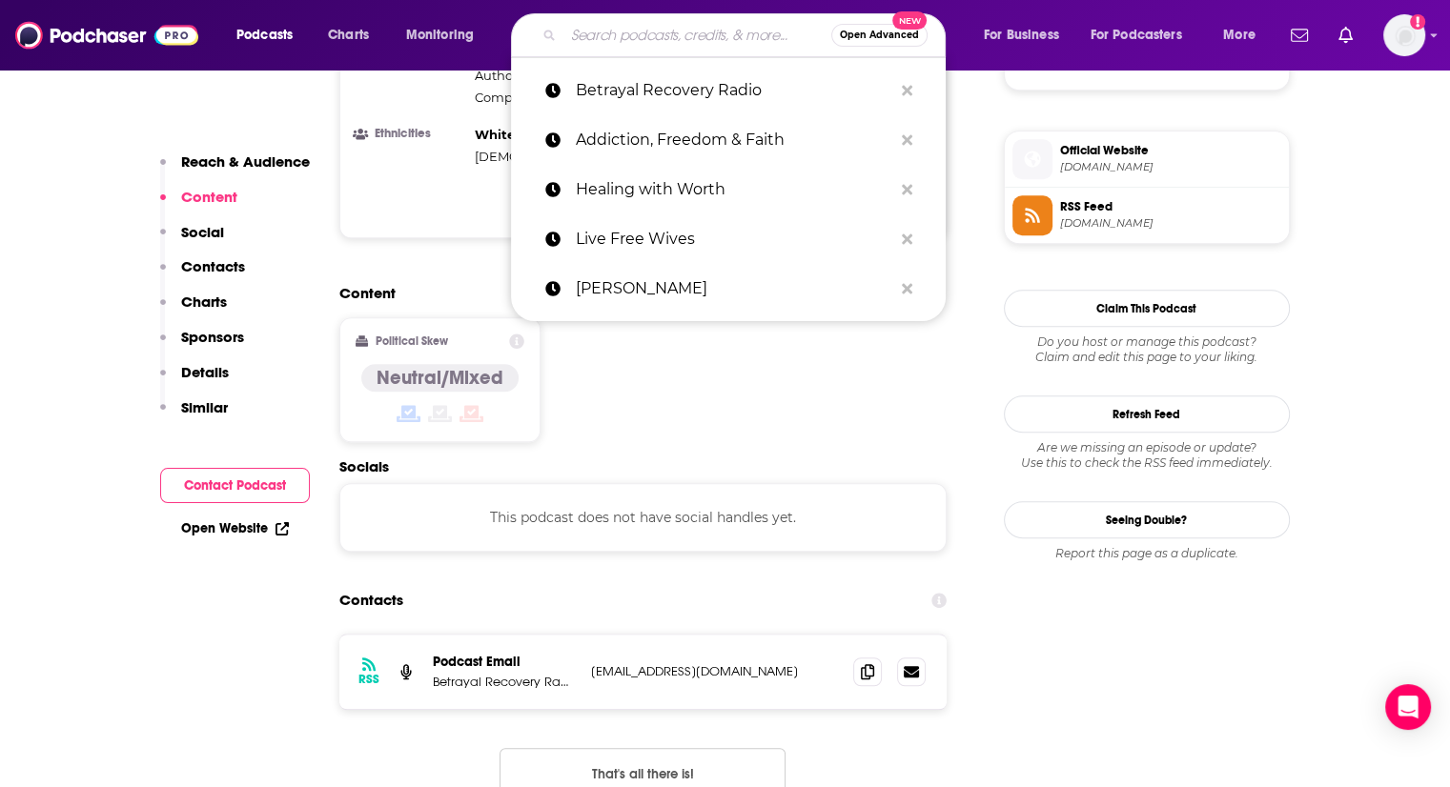
paste input "Blow the Whistle"
type input "Blow the Whistle"
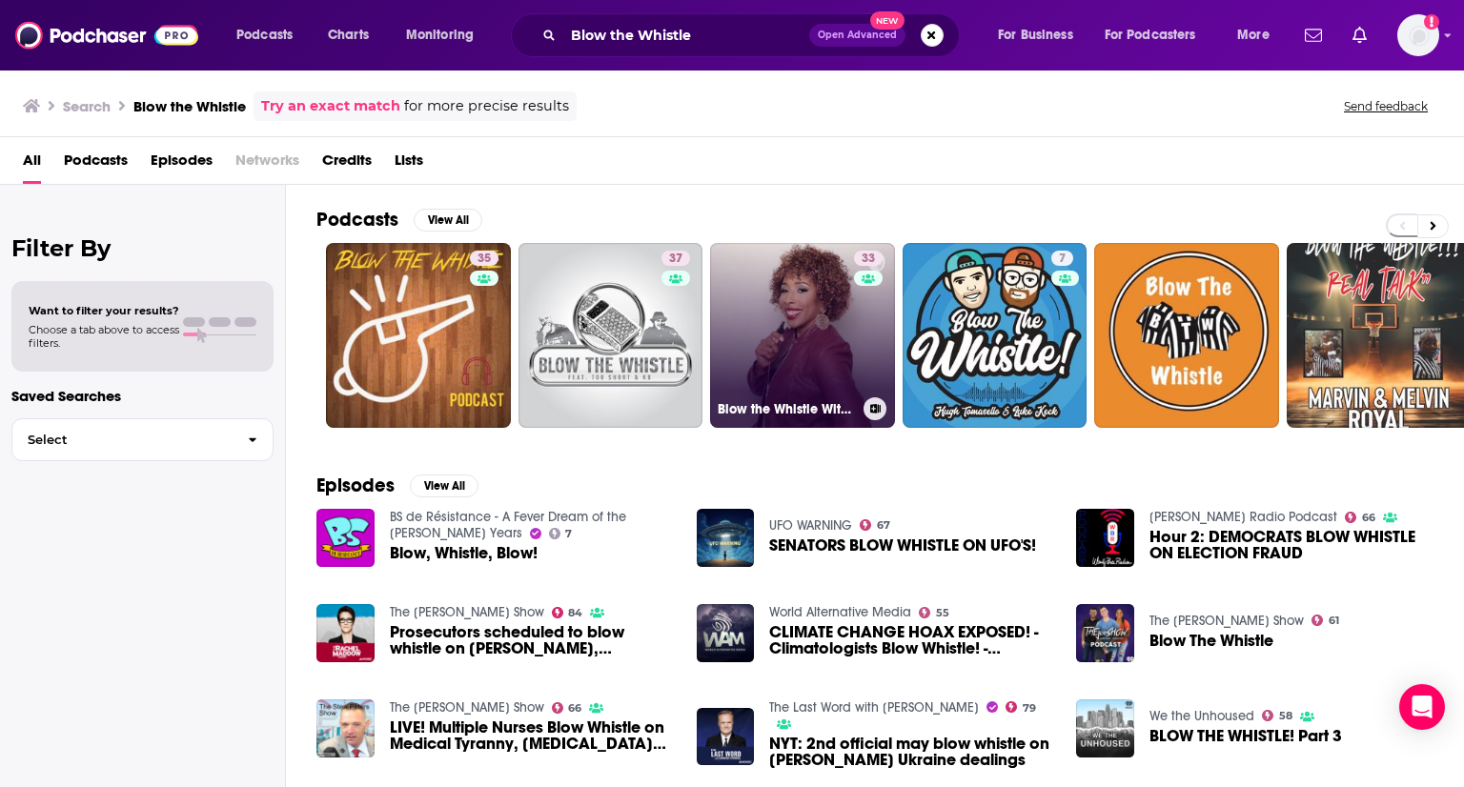
click at [775, 315] on link "33 Blow the Whistle With Coach Andrea" at bounding box center [802, 335] width 185 height 185
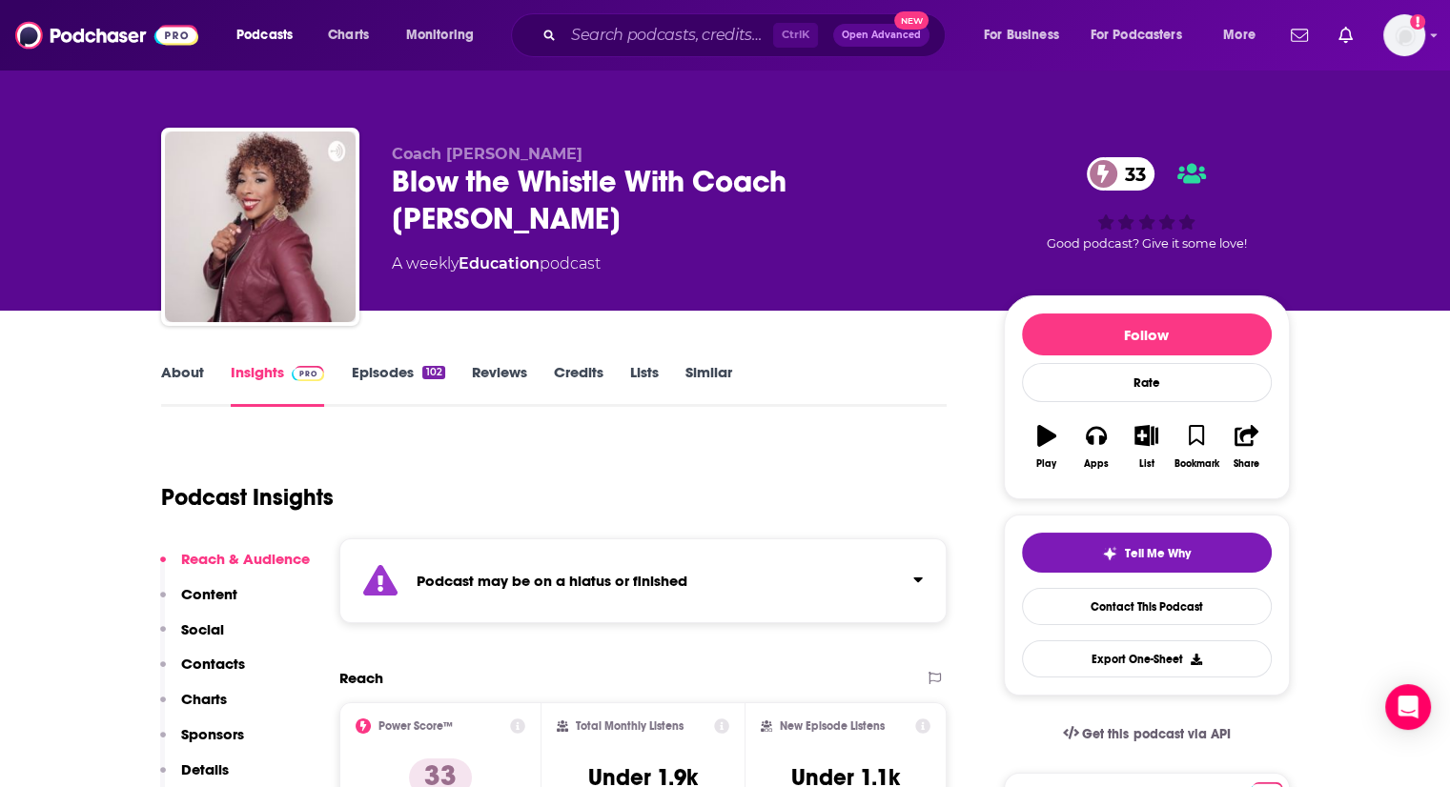
click at [404, 387] on link "Episodes 102" at bounding box center [397, 385] width 93 height 44
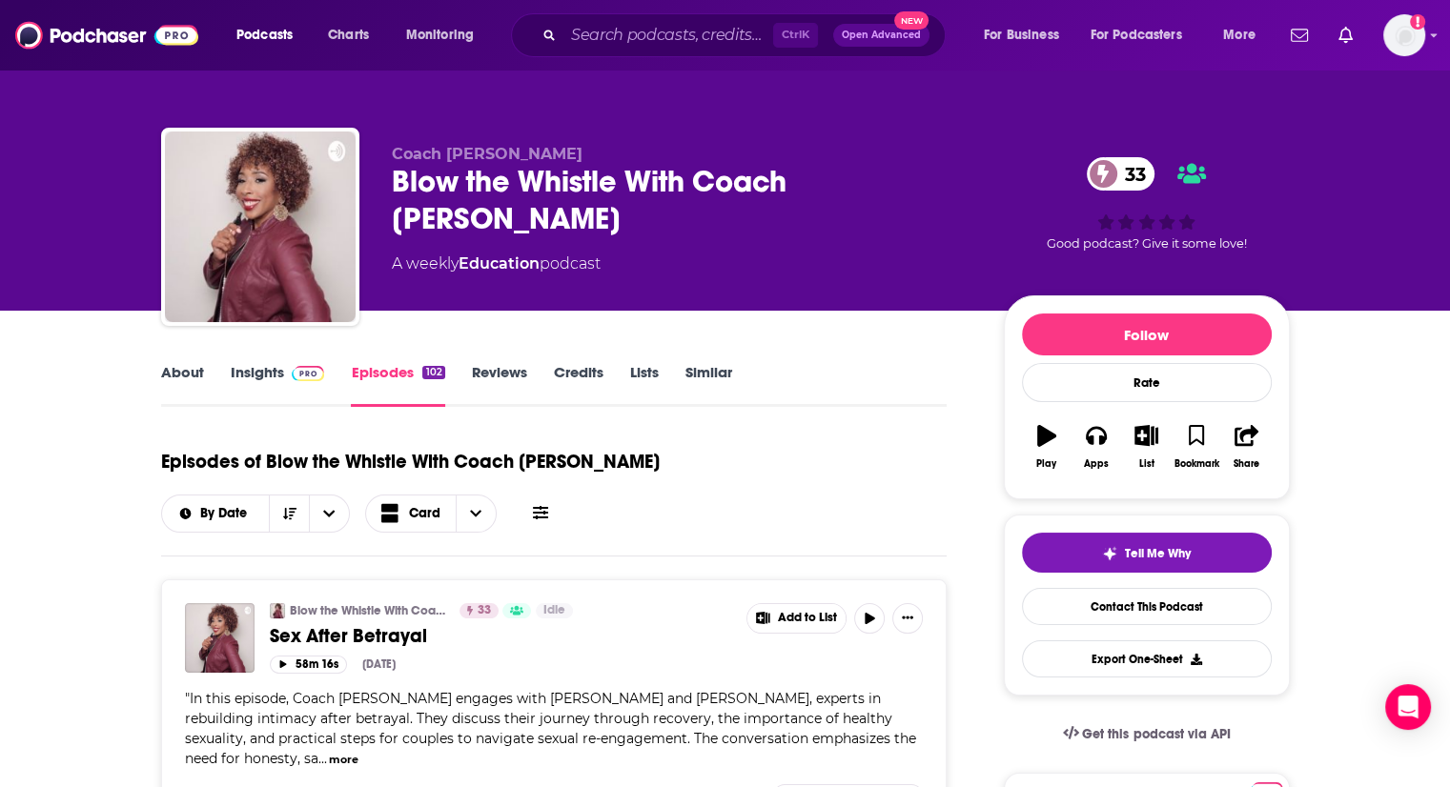
click at [180, 363] on link "About" at bounding box center [182, 385] width 43 height 44
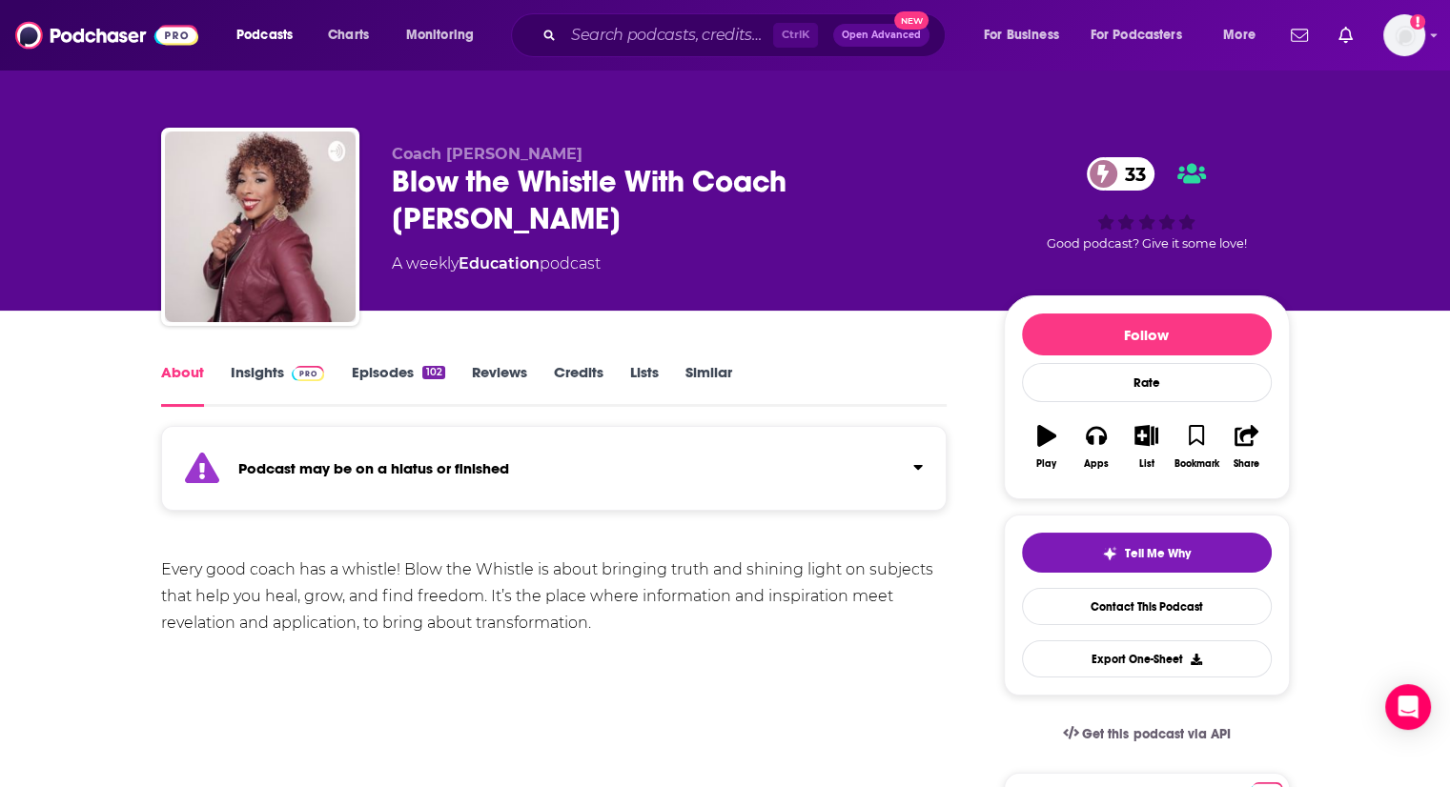
click at [385, 375] on link "Episodes 102" at bounding box center [397, 385] width 93 height 44
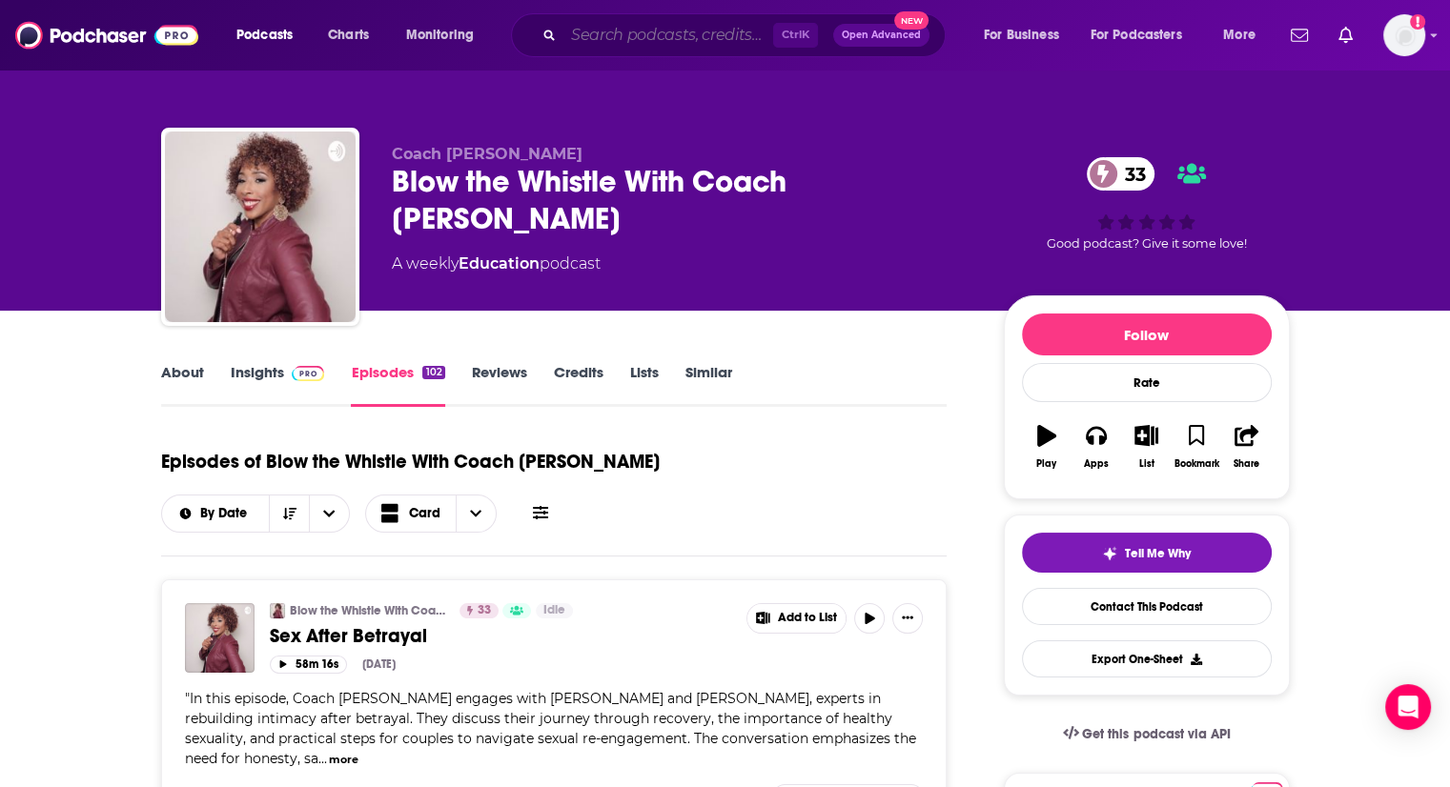
click at [635, 26] on input "Search podcasts, credits, & more..." at bounding box center [668, 35] width 210 height 31
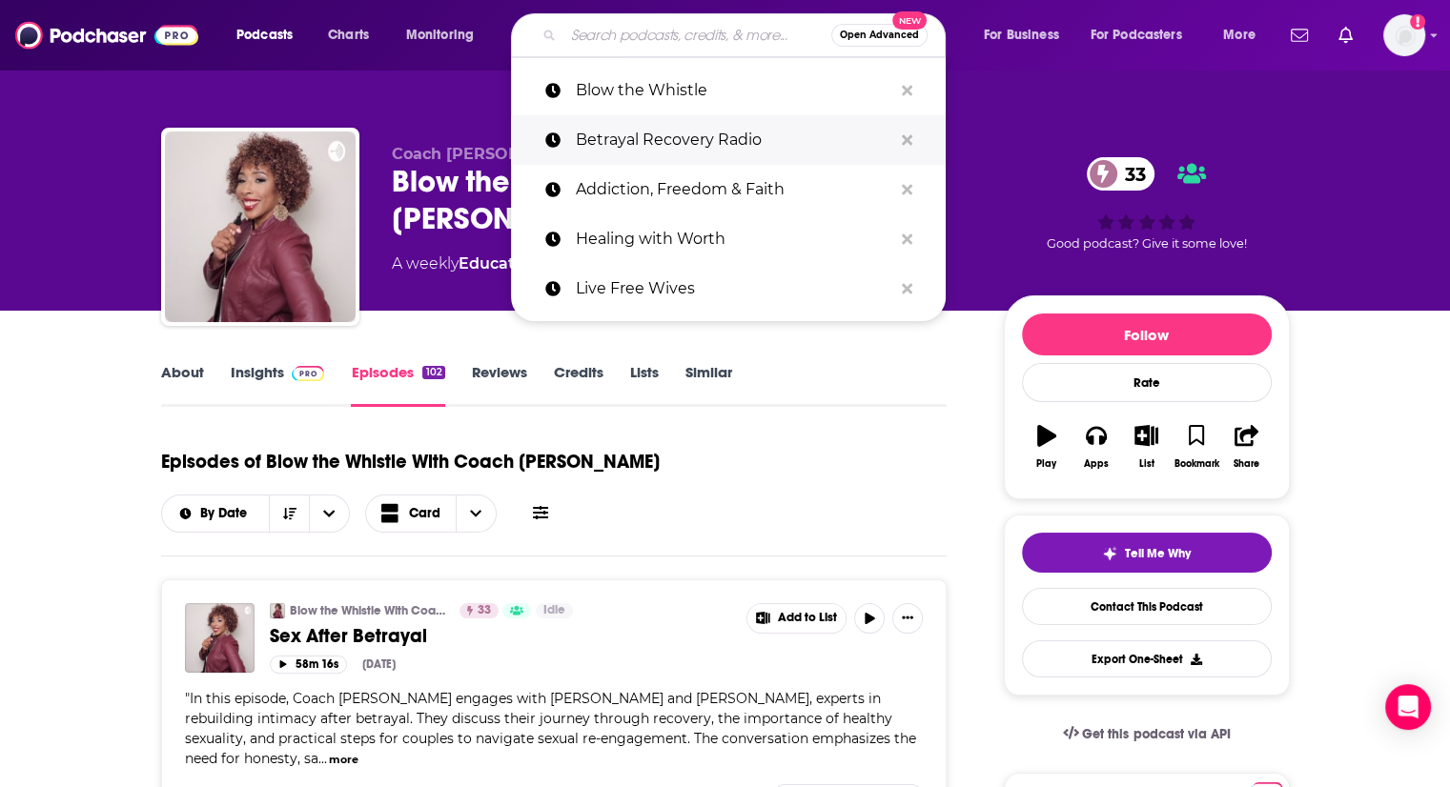
click at [652, 138] on p "Betrayal Recovery Radio" at bounding box center [734, 140] width 316 height 50
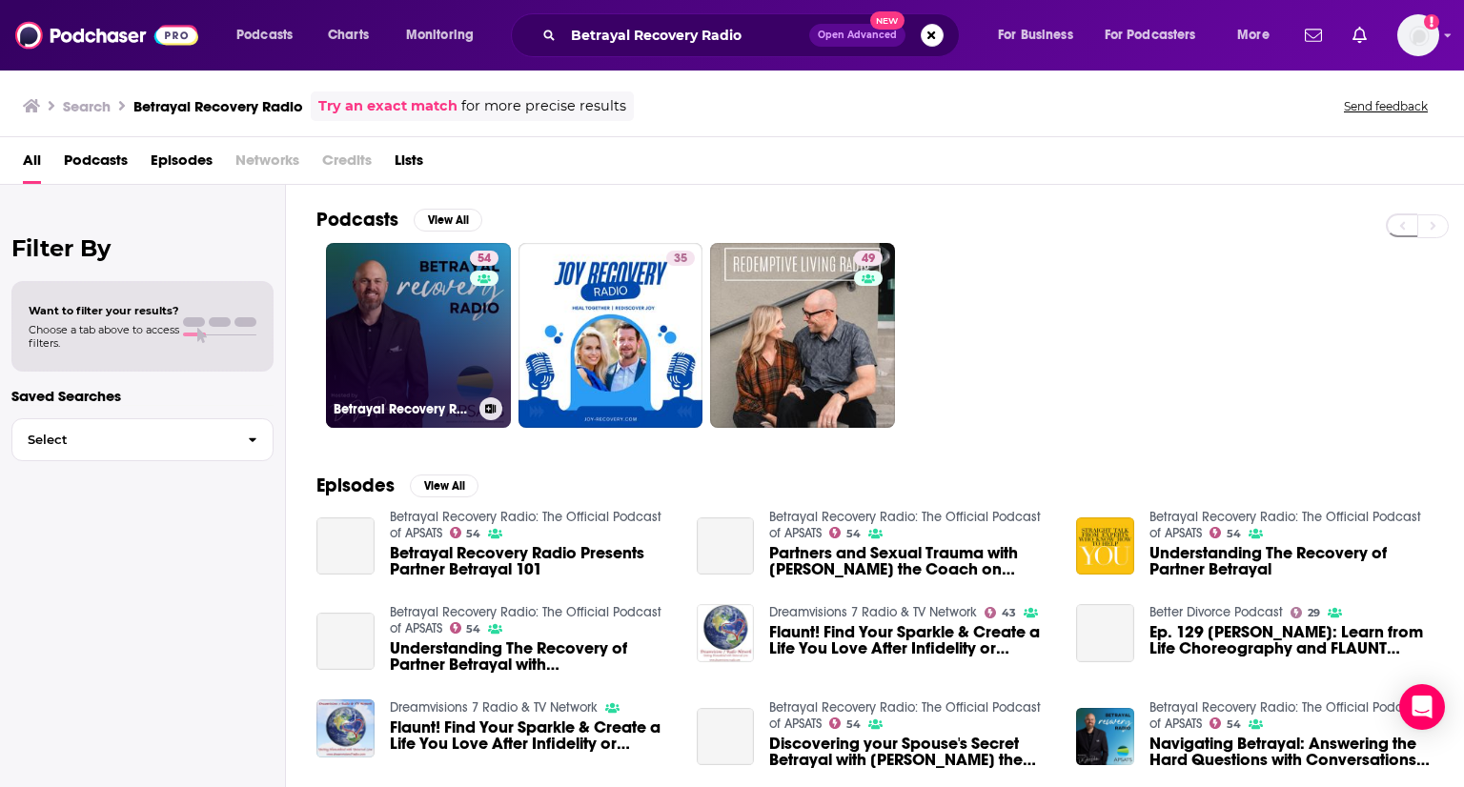
click at [417, 298] on link "54 Betrayal Recovery Radio: The Official Podcast of APSATS" at bounding box center [418, 335] width 185 height 185
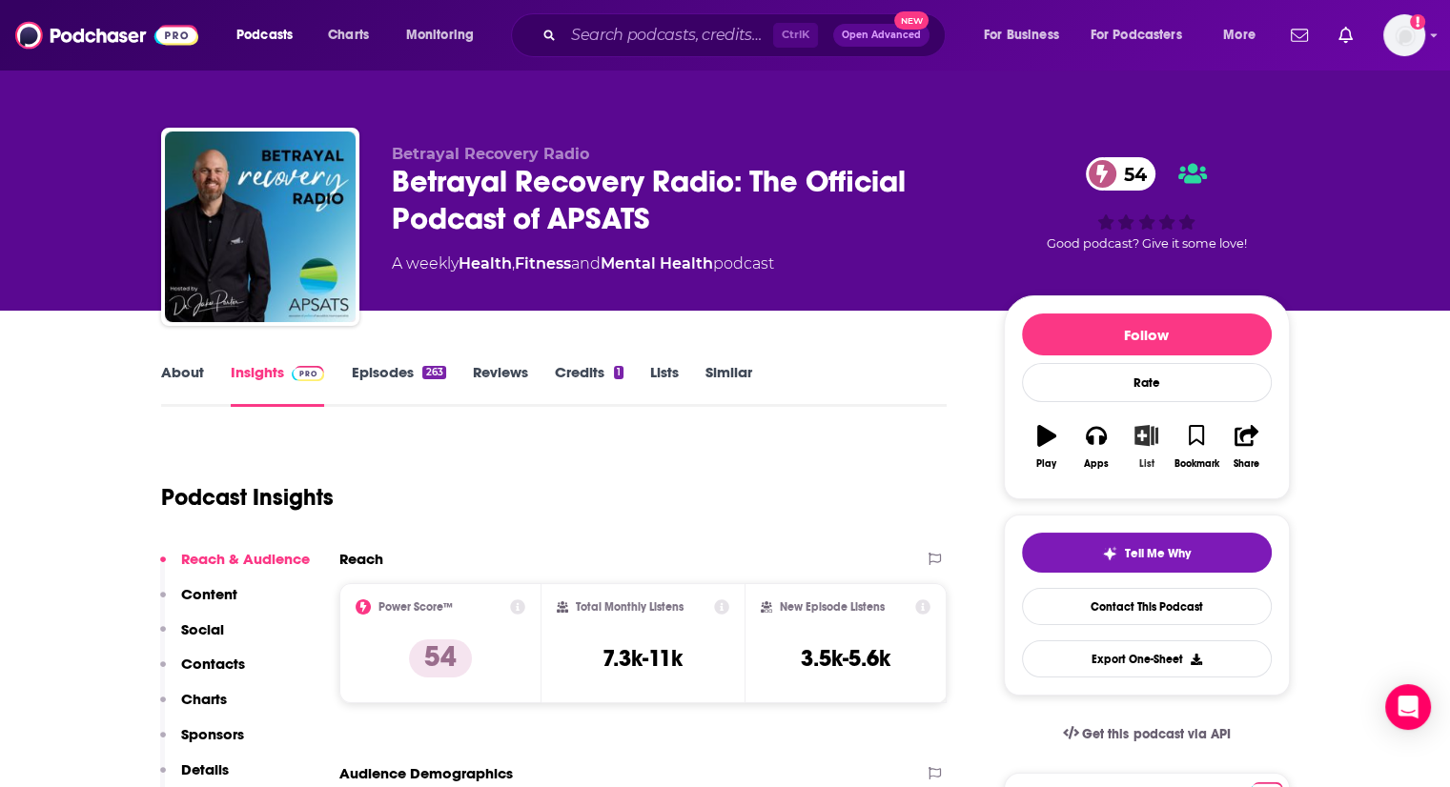
click at [1145, 442] on icon "button" at bounding box center [1146, 435] width 24 height 21
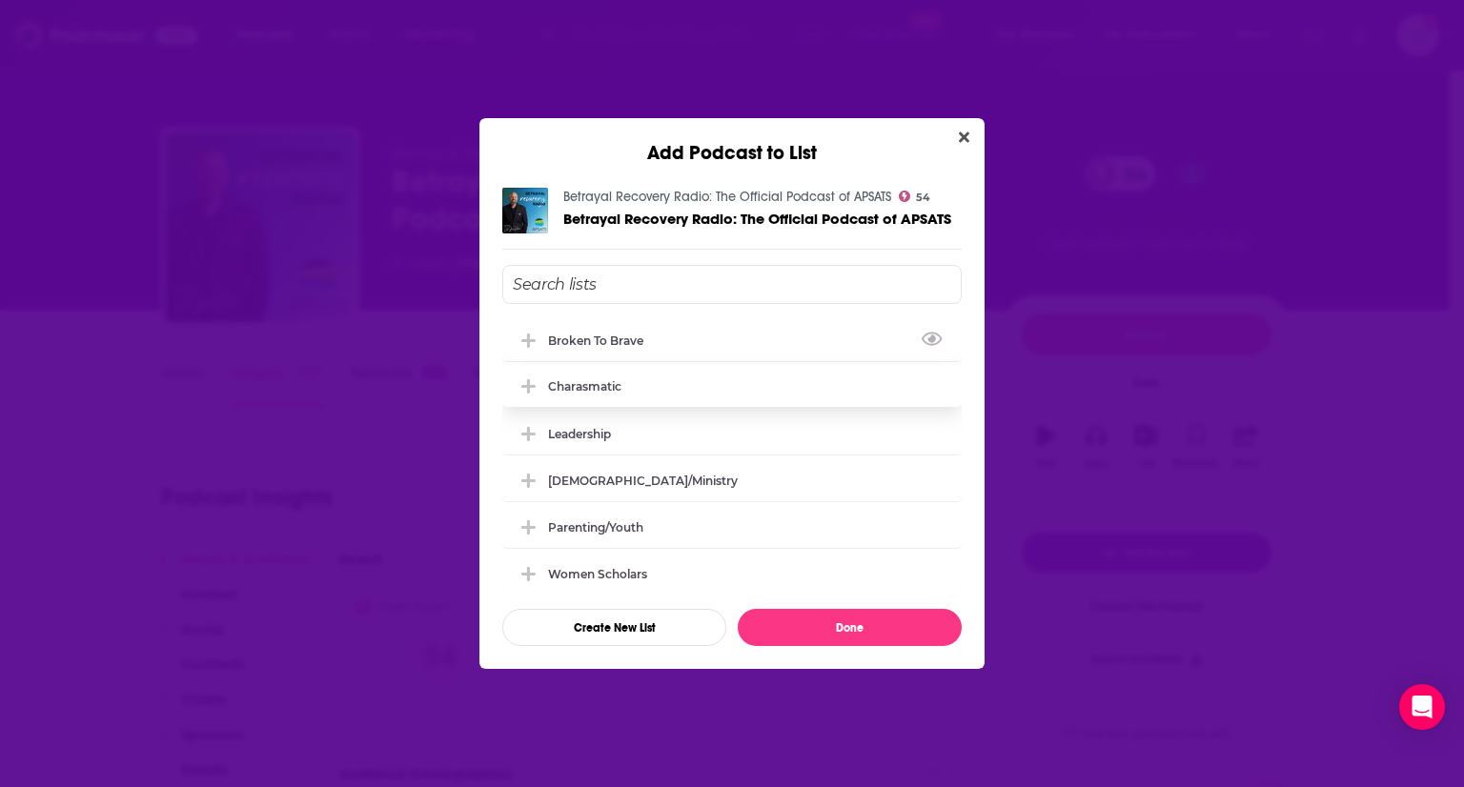
click at [526, 340] on icon "Add Podcast To List" at bounding box center [528, 341] width 14 height 17
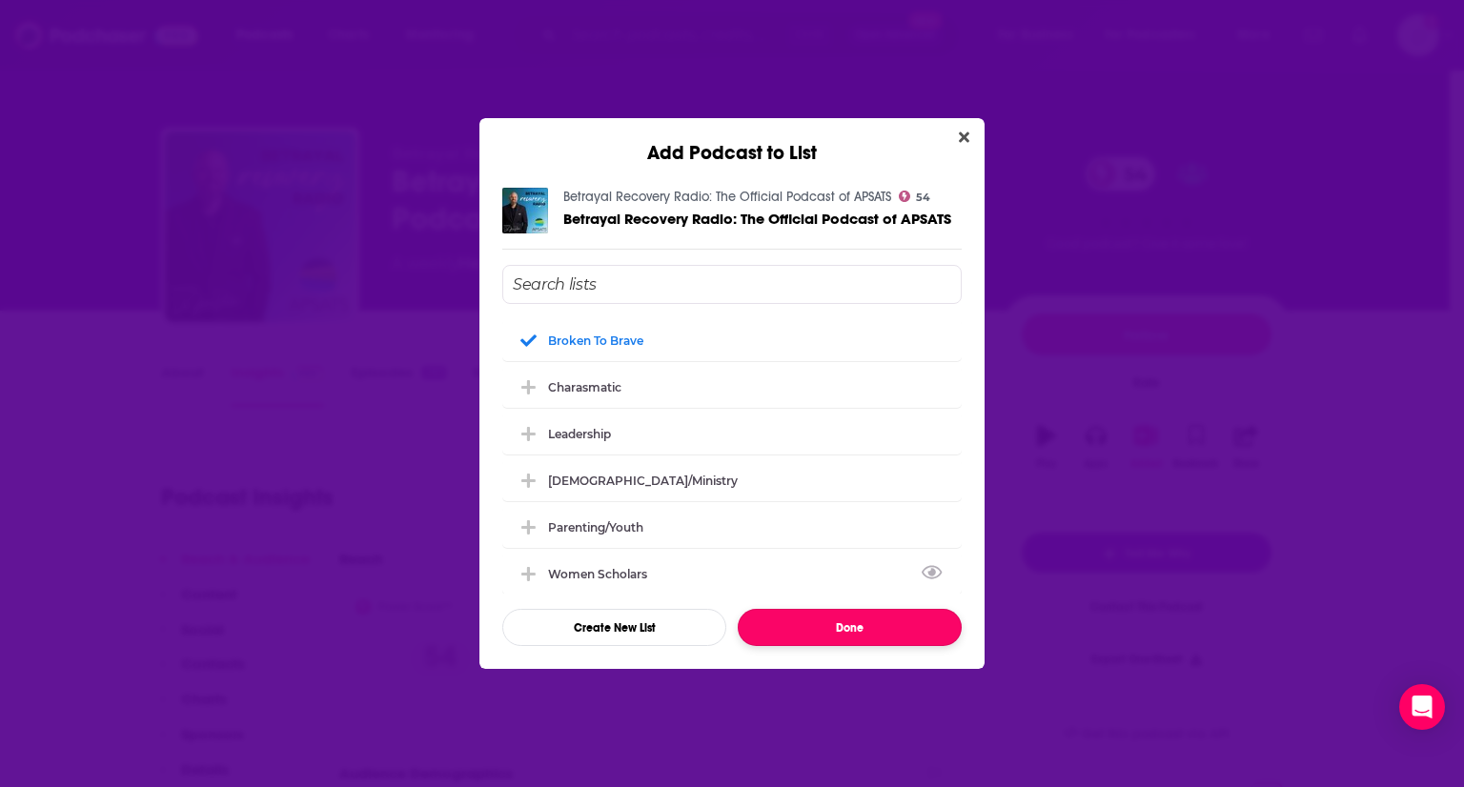
click at [813, 620] on button "Done" at bounding box center [850, 627] width 224 height 37
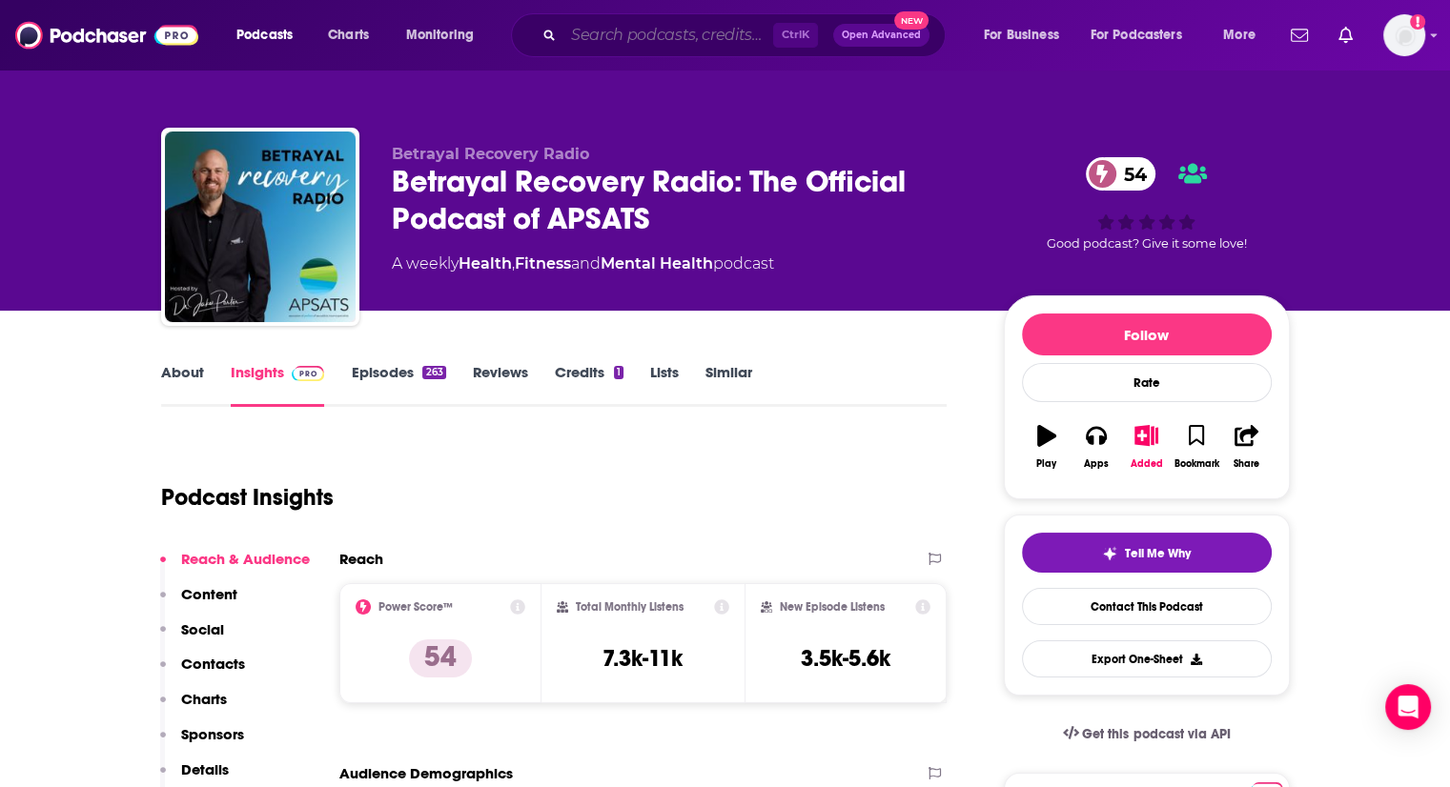
click at [621, 33] on input "Search podcasts, credits, & more..." at bounding box center [668, 35] width 210 height 31
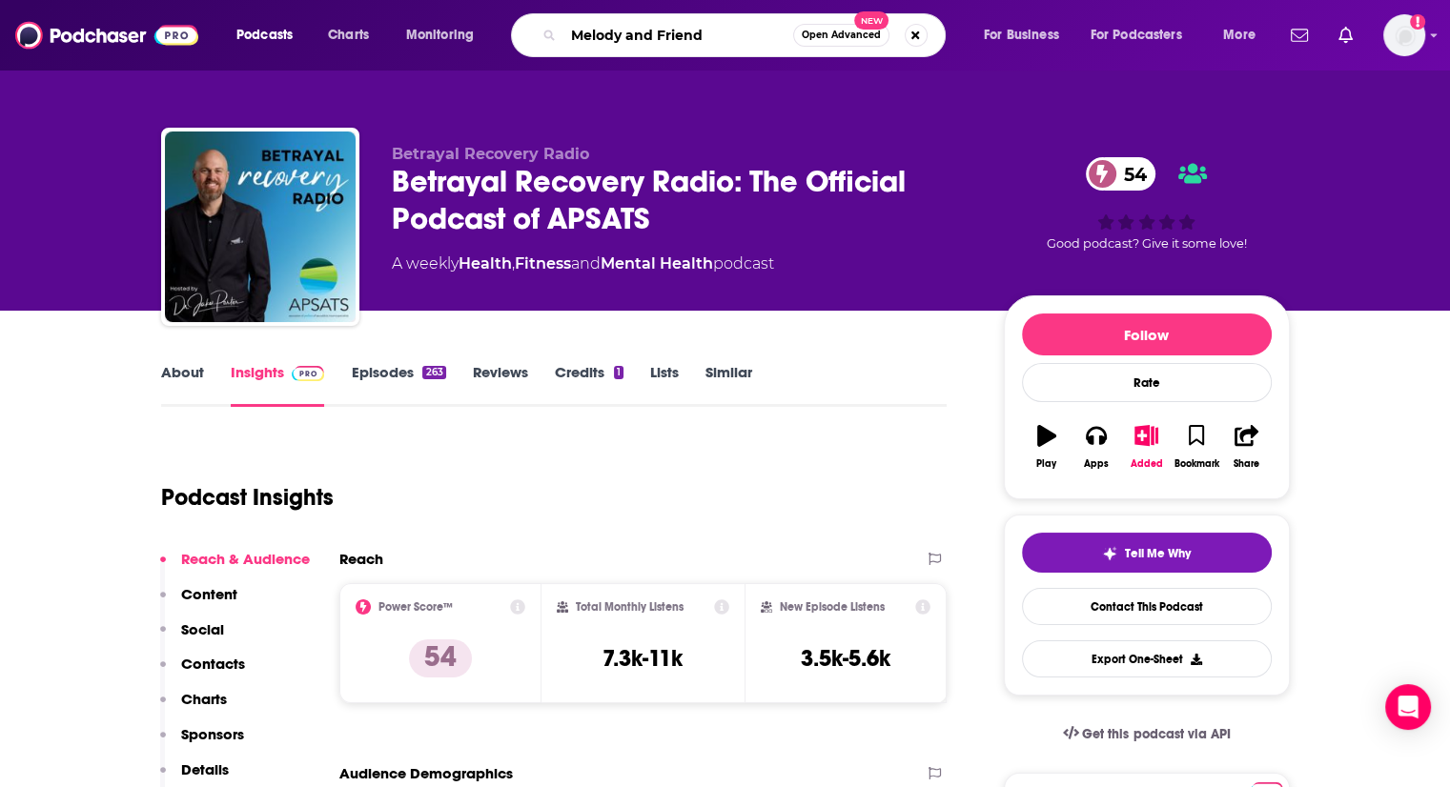
type input "Melody and Friends"
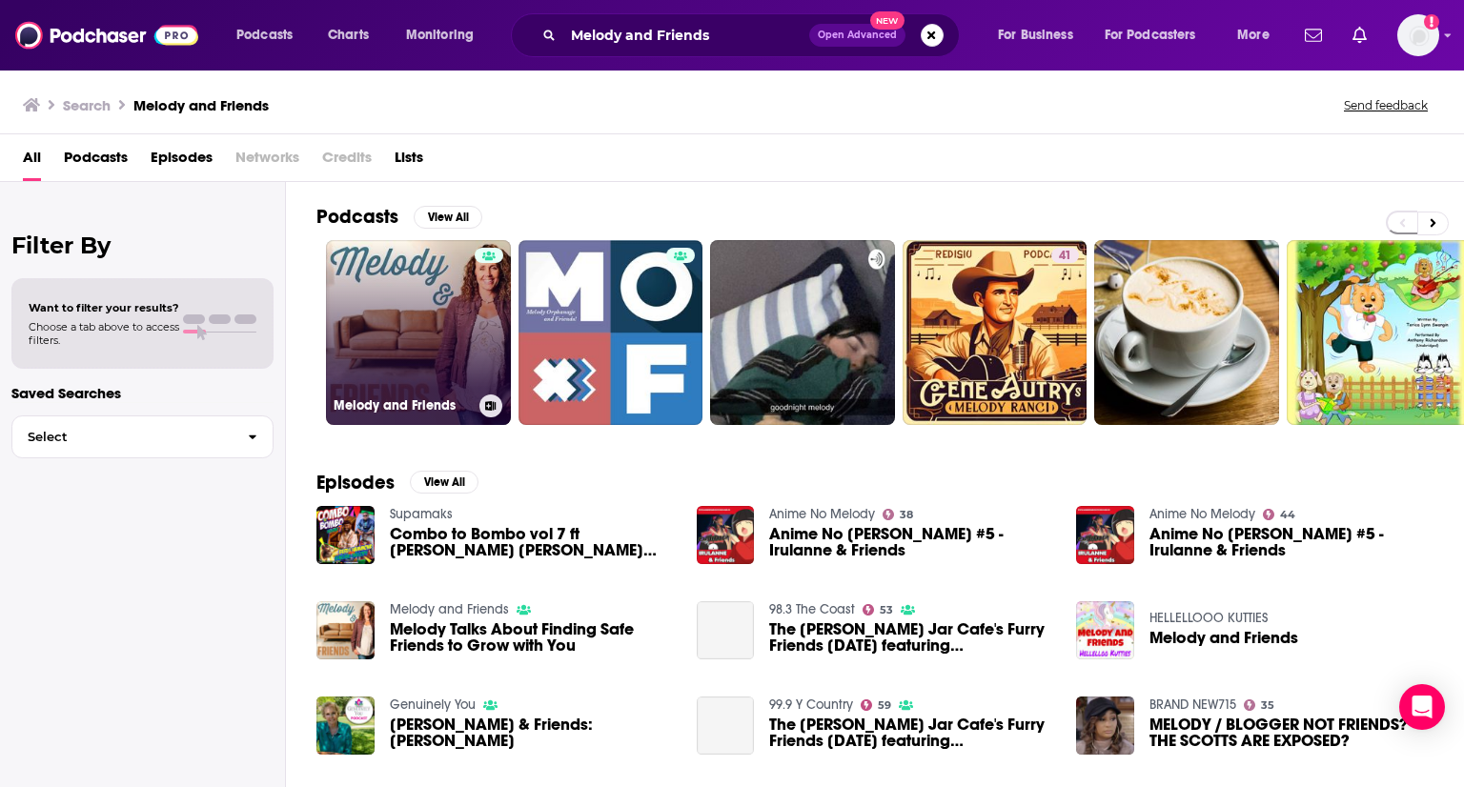
click at [465, 302] on link "Melody and Friends" at bounding box center [418, 332] width 185 height 185
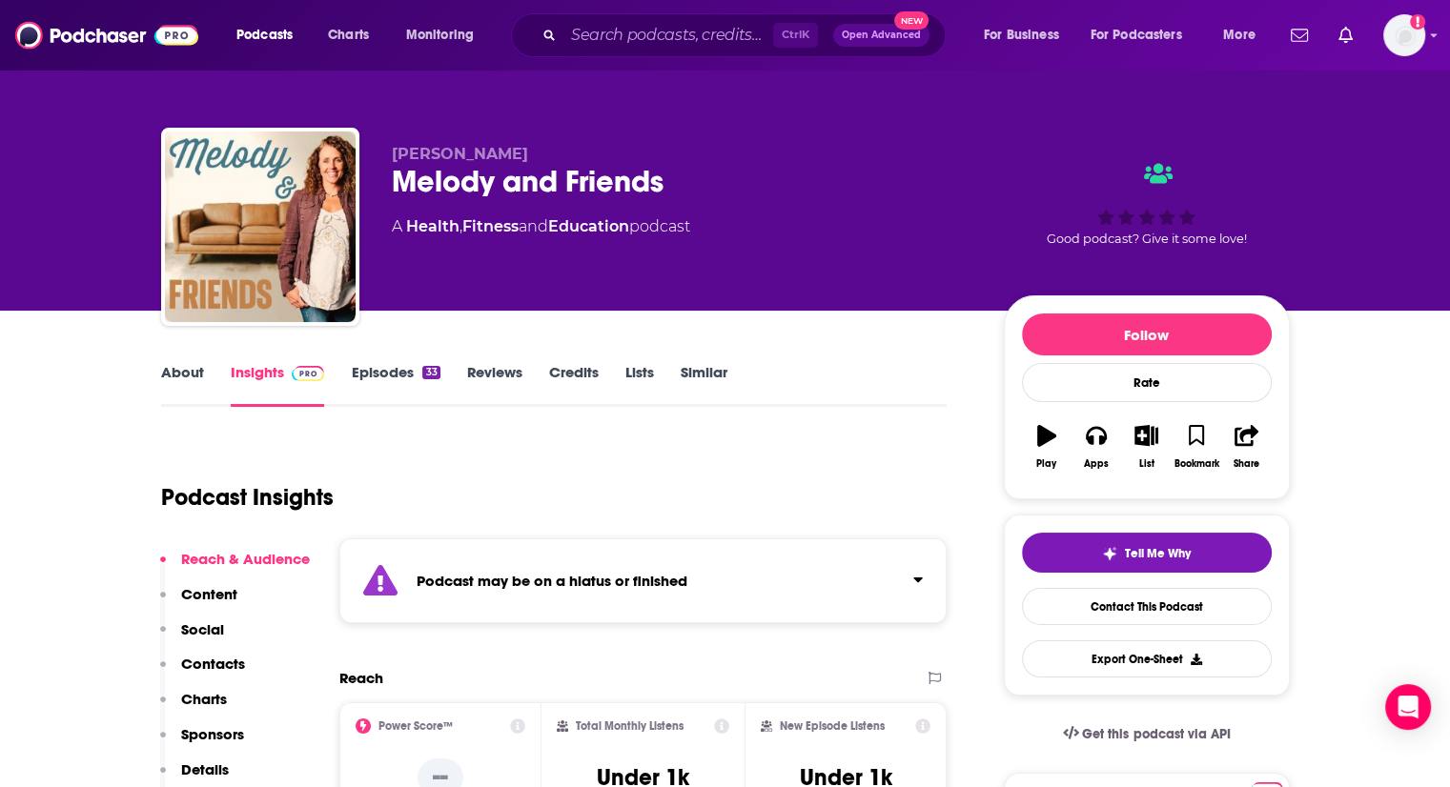
click at [422, 378] on div "33" at bounding box center [430, 372] width 17 height 13
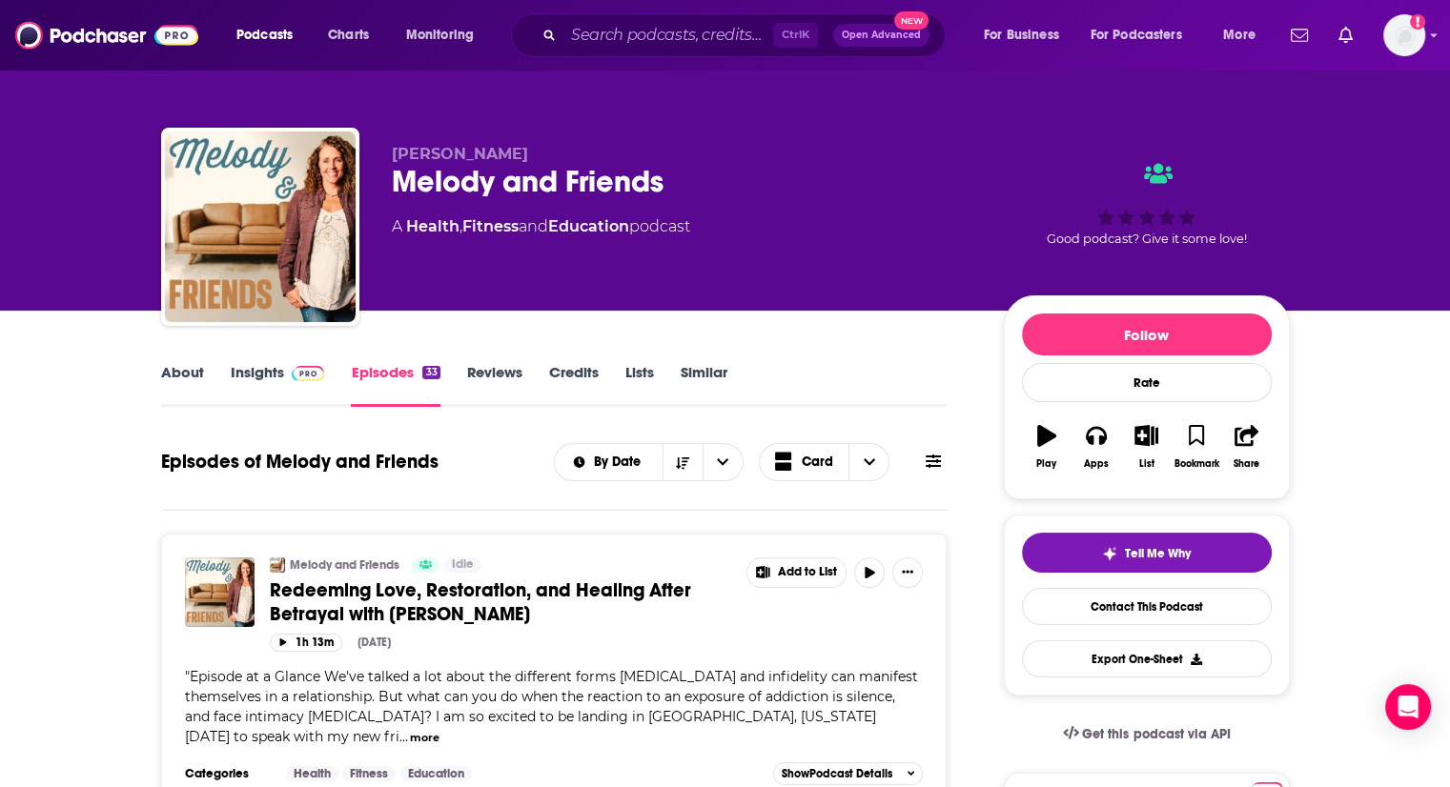
click at [185, 372] on link "About" at bounding box center [182, 385] width 43 height 44
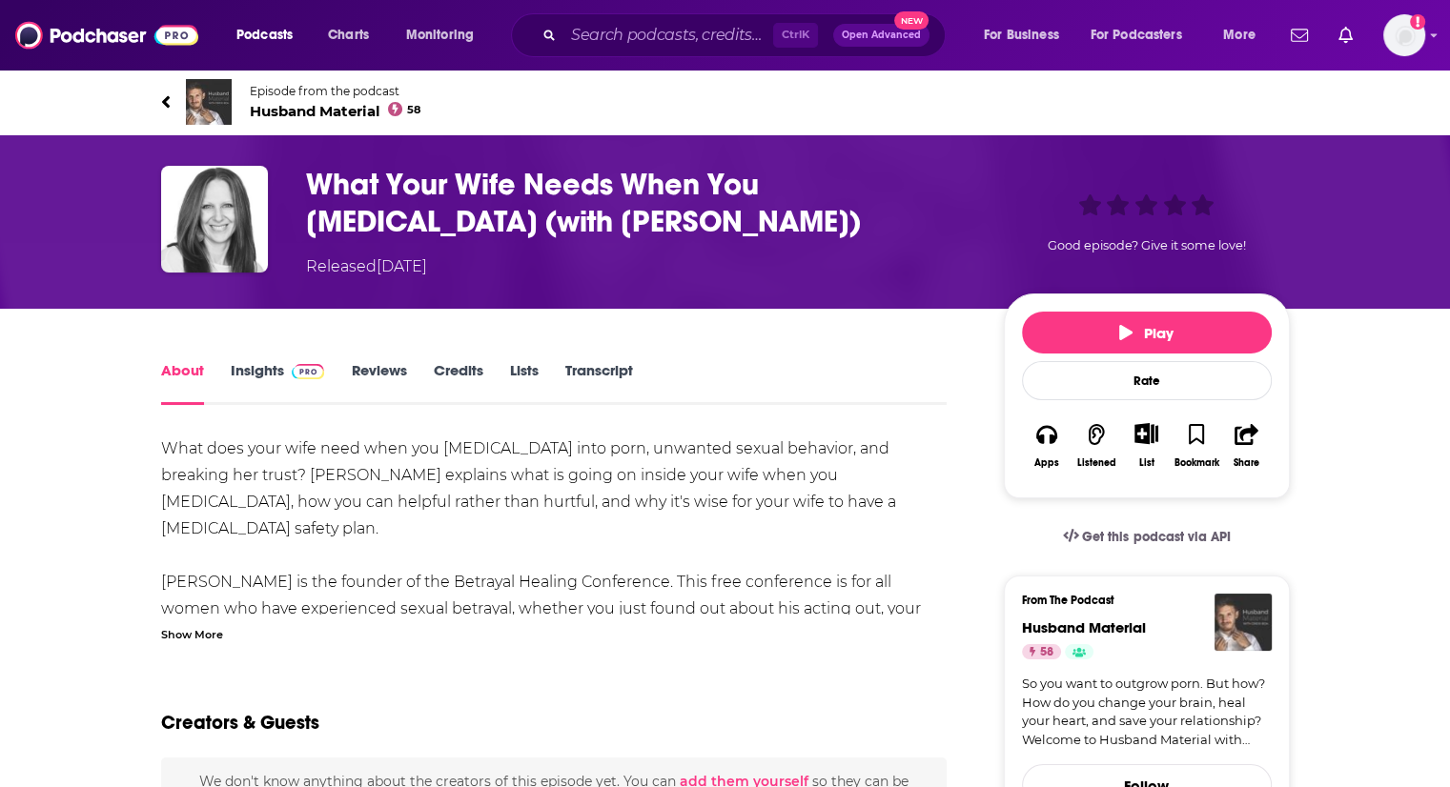
click at [214, 626] on div "Show More" at bounding box center [192, 633] width 62 height 18
